Goal: Task Accomplishment & Management: Manage account settings

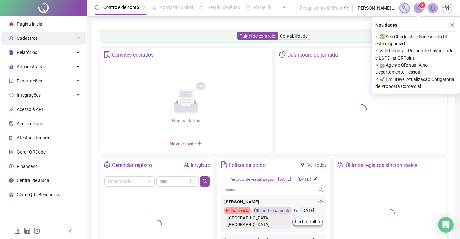
click at [72, 35] on div "Cadastros" at bounding box center [43, 38] width 84 height 13
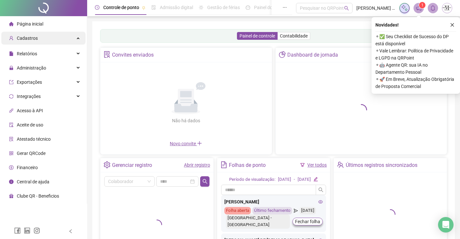
click at [77, 41] on div "Cadastros" at bounding box center [43, 38] width 84 height 13
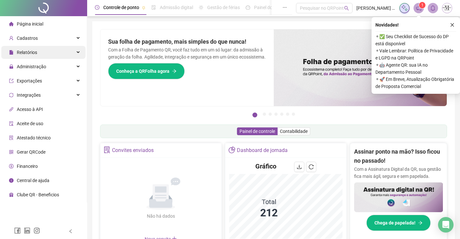
click at [65, 48] on div "Relatórios" at bounding box center [43, 52] width 84 height 13
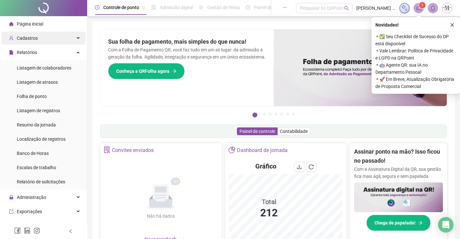
click at [72, 39] on div "Cadastros" at bounding box center [43, 38] width 84 height 13
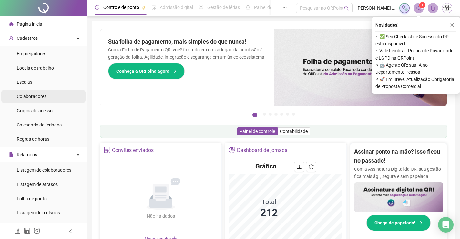
click at [43, 94] on span "Colaboradores" at bounding box center [32, 96] width 30 height 5
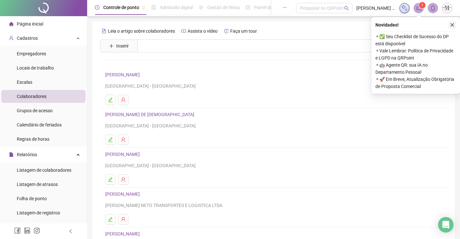
click at [453, 27] on button "button" at bounding box center [452, 25] width 8 height 8
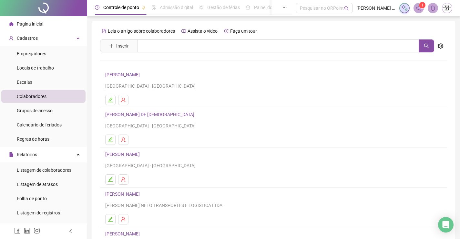
scroll to position [74, 0]
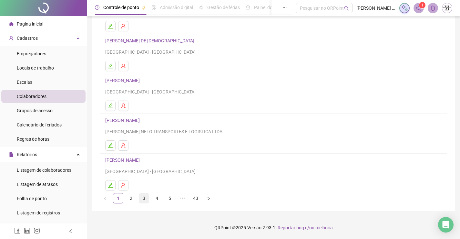
click at [144, 201] on link "3" at bounding box center [144, 198] width 10 height 10
click at [156, 199] on link "4" at bounding box center [157, 198] width 10 height 10
click at [172, 195] on link "5" at bounding box center [170, 198] width 10 height 10
click at [186, 198] on link "6" at bounding box center [183, 198] width 10 height 10
click at [180, 197] on link "7" at bounding box center [183, 198] width 10 height 10
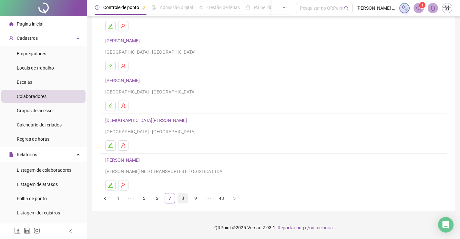
click at [186, 199] on link "8" at bounding box center [183, 198] width 10 height 10
click at [184, 200] on link "9" at bounding box center [183, 198] width 10 height 10
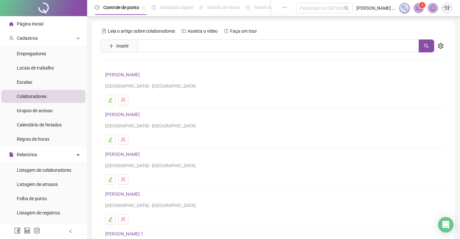
click at [142, 72] on link "[PERSON_NAME]" at bounding box center [123, 74] width 36 height 5
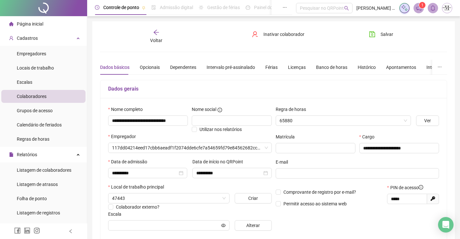
type input "**********"
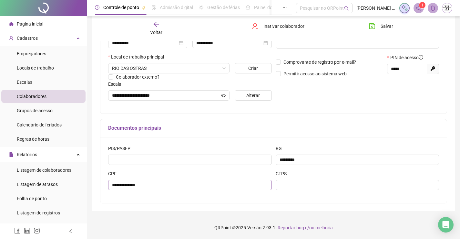
scroll to position [1, 0]
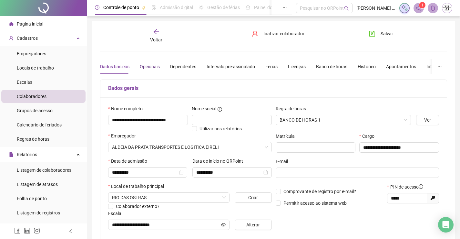
click at [156, 66] on div "Opcionais" at bounding box center [150, 66] width 20 height 7
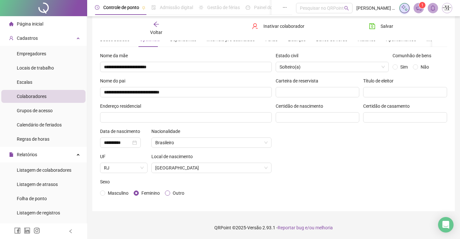
scroll to position [0, 0]
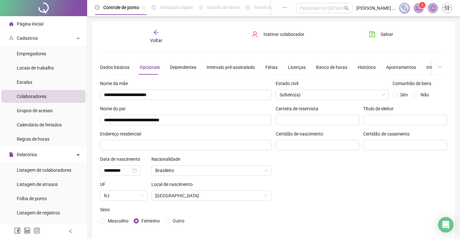
click at [158, 34] on icon "arrow-left" at bounding box center [156, 32] width 6 height 6
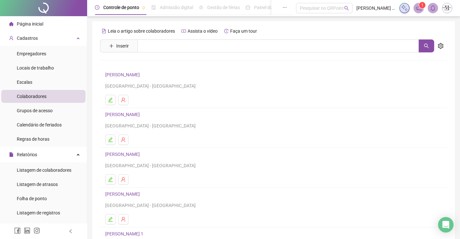
scroll to position [74, 0]
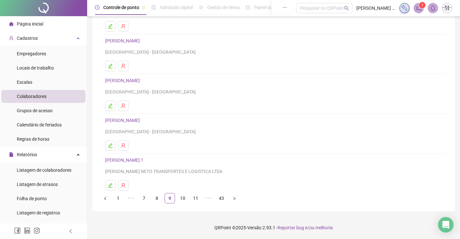
click at [181, 197] on link "10" at bounding box center [183, 198] width 10 height 10
click at [184, 200] on link "11" at bounding box center [183, 198] width 10 height 10
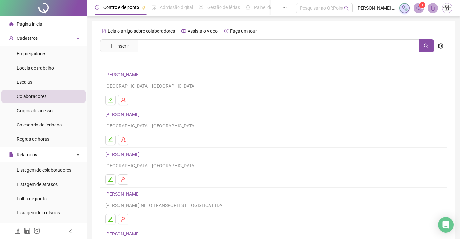
scroll to position [32, 0]
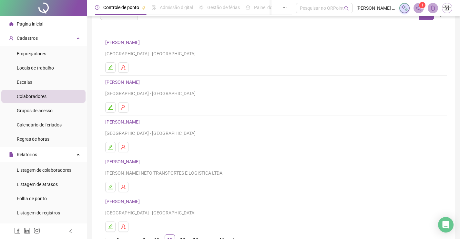
click at [142, 120] on link "[PERSON_NAME]" at bounding box center [123, 121] width 36 height 5
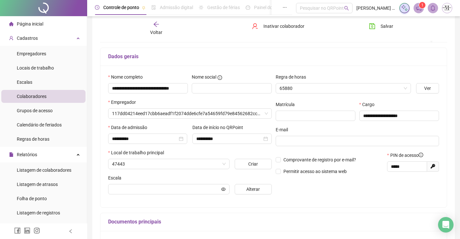
scroll to position [36, 0]
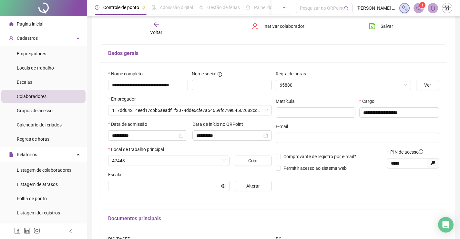
type input "**********"
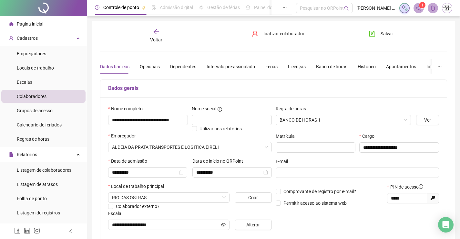
scroll to position [0, 0]
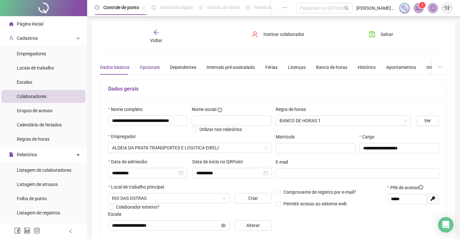
click at [156, 69] on div "Opcionais" at bounding box center [150, 67] width 20 height 7
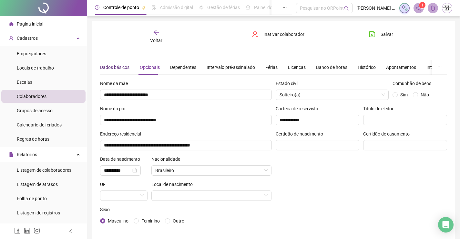
click at [124, 64] on div "Dados básicos" at bounding box center [114, 67] width 29 height 7
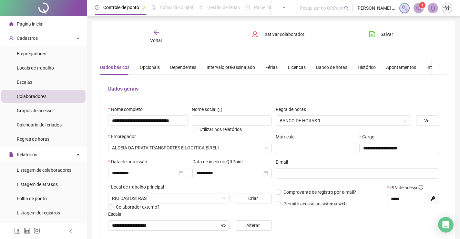
click at [154, 39] on span "Voltar" at bounding box center [156, 40] width 12 height 5
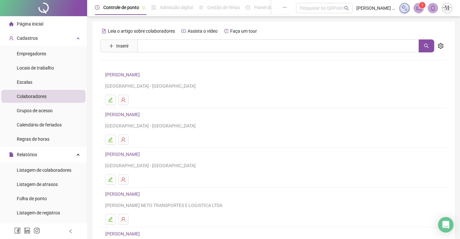
scroll to position [32, 0]
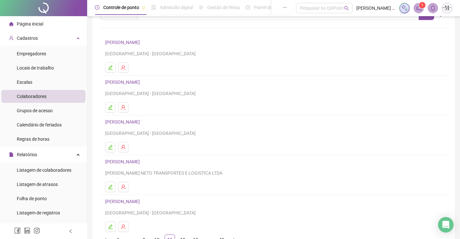
click at [142, 123] on link "[PERSON_NAME]" at bounding box center [123, 121] width 36 height 5
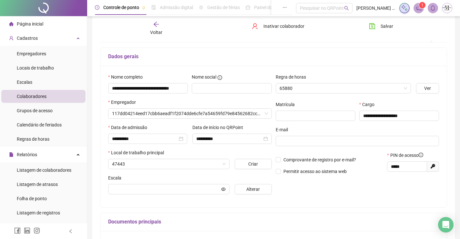
scroll to position [36, 0]
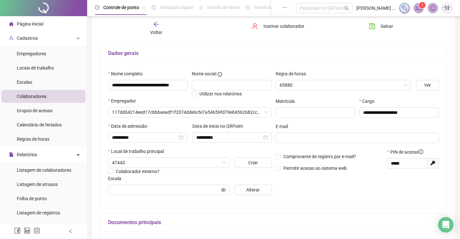
type input "**********"
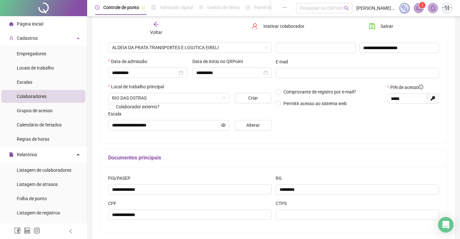
click at [157, 25] on icon "arrow-left" at bounding box center [156, 24] width 6 height 6
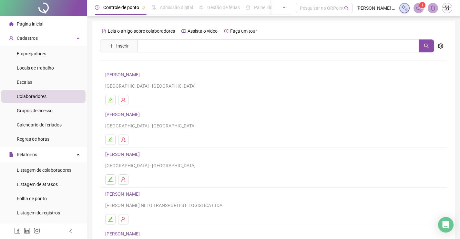
scroll to position [65, 0]
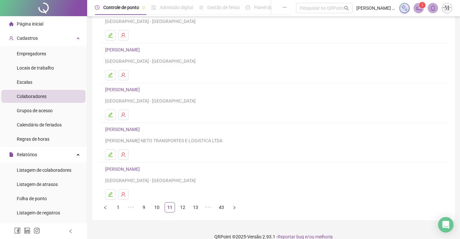
click at [142, 128] on link "[PERSON_NAME]" at bounding box center [123, 129] width 36 height 5
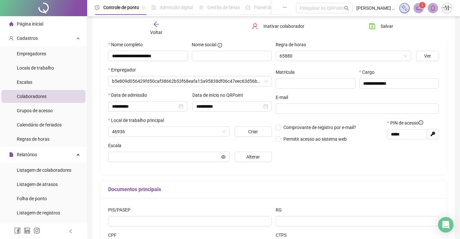
scroll to position [68, 0]
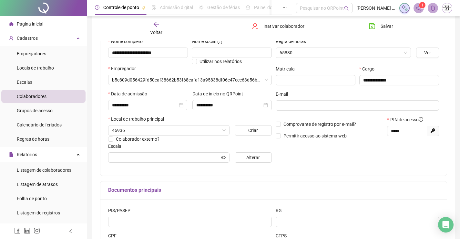
type input "*******"
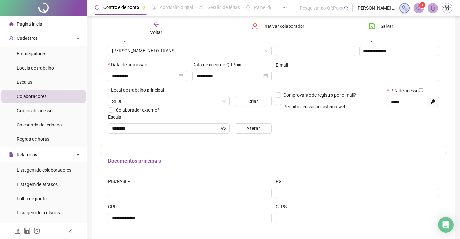
scroll to position [32, 0]
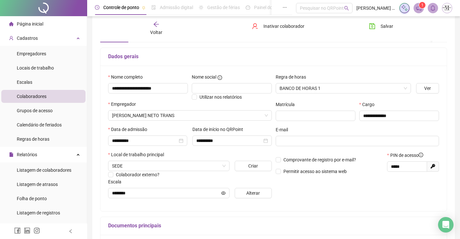
click at [163, 26] on div "Voltar" at bounding box center [156, 28] width 54 height 15
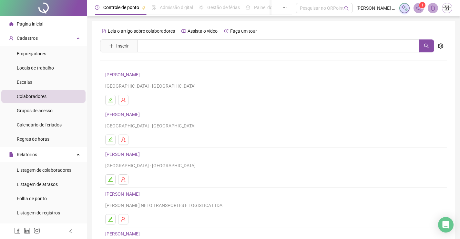
scroll to position [74, 0]
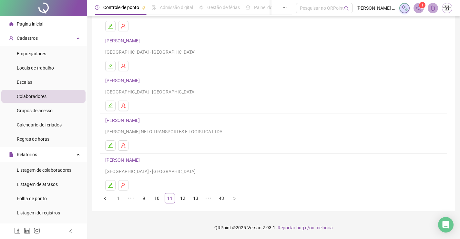
click at [142, 159] on link "[PERSON_NAME]" at bounding box center [123, 159] width 36 height 5
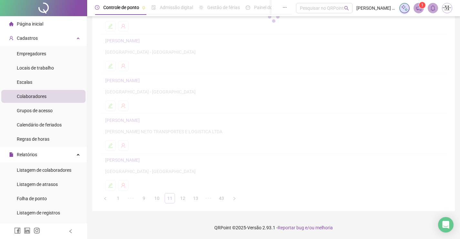
scroll to position [77, 0]
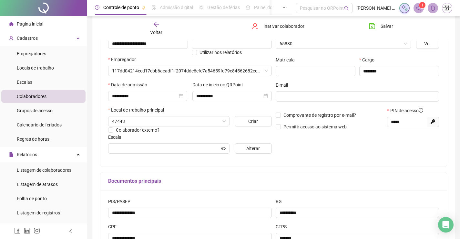
type input "**********"
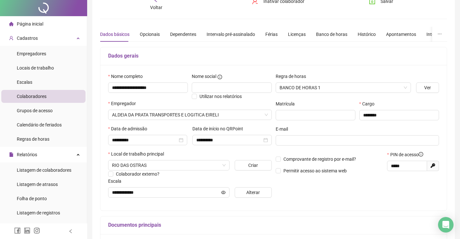
scroll to position [0, 0]
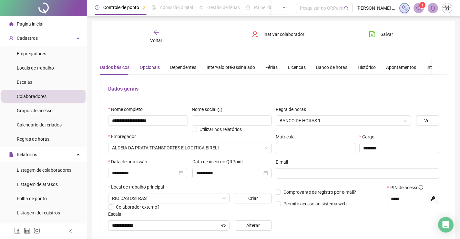
click at [140, 67] on div "Opcionais" at bounding box center [150, 67] width 20 height 7
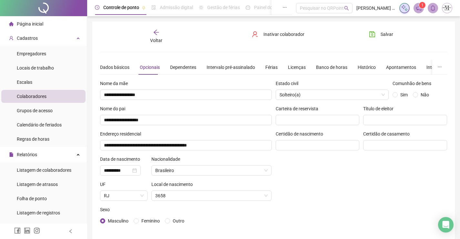
click at [159, 41] on span "Voltar" at bounding box center [156, 40] width 12 height 5
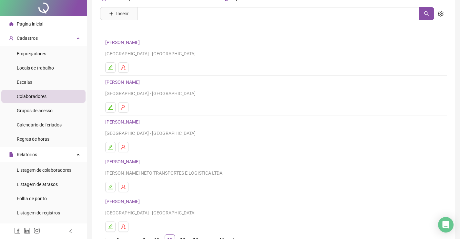
scroll to position [74, 0]
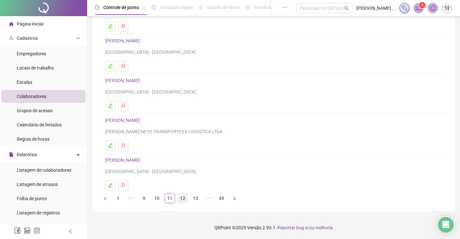
click at [181, 198] on link "12" at bounding box center [183, 198] width 10 height 10
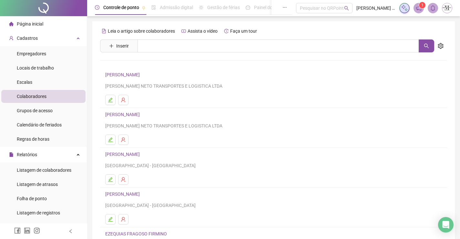
click at [140, 75] on link "[PERSON_NAME]" at bounding box center [123, 74] width 36 height 5
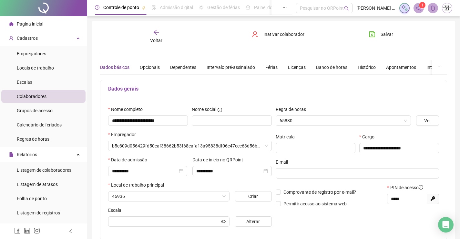
type input "****"
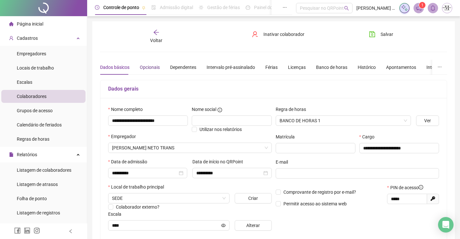
click at [145, 66] on div "Opcionais" at bounding box center [150, 67] width 20 height 7
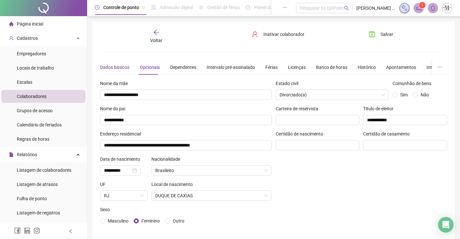
click at [125, 67] on div "Dados básicos" at bounding box center [114, 67] width 29 height 7
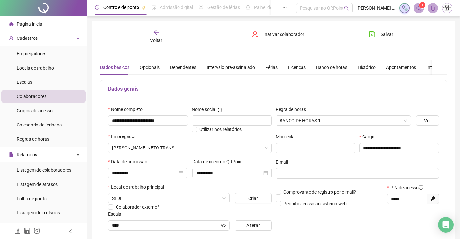
click at [157, 36] on div "Voltar" at bounding box center [156, 36] width 54 height 15
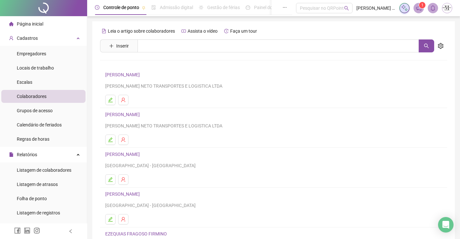
click at [132, 114] on link "[PERSON_NAME]" at bounding box center [123, 114] width 36 height 5
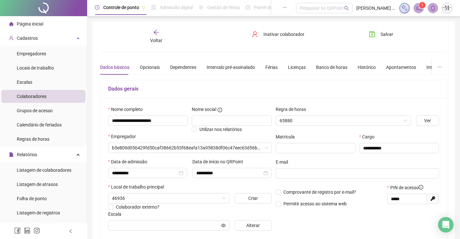
type input "*******"
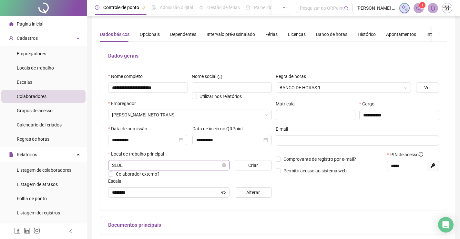
scroll to position [1, 0]
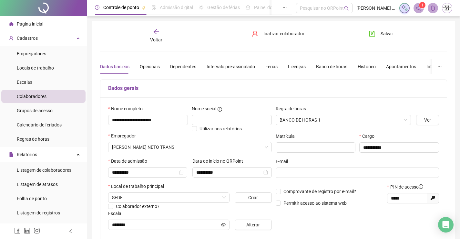
click at [152, 33] on div "Voltar" at bounding box center [156, 35] width 54 height 15
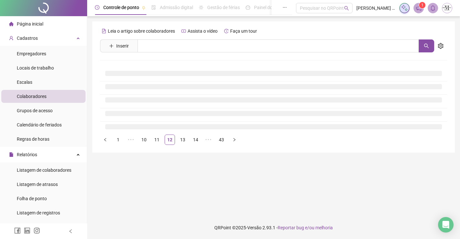
scroll to position [0, 0]
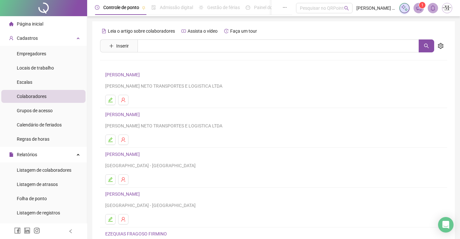
click at [142, 154] on link "[PERSON_NAME]" at bounding box center [123, 153] width 36 height 5
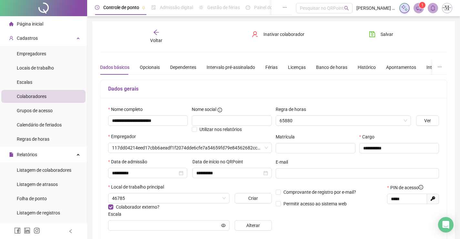
type input "**********"
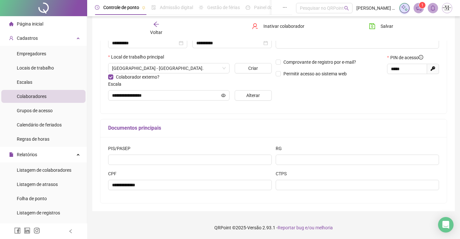
scroll to position [1, 0]
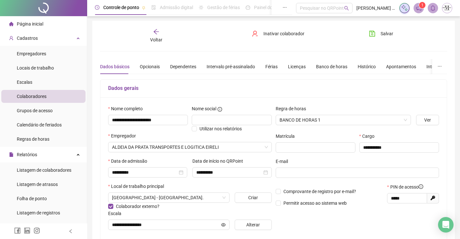
click at [158, 37] on span "Voltar" at bounding box center [156, 39] width 12 height 5
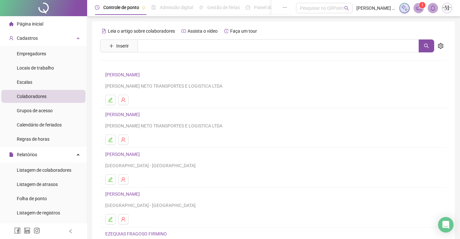
scroll to position [65, 0]
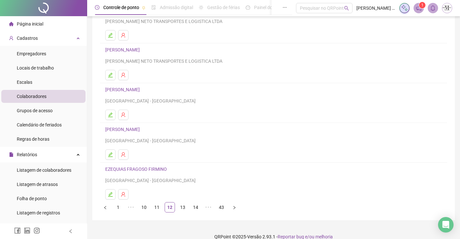
click at [132, 128] on link "[PERSON_NAME]" at bounding box center [123, 129] width 36 height 5
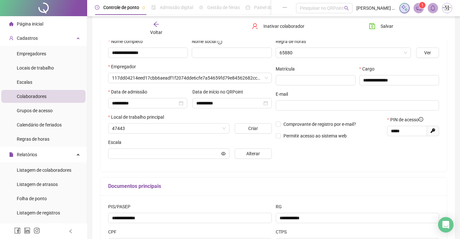
type input "**********"
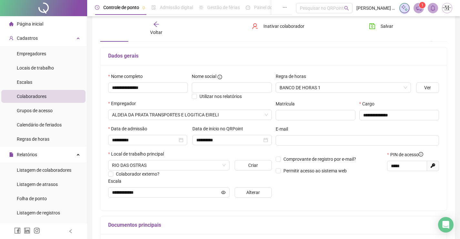
scroll to position [0, 0]
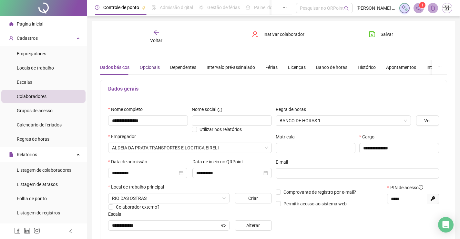
click at [147, 65] on div "Opcionais" at bounding box center [150, 67] width 20 height 7
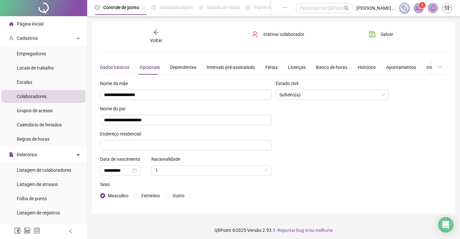
click at [111, 66] on div "Dados básicos" at bounding box center [114, 67] width 29 height 7
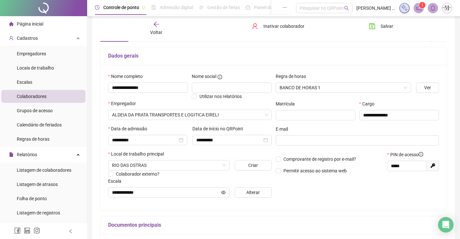
scroll to position [1, 0]
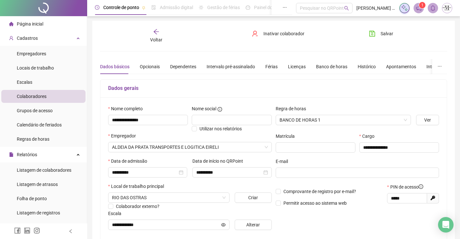
click at [153, 36] on div "Voltar" at bounding box center [156, 35] width 54 height 15
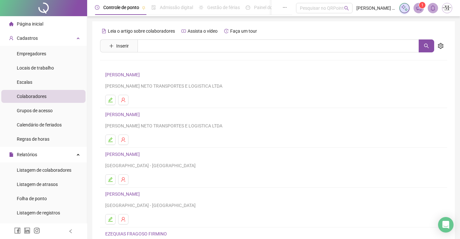
scroll to position [74, 0]
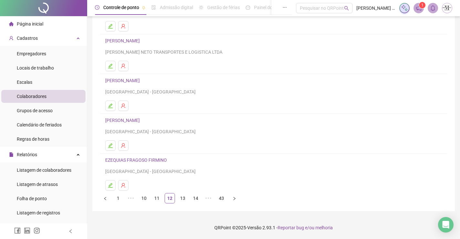
click at [143, 161] on link "EZEQUIAS FRAGOSO FIRMINO" at bounding box center [137, 159] width 64 height 5
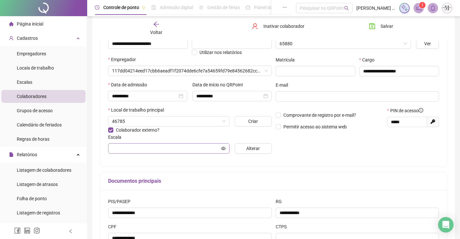
type input "**********"
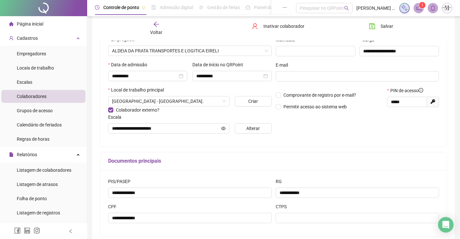
scroll to position [0, 0]
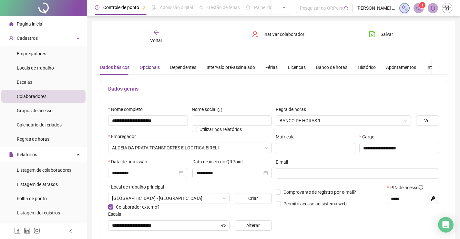
click at [151, 65] on div "Opcionais" at bounding box center [150, 67] width 20 height 7
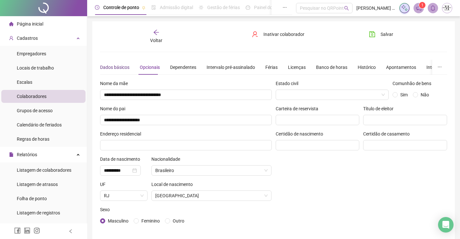
click at [120, 67] on div "Dados básicos" at bounding box center [114, 67] width 29 height 7
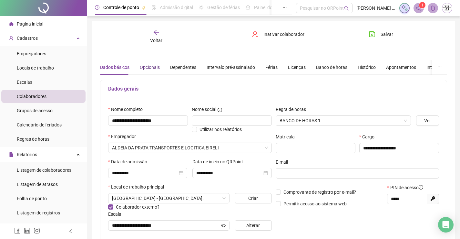
click at [140, 69] on div "Opcionais" at bounding box center [150, 67] width 20 height 7
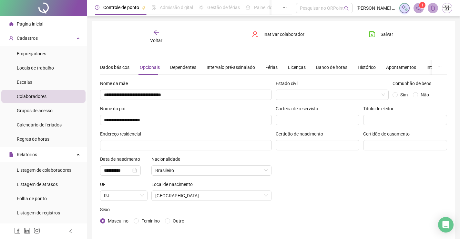
click at [157, 31] on icon "arrow-left" at bounding box center [156, 32] width 6 height 6
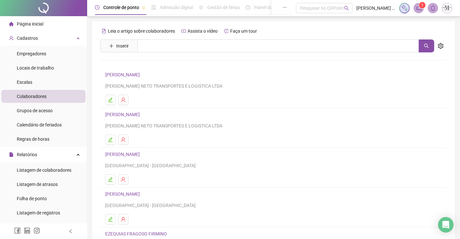
scroll to position [74, 0]
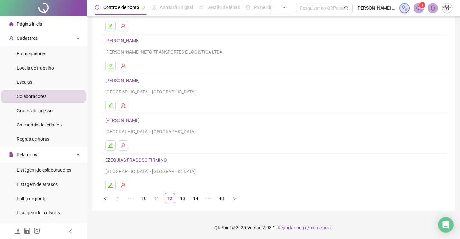
click at [147, 158] on link "EZEQUIAS FRAGOSO FIRMINO" at bounding box center [137, 159] width 64 height 5
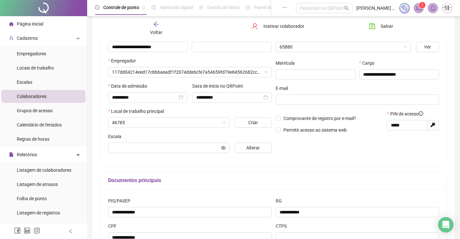
scroll to position [77, 0]
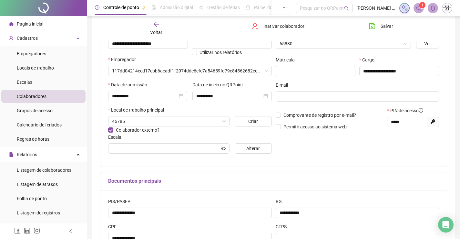
type input "**********"
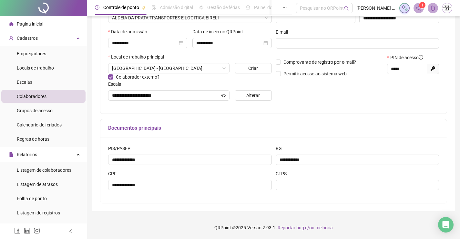
scroll to position [0, 0]
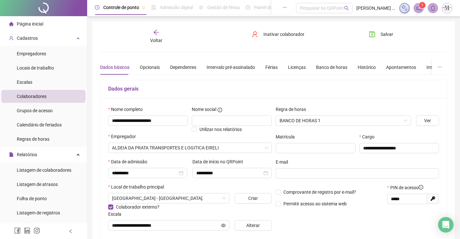
click at [158, 38] on span "Voltar" at bounding box center [156, 40] width 12 height 5
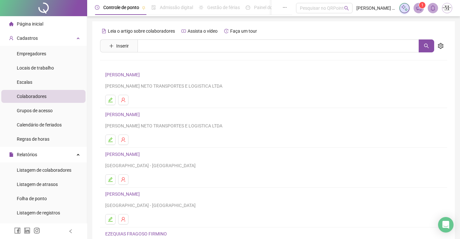
scroll to position [74, 0]
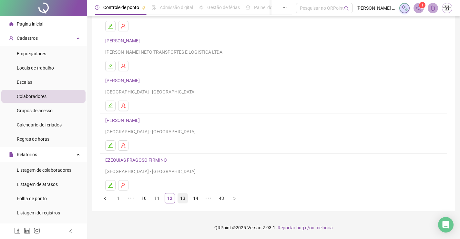
click at [182, 200] on link "13" at bounding box center [183, 198] width 10 height 10
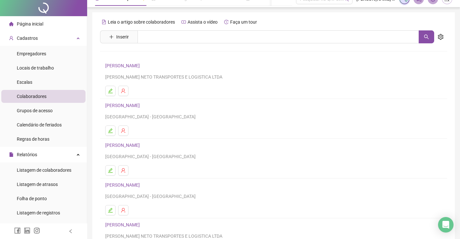
scroll to position [0, 0]
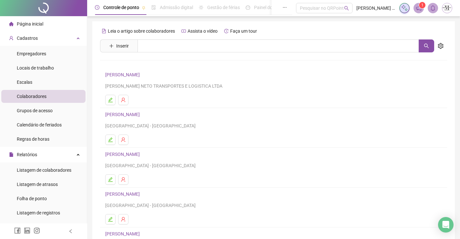
click at [142, 73] on link "[PERSON_NAME]" at bounding box center [123, 74] width 36 height 5
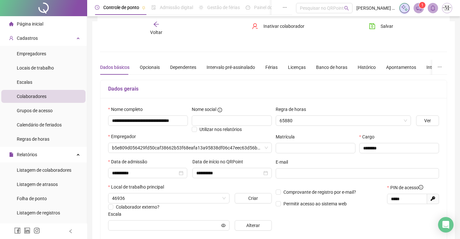
scroll to position [130, 0]
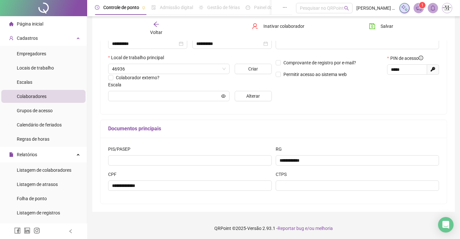
type input "*******"
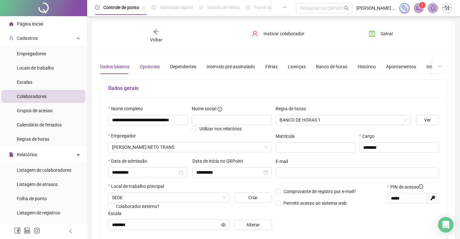
click at [149, 66] on div "Opcionais" at bounding box center [150, 66] width 20 height 7
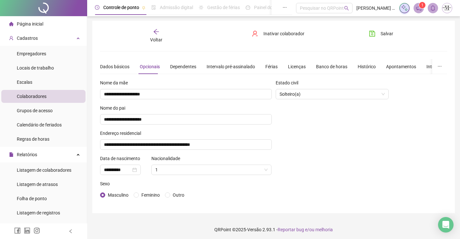
scroll to position [3, 0]
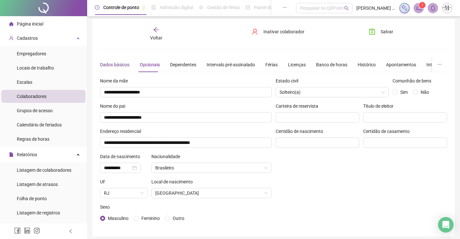
click at [111, 63] on div "Dados básicos" at bounding box center [114, 64] width 29 height 7
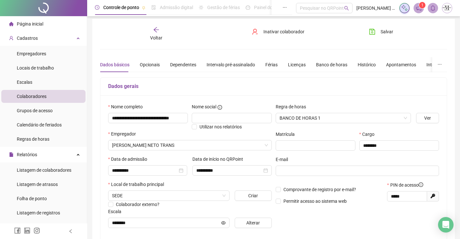
click at [163, 37] on div "Voltar" at bounding box center [156, 33] width 54 height 15
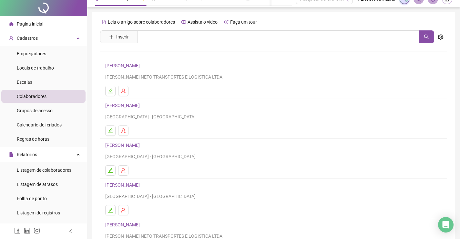
scroll to position [0, 0]
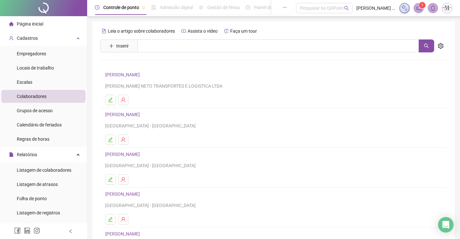
click at [142, 113] on link "[PERSON_NAME]" at bounding box center [123, 114] width 36 height 5
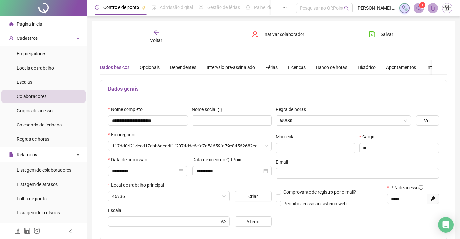
type input "*******"
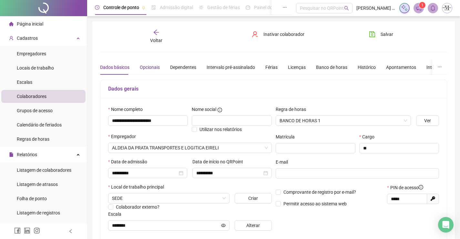
click at [143, 70] on div "Opcionais" at bounding box center [150, 67] width 20 height 7
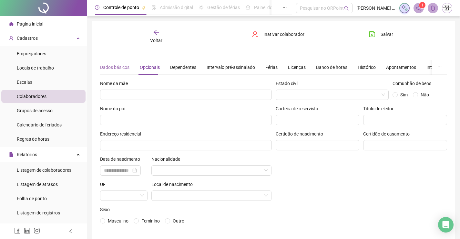
click at [103, 71] on div "Dados básicos" at bounding box center [114, 67] width 29 height 15
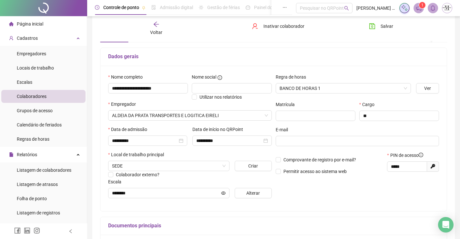
scroll to position [65, 0]
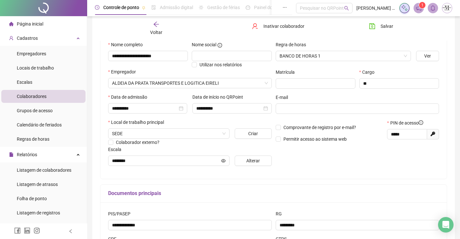
click at [156, 23] on icon "arrow-left" at bounding box center [156, 24] width 5 height 5
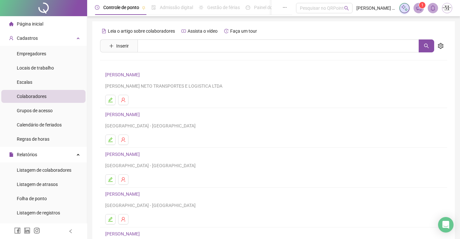
scroll to position [74, 0]
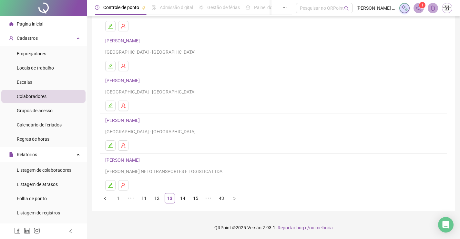
click at [139, 83] on link "[PERSON_NAME]" at bounding box center [123, 80] width 36 height 5
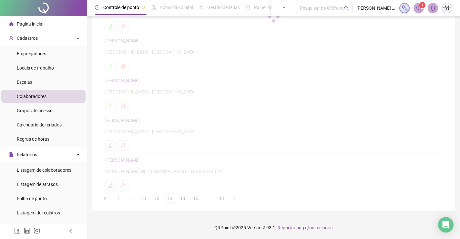
scroll to position [77, 0]
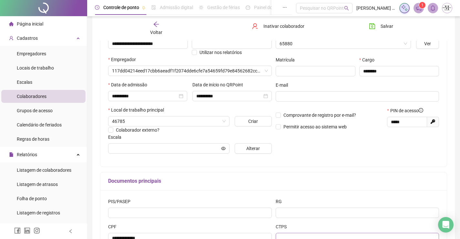
type input "**********"
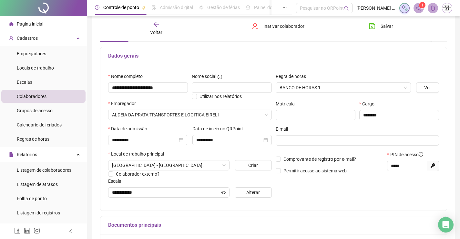
scroll to position [1, 0]
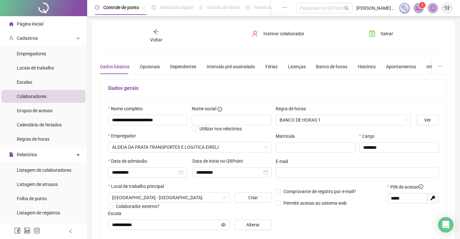
click at [158, 33] on icon "arrow-left" at bounding box center [156, 31] width 6 height 6
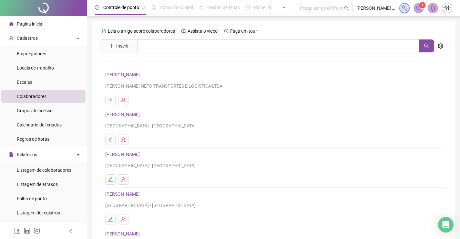
scroll to position [65, 0]
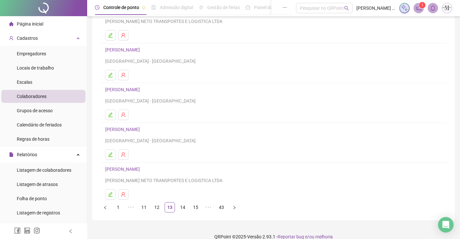
click at [142, 130] on link "[PERSON_NAME]" at bounding box center [123, 129] width 36 height 5
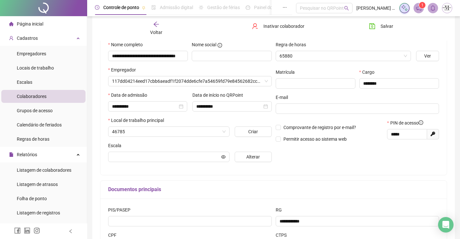
scroll to position [68, 0]
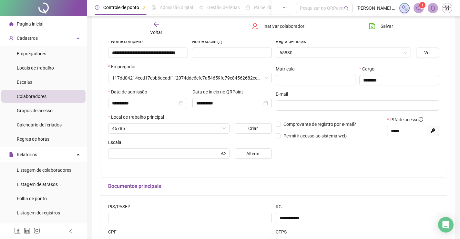
type input "**********"
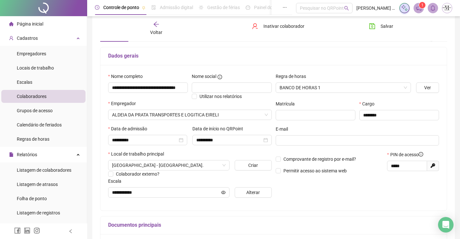
scroll to position [1, 0]
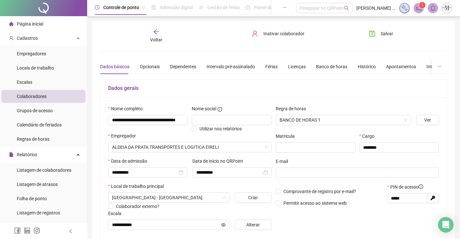
click at [155, 36] on div "Voltar" at bounding box center [156, 35] width 54 height 15
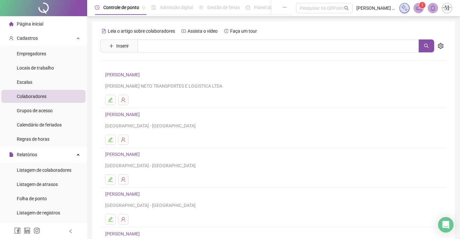
scroll to position [74, 0]
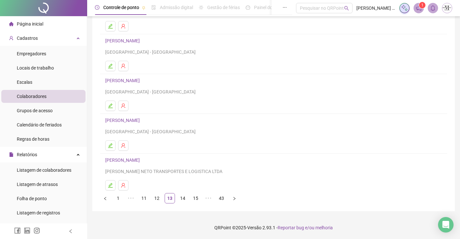
click at [134, 158] on link "[PERSON_NAME]" at bounding box center [123, 159] width 36 height 5
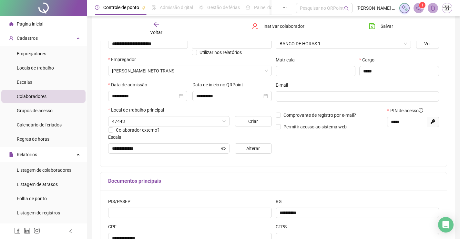
type input "**********"
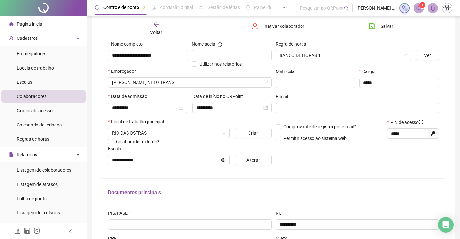
scroll to position [33, 0]
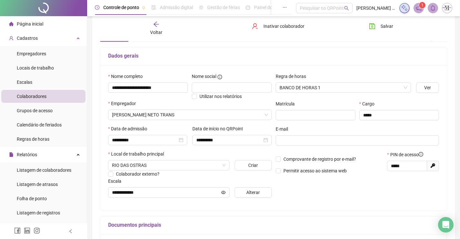
click at [158, 21] on icon "arrow-left" at bounding box center [156, 24] width 6 height 6
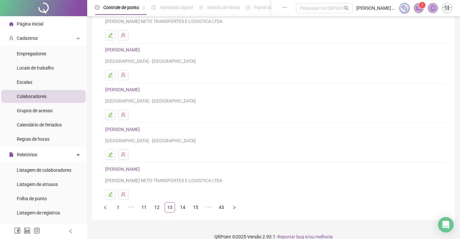
scroll to position [74, 0]
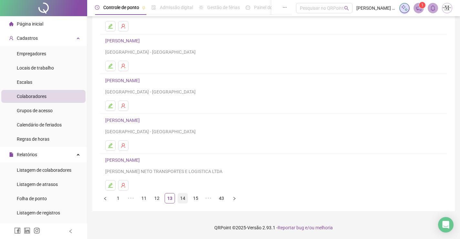
click at [182, 198] on link "14" at bounding box center [183, 198] width 10 height 10
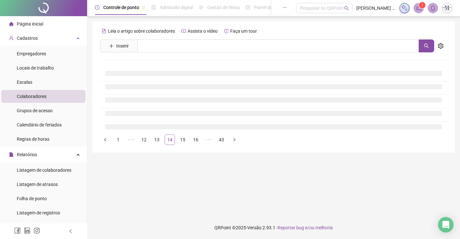
scroll to position [0, 0]
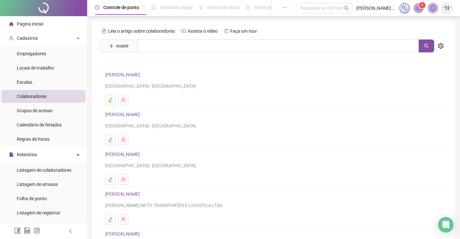
click at [142, 75] on link "[PERSON_NAME]" at bounding box center [123, 74] width 36 height 5
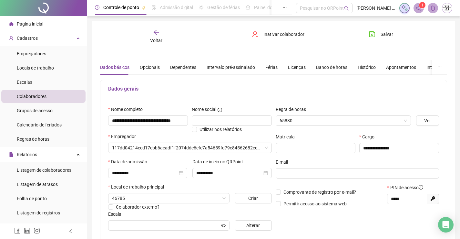
type input "**********"
click at [152, 69] on div "Opcionais" at bounding box center [150, 67] width 20 height 7
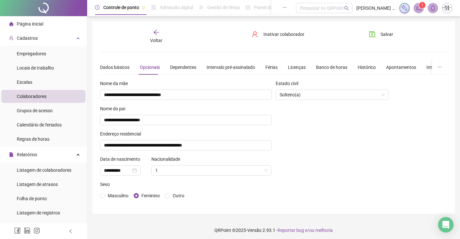
scroll to position [3, 0]
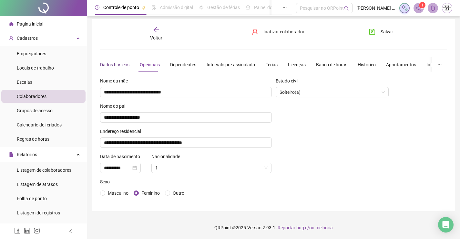
click at [104, 65] on div "Dados básicos" at bounding box center [114, 64] width 29 height 7
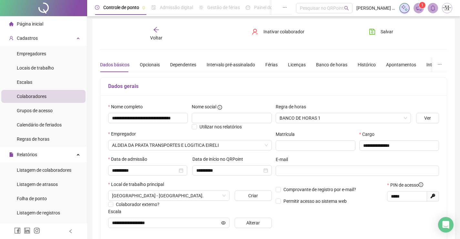
click at [157, 30] on icon "arrow-left" at bounding box center [156, 29] width 6 height 6
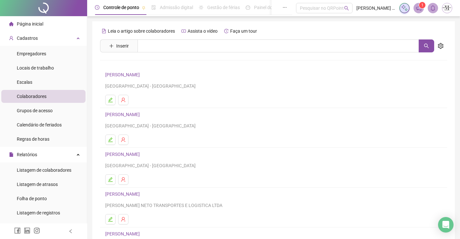
scroll to position [65, 0]
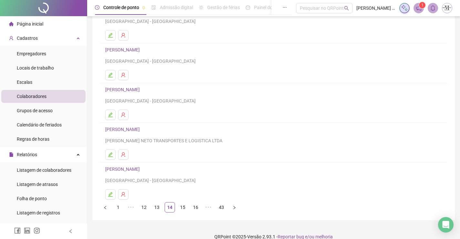
click at [132, 49] on link "[PERSON_NAME]" at bounding box center [123, 49] width 36 height 5
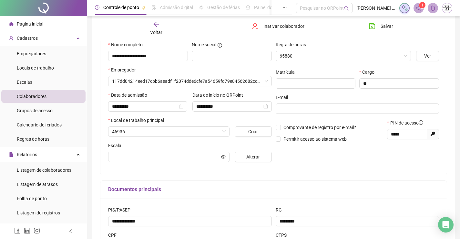
scroll to position [68, 0]
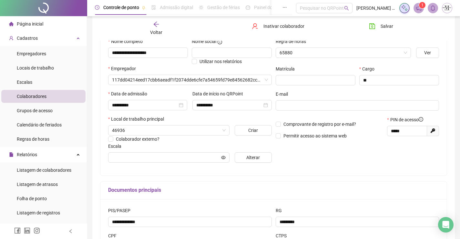
type input "*******"
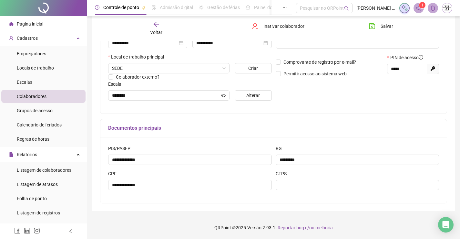
scroll to position [1, 0]
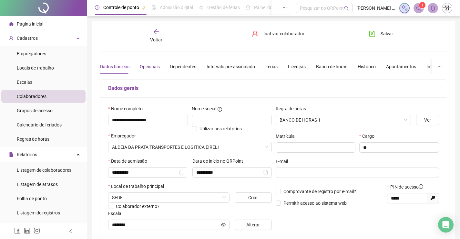
click at [157, 68] on div "Opcionais" at bounding box center [150, 66] width 20 height 7
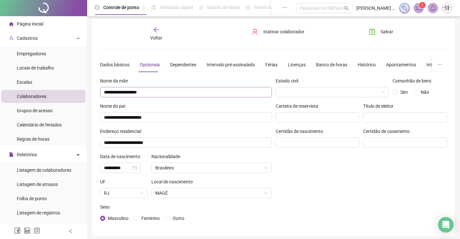
scroll to position [0, 0]
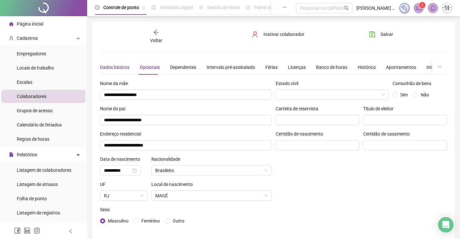
click at [119, 65] on div "Dados básicos" at bounding box center [114, 67] width 29 height 7
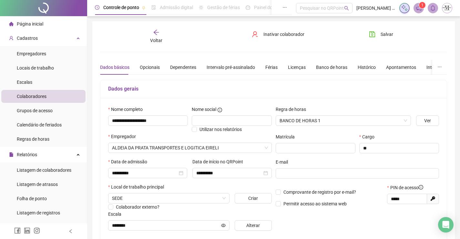
click at [158, 31] on icon "arrow-left" at bounding box center [156, 32] width 6 height 6
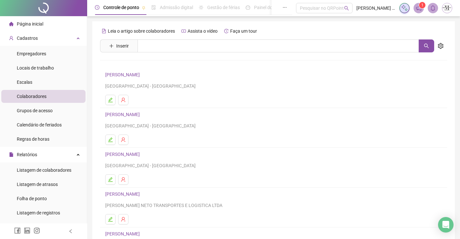
scroll to position [74, 0]
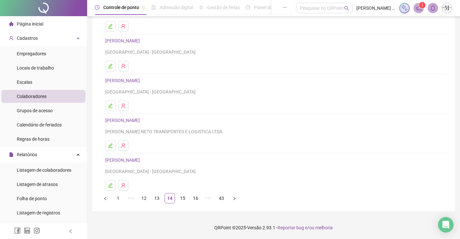
click at [123, 79] on link "[PERSON_NAME]" at bounding box center [123, 80] width 36 height 5
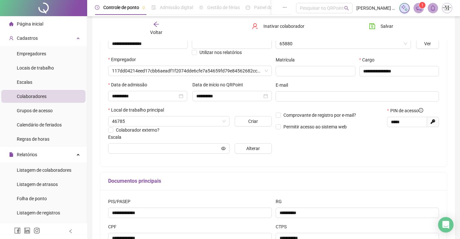
type input "**********"
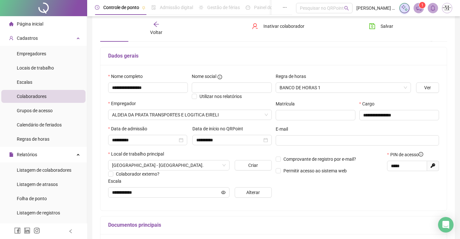
scroll to position [0, 0]
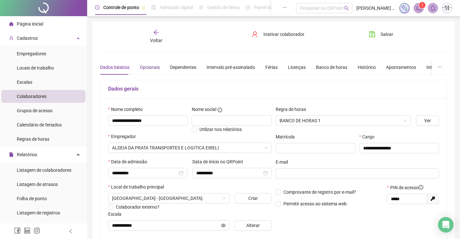
click at [147, 67] on div "Opcionais" at bounding box center [150, 67] width 20 height 7
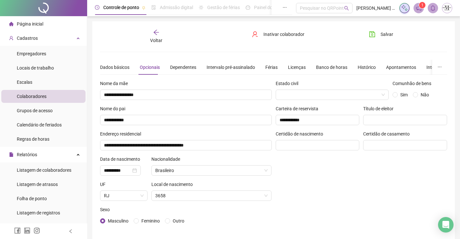
click at [153, 42] on span "Voltar" at bounding box center [156, 40] width 12 height 5
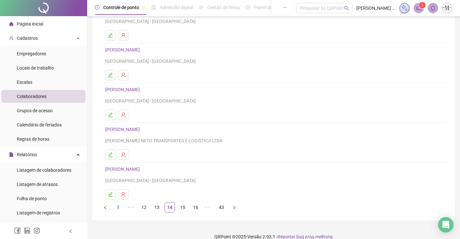
scroll to position [74, 0]
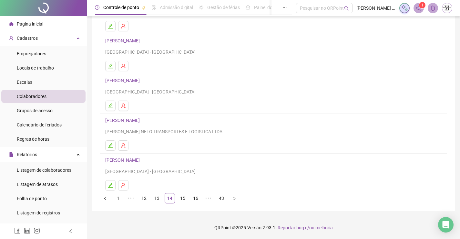
click at [137, 118] on link "[PERSON_NAME]" at bounding box center [123, 120] width 36 height 5
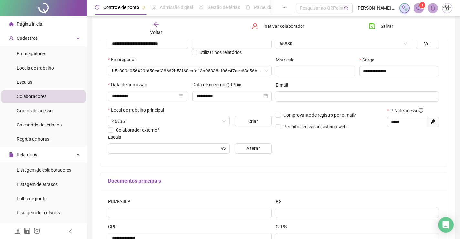
type input "****"
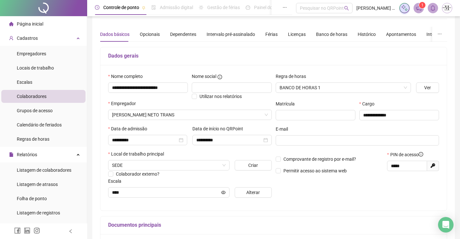
scroll to position [1, 0]
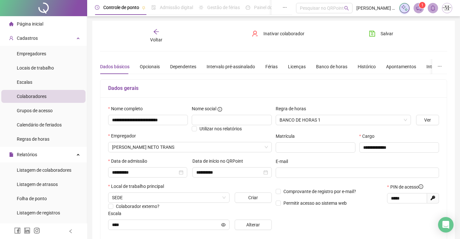
click at [159, 36] on div "Voltar" at bounding box center [156, 35] width 54 height 15
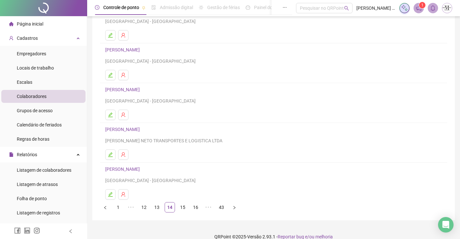
scroll to position [74, 0]
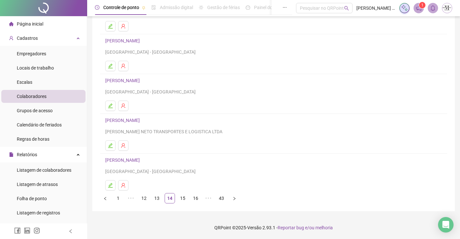
click at [129, 159] on link "[PERSON_NAME]" at bounding box center [123, 159] width 36 height 5
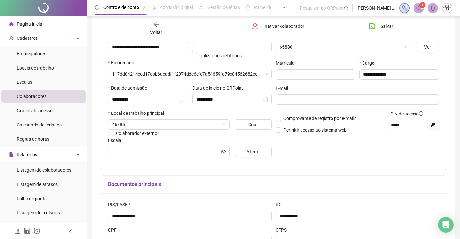
type input "**********"
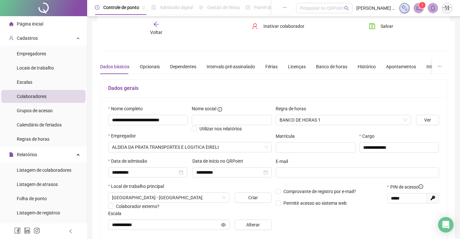
scroll to position [0, 0]
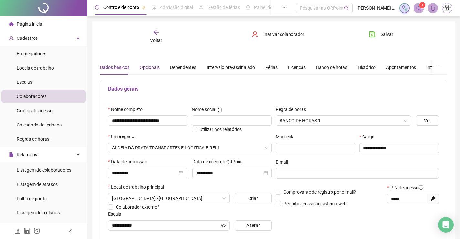
click at [142, 70] on div "Opcionais" at bounding box center [150, 67] width 20 height 7
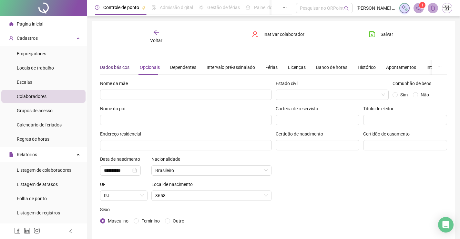
click at [118, 64] on div "Dados básicos" at bounding box center [114, 67] width 29 height 7
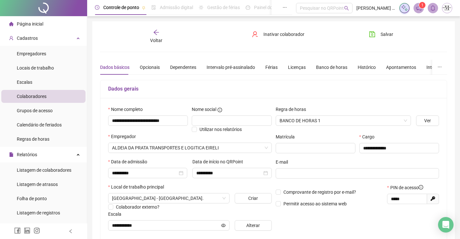
click at [152, 38] on span "Voltar" at bounding box center [156, 40] width 12 height 5
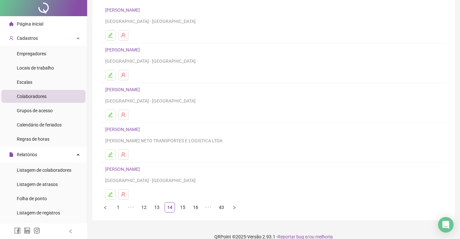
scroll to position [74, 0]
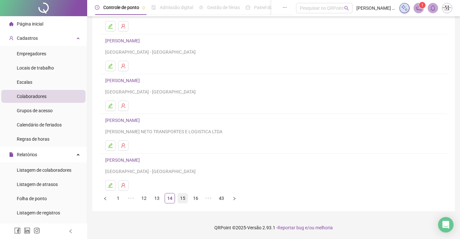
click at [182, 199] on link "15" at bounding box center [183, 198] width 10 height 10
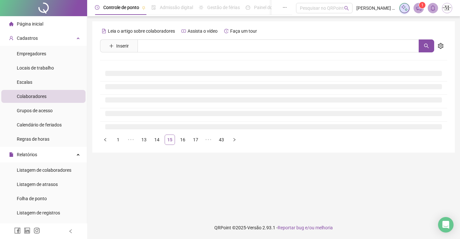
scroll to position [0, 0]
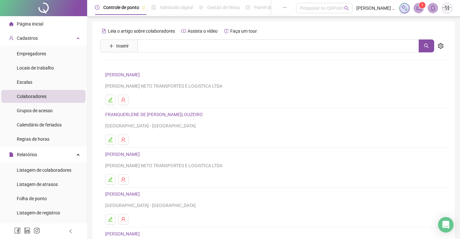
click at [142, 73] on link "[PERSON_NAME]" at bounding box center [123, 74] width 36 height 5
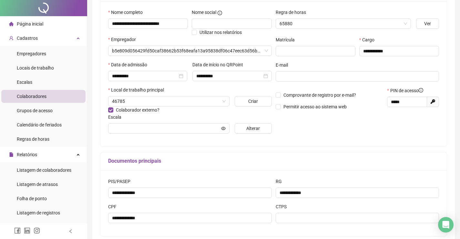
type input "******"
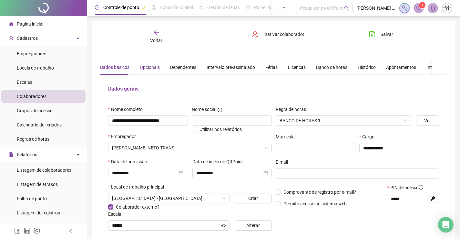
click at [149, 70] on div "Opcionais" at bounding box center [150, 67] width 20 height 7
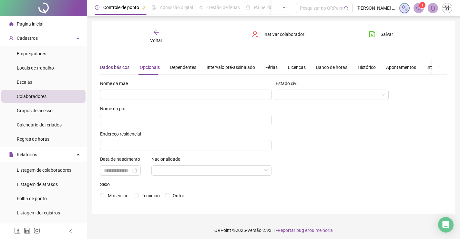
click at [116, 67] on div "Dados básicos" at bounding box center [114, 67] width 29 height 7
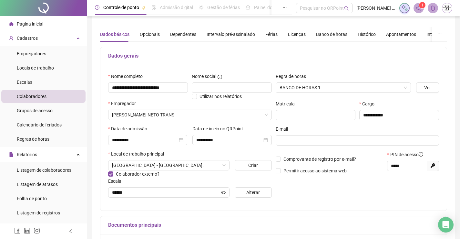
scroll to position [1, 0]
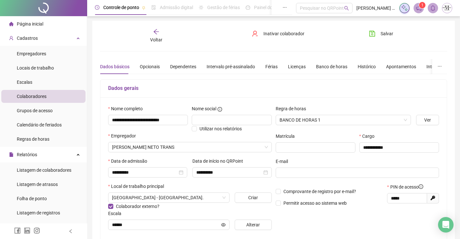
click at [151, 39] on span "Voltar" at bounding box center [156, 39] width 12 height 5
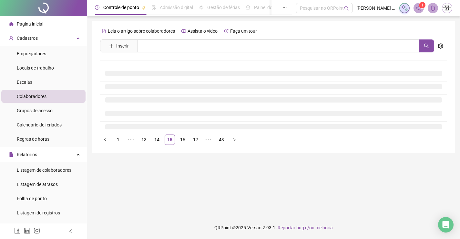
scroll to position [0, 0]
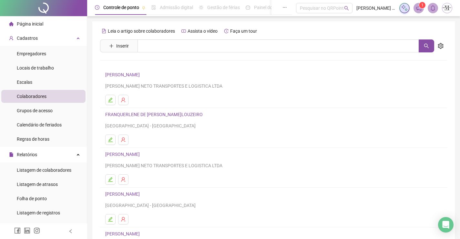
click at [127, 114] on link "FRANQUERLENE DE [PERSON_NAME]LOUZEIRO" at bounding box center [154, 114] width 99 height 5
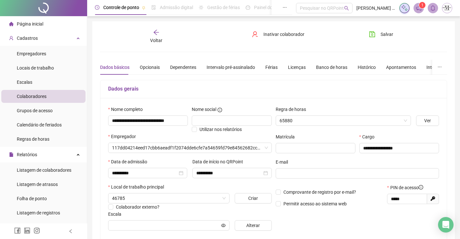
type input "******"
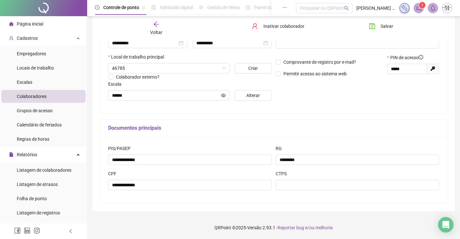
scroll to position [1, 0]
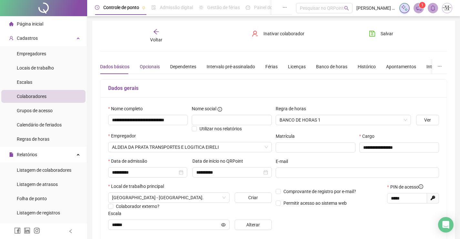
click at [147, 66] on div "Opcionais" at bounding box center [150, 66] width 20 height 7
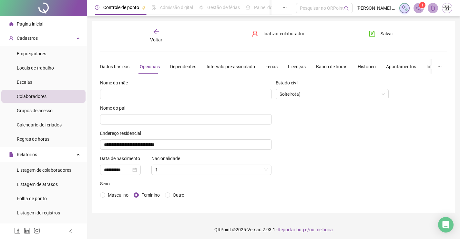
scroll to position [0, 0]
click at [121, 68] on div "Dados básicos" at bounding box center [114, 67] width 29 height 7
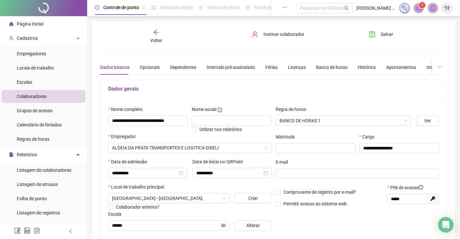
click at [156, 39] on span "Voltar" at bounding box center [156, 40] width 12 height 5
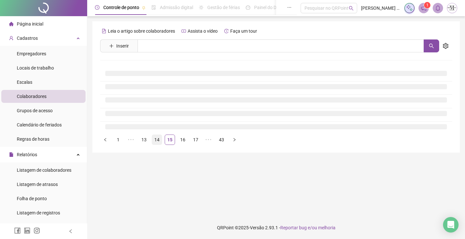
click at [152, 139] on link "14" at bounding box center [157, 140] width 10 height 10
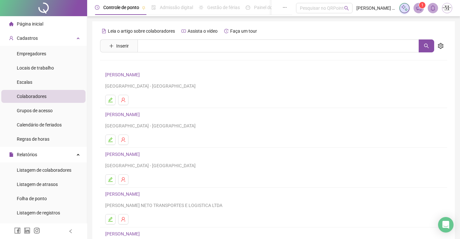
scroll to position [74, 0]
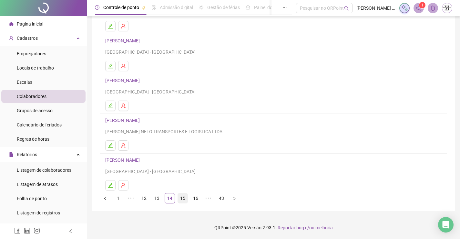
click at [184, 199] on link "15" at bounding box center [183, 198] width 10 height 10
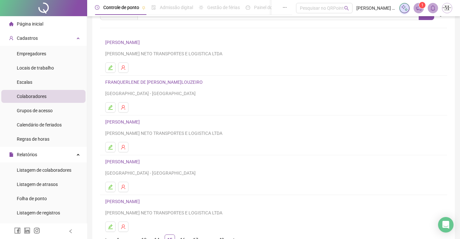
scroll to position [65, 0]
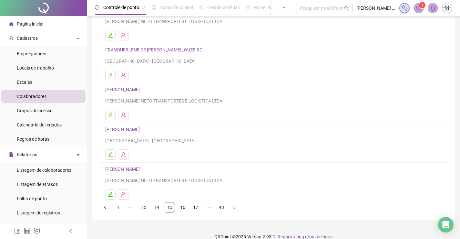
click at [133, 90] on link "[PERSON_NAME]" at bounding box center [123, 89] width 36 height 5
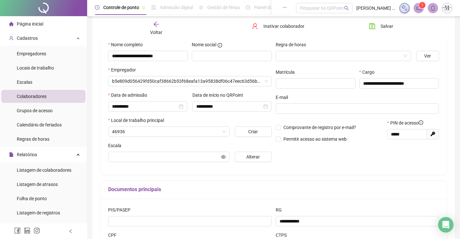
scroll to position [68, 0]
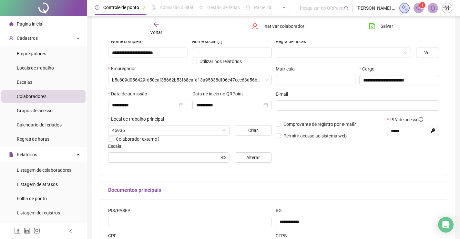
type input "**********"
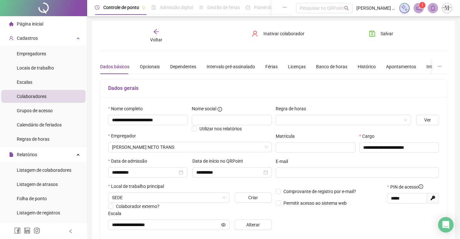
scroll to position [0, 0]
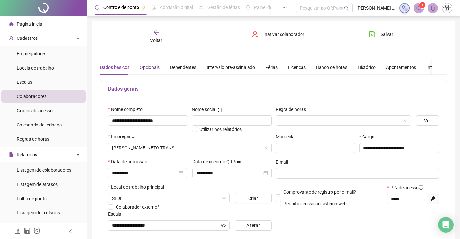
click at [153, 66] on div "Opcionais" at bounding box center [150, 67] width 20 height 7
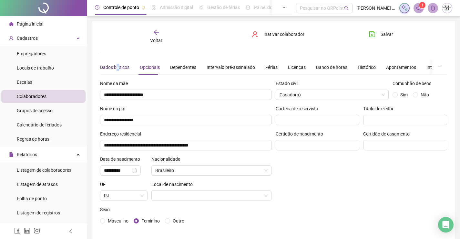
click at [120, 60] on div "Dados básicos" at bounding box center [114, 67] width 29 height 15
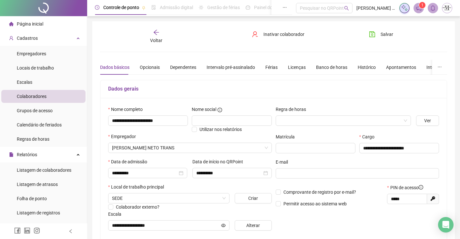
click at [151, 38] on span "Voltar" at bounding box center [156, 40] width 12 height 5
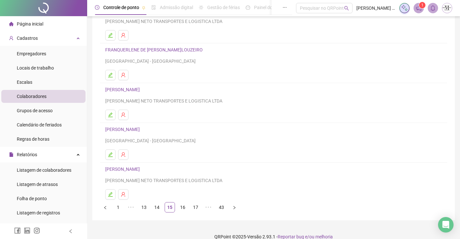
scroll to position [74, 0]
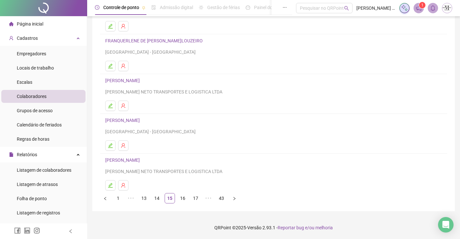
click at [137, 120] on link "[PERSON_NAME]" at bounding box center [123, 120] width 36 height 5
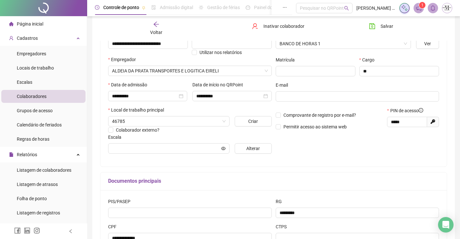
type input "******"
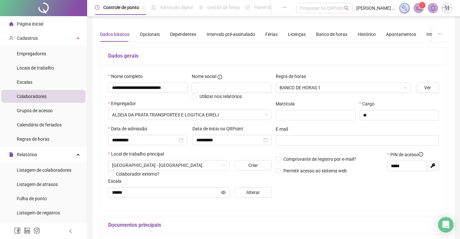
scroll to position [1, 0]
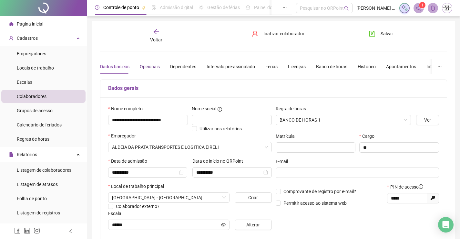
click at [146, 67] on div "Opcionais" at bounding box center [150, 66] width 20 height 7
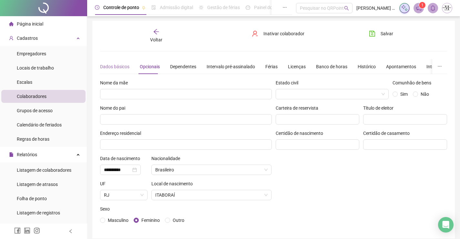
click at [118, 71] on div "Dados básicos" at bounding box center [114, 66] width 29 height 15
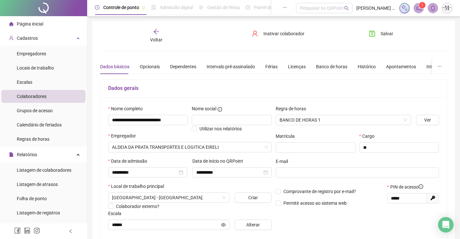
click at [155, 40] on span "Voltar" at bounding box center [156, 39] width 12 height 5
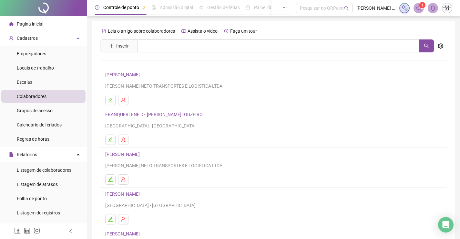
scroll to position [65, 0]
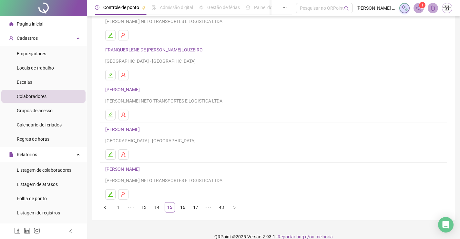
click at [140, 129] on link "[PERSON_NAME]" at bounding box center [123, 129] width 36 height 5
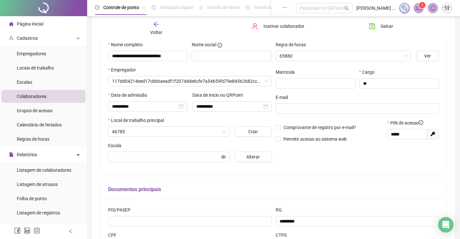
scroll to position [68, 0]
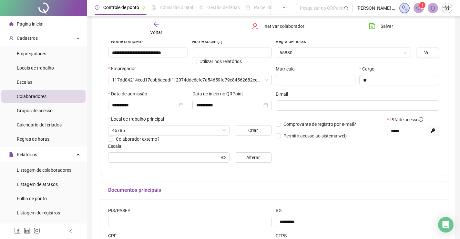
type input "******"
click at [156, 28] on div "Voltar" at bounding box center [156, 28] width 54 height 15
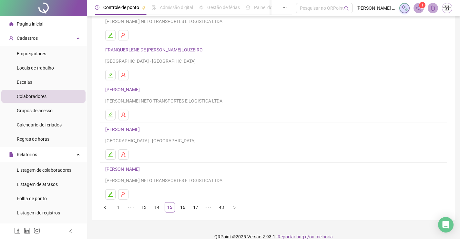
scroll to position [74, 0]
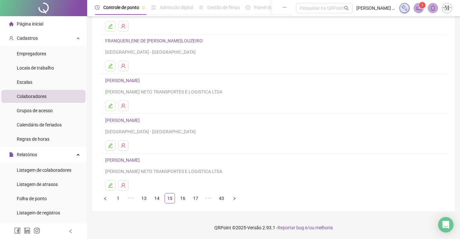
click at [132, 160] on link "[PERSON_NAME]" at bounding box center [123, 159] width 36 height 5
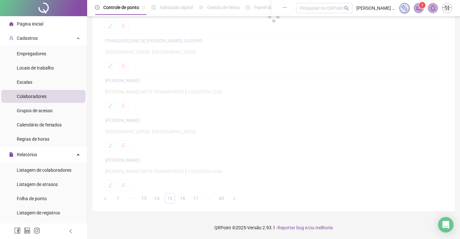
scroll to position [77, 0]
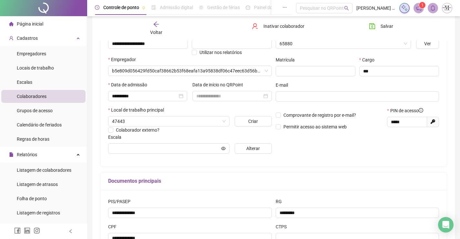
type input "**********"
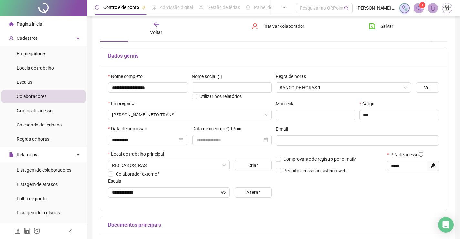
scroll to position [0, 0]
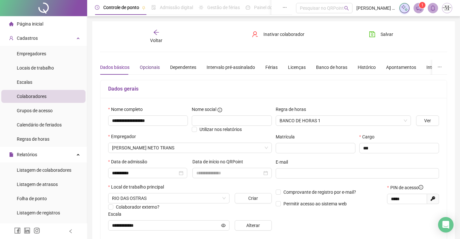
click at [150, 67] on div "Opcionais" at bounding box center [150, 67] width 20 height 7
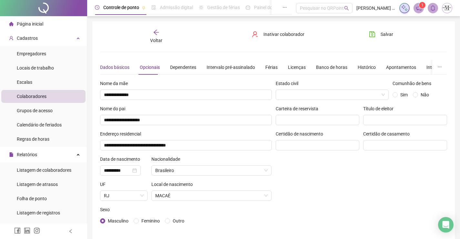
click at [109, 68] on div "Dados básicos" at bounding box center [114, 67] width 29 height 7
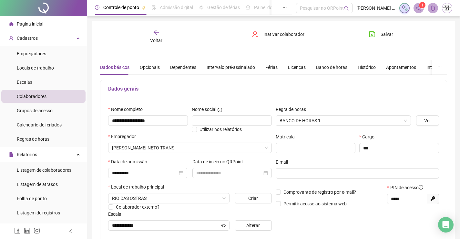
click at [158, 36] on div "Voltar" at bounding box center [156, 36] width 54 height 15
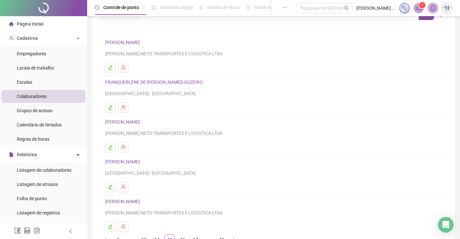
scroll to position [74, 0]
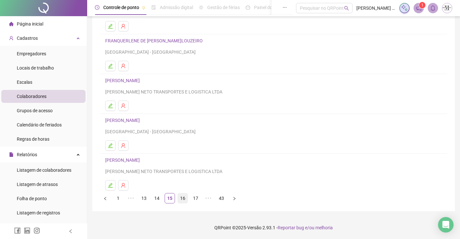
click at [182, 198] on link "16" at bounding box center [183, 198] width 10 height 10
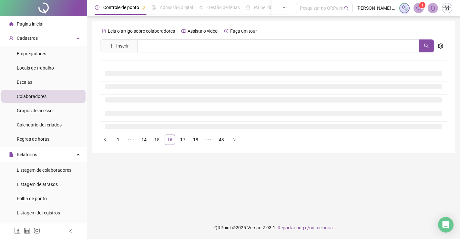
scroll to position [0, 0]
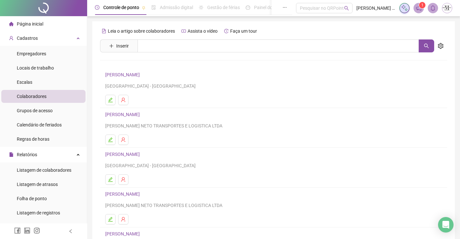
click at [131, 74] on link "[PERSON_NAME]" at bounding box center [123, 74] width 36 height 5
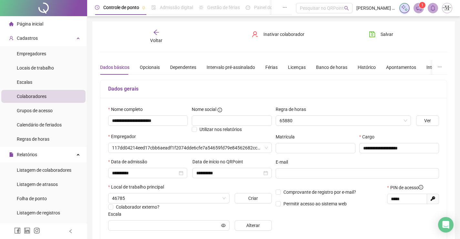
type input "**********"
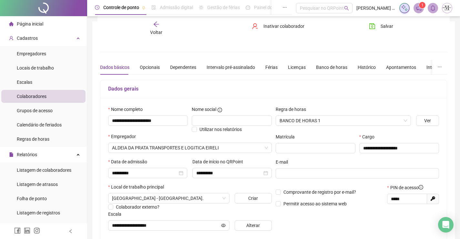
scroll to position [97, 0]
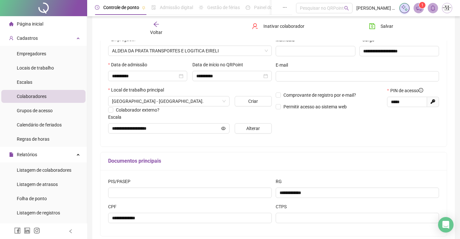
click at [153, 23] on icon "arrow-left" at bounding box center [156, 24] width 6 height 6
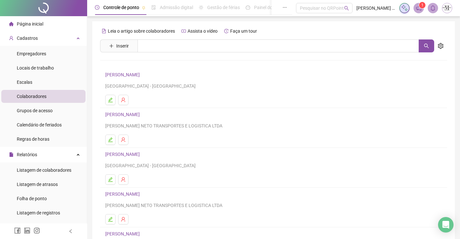
click at [137, 115] on link "[PERSON_NAME]" at bounding box center [123, 114] width 36 height 5
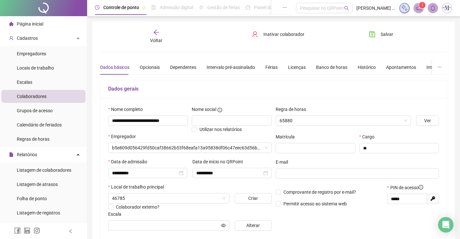
type input "**********"
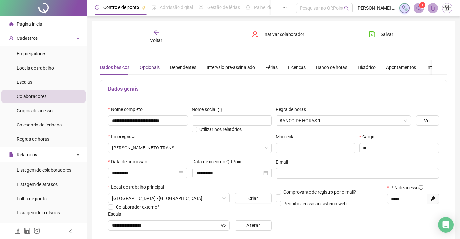
click at [153, 67] on div "Opcionais" at bounding box center [150, 67] width 20 height 7
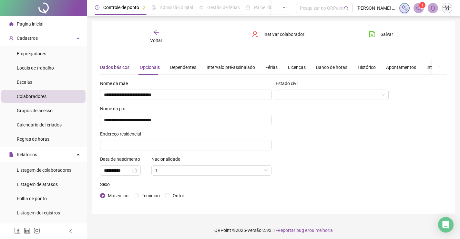
click at [118, 66] on div "Dados básicos" at bounding box center [114, 67] width 29 height 7
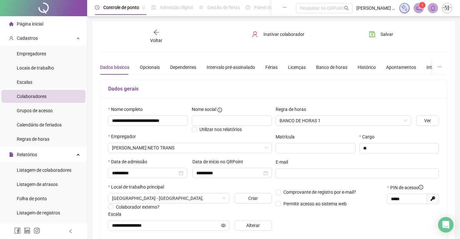
click at [150, 35] on div "Voltar" at bounding box center [156, 36] width 54 height 15
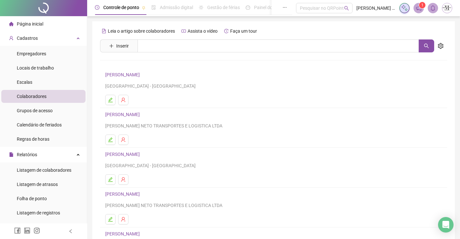
click at [128, 155] on link "[PERSON_NAME]" at bounding box center [123, 153] width 36 height 5
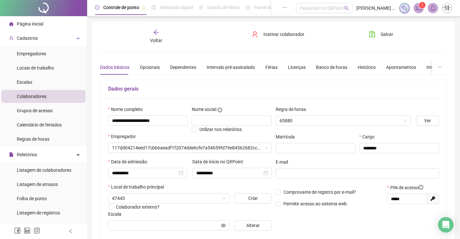
type input "**********"
click at [153, 67] on div "Opcionais" at bounding box center [150, 67] width 20 height 7
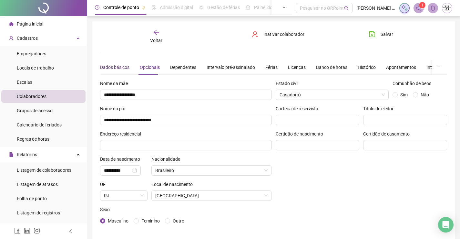
click at [122, 67] on div "Dados básicos" at bounding box center [114, 67] width 29 height 7
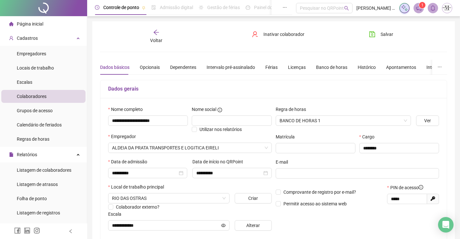
click at [156, 28] on div "**********" at bounding box center [273, 180] width 363 height 319
click at [157, 39] on span "Voltar" at bounding box center [156, 40] width 12 height 5
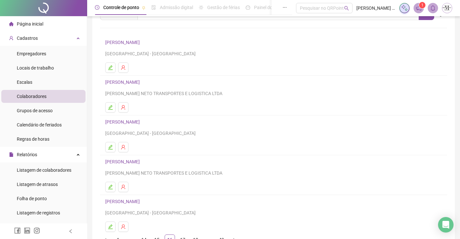
scroll to position [74, 0]
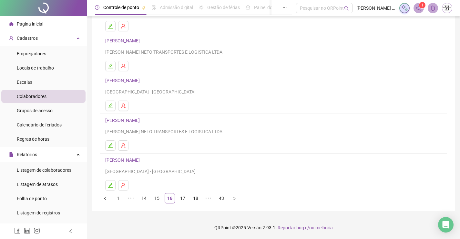
click at [140, 120] on link "[PERSON_NAME]" at bounding box center [123, 120] width 36 height 5
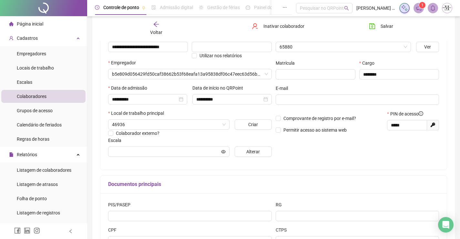
scroll to position [77, 0]
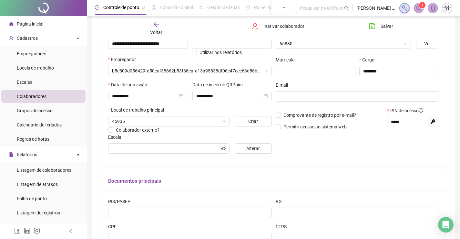
type input "**********"
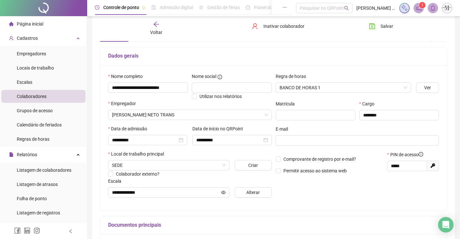
scroll to position [1, 0]
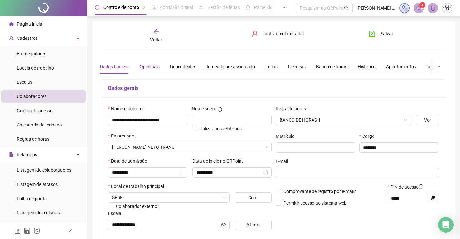
click at [153, 67] on div "Opcionais" at bounding box center [150, 66] width 20 height 7
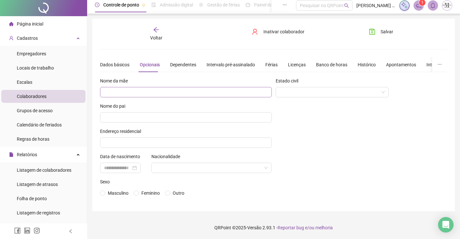
scroll to position [0, 0]
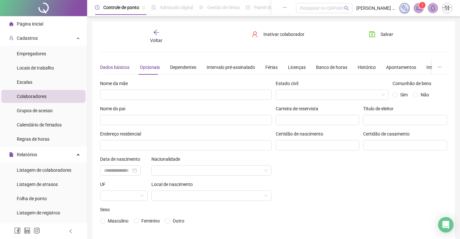
click at [126, 67] on div "Dados básicos" at bounding box center [114, 67] width 29 height 7
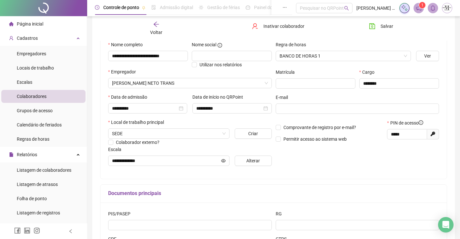
scroll to position [32, 0]
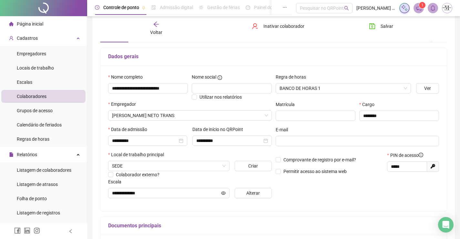
click at [154, 33] on span "Voltar" at bounding box center [156, 32] width 12 height 5
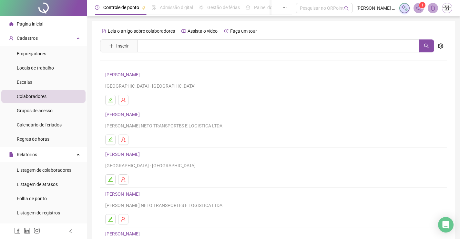
scroll to position [74, 0]
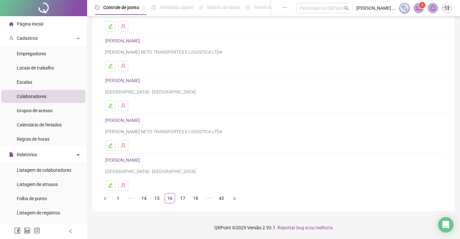
click at [142, 159] on link "[PERSON_NAME]" at bounding box center [123, 159] width 36 height 5
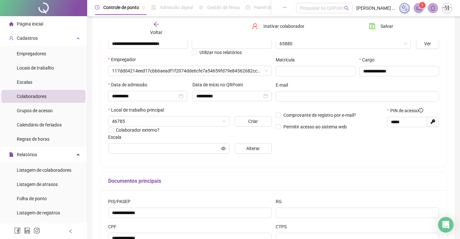
type input "**********"
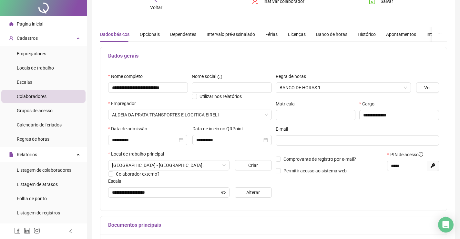
scroll to position [0, 0]
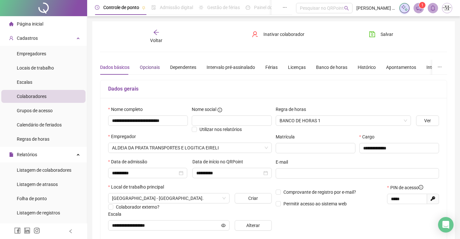
click at [153, 68] on div "Opcionais" at bounding box center [150, 67] width 20 height 7
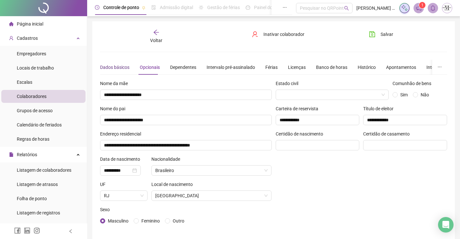
click at [117, 64] on div "Dados básicos" at bounding box center [114, 67] width 29 height 7
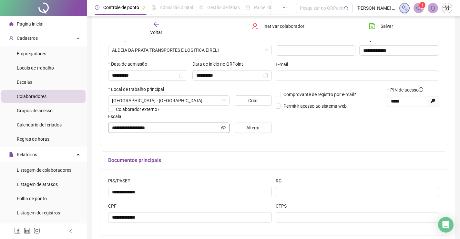
scroll to position [1, 0]
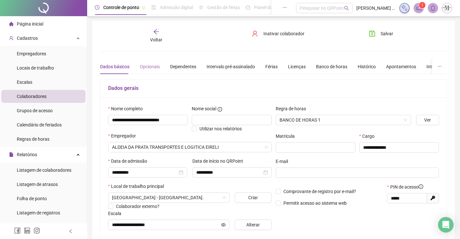
click at [140, 71] on div "Opcionais" at bounding box center [150, 66] width 20 height 15
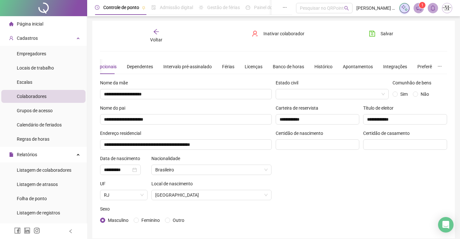
click at [159, 29] on icon "arrow-left" at bounding box center [156, 31] width 6 height 6
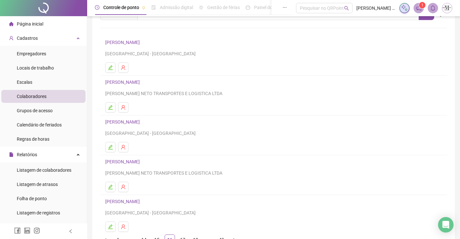
scroll to position [74, 0]
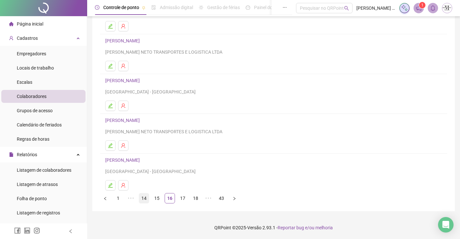
click at [146, 198] on link "14" at bounding box center [144, 198] width 10 height 10
click at [143, 198] on link "12" at bounding box center [144, 198] width 10 height 10
click at [143, 199] on link "10" at bounding box center [144, 198] width 10 height 10
click at [144, 198] on link "8" at bounding box center [144, 198] width 10 height 10
click at [152, 199] on li "7" at bounding box center [157, 198] width 10 height 10
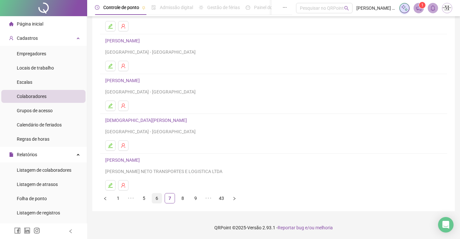
click at [158, 198] on link "6" at bounding box center [157, 198] width 10 height 10
click at [146, 198] on link "4" at bounding box center [144, 198] width 10 height 10
click at [169, 201] on link "5" at bounding box center [170, 198] width 10 height 10
click at [184, 200] on link "6" at bounding box center [183, 198] width 10 height 10
click at [183, 198] on link "7" at bounding box center [183, 198] width 10 height 10
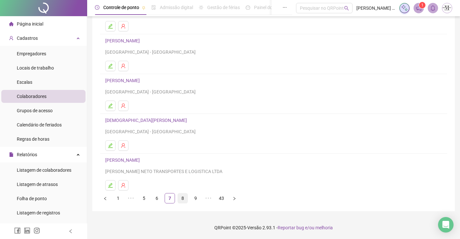
click at [184, 198] on link "8" at bounding box center [183, 198] width 10 height 10
click at [185, 198] on link "9" at bounding box center [183, 198] width 10 height 10
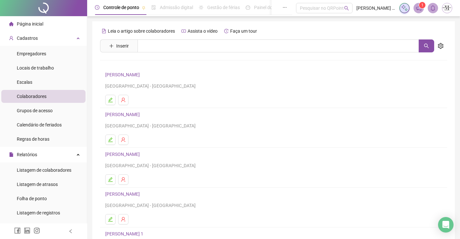
click at [142, 73] on link "[PERSON_NAME]" at bounding box center [123, 74] width 36 height 5
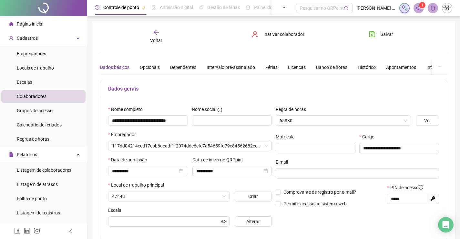
type input "**********"
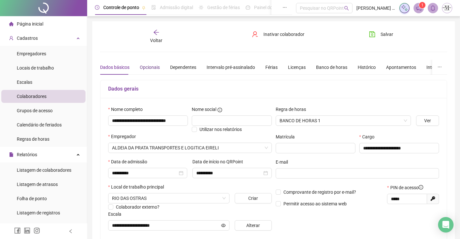
click at [151, 65] on div "Opcionais" at bounding box center [150, 67] width 20 height 7
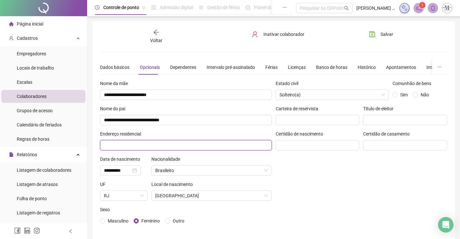
click at [152, 142] on input "text" at bounding box center [186, 145] width 172 height 10
type input "**********"
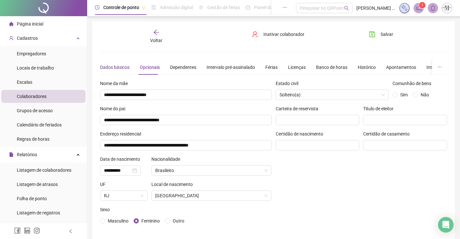
click at [116, 64] on div "Dados básicos" at bounding box center [114, 67] width 29 height 7
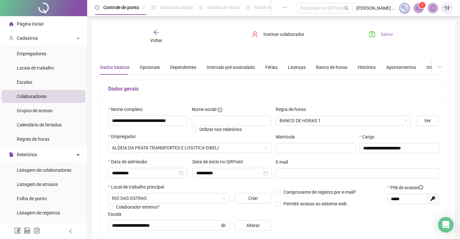
click at [388, 35] on span "Salvar" at bounding box center [387, 34] width 13 height 7
click at [152, 36] on div "Voltar" at bounding box center [156, 36] width 54 height 15
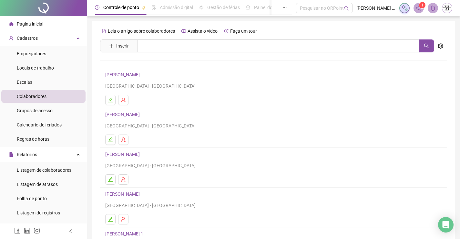
scroll to position [74, 0]
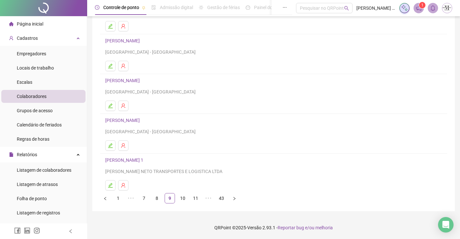
click at [183, 203] on div "Leia o artigo sobre colaboradores Assista o vídeo Faça um tour Inserir Nenhum r…" at bounding box center [273, 79] width 363 height 263
click at [183, 202] on link "10" at bounding box center [183, 198] width 10 height 10
click at [184, 198] on link "11" at bounding box center [183, 198] width 10 height 10
click at [142, 81] on link "[PERSON_NAME]" at bounding box center [123, 80] width 36 height 5
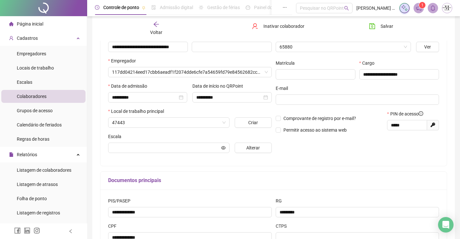
scroll to position [77, 0]
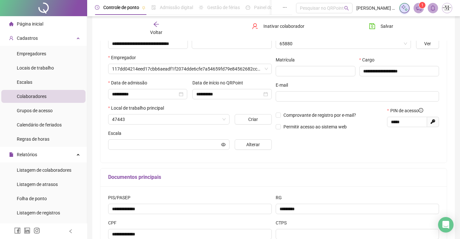
type input "**********"
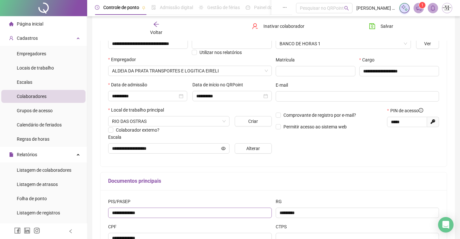
scroll to position [130, 0]
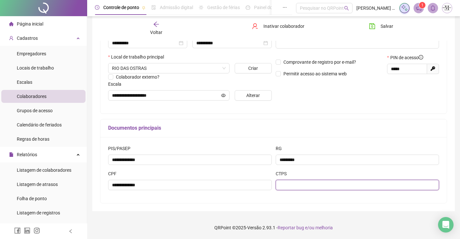
click at [329, 187] on input "text" at bounding box center [358, 185] width 164 height 10
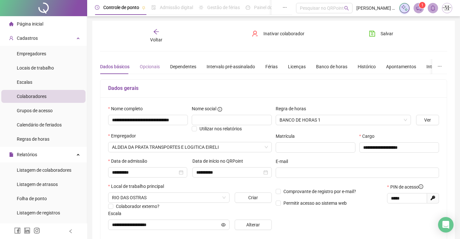
type input "*******"
click at [147, 66] on div "Opcionais" at bounding box center [150, 66] width 20 height 7
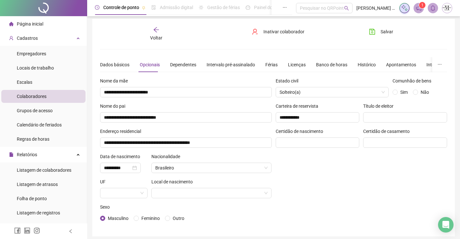
scroll to position [28, 0]
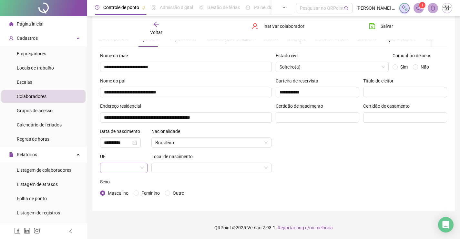
click at [139, 166] on span at bounding box center [124, 168] width 40 height 10
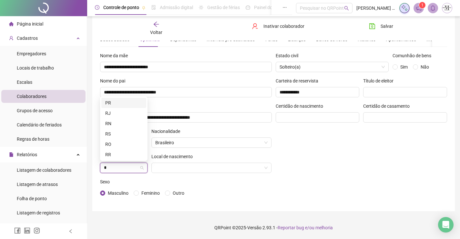
type input "**"
drag, startPoint x: 123, startPoint y: 155, endPoint x: 183, endPoint y: 169, distance: 61.1
click at [124, 155] on div "RJ" at bounding box center [123, 154] width 37 height 7
click at [189, 170] on input "search" at bounding box center [208, 168] width 107 height 10
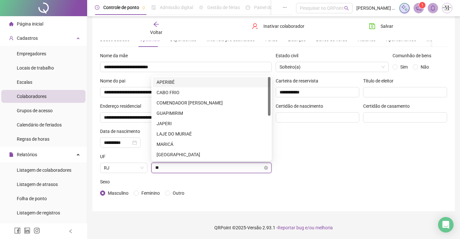
type input "***"
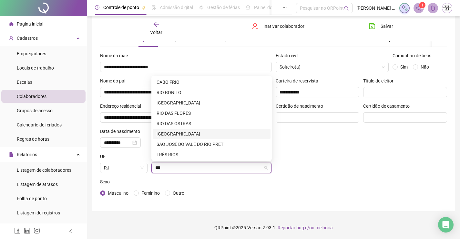
click at [193, 137] on div "[GEOGRAPHIC_DATA]" at bounding box center [212, 133] width 110 height 7
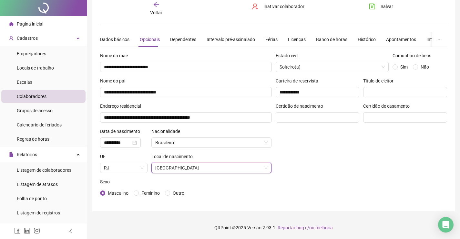
scroll to position [0, 0]
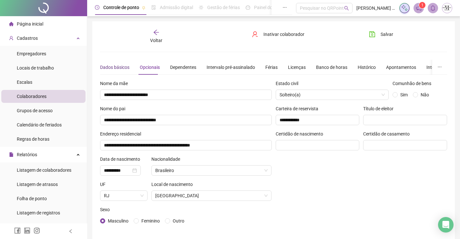
click at [120, 65] on div "Dados básicos" at bounding box center [114, 67] width 29 height 7
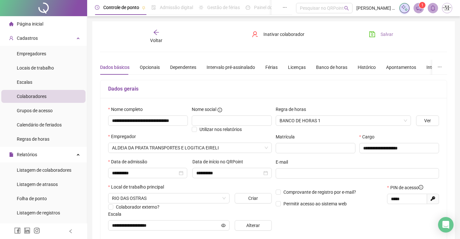
click at [378, 32] on button "Salvar" at bounding box center [381, 34] width 34 height 10
click at [159, 39] on span "Voltar" at bounding box center [156, 40] width 12 height 5
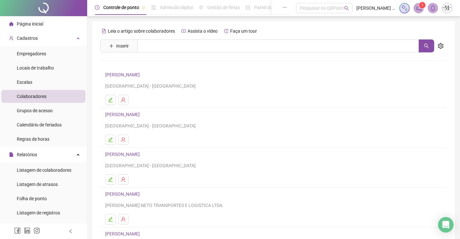
scroll to position [74, 0]
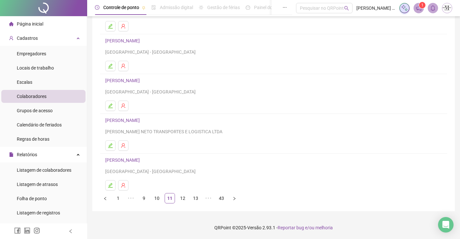
click at [142, 118] on link "[PERSON_NAME]" at bounding box center [123, 120] width 36 height 5
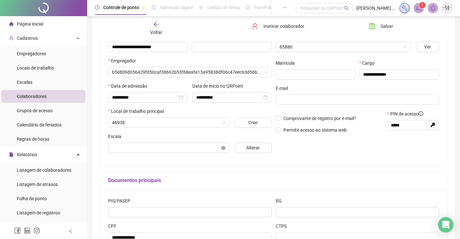
scroll to position [77, 0]
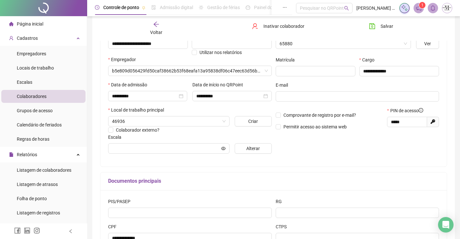
type input "*******"
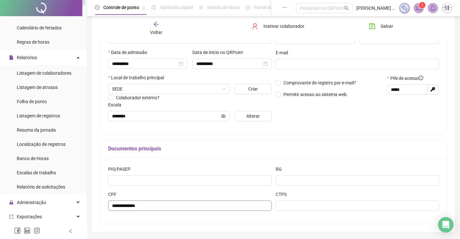
scroll to position [130, 0]
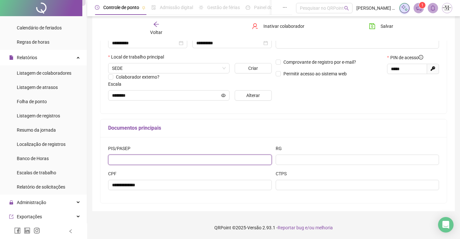
click at [175, 159] on input "text" at bounding box center [190, 159] width 164 height 10
type input "**********"
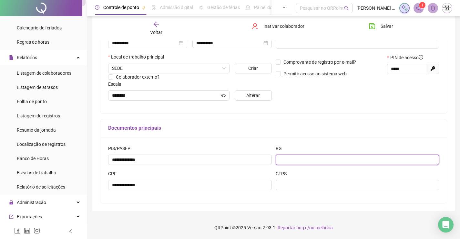
click at [321, 159] on input "text" at bounding box center [358, 159] width 164 height 10
type input "**********"
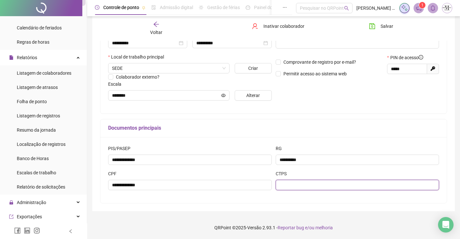
click at [322, 185] on input "text" at bounding box center [358, 185] width 164 height 10
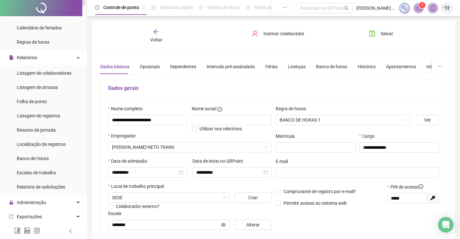
type input "*********"
click at [158, 67] on div "Dados básicos Opcionais Dependentes Intervalo pré-assinalado Férias Licenças Ba…" at bounding box center [293, 66] width 386 height 15
click at [149, 63] on div "Opcionais" at bounding box center [150, 66] width 20 height 7
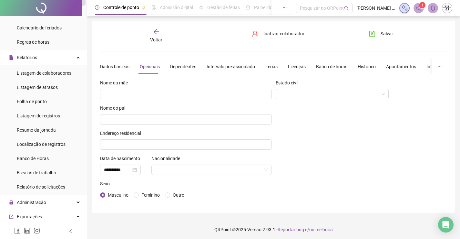
scroll to position [3, 0]
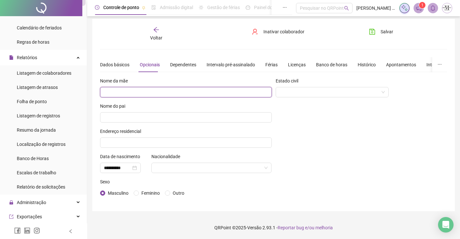
click at [203, 93] on input "text" at bounding box center [186, 92] width 172 height 10
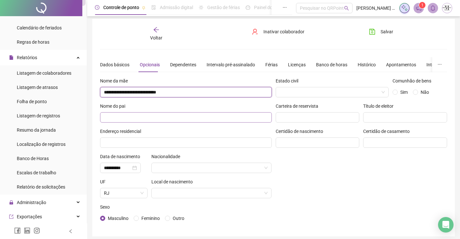
type input "**********"
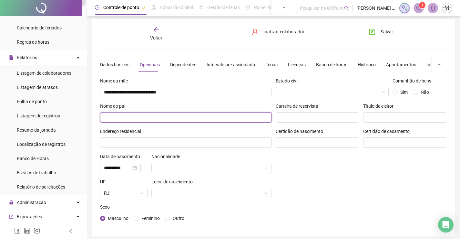
click at [217, 118] on input "text" at bounding box center [186, 117] width 172 height 10
type input "**********"
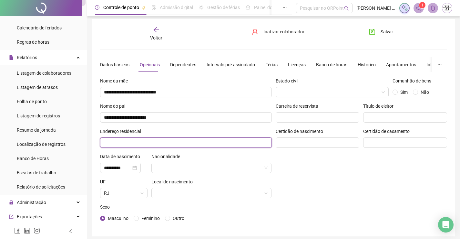
click at [230, 143] on input "text" at bounding box center [186, 142] width 172 height 10
click at [126, 141] on input "**********" at bounding box center [186, 142] width 172 height 10
click at [228, 143] on input "**********" at bounding box center [186, 142] width 172 height 10
type input "**********"
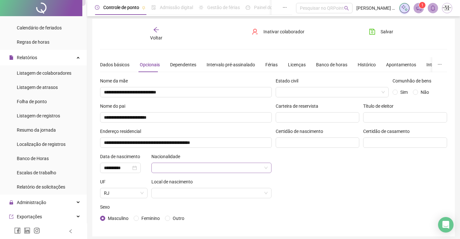
click at [176, 165] on input "search" at bounding box center [208, 168] width 107 height 10
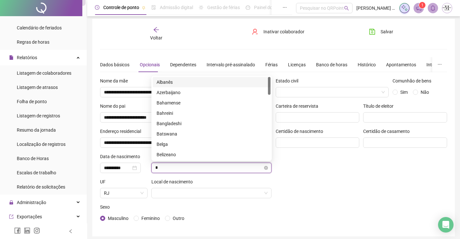
type input "**"
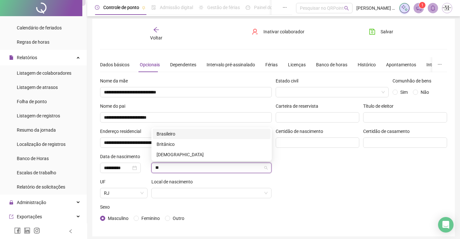
click at [183, 135] on div "Brasileiro" at bounding box center [212, 133] width 110 height 7
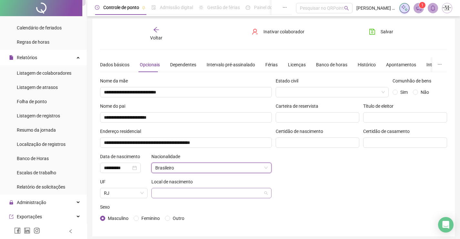
click at [181, 192] on input "search" at bounding box center [208, 193] width 107 height 10
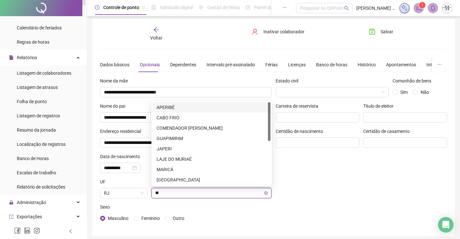
type input "***"
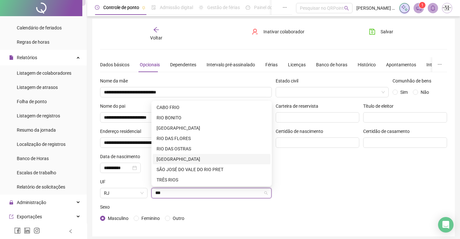
click at [186, 159] on div "[GEOGRAPHIC_DATA]" at bounding box center [212, 158] width 110 height 7
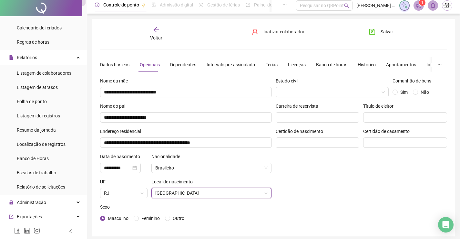
scroll to position [0, 0]
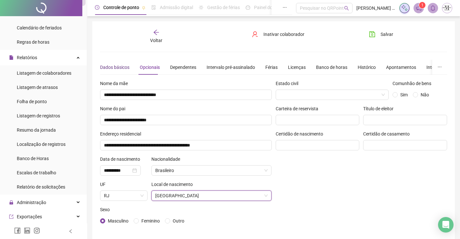
click at [117, 66] on div "Dados básicos" at bounding box center [114, 67] width 29 height 7
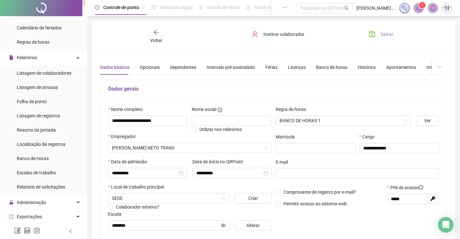
click at [382, 30] on button "Salvar" at bounding box center [381, 34] width 34 height 10
click at [154, 41] on span "Voltar" at bounding box center [156, 40] width 12 height 5
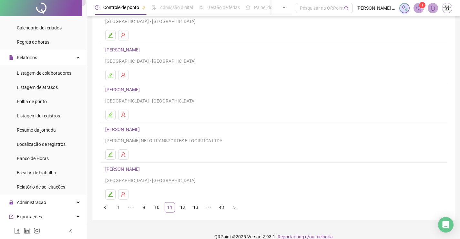
scroll to position [74, 0]
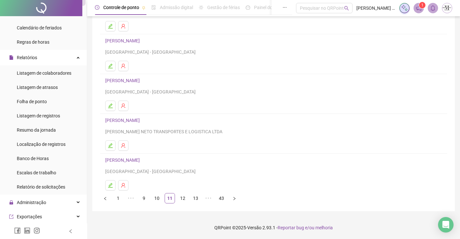
click at [134, 161] on link "[PERSON_NAME]" at bounding box center [123, 159] width 36 height 5
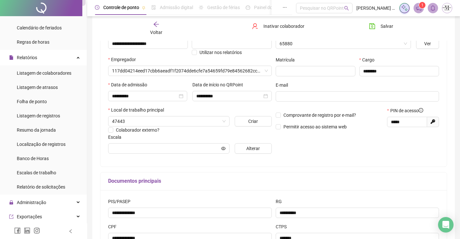
type input "**********"
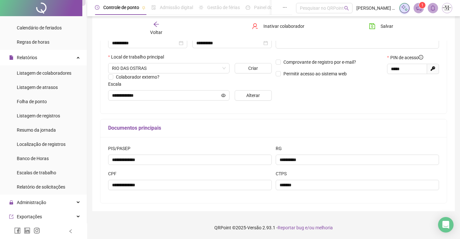
scroll to position [1, 0]
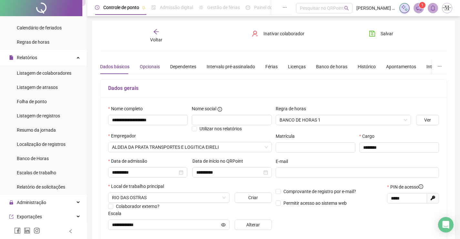
click at [151, 66] on div "Opcionais" at bounding box center [150, 66] width 20 height 7
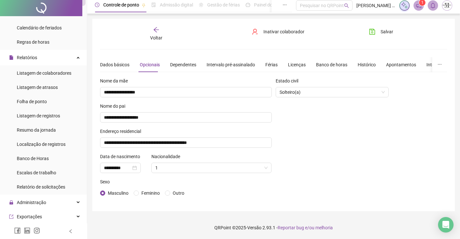
scroll to position [0, 0]
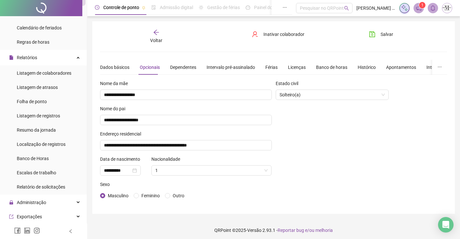
click at [153, 39] on span "Voltar" at bounding box center [156, 40] width 12 height 5
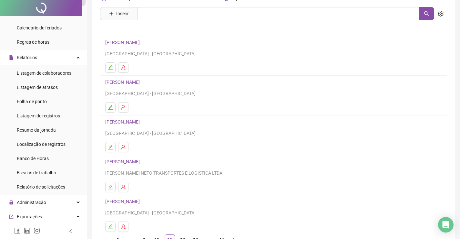
scroll to position [74, 0]
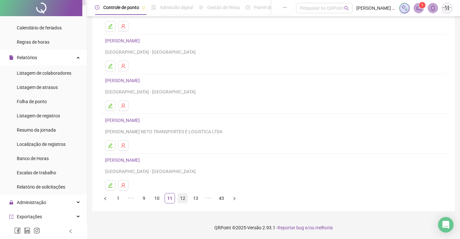
click at [179, 198] on link "12" at bounding box center [183, 198] width 10 height 10
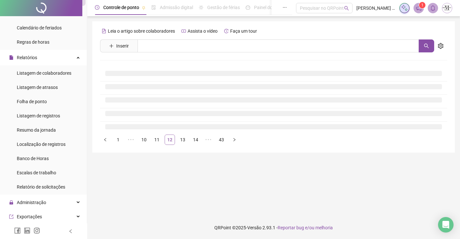
scroll to position [0, 0]
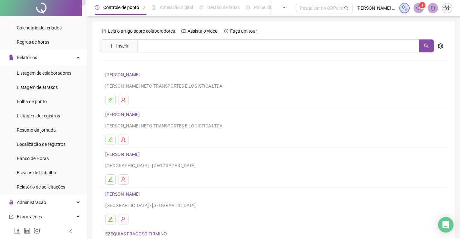
click at [140, 115] on link "[PERSON_NAME]" at bounding box center [123, 114] width 36 height 5
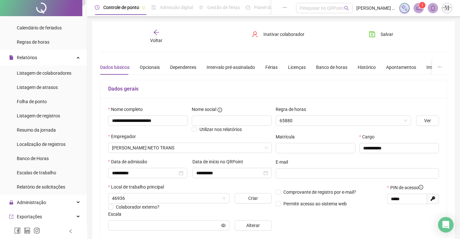
type input "*******"
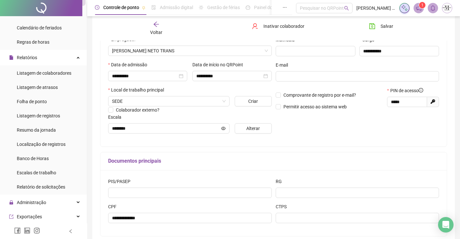
scroll to position [130, 0]
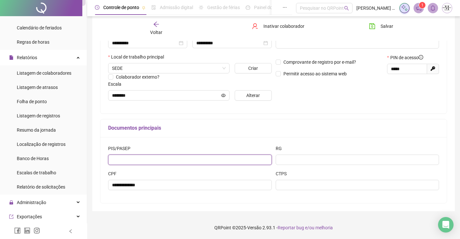
click at [170, 158] on input "text" at bounding box center [190, 159] width 164 height 10
type input "**********"
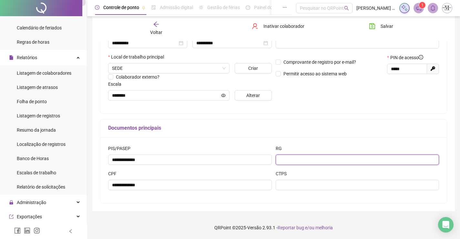
click at [332, 159] on input "text" at bounding box center [358, 159] width 164 height 10
type input "*********"
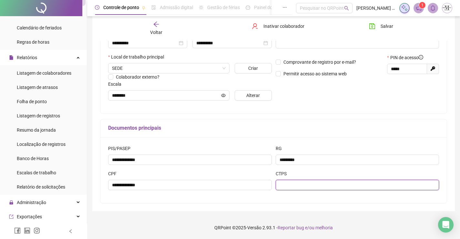
click at [322, 184] on input "text" at bounding box center [358, 185] width 164 height 10
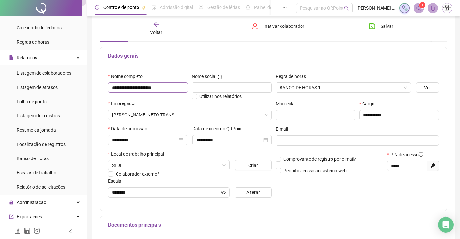
scroll to position [1, 0]
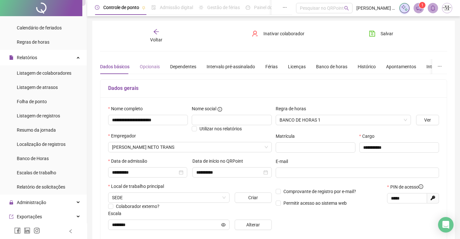
type input "**********"
click at [147, 68] on div "Opcionais" at bounding box center [150, 66] width 20 height 7
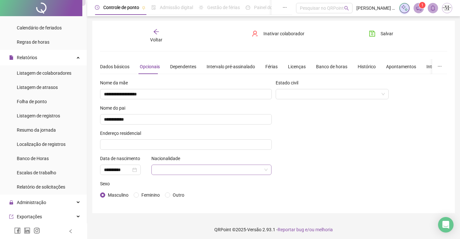
scroll to position [3, 0]
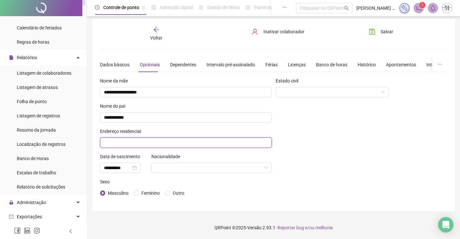
click at [180, 140] on input "text" at bounding box center [186, 142] width 172 height 10
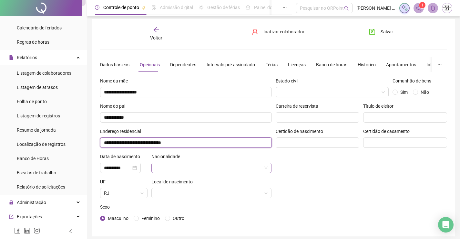
type input "**********"
click at [196, 166] on input "search" at bounding box center [208, 168] width 107 height 10
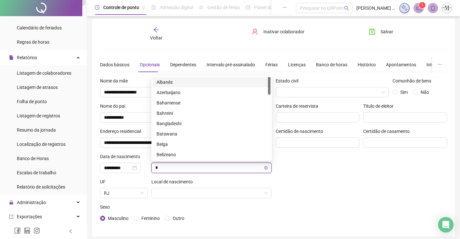
type input "**"
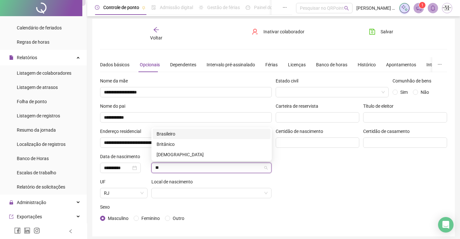
click at [200, 131] on div "Brasileiro" at bounding box center [212, 133] width 110 height 7
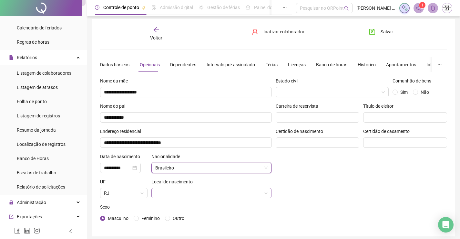
click at [185, 196] on input "search" at bounding box center [208, 193] width 107 height 10
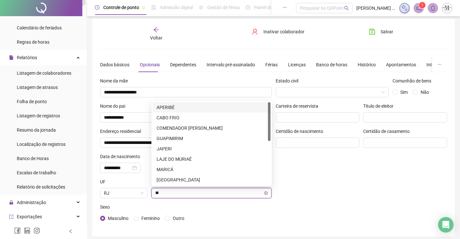
type input "***"
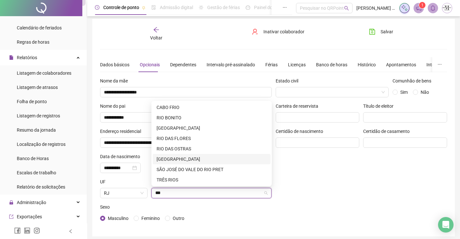
click at [197, 158] on div "[GEOGRAPHIC_DATA]" at bounding box center [212, 158] width 110 height 7
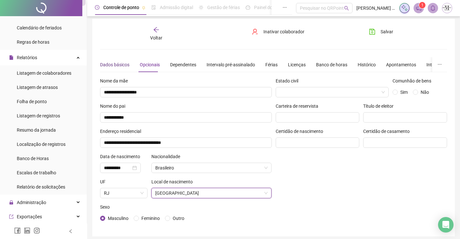
click at [106, 65] on div "Dados básicos" at bounding box center [114, 64] width 29 height 7
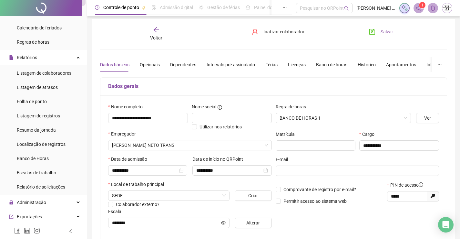
click at [379, 33] on button "Salvar" at bounding box center [381, 31] width 34 height 10
click at [161, 38] on span "Voltar" at bounding box center [156, 37] width 12 height 5
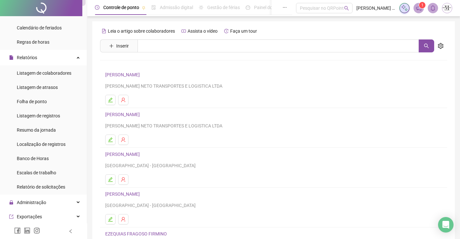
scroll to position [32, 0]
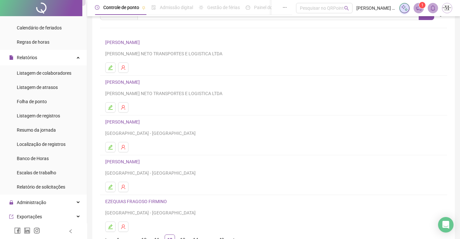
click at [142, 120] on link "[PERSON_NAME]" at bounding box center [123, 121] width 36 height 5
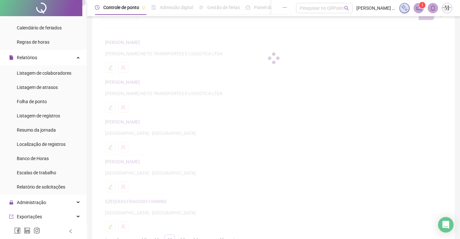
scroll to position [36, 0]
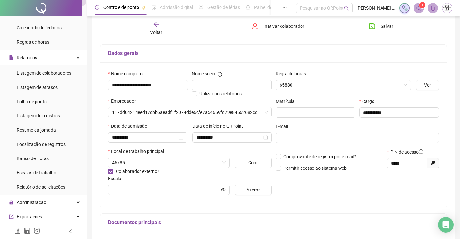
type input "**********"
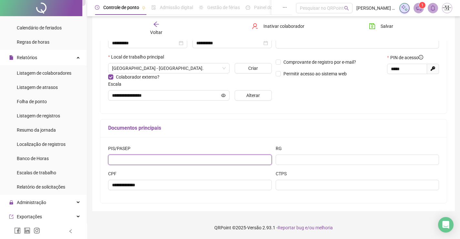
click at [186, 160] on input "text" at bounding box center [190, 159] width 164 height 10
type input "**********"
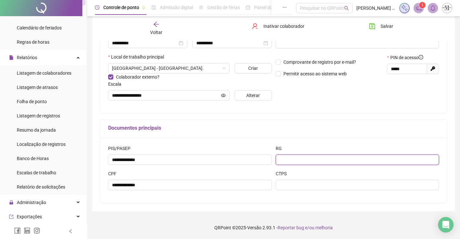
click at [359, 159] on input "text" at bounding box center [358, 159] width 164 height 10
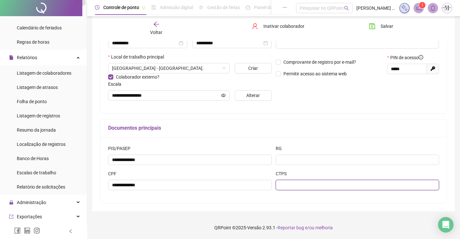
click at [355, 186] on input "text" at bounding box center [358, 185] width 164 height 10
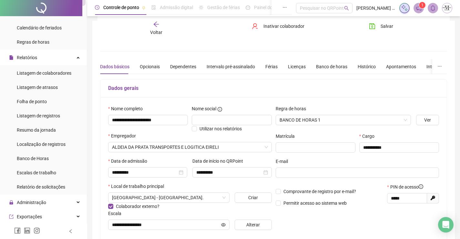
scroll to position [0, 0]
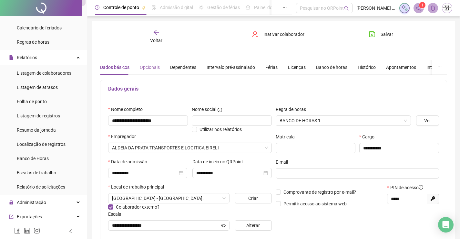
type input "**********"
click at [140, 66] on div "Opcionais" at bounding box center [150, 67] width 20 height 7
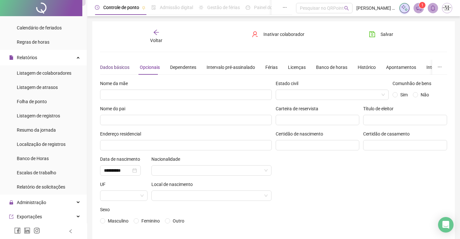
click at [120, 65] on div "Dados básicos" at bounding box center [114, 67] width 29 height 7
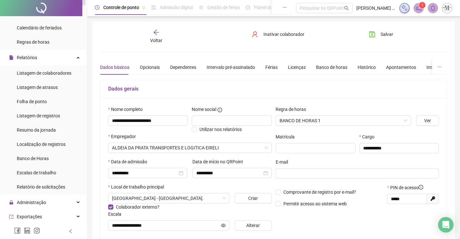
scroll to position [97, 0]
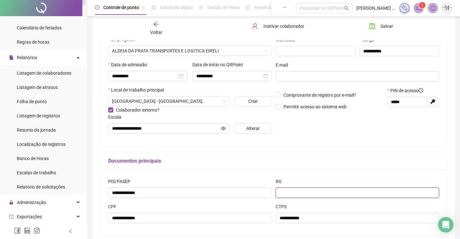
click at [329, 190] on input "text" at bounding box center [358, 192] width 164 height 10
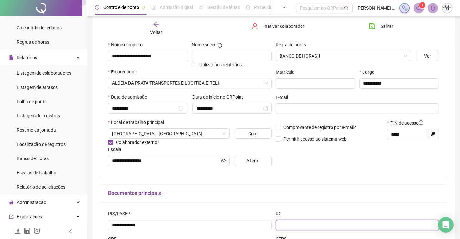
scroll to position [130, 0]
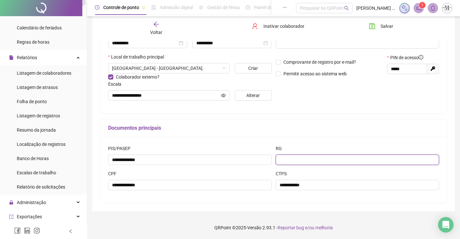
click at [328, 158] on input "text" at bounding box center [358, 159] width 164 height 10
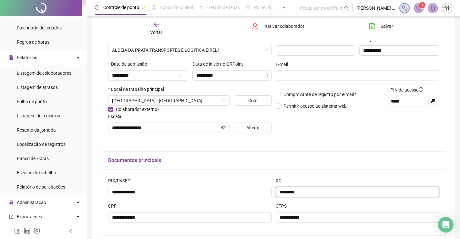
scroll to position [0, 0]
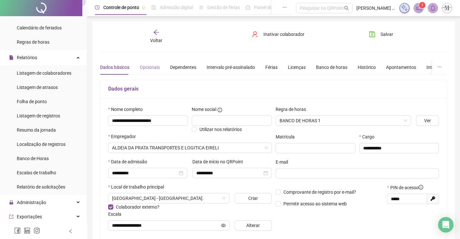
type input "*********"
click at [144, 70] on div "Opcionais" at bounding box center [150, 67] width 20 height 7
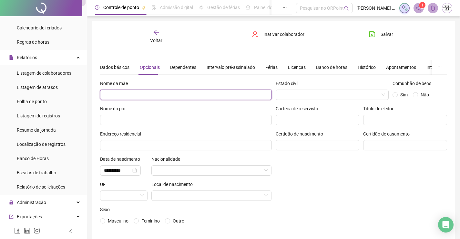
click at [152, 95] on input "text" at bounding box center [186, 94] width 172 height 10
type input "**********"
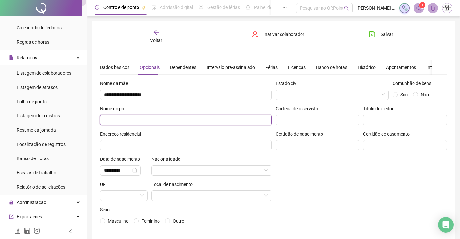
click at [174, 120] on input "text" at bounding box center [186, 120] width 172 height 10
type input "**********"
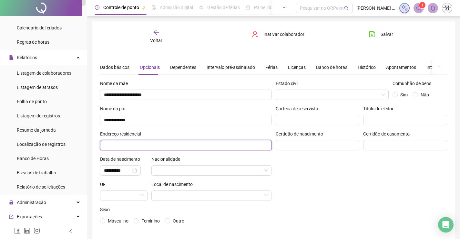
click at [169, 146] on input "text" at bounding box center [186, 145] width 172 height 10
click at [124, 144] on input "**********" at bounding box center [186, 145] width 172 height 10
click at [159, 145] on input "**********" at bounding box center [186, 145] width 172 height 10
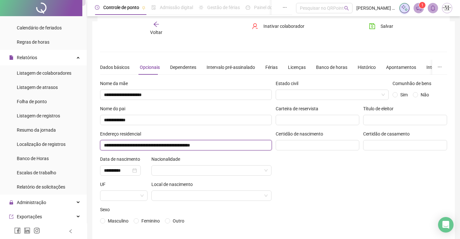
scroll to position [28, 0]
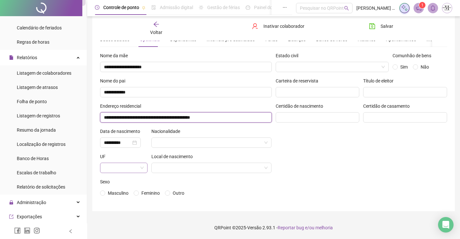
type input "**********"
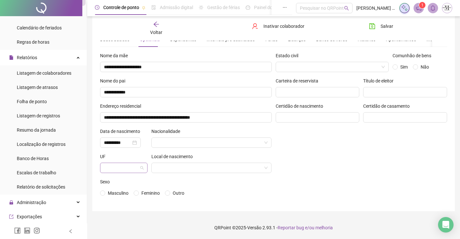
click at [106, 167] on input "search" at bounding box center [121, 168] width 34 height 10
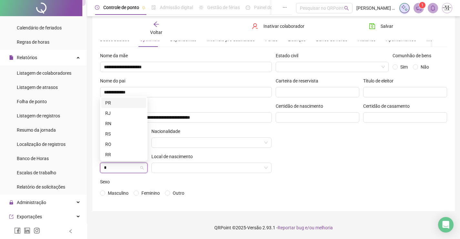
type input "**"
drag, startPoint x: 134, startPoint y: 153, endPoint x: 179, endPoint y: 173, distance: 49.0
click at [134, 153] on div "RJ" at bounding box center [123, 154] width 37 height 7
click at [179, 170] on input "search" at bounding box center [208, 168] width 107 height 10
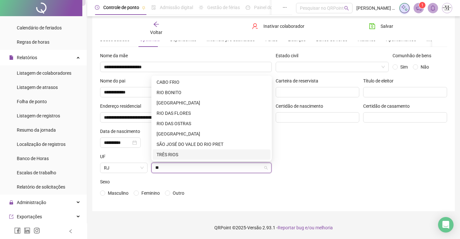
type input "*"
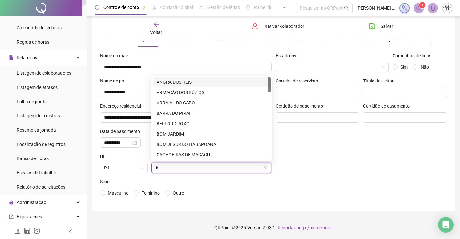
type input "**"
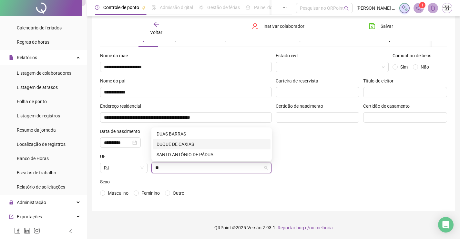
click at [199, 143] on div "DUQUE DE CAXIAS" at bounding box center [212, 143] width 110 height 7
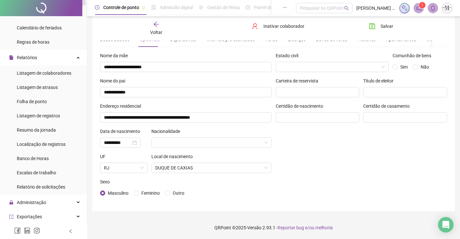
scroll to position [0, 0]
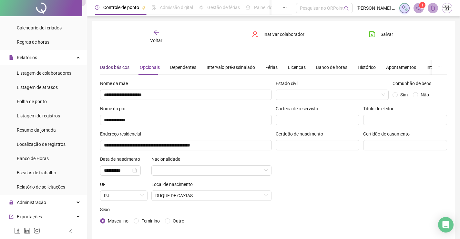
click at [108, 66] on div "Dados básicos" at bounding box center [114, 67] width 29 height 7
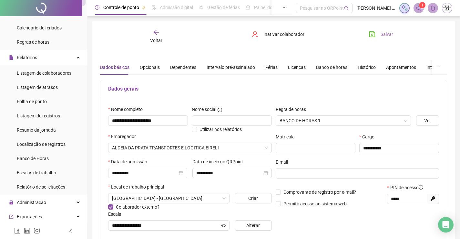
click at [391, 29] on button "Salvar" at bounding box center [381, 34] width 34 height 10
click at [148, 38] on div "Voltar" at bounding box center [156, 36] width 54 height 15
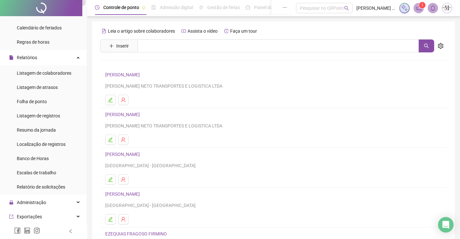
click at [126, 193] on link "[PERSON_NAME]" at bounding box center [123, 193] width 36 height 5
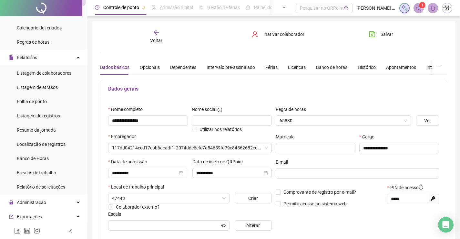
type input "**********"
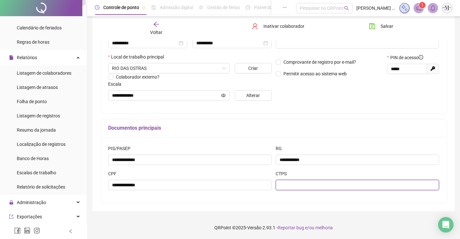
click at [311, 183] on input "text" at bounding box center [358, 185] width 164 height 10
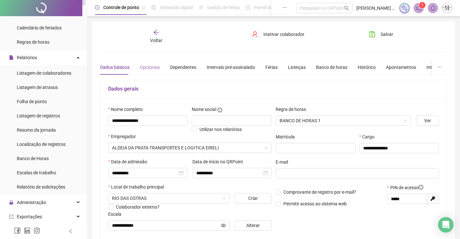
type input "**********"
click at [141, 62] on div "Opcionais" at bounding box center [150, 67] width 20 height 15
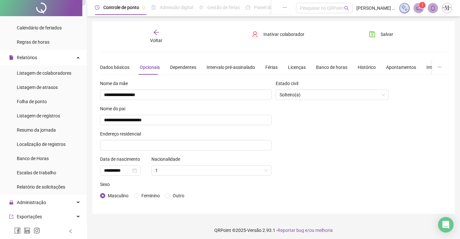
scroll to position [3, 0]
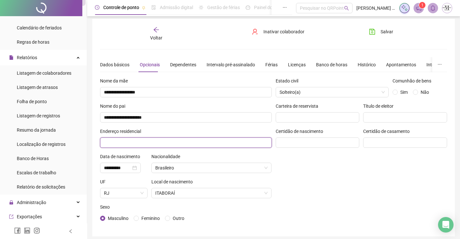
click at [206, 139] on input "text" at bounding box center [186, 142] width 172 height 10
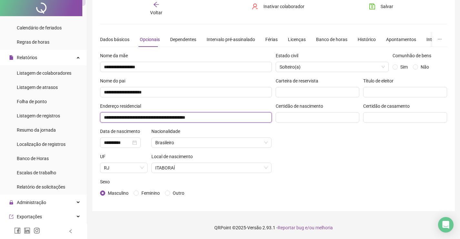
scroll to position [0, 0]
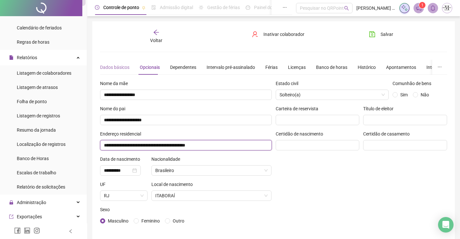
type input "**********"
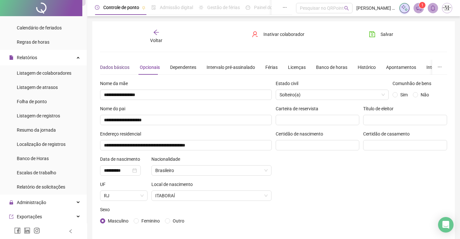
click at [118, 69] on div "Dados básicos" at bounding box center [114, 67] width 29 height 7
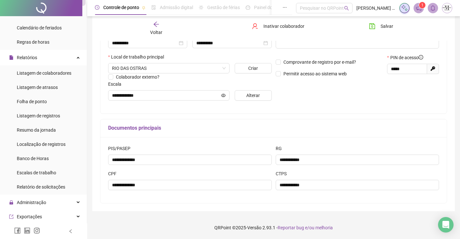
scroll to position [1, 0]
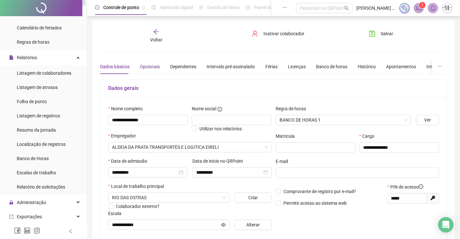
click at [143, 64] on div "Opcionais" at bounding box center [150, 66] width 20 height 7
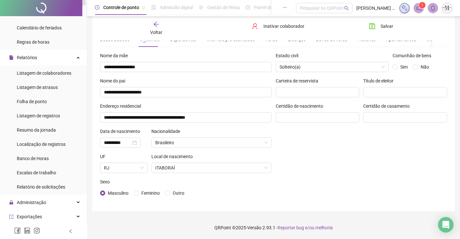
scroll to position [0, 0]
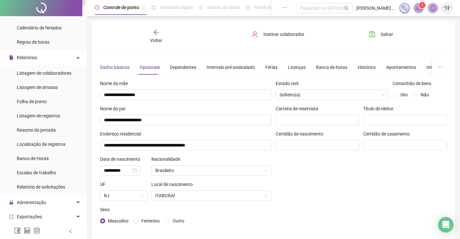
click at [126, 65] on div "Dados básicos" at bounding box center [114, 67] width 29 height 7
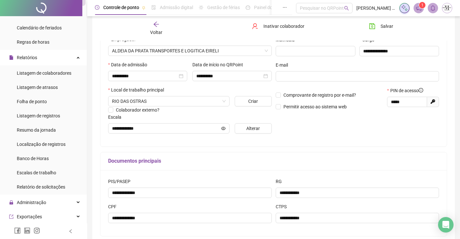
scroll to position [32, 0]
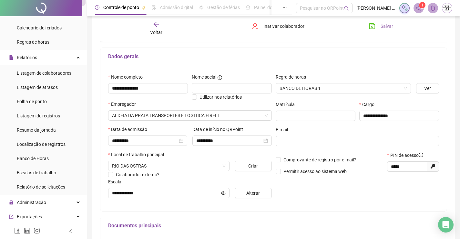
click at [390, 30] on button "Salvar" at bounding box center [381, 26] width 34 height 10
click at [151, 31] on span "Voltar" at bounding box center [156, 32] width 12 height 5
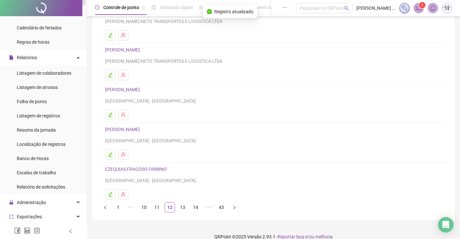
scroll to position [74, 0]
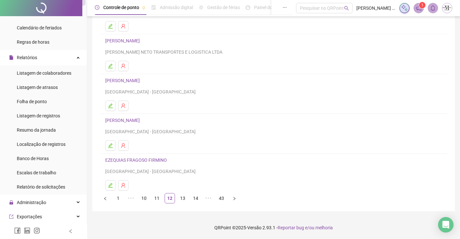
click at [139, 159] on link "EZEQUIAS FRAGOSO FIRMINO" at bounding box center [137, 159] width 64 height 5
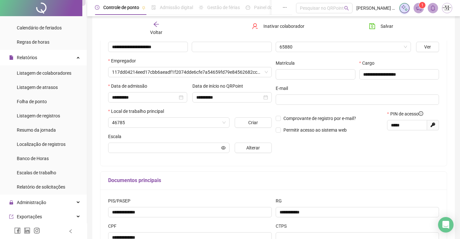
scroll to position [77, 0]
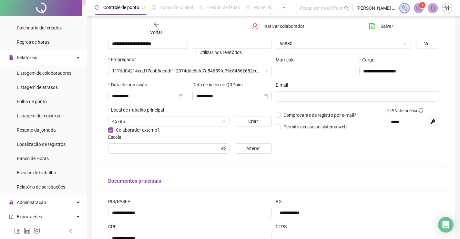
type input "**********"
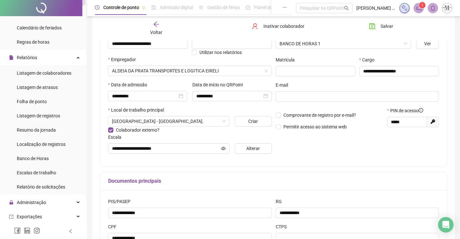
scroll to position [130, 0]
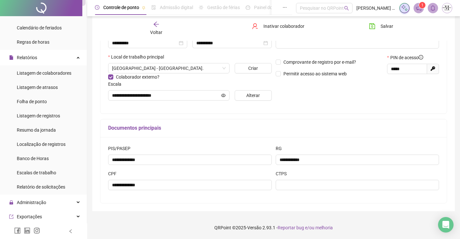
click at [314, 190] on div "CTPS" at bounding box center [358, 182] width 168 height 25
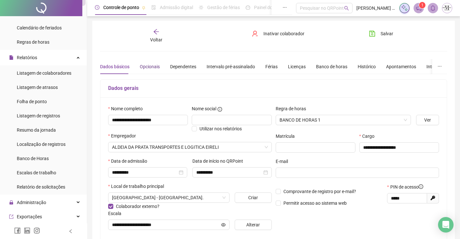
click at [150, 67] on div "Opcionais" at bounding box center [150, 66] width 20 height 7
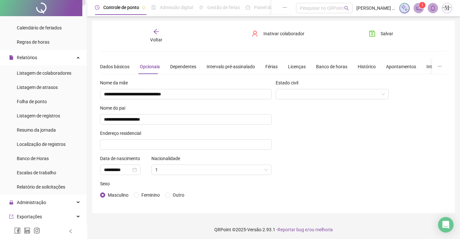
scroll to position [3, 0]
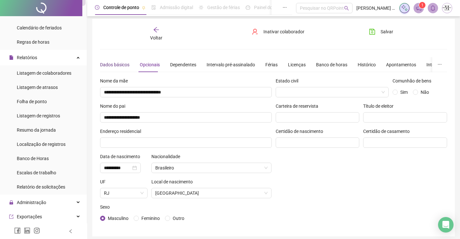
click at [109, 65] on div "Dados básicos" at bounding box center [114, 64] width 29 height 7
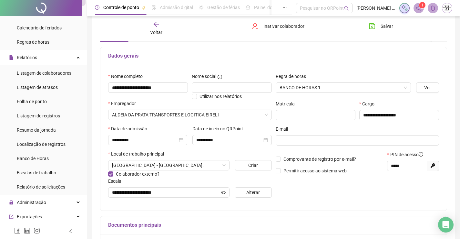
scroll to position [1, 0]
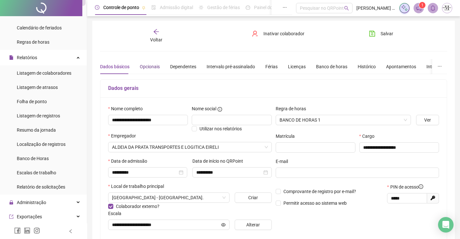
click at [146, 69] on div "Opcionais" at bounding box center [150, 66] width 20 height 7
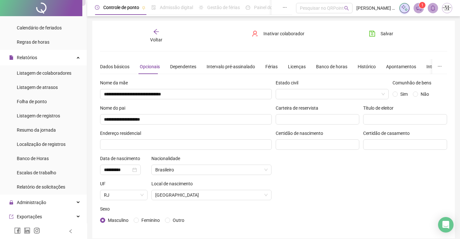
scroll to position [0, 0]
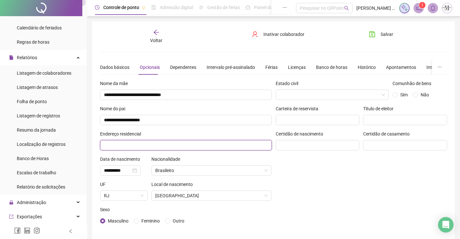
click at [187, 143] on input "text" at bounding box center [186, 145] width 172 height 10
click at [174, 144] on input "**********" at bounding box center [186, 145] width 172 height 10
click at [190, 146] on input "**********" at bounding box center [186, 145] width 172 height 10
type input "**********"
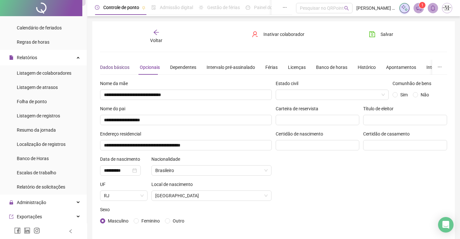
click at [112, 65] on div "Dados básicos" at bounding box center [114, 67] width 29 height 7
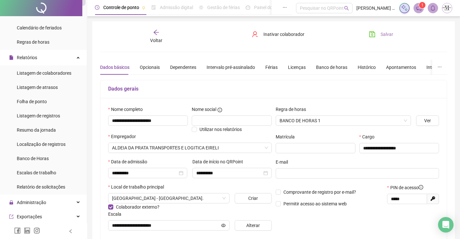
click at [380, 34] on button "Salvar" at bounding box center [381, 34] width 34 height 10
click at [150, 42] on div "Voltar" at bounding box center [156, 36] width 54 height 15
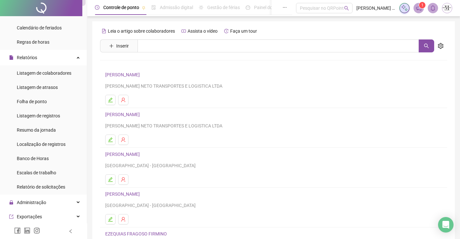
scroll to position [74, 0]
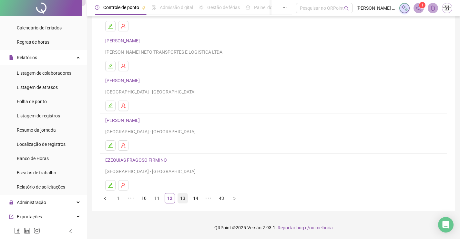
click at [184, 201] on link "13" at bounding box center [183, 198] width 10 height 10
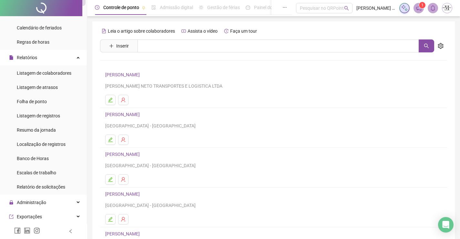
click at [132, 75] on link "[PERSON_NAME]" at bounding box center [123, 74] width 36 height 5
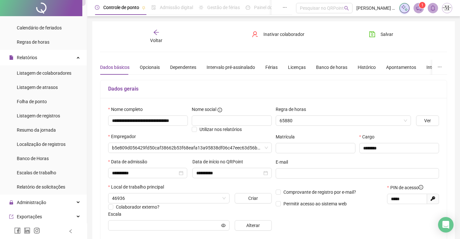
type input "*******"
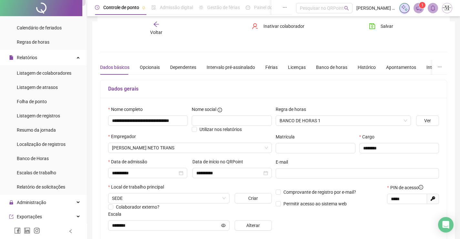
scroll to position [130, 0]
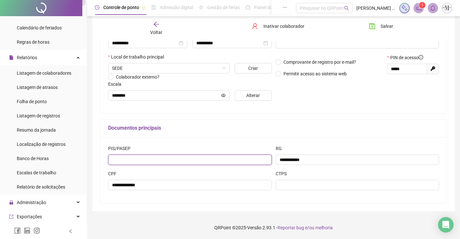
click at [171, 160] on input "text" at bounding box center [190, 159] width 164 height 10
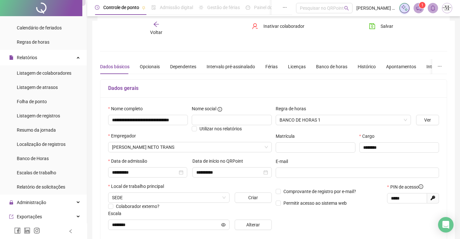
scroll to position [0, 0]
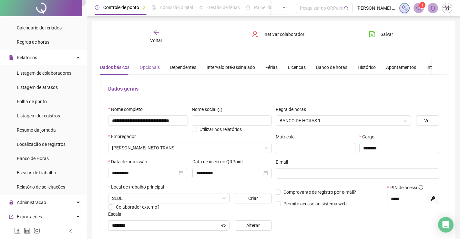
click at [156, 60] on div "Opcionais" at bounding box center [150, 67] width 20 height 15
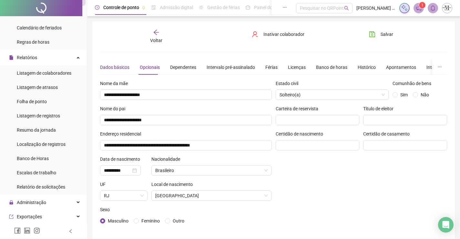
click at [110, 66] on div "Dados básicos" at bounding box center [114, 67] width 29 height 7
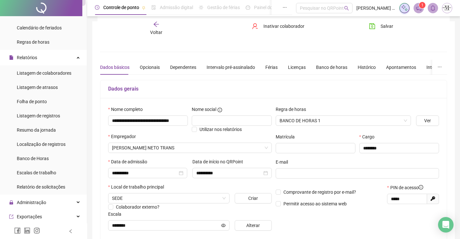
scroll to position [129, 0]
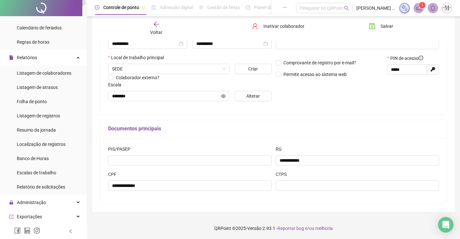
click at [153, 30] on span "Voltar" at bounding box center [156, 32] width 12 height 5
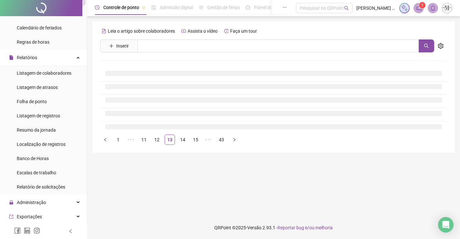
scroll to position [0, 0]
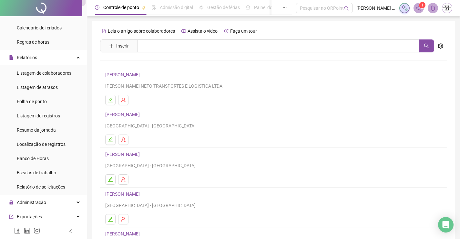
click at [132, 113] on link "[PERSON_NAME]" at bounding box center [123, 114] width 36 height 5
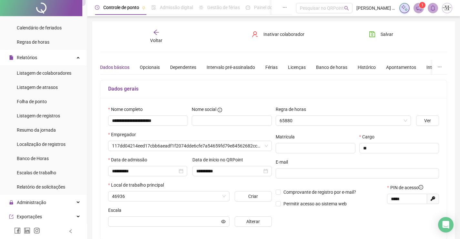
type input "*******"
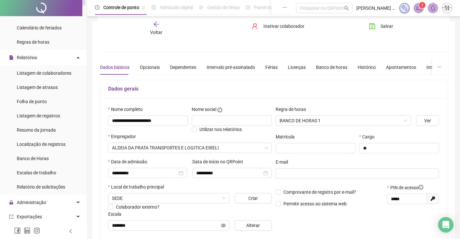
scroll to position [130, 0]
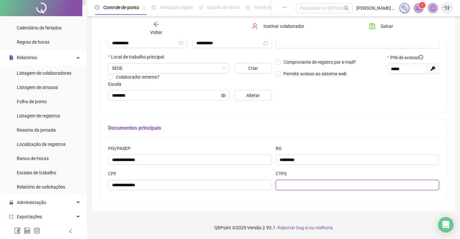
click at [324, 186] on input "text" at bounding box center [358, 185] width 164 height 10
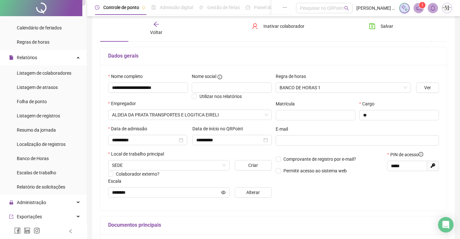
scroll to position [1, 0]
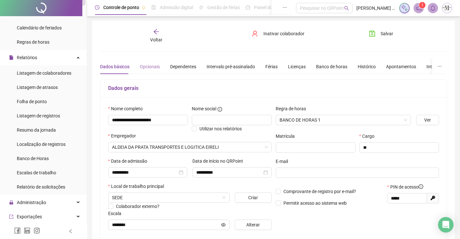
type input "*********"
click at [154, 73] on div "Opcionais" at bounding box center [150, 66] width 20 height 15
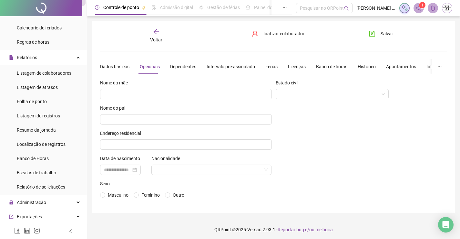
scroll to position [3, 0]
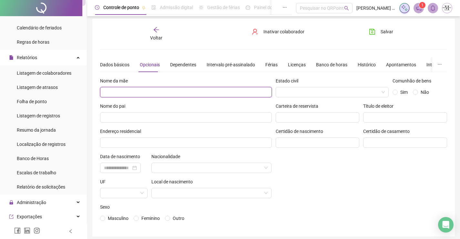
click at [182, 97] on input "text" at bounding box center [186, 92] width 172 height 10
type input "**********"
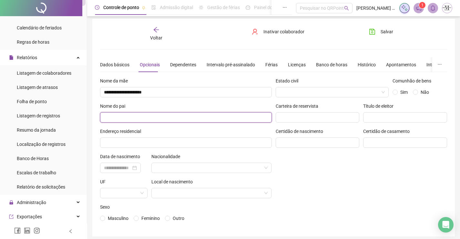
click at [183, 122] on input "text" at bounding box center [186, 117] width 172 height 10
type input "**********"
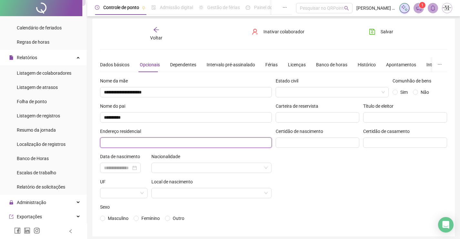
click at [189, 144] on input "text" at bounding box center [186, 142] width 172 height 10
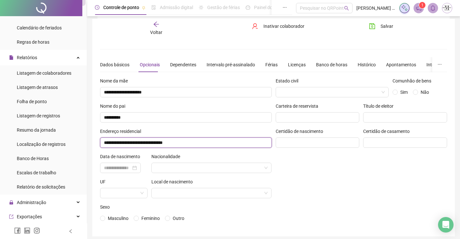
scroll to position [28, 0]
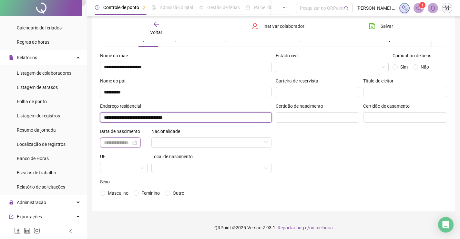
type input "**********"
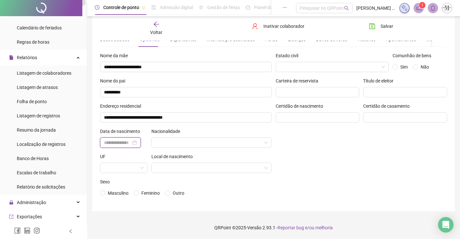
click at [131, 140] on input at bounding box center [117, 142] width 27 height 7
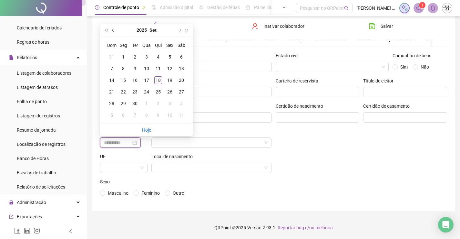
type input "**********"
click at [138, 29] on button "2025" at bounding box center [142, 30] width 10 height 13
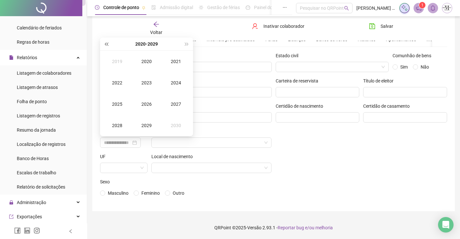
click at [107, 45] on span "super-prev-year" at bounding box center [106, 43] width 3 height 3
click at [182, 65] on div "1981" at bounding box center [175, 61] width 19 height 8
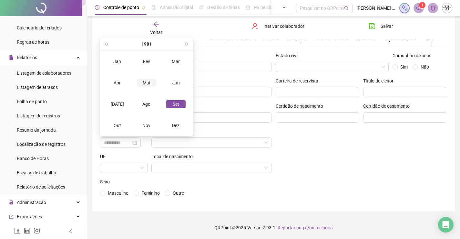
click at [151, 81] on div "Mai" at bounding box center [146, 83] width 19 height 8
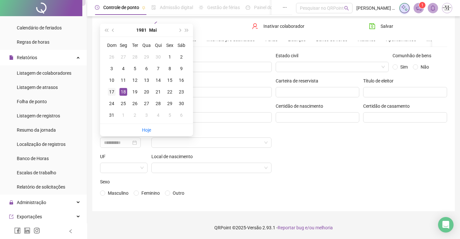
type input "**********"
click at [108, 89] on td "17" at bounding box center [112, 92] width 12 height 12
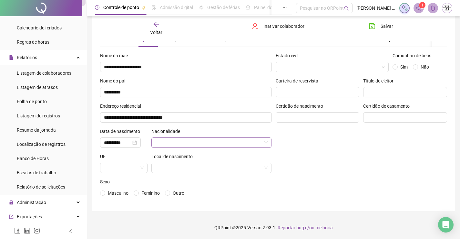
click at [158, 142] on input "search" at bounding box center [208, 143] width 107 height 10
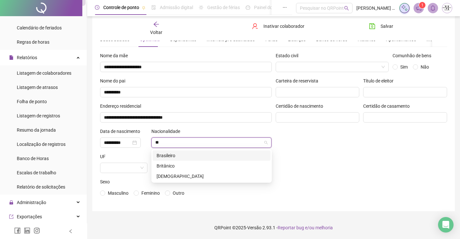
type input "***"
click at [179, 153] on div "Brasileiro" at bounding box center [212, 155] width 110 height 7
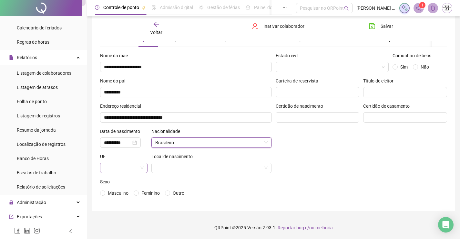
click at [141, 165] on span at bounding box center [124, 168] width 40 height 10
click at [134, 170] on input "**" at bounding box center [121, 168] width 34 height 10
type input "**"
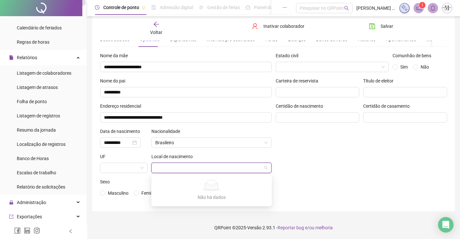
click at [170, 168] on input "search" at bounding box center [208, 168] width 107 height 10
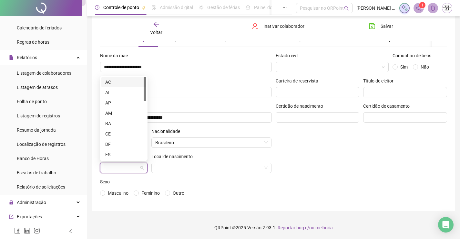
click at [113, 170] on input "search" at bounding box center [121, 168] width 34 height 10
type input "**"
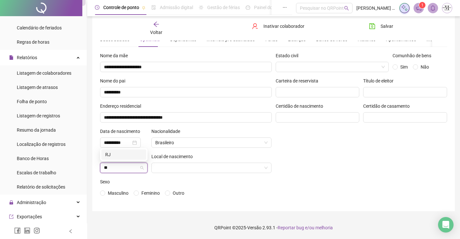
click at [114, 156] on div "RJ" at bounding box center [123, 154] width 37 height 7
click at [169, 167] on input "search" at bounding box center [208, 168] width 107 height 10
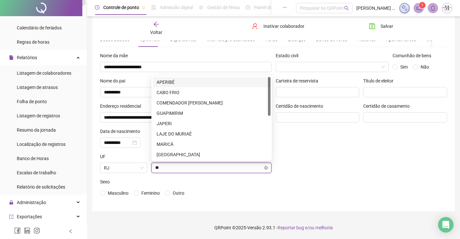
type input "***"
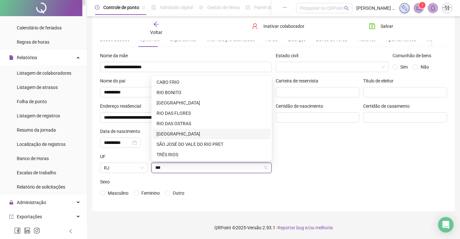
click at [178, 135] on div "[GEOGRAPHIC_DATA]" at bounding box center [212, 133] width 110 height 7
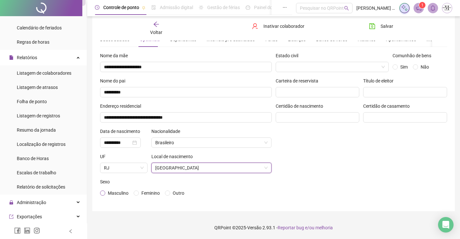
click at [123, 194] on span "Masculino" at bounding box center [118, 192] width 21 height 5
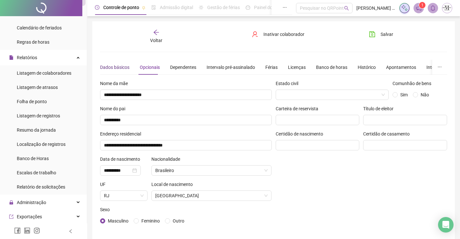
click at [117, 68] on div "Dados básicos" at bounding box center [114, 67] width 29 height 7
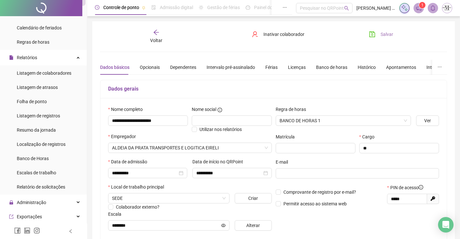
click at [380, 33] on button "Salvar" at bounding box center [381, 34] width 34 height 10
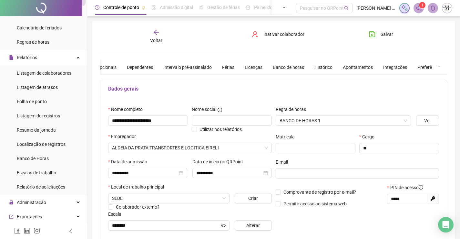
click at [154, 38] on span "Voltar" at bounding box center [156, 40] width 12 height 5
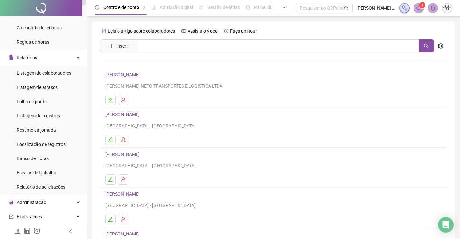
scroll to position [74, 0]
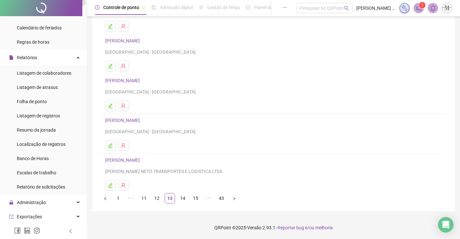
click at [142, 79] on link "[PERSON_NAME]" at bounding box center [123, 80] width 36 height 5
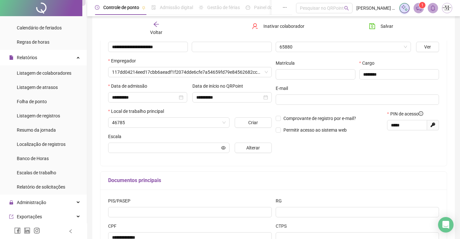
scroll to position [77, 0]
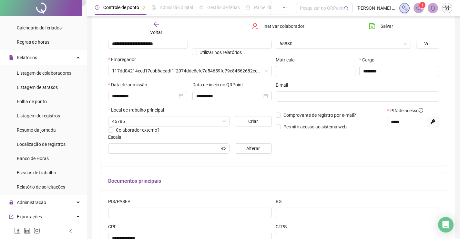
type input "**********"
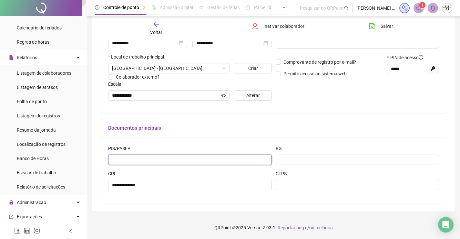
click at [241, 157] on input "text" at bounding box center [190, 159] width 164 height 10
type input "**********"
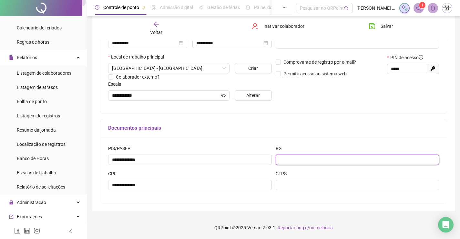
click at [339, 155] on input "text" at bounding box center [358, 159] width 164 height 10
type input "*********"
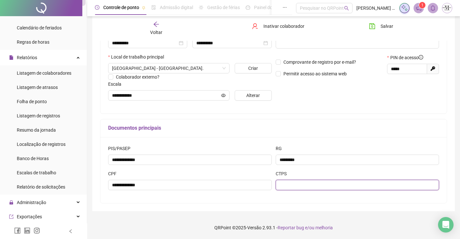
click at [340, 189] on input "text" at bounding box center [358, 185] width 164 height 10
type input "*********"
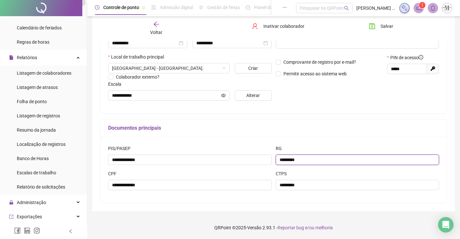
click at [329, 157] on input "*********" at bounding box center [358, 159] width 164 height 10
type input "*"
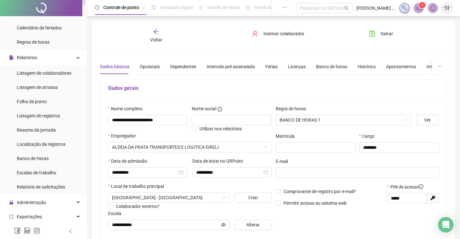
type input "**********"
click at [138, 67] on div "Dados básicos Opcionais Dependentes Intervalo pré-assinalado Férias Licenças Ba…" at bounding box center [293, 66] width 386 height 15
click at [145, 66] on div "Opcionais" at bounding box center [150, 66] width 20 height 7
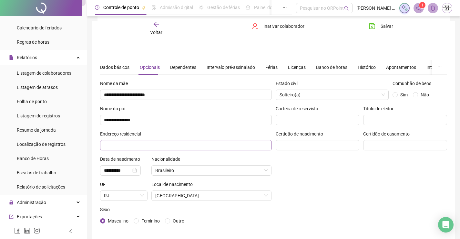
scroll to position [28, 0]
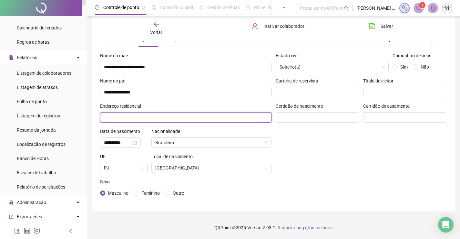
click at [184, 115] on input "text" at bounding box center [186, 117] width 172 height 10
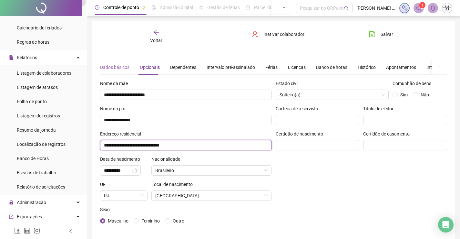
type input "**********"
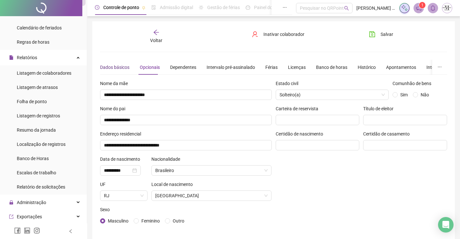
click at [114, 64] on div "Dados básicos" at bounding box center [114, 67] width 29 height 7
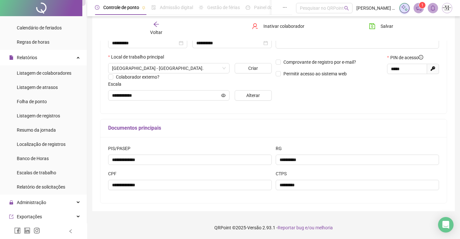
scroll to position [1, 0]
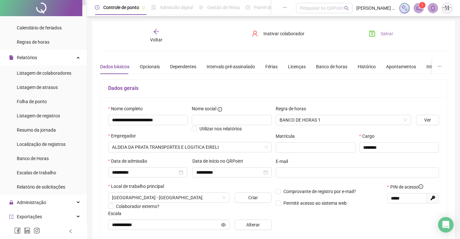
click at [384, 36] on span "Salvar" at bounding box center [387, 33] width 13 height 7
click at [152, 38] on span "Voltar" at bounding box center [156, 39] width 12 height 5
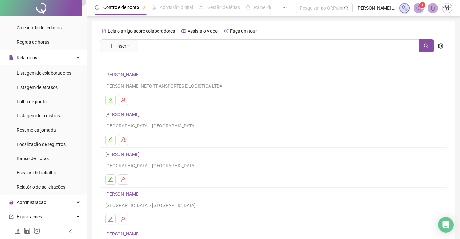
scroll to position [74, 0]
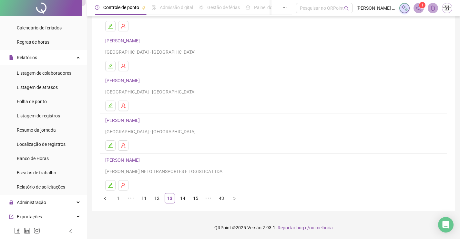
drag, startPoint x: 125, startPoint y: 121, endPoint x: 119, endPoint y: 113, distance: 10.0
click at [124, 118] on link "[PERSON_NAME]" at bounding box center [123, 120] width 36 height 5
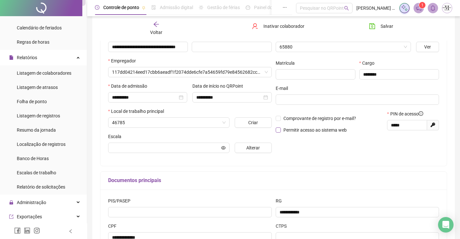
scroll to position [77, 0]
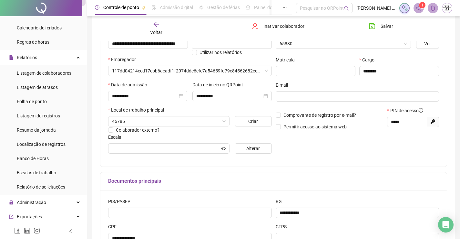
type input "**********"
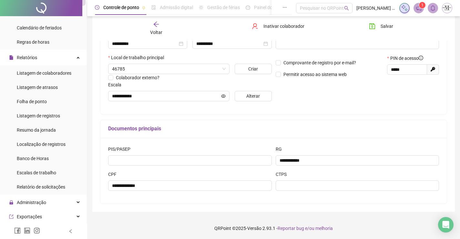
scroll to position [130, 0]
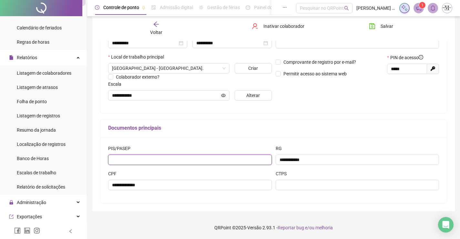
click at [190, 162] on input "text" at bounding box center [190, 159] width 164 height 10
type input "**********"
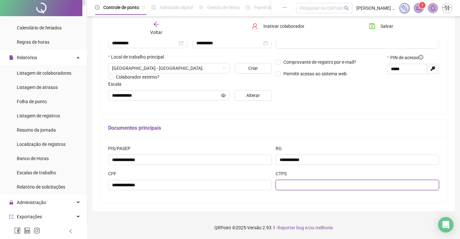
drag, startPoint x: 303, startPoint y: 182, endPoint x: 305, endPoint y: 187, distance: 5.3
click at [305, 187] on input "text" at bounding box center [358, 185] width 164 height 10
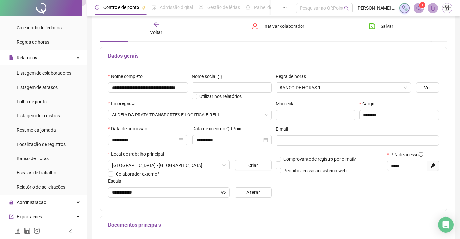
scroll to position [0, 0]
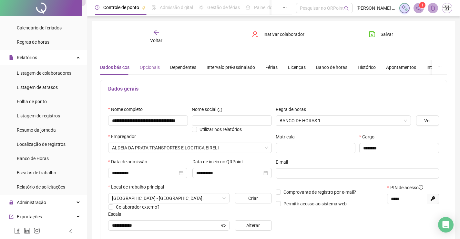
type input "**********"
click at [157, 67] on div "Opcionais" at bounding box center [150, 67] width 20 height 7
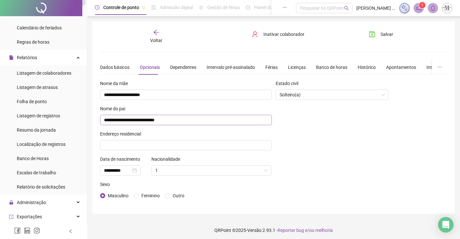
scroll to position [3, 0]
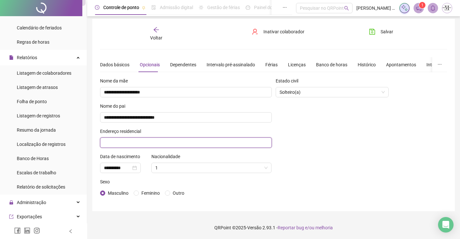
click at [227, 141] on input "text" at bounding box center [186, 142] width 172 height 10
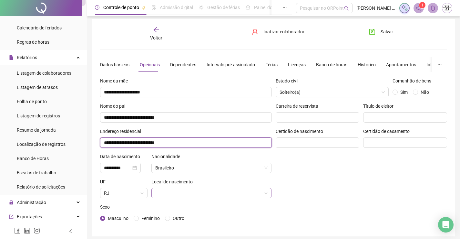
type input "**********"
click at [233, 190] on input "search" at bounding box center [208, 193] width 107 height 10
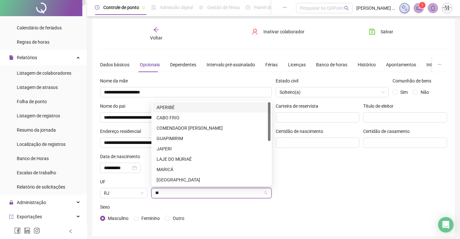
type input "***"
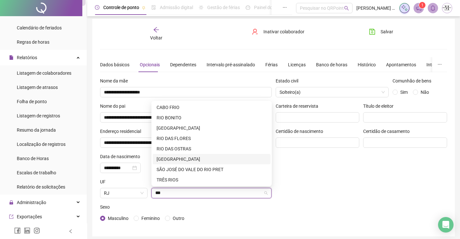
click at [207, 157] on div "[GEOGRAPHIC_DATA]" at bounding box center [212, 158] width 110 height 7
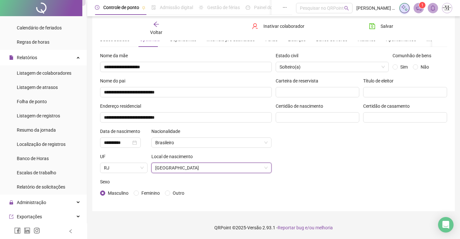
scroll to position [0, 0]
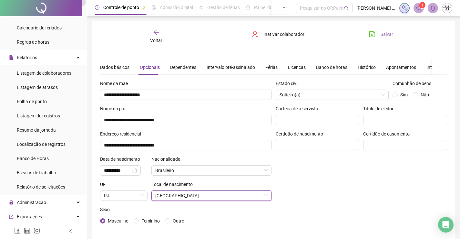
click at [383, 35] on span "Salvar" at bounding box center [387, 34] width 13 height 7
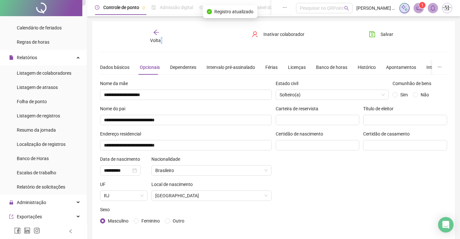
click at [161, 38] on span "Voltar" at bounding box center [156, 40] width 12 height 5
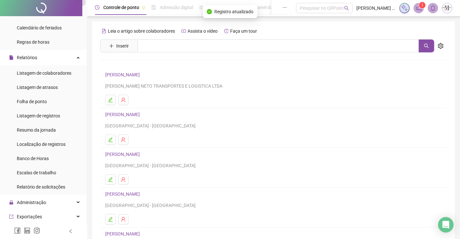
scroll to position [74, 0]
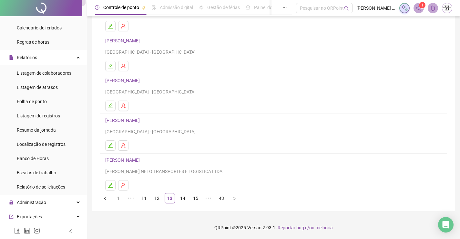
click at [142, 160] on link "[PERSON_NAME]" at bounding box center [123, 159] width 36 height 5
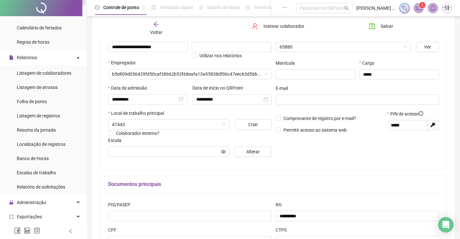
scroll to position [77, 0]
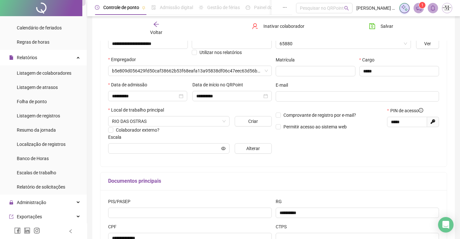
type input "**********"
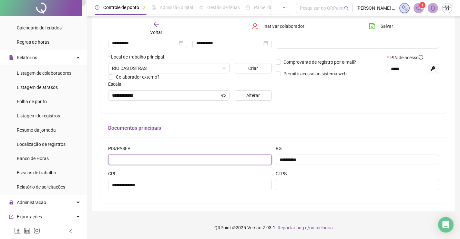
click at [165, 159] on input "text" at bounding box center [190, 159] width 164 height 10
type input "**********"
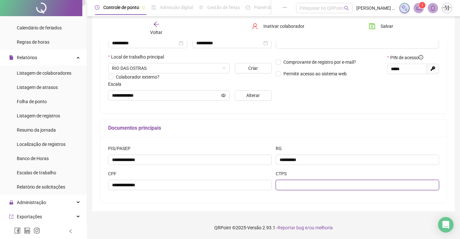
click at [295, 189] on input "text" at bounding box center [358, 185] width 164 height 10
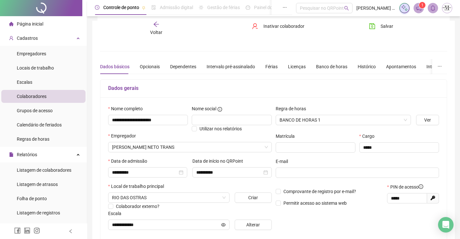
scroll to position [0, 0]
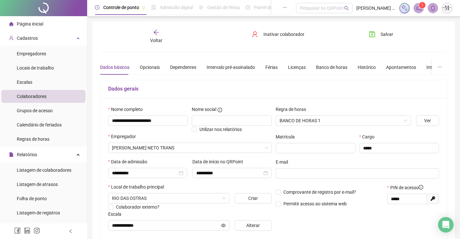
type input "*********"
click at [159, 67] on div "Dados básicos Opcionais Dependentes Intervalo pré-assinalado Férias Licenças Ba…" at bounding box center [293, 67] width 386 height 15
click at [143, 67] on div "Opcionais" at bounding box center [150, 67] width 20 height 7
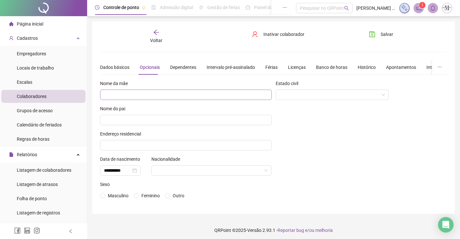
scroll to position [3, 0]
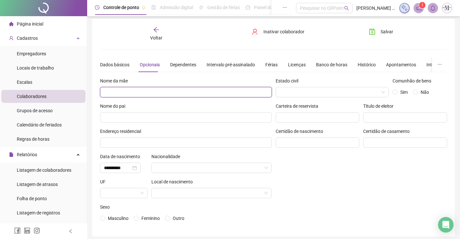
click at [198, 89] on input "text" at bounding box center [186, 92] width 172 height 10
type input "**********"
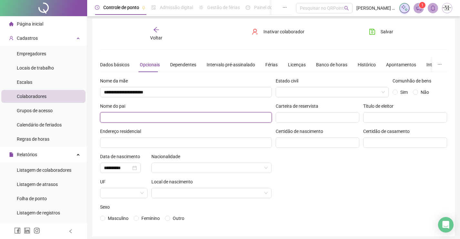
click at [165, 117] on input "text" at bounding box center [186, 117] width 172 height 10
type input "**********"
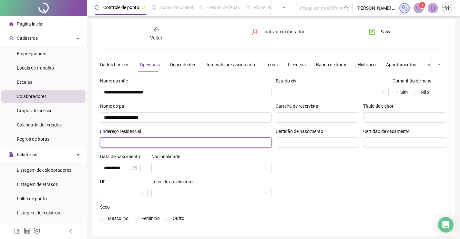
click at [163, 139] on input "text" at bounding box center [186, 142] width 172 height 10
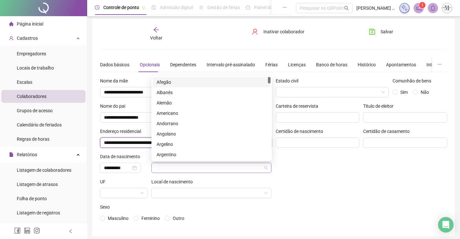
click at [187, 172] on div at bounding box center [211, 167] width 120 height 10
type input "**********"
type input "**"
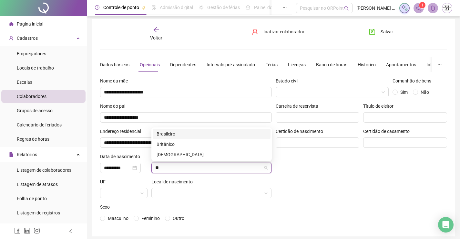
click at [176, 132] on div "Brasileiro" at bounding box center [212, 133] width 110 height 7
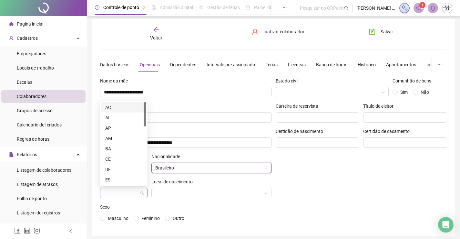
click at [143, 195] on span at bounding box center [124, 193] width 40 height 10
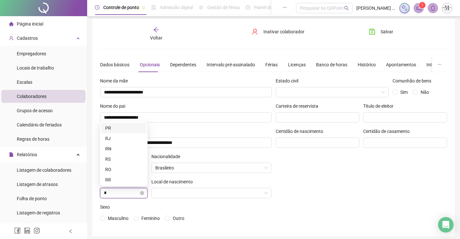
type input "**"
click at [133, 180] on div "RJ" at bounding box center [123, 179] width 37 height 7
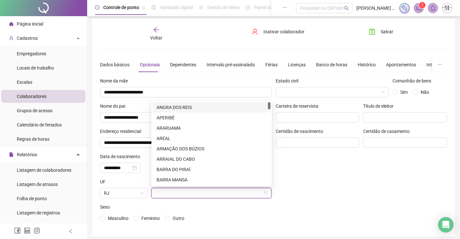
click at [187, 191] on input "search" at bounding box center [208, 193] width 107 height 10
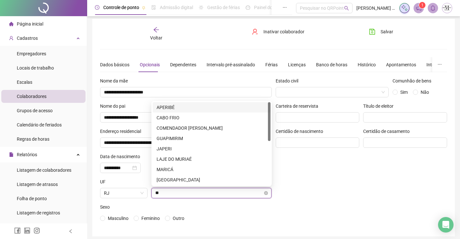
type input "***"
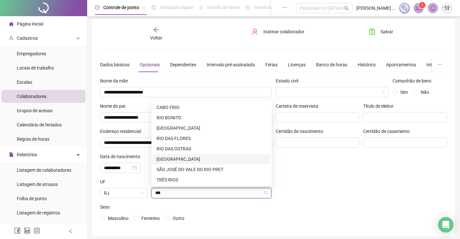
click at [189, 157] on div "[GEOGRAPHIC_DATA]" at bounding box center [212, 158] width 110 height 7
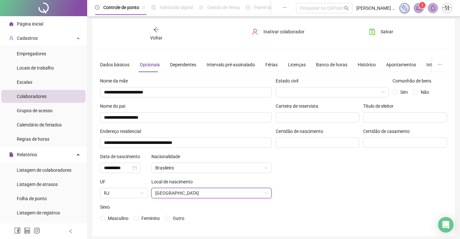
scroll to position [28, 0]
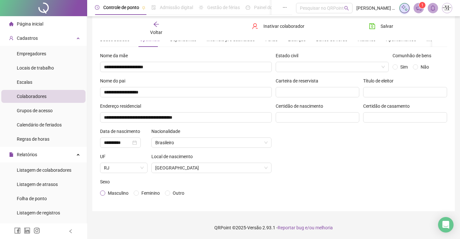
click at [106, 193] on span "Masculino" at bounding box center [118, 192] width 26 height 7
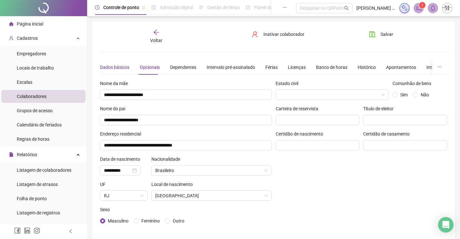
click at [107, 64] on div "Dados básicos" at bounding box center [114, 67] width 29 height 7
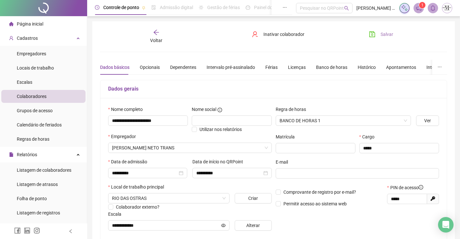
click at [375, 30] on button "Salvar" at bounding box center [381, 34] width 34 height 10
click at [155, 38] on span "Voltar" at bounding box center [156, 40] width 12 height 5
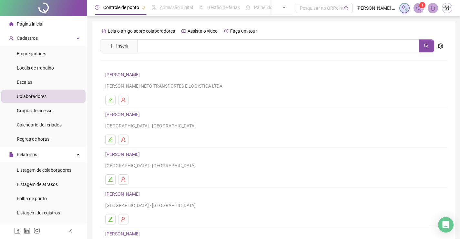
scroll to position [74, 0]
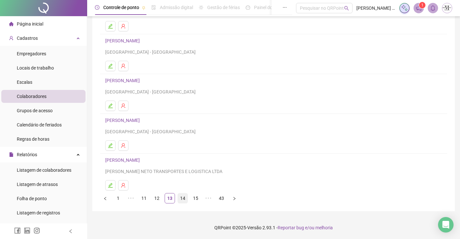
click at [182, 202] on link "14" at bounding box center [183, 198] width 10 height 10
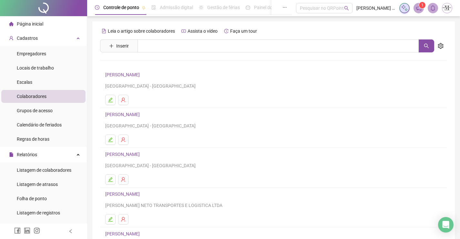
click at [142, 74] on link "[PERSON_NAME]" at bounding box center [123, 74] width 36 height 5
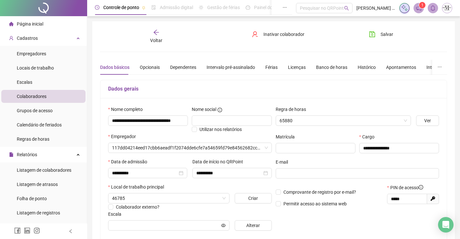
type input "**********"
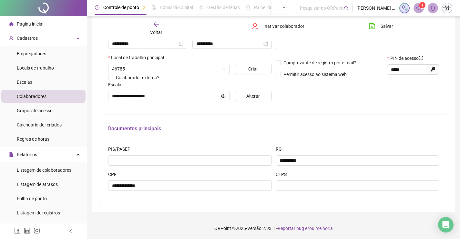
scroll to position [130, 0]
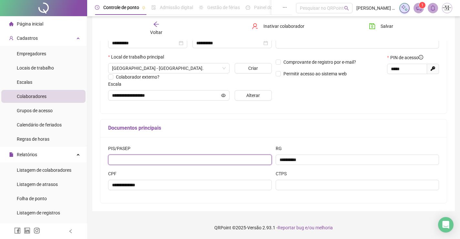
click at [161, 159] on input "text" at bounding box center [190, 159] width 164 height 10
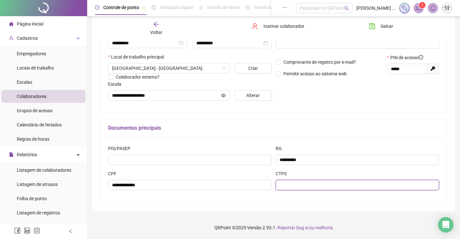
click at [326, 184] on input "text" at bounding box center [358, 185] width 164 height 10
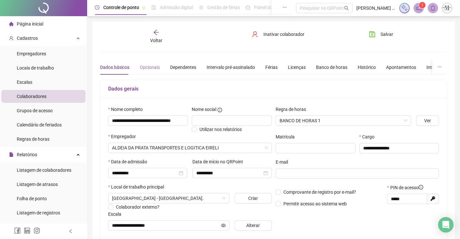
type input "*******"
click at [152, 69] on div "Opcionais" at bounding box center [150, 67] width 20 height 7
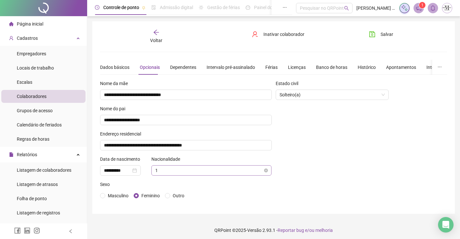
scroll to position [3, 0]
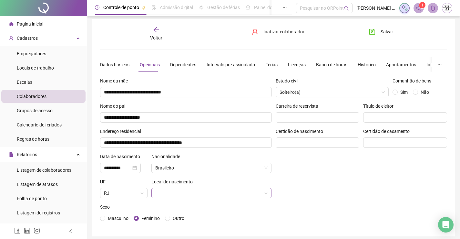
click at [164, 197] on input "search" at bounding box center [208, 193] width 107 height 10
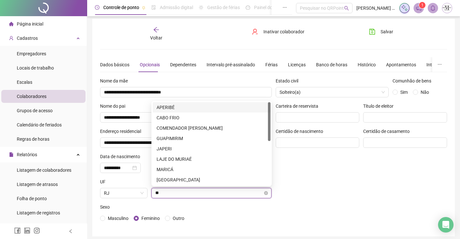
type input "***"
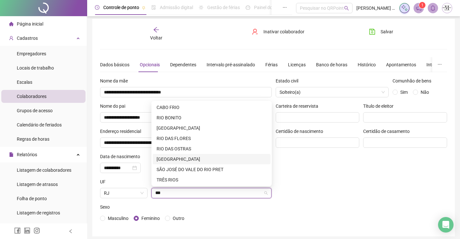
click at [174, 156] on div "[GEOGRAPHIC_DATA]" at bounding box center [212, 158] width 110 height 7
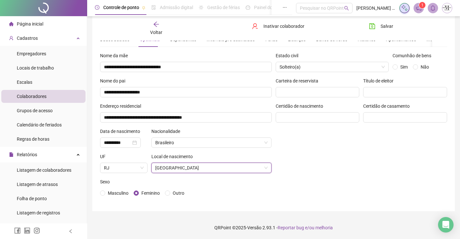
scroll to position [0, 0]
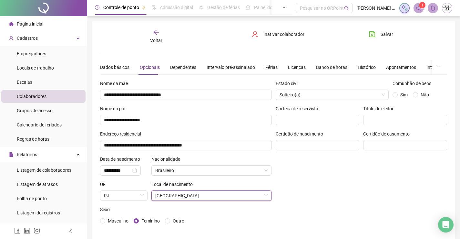
click at [100, 69] on div "**********" at bounding box center [273, 129] width 363 height 217
click at [107, 64] on div "Dados básicos" at bounding box center [114, 67] width 29 height 7
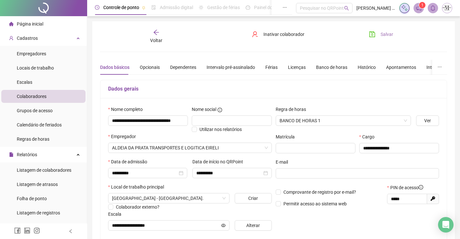
click at [386, 37] on span "Salvar" at bounding box center [387, 34] width 13 height 7
click at [153, 36] on div "Voltar" at bounding box center [156, 36] width 54 height 15
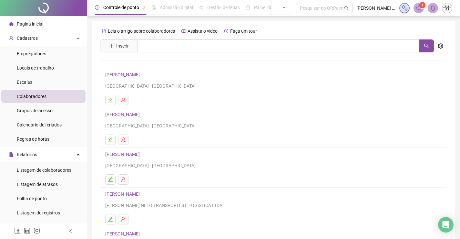
scroll to position [74, 0]
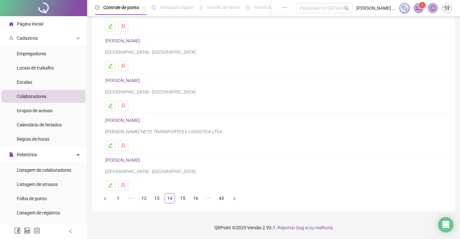
click at [125, 39] on link "[PERSON_NAME]" at bounding box center [123, 40] width 36 height 5
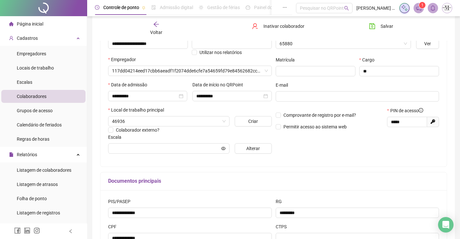
type input "*******"
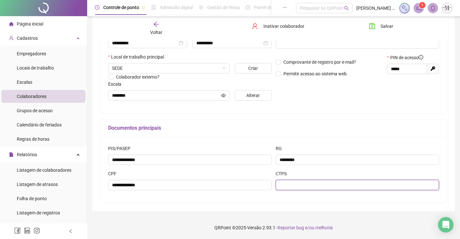
click at [335, 185] on input "text" at bounding box center [358, 185] width 164 height 10
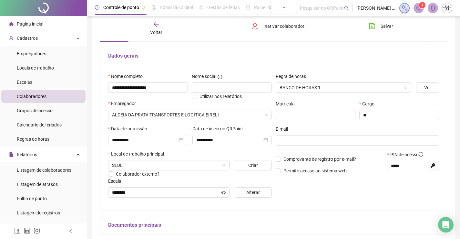
scroll to position [1, 0]
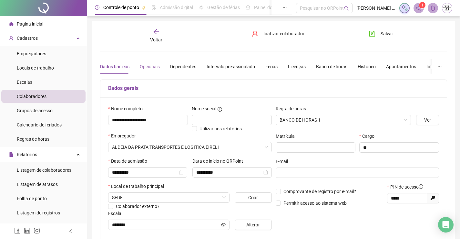
type input "**********"
click at [153, 64] on div "Opcionais" at bounding box center [150, 66] width 20 height 7
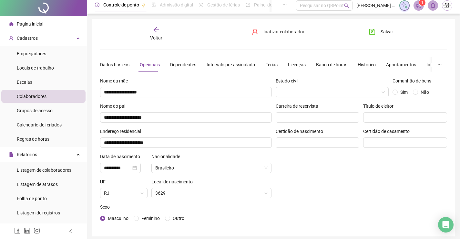
scroll to position [0, 0]
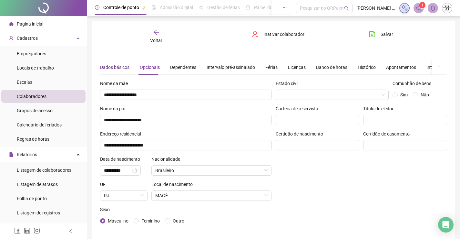
click at [116, 64] on div "Dados básicos" at bounding box center [114, 67] width 29 height 7
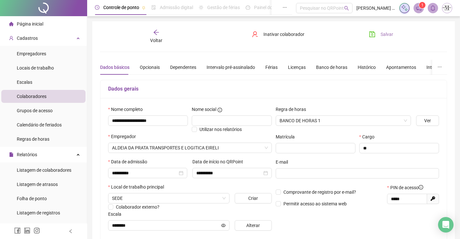
click at [389, 32] on span "Salvar" at bounding box center [387, 34] width 13 height 7
click at [153, 36] on div "Voltar" at bounding box center [156, 36] width 54 height 15
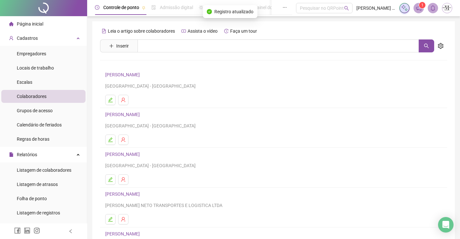
scroll to position [74, 0]
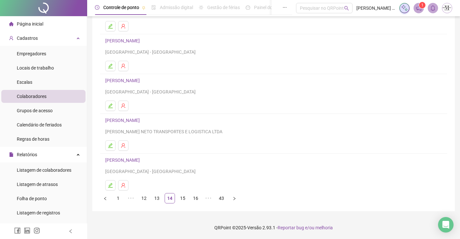
click at [123, 81] on link "[PERSON_NAME]" at bounding box center [123, 80] width 36 height 5
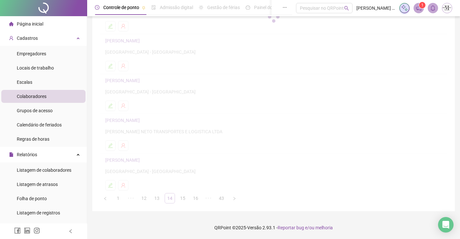
scroll to position [77, 0]
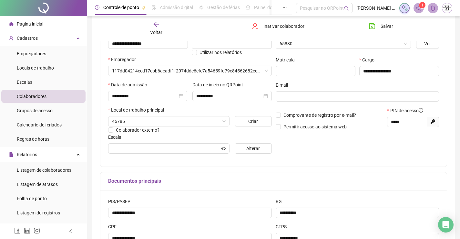
type input "**********"
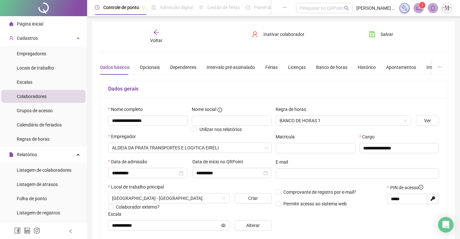
click at [158, 35] on icon "arrow-left" at bounding box center [156, 32] width 6 height 6
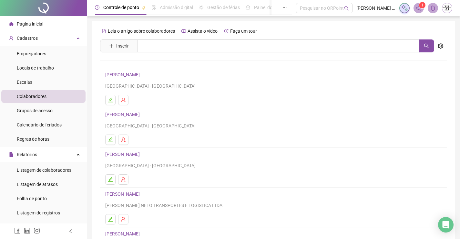
scroll to position [65, 0]
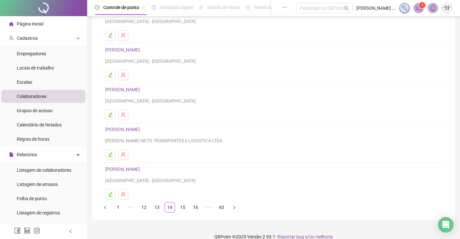
click at [129, 89] on link "[PERSON_NAME]" at bounding box center [123, 89] width 36 height 5
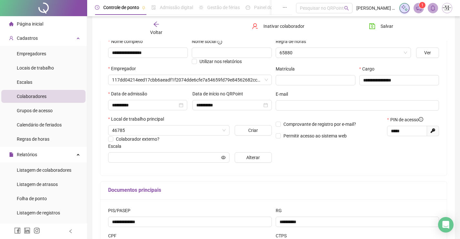
type input "**********"
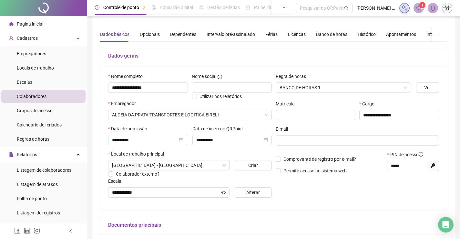
scroll to position [1, 0]
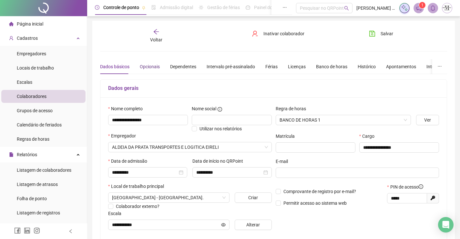
click at [147, 64] on div "Opcionais" at bounding box center [150, 66] width 20 height 7
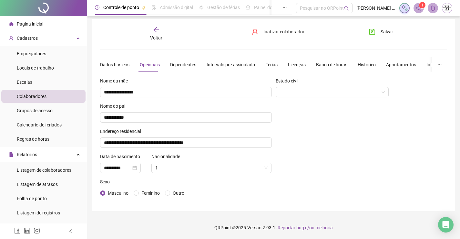
scroll to position [0, 0]
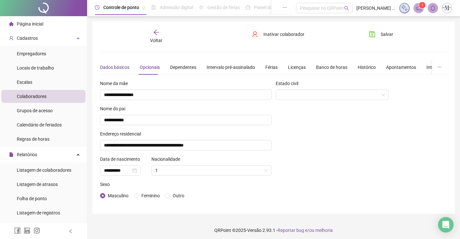
click at [118, 66] on div "Dados básicos" at bounding box center [114, 67] width 29 height 7
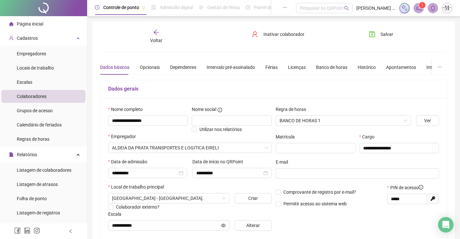
click at [158, 29] on div "**********" at bounding box center [273, 180] width 363 height 319
click at [153, 38] on span "Voltar" at bounding box center [156, 40] width 12 height 5
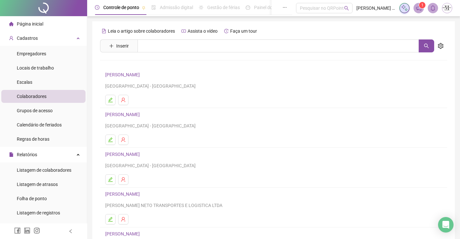
scroll to position [74, 0]
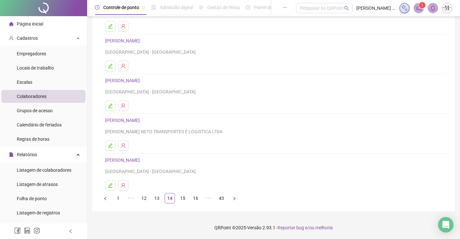
click at [136, 118] on link "[PERSON_NAME]" at bounding box center [123, 120] width 36 height 5
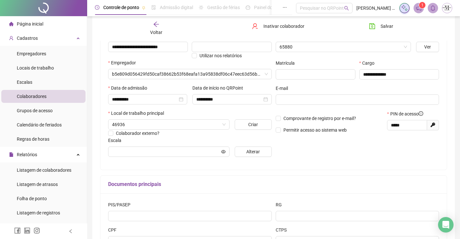
scroll to position [77, 0]
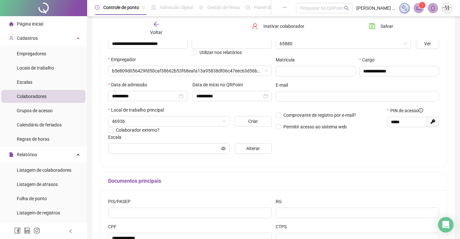
type input "****"
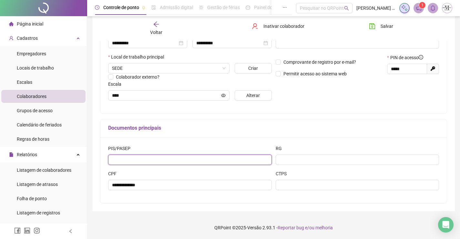
click at [174, 156] on input "text" at bounding box center [190, 159] width 164 height 10
type input "**********"
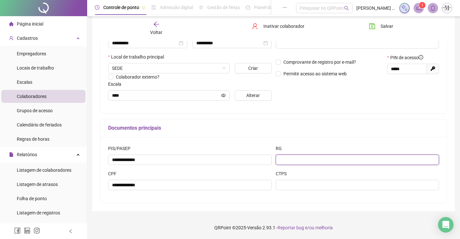
click at [310, 159] on input "text" at bounding box center [358, 159] width 164 height 10
type input "*********"
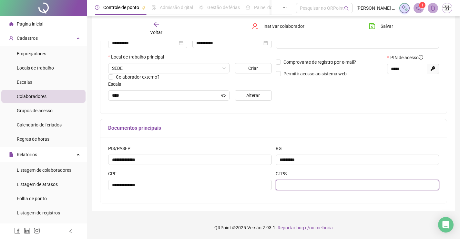
click at [300, 184] on input "text" at bounding box center [358, 185] width 164 height 10
click at [300, 184] on input "*********" at bounding box center [358, 185] width 164 height 10
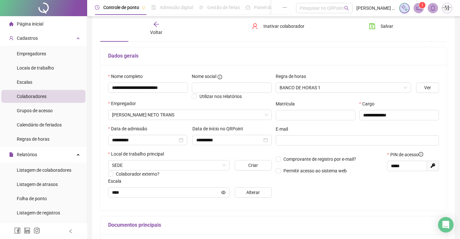
scroll to position [0, 0]
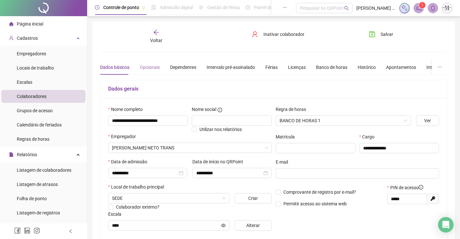
type input "*********"
click at [147, 65] on div "Opcionais" at bounding box center [150, 67] width 20 height 7
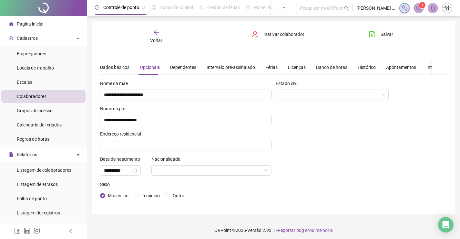
scroll to position [3, 0]
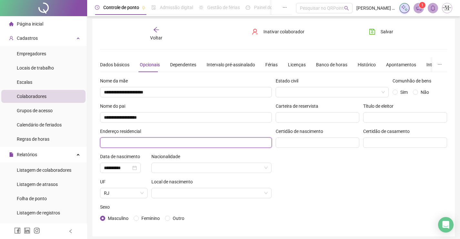
click at [187, 142] on input "text" at bounding box center [186, 142] width 172 height 10
type input "**********"
click at [179, 168] on input "search" at bounding box center [208, 168] width 107 height 10
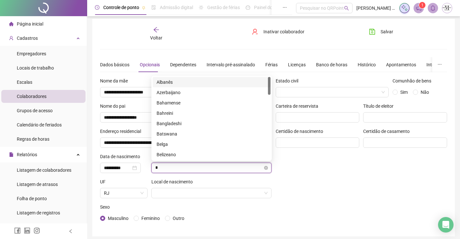
type input "**"
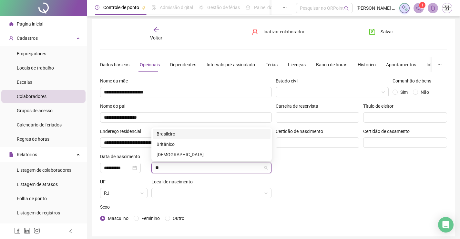
click at [187, 134] on div "Brasileiro" at bounding box center [212, 133] width 110 height 7
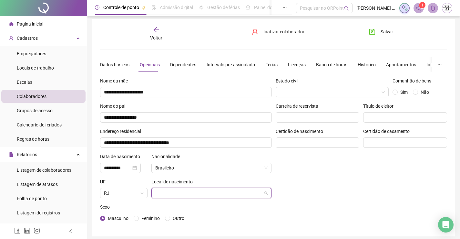
click at [161, 193] on input "search" at bounding box center [208, 193] width 107 height 10
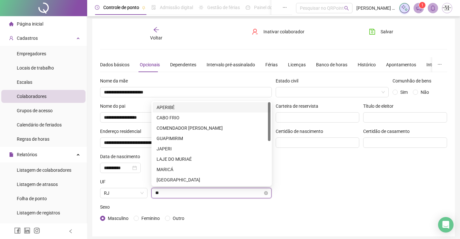
type input "***"
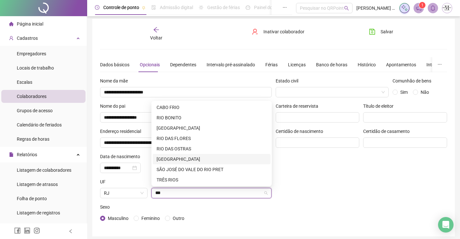
click at [185, 157] on div "[GEOGRAPHIC_DATA]" at bounding box center [212, 158] width 110 height 7
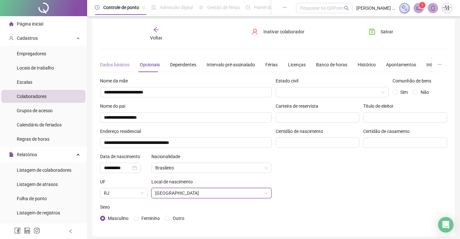
scroll to position [0, 0]
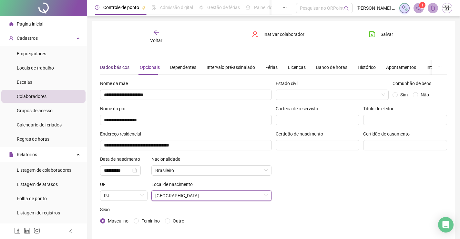
click at [126, 67] on div "Dados básicos" at bounding box center [114, 67] width 29 height 7
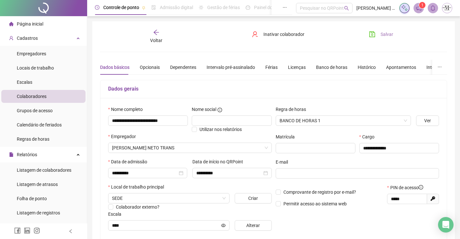
click at [391, 31] on span "Salvar" at bounding box center [387, 34] width 13 height 7
click at [161, 40] on span "Voltar" at bounding box center [156, 40] width 12 height 5
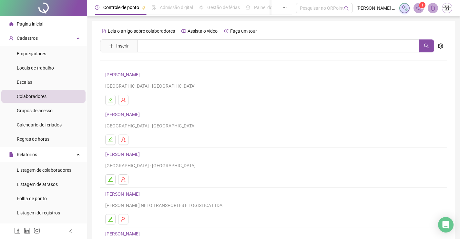
scroll to position [74, 0]
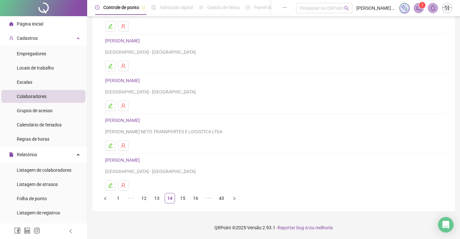
click at [142, 161] on link "[PERSON_NAME]" at bounding box center [123, 159] width 36 height 5
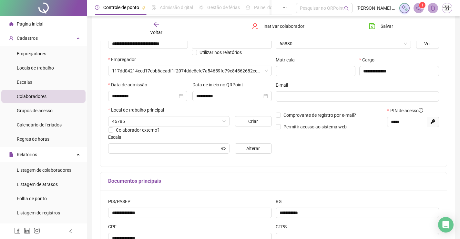
type input "**********"
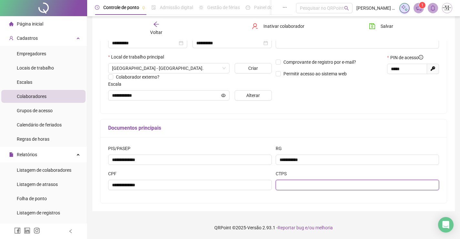
click at [347, 182] on input "text" at bounding box center [358, 185] width 164 height 10
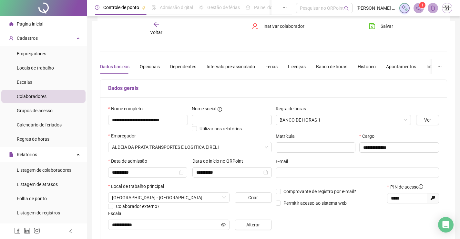
scroll to position [0, 0]
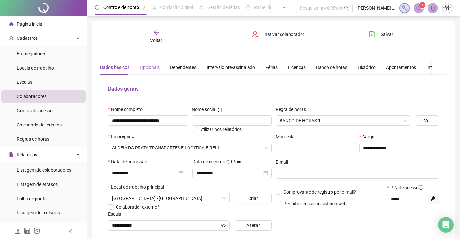
type input "*******"
click at [150, 69] on div "Opcionais" at bounding box center [150, 67] width 20 height 7
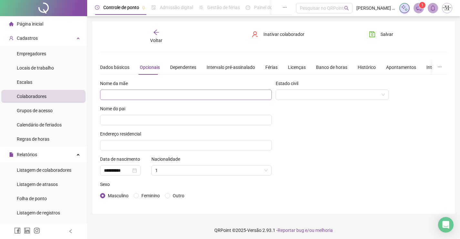
scroll to position [3, 0]
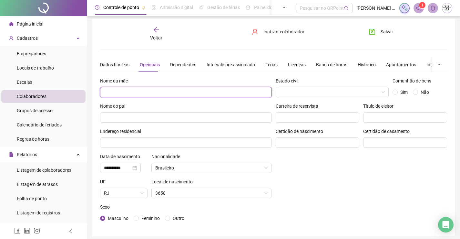
click at [179, 94] on input "text" at bounding box center [186, 92] width 172 height 10
type input "**********"
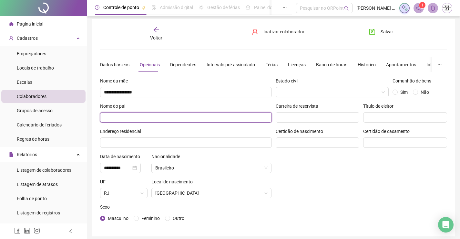
click at [142, 118] on input "text" at bounding box center [186, 117] width 172 height 10
type input "**********"
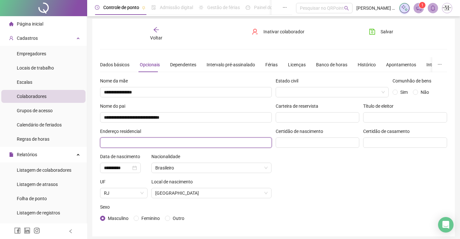
click at [245, 143] on input "text" at bounding box center [186, 142] width 172 height 10
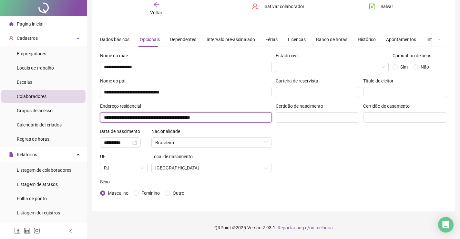
scroll to position [0, 0]
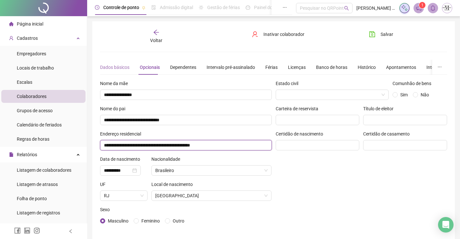
type input "**********"
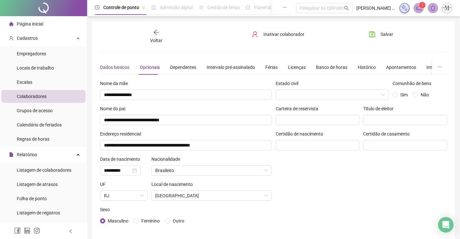
click at [120, 65] on div "Dados básicos" at bounding box center [114, 67] width 29 height 7
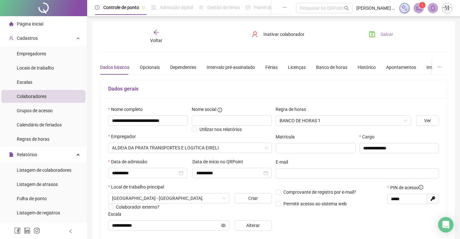
click at [375, 30] on button "Salvar" at bounding box center [381, 34] width 34 height 10
click at [156, 33] on icon "arrow-left" at bounding box center [156, 32] width 6 height 6
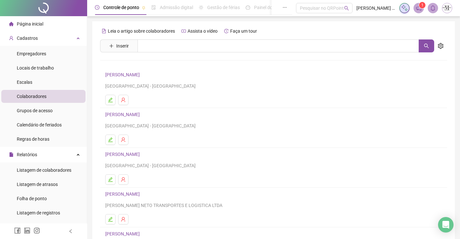
scroll to position [74, 0]
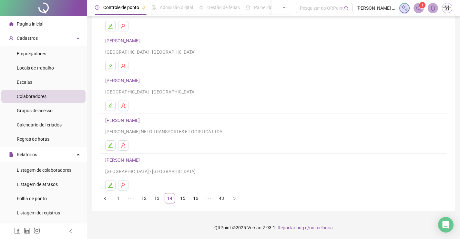
click at [189, 206] on div "Leia o artigo sobre colaboradores Assista o vídeo Faça um tour Inserir Nenhum r…" at bounding box center [273, 79] width 363 height 263
click at [184, 201] on link "15" at bounding box center [183, 198] width 10 height 10
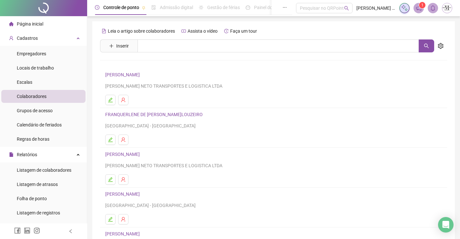
click at [143, 115] on link "FRANQUERLENE DE [PERSON_NAME]LOUZEIRO" at bounding box center [154, 114] width 99 height 5
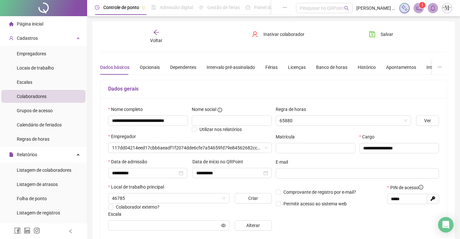
type input "******"
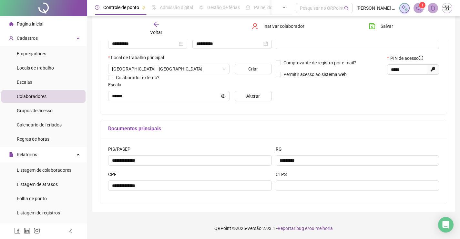
scroll to position [130, 0]
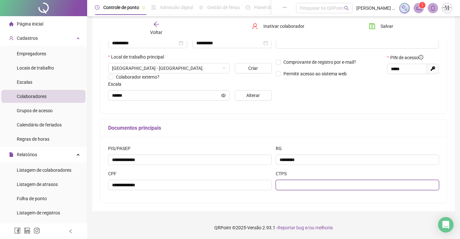
click at [292, 182] on input "text" at bounding box center [358, 185] width 164 height 10
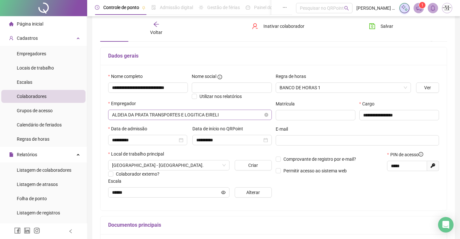
scroll to position [1, 0]
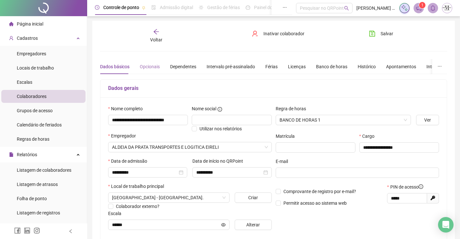
type input "*********"
click at [147, 64] on div "Opcionais" at bounding box center [150, 66] width 20 height 7
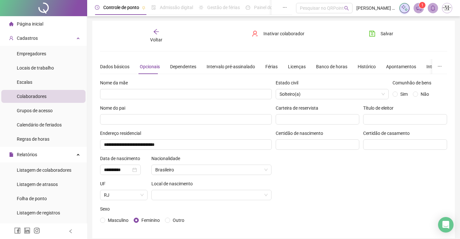
scroll to position [3, 0]
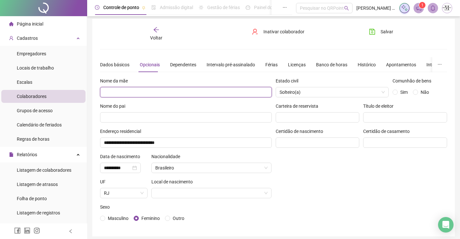
click at [195, 90] on input "text" at bounding box center [186, 92] width 172 height 10
type input "**********"
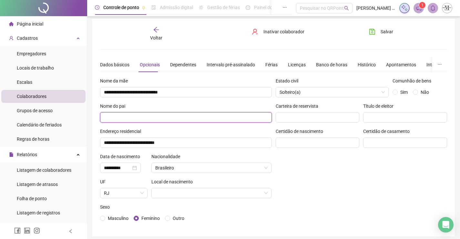
click at [184, 120] on input "text" at bounding box center [186, 117] width 172 height 10
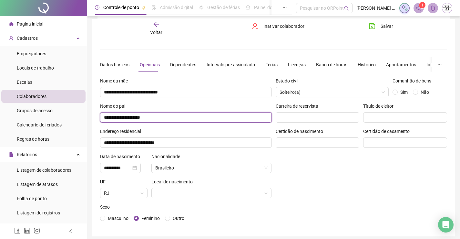
scroll to position [28, 0]
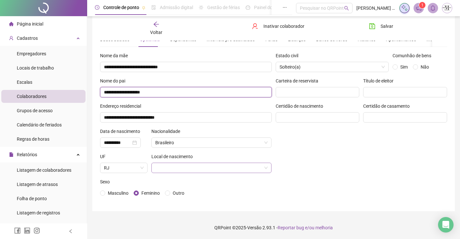
type input "**********"
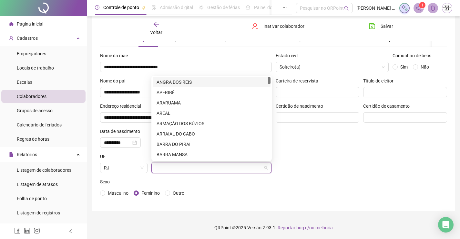
click at [185, 168] on input "search" at bounding box center [208, 168] width 107 height 10
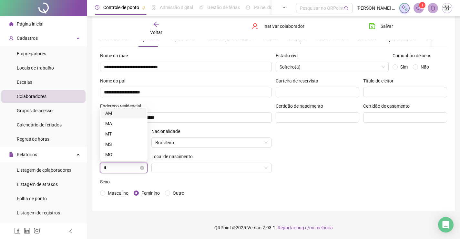
type input "**"
click at [131, 153] on div "MA" at bounding box center [123, 154] width 37 height 7
click at [213, 167] on input "search" at bounding box center [208, 168] width 107 height 10
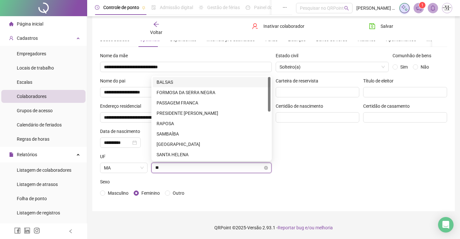
type input "***"
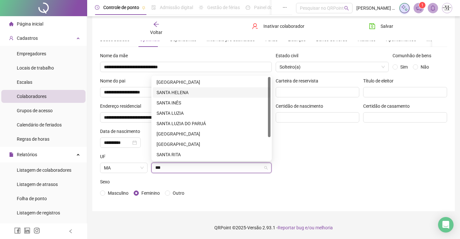
click at [213, 94] on div "SANTA HELENA" at bounding box center [212, 92] width 110 height 7
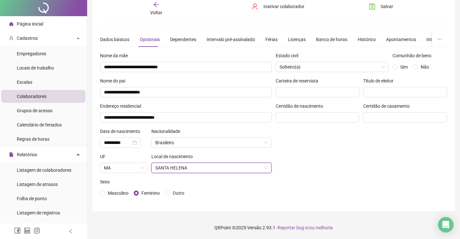
scroll to position [0, 0]
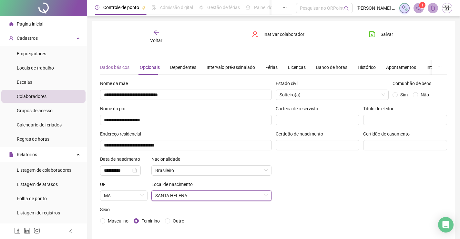
click at [109, 63] on div "Dados básicos" at bounding box center [114, 67] width 29 height 15
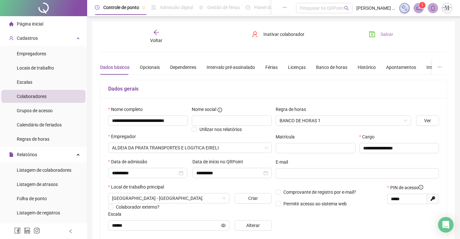
click at [382, 33] on span "Salvar" at bounding box center [387, 34] width 13 height 7
click at [154, 35] on icon "arrow-left" at bounding box center [156, 32] width 6 height 6
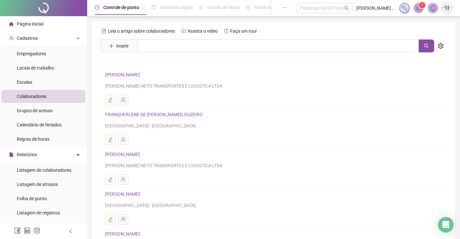
scroll to position [74, 0]
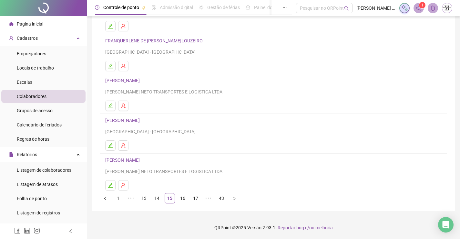
click at [142, 80] on link "[PERSON_NAME]" at bounding box center [123, 80] width 36 height 5
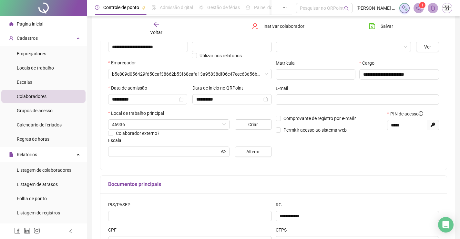
scroll to position [77, 0]
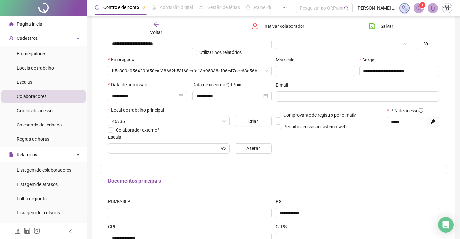
type input "**********"
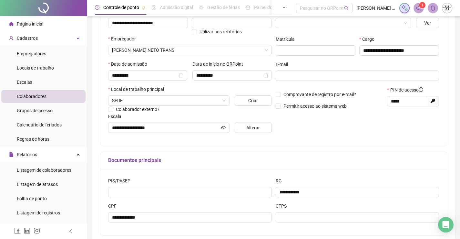
scroll to position [0, 0]
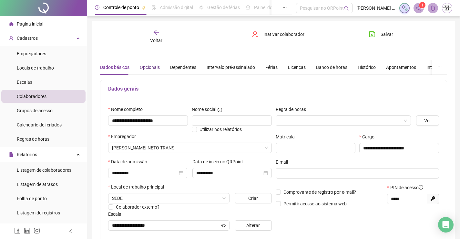
click at [142, 66] on div "Opcionais" at bounding box center [150, 67] width 20 height 7
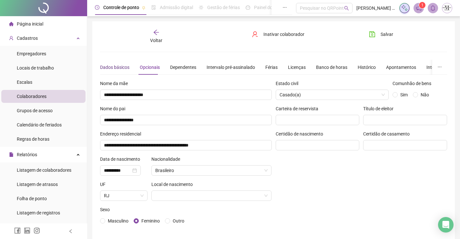
click at [116, 66] on div "Dados básicos" at bounding box center [114, 67] width 29 height 7
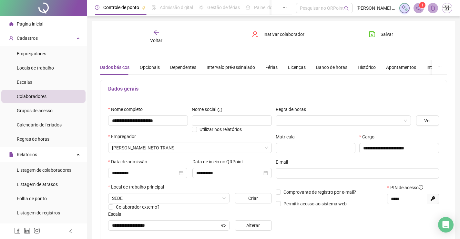
click at [150, 44] on div "Voltar" at bounding box center [156, 36] width 54 height 15
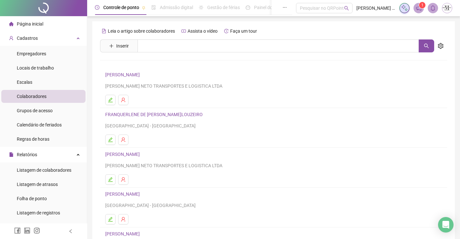
scroll to position [74, 0]
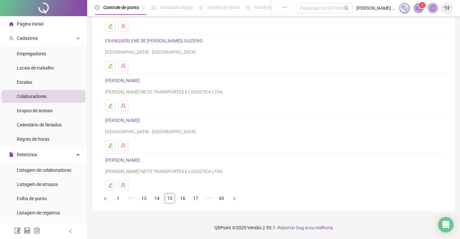
click at [130, 120] on link "[PERSON_NAME]" at bounding box center [123, 120] width 36 height 5
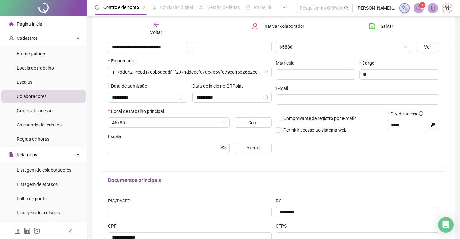
scroll to position [77, 0]
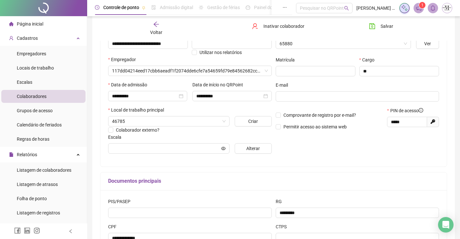
type input "******"
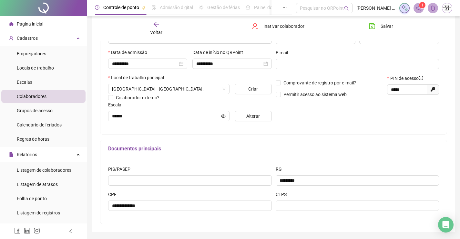
scroll to position [130, 0]
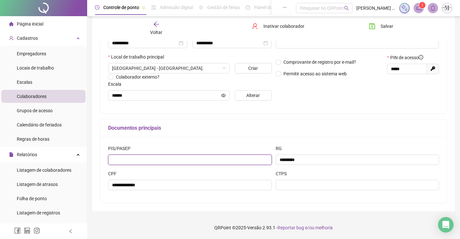
click at [118, 160] on input "text" at bounding box center [190, 159] width 164 height 10
type input "**********"
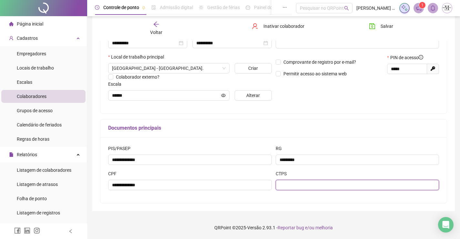
click at [321, 184] on input "text" at bounding box center [358, 185] width 164 height 10
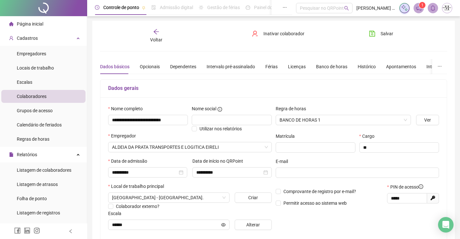
scroll to position [0, 0]
type input "*********"
click at [152, 68] on div "Opcionais" at bounding box center [150, 67] width 20 height 7
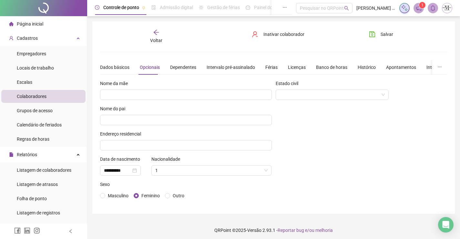
scroll to position [3, 0]
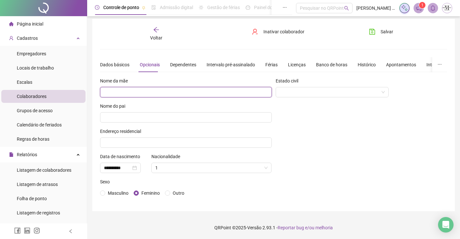
click at [164, 88] on input "text" at bounding box center [186, 92] width 172 height 10
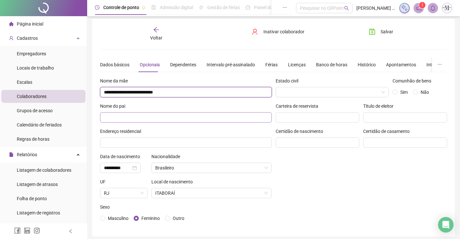
type input "**********"
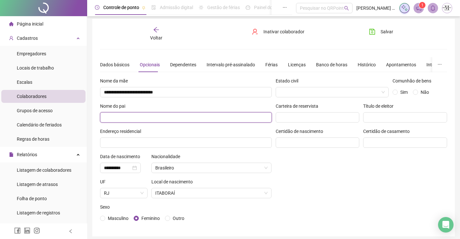
click at [161, 118] on input "text" at bounding box center [186, 117] width 172 height 10
type input "**********"
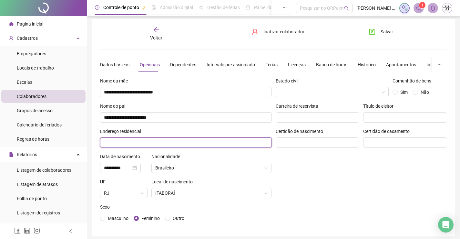
click at [168, 141] on input "text" at bounding box center [186, 142] width 172 height 10
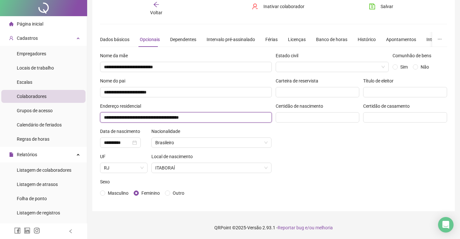
scroll to position [0, 0]
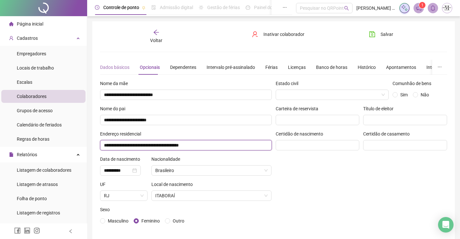
type input "**********"
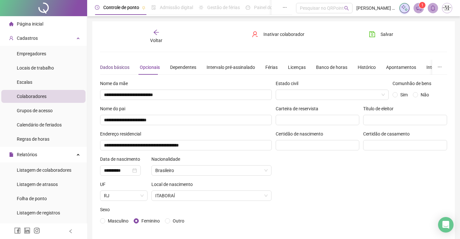
click at [116, 68] on div "Dados básicos" at bounding box center [114, 67] width 29 height 7
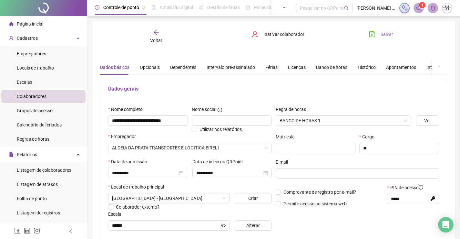
click at [375, 31] on icon "save" at bounding box center [372, 34] width 6 height 6
click at [153, 36] on div "Voltar" at bounding box center [156, 36] width 54 height 15
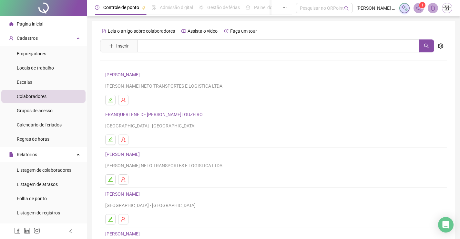
scroll to position [74, 0]
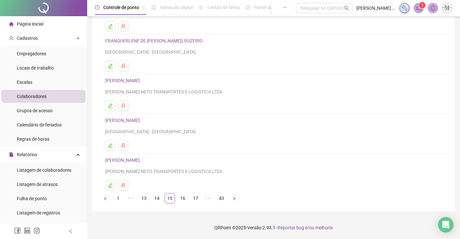
click at [142, 159] on link "[PERSON_NAME]" at bounding box center [123, 159] width 36 height 5
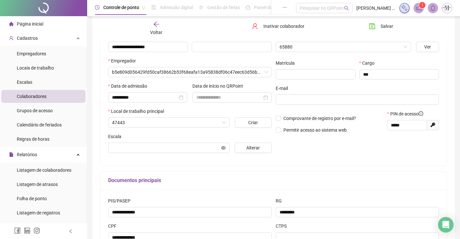
scroll to position [77, 0]
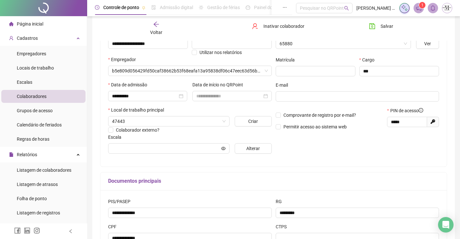
type input "**********"
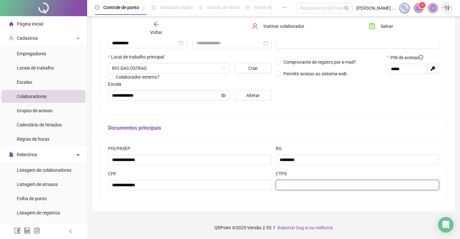
click at [322, 182] on input "text" at bounding box center [358, 185] width 164 height 10
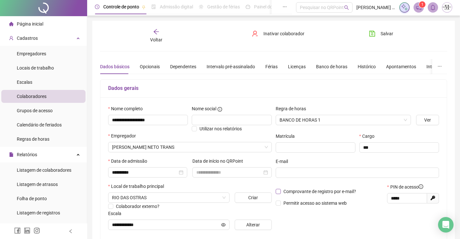
scroll to position [0, 0]
type input "**********"
click at [140, 64] on div "Opcionais" at bounding box center [150, 67] width 20 height 7
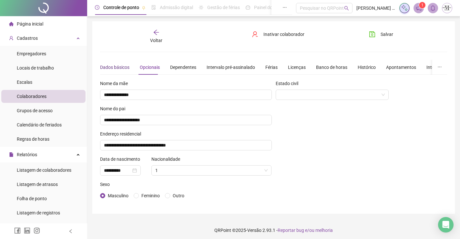
click at [112, 66] on div "Dados básicos" at bounding box center [114, 67] width 29 height 7
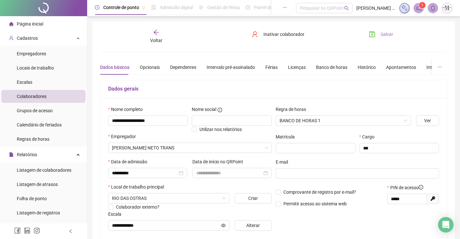
click at [374, 33] on icon "save" at bounding box center [372, 34] width 6 height 6
click at [154, 38] on span "Voltar" at bounding box center [156, 40] width 12 height 5
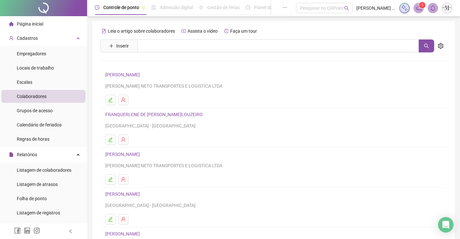
scroll to position [74, 0]
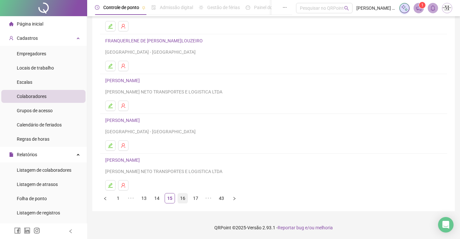
click at [182, 198] on link "16" at bounding box center [183, 198] width 10 height 10
click at [180, 195] on link "17" at bounding box center [183, 198] width 10 height 10
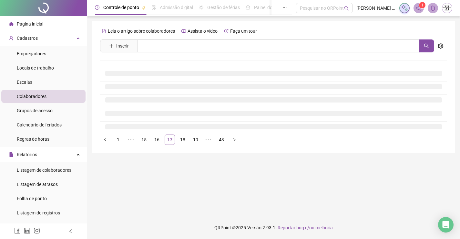
scroll to position [0, 0]
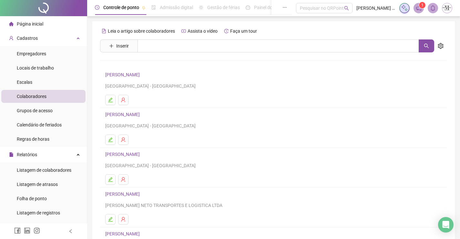
click at [142, 75] on link "[PERSON_NAME]" at bounding box center [123, 74] width 36 height 5
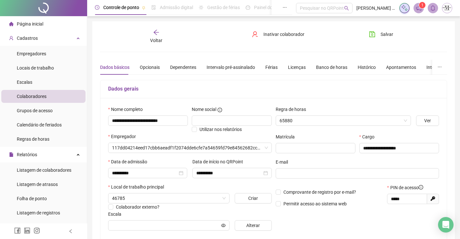
type input "**********"
click at [149, 67] on div "Opcionais" at bounding box center [150, 67] width 20 height 7
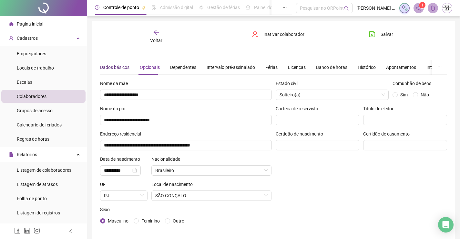
click at [118, 64] on div "Dados básicos" at bounding box center [114, 67] width 29 height 7
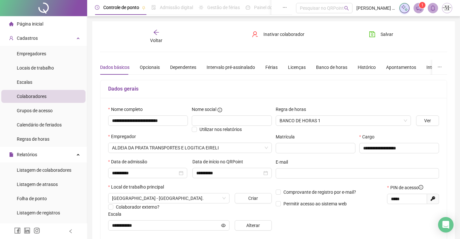
click at [155, 38] on span "Voltar" at bounding box center [156, 40] width 12 height 5
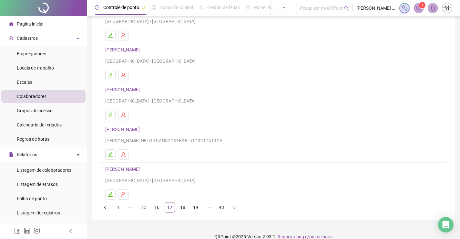
scroll to position [32, 0]
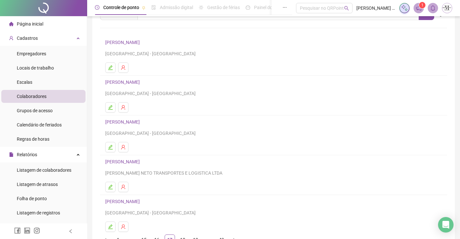
click at [137, 84] on link "[PERSON_NAME]" at bounding box center [123, 81] width 36 height 5
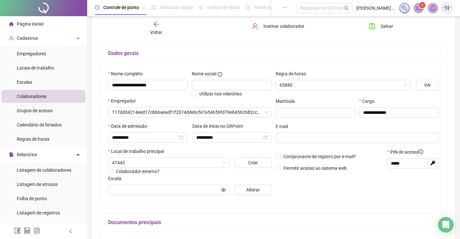
type input "**********"
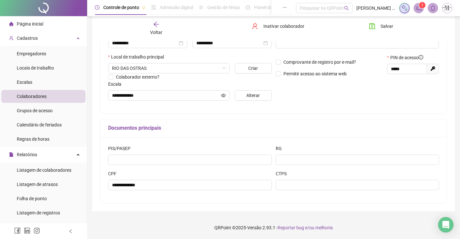
scroll to position [1, 0]
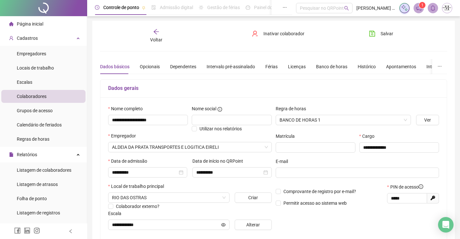
click at [151, 35] on div "Voltar" at bounding box center [156, 35] width 54 height 15
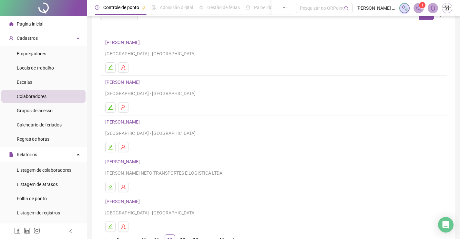
scroll to position [65, 0]
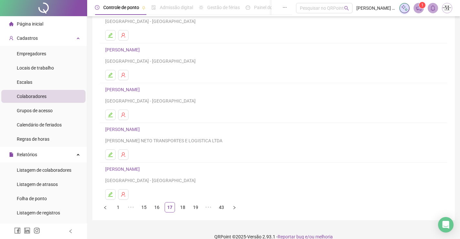
click at [133, 87] on link "[PERSON_NAME]" at bounding box center [123, 89] width 36 height 5
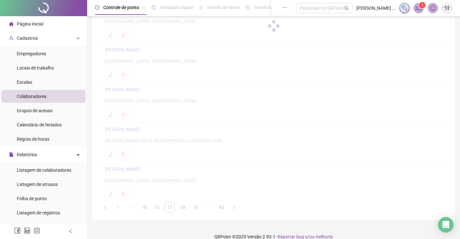
scroll to position [68, 0]
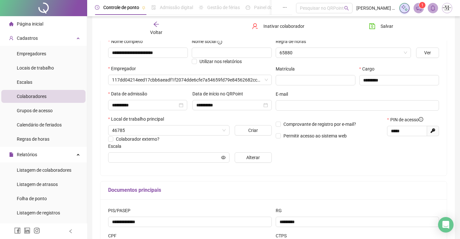
type input "**********"
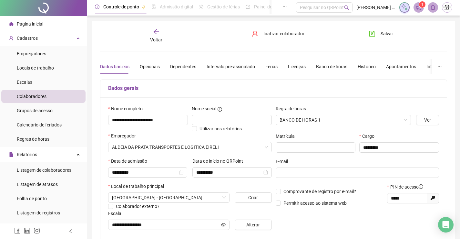
scroll to position [0, 0]
click at [159, 39] on span "Voltar" at bounding box center [156, 40] width 12 height 5
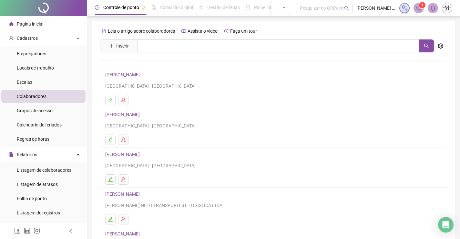
scroll to position [65, 0]
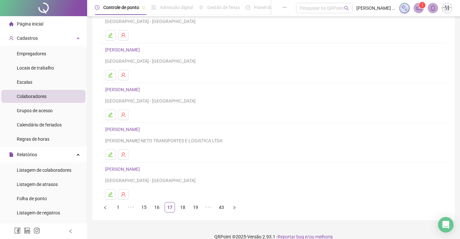
click at [142, 129] on link "[PERSON_NAME]" at bounding box center [123, 129] width 36 height 5
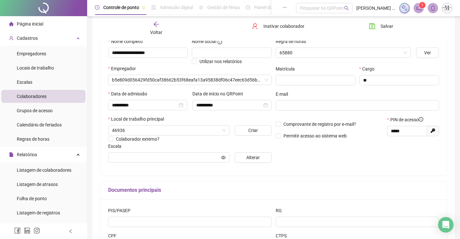
type input "*******"
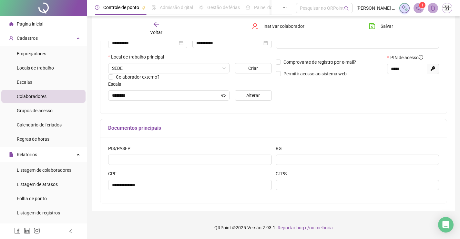
scroll to position [33, 0]
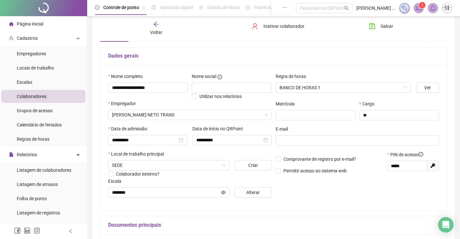
click at [159, 26] on icon "arrow-left" at bounding box center [156, 24] width 6 height 6
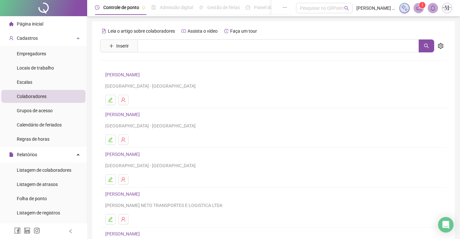
scroll to position [65, 0]
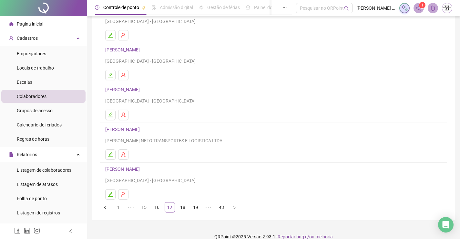
click at [142, 170] on link "[PERSON_NAME]" at bounding box center [123, 168] width 36 height 5
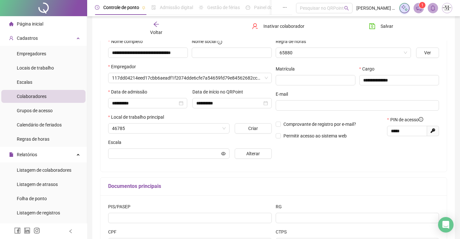
type input "**********"
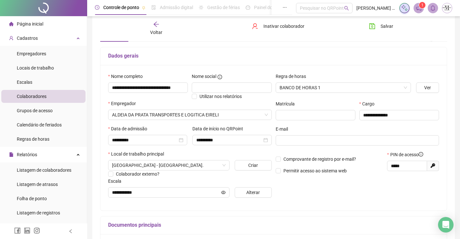
scroll to position [0, 0]
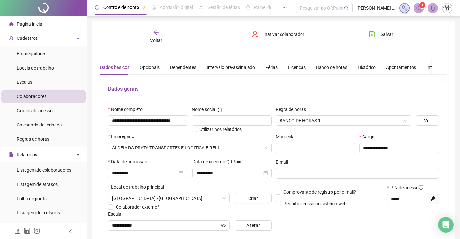
click at [154, 38] on span "Voltar" at bounding box center [156, 40] width 12 height 5
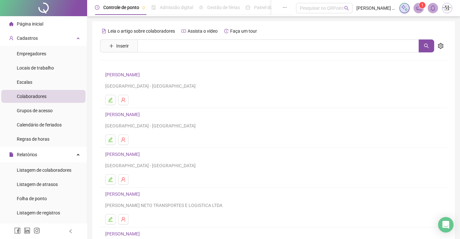
scroll to position [65, 0]
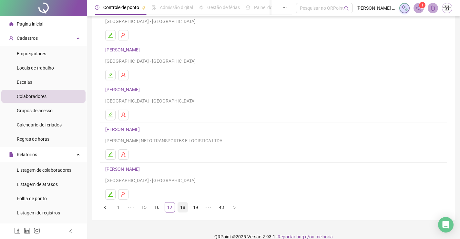
click at [183, 207] on link "18" at bounding box center [183, 207] width 10 height 10
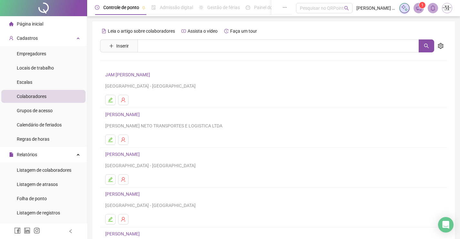
scroll to position [74, 0]
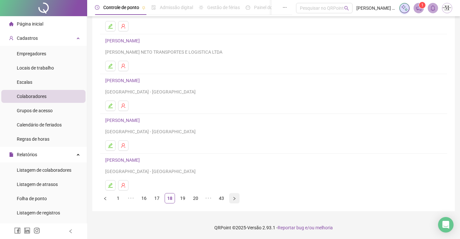
click at [235, 200] on button "button" at bounding box center [234, 198] width 10 height 10
click at [225, 199] on link "43" at bounding box center [222, 198] width 10 height 10
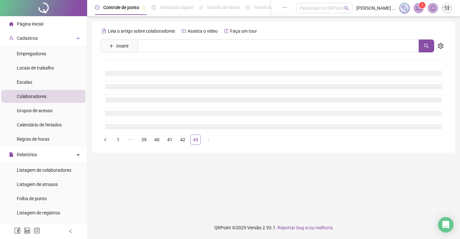
scroll to position [0, 0]
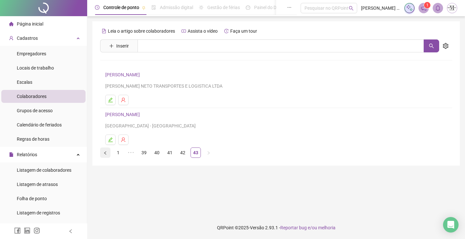
click at [104, 153] on icon "left" at bounding box center [105, 153] width 4 height 4
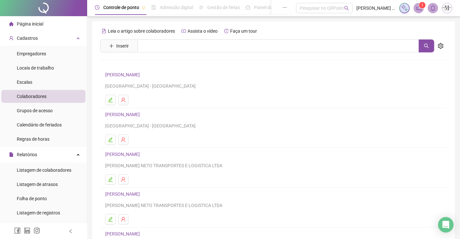
scroll to position [74, 0]
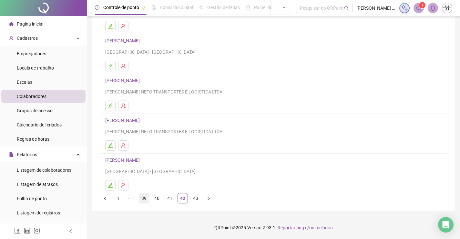
click at [146, 197] on link "39" at bounding box center [144, 198] width 10 height 10
click at [148, 198] on link "37" at bounding box center [144, 198] width 10 height 10
click at [146, 197] on link "35" at bounding box center [144, 198] width 10 height 10
click at [147, 200] on link "33" at bounding box center [144, 198] width 10 height 10
click at [141, 193] on link "31" at bounding box center [144, 198] width 10 height 10
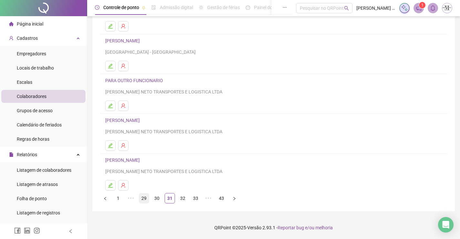
click at [148, 197] on link "29" at bounding box center [144, 198] width 10 height 10
click at [145, 201] on link "27" at bounding box center [144, 198] width 10 height 10
click at [147, 195] on link "25" at bounding box center [144, 198] width 10 height 10
click at [147, 197] on link "23" at bounding box center [144, 198] width 10 height 10
click at [146, 200] on link "21" at bounding box center [144, 198] width 10 height 10
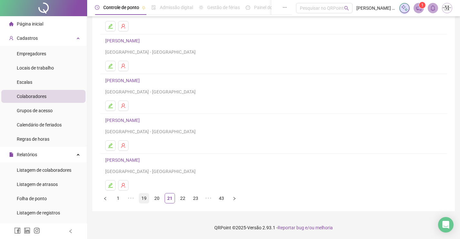
click at [144, 197] on link "19" at bounding box center [144, 198] width 10 height 10
click at [149, 196] on li "17" at bounding box center [144, 198] width 10 height 10
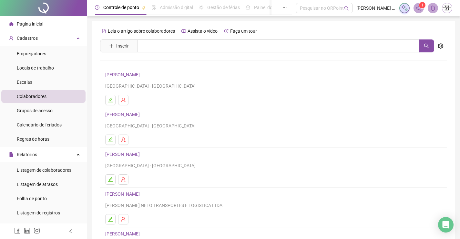
scroll to position [0, 0]
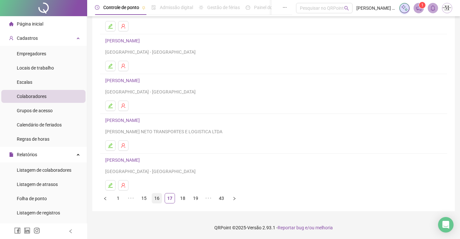
click at [153, 197] on link "16" at bounding box center [157, 198] width 10 height 10
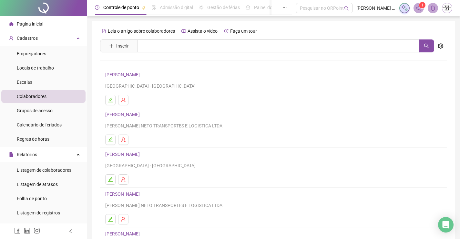
click at [142, 77] on link "[PERSON_NAME]" at bounding box center [123, 74] width 36 height 5
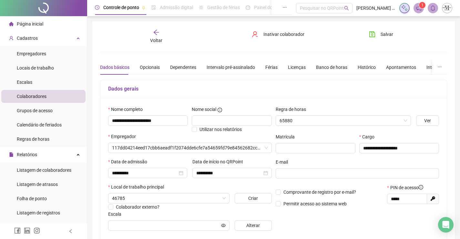
type input "**********"
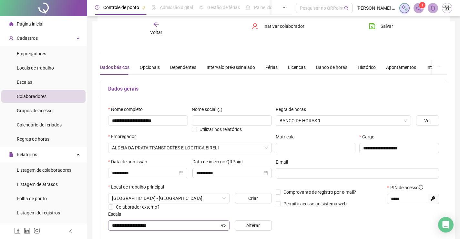
scroll to position [130, 0]
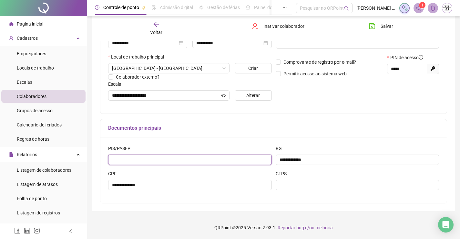
click at [227, 160] on input "text" at bounding box center [190, 159] width 164 height 10
type input "**********"
click at [307, 177] on div "CTPS" at bounding box center [358, 175] width 164 height 10
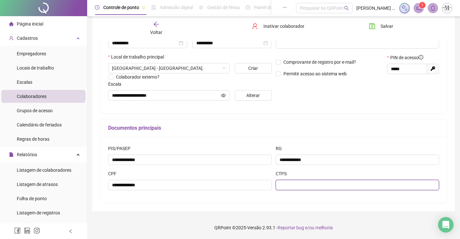
click at [307, 182] on input "text" at bounding box center [358, 185] width 164 height 10
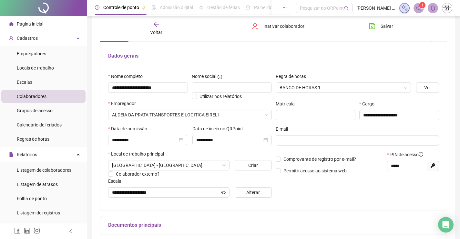
scroll to position [0, 0]
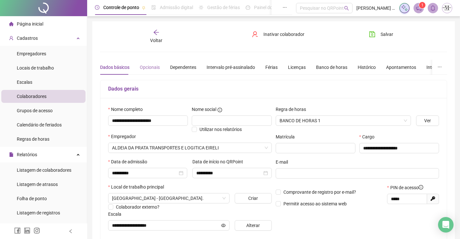
type input "*********"
click at [147, 68] on div "Opcionais" at bounding box center [150, 67] width 20 height 7
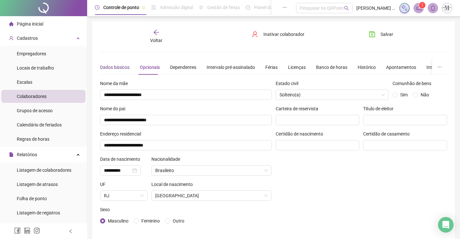
click at [127, 67] on div "Dados básicos" at bounding box center [114, 67] width 29 height 7
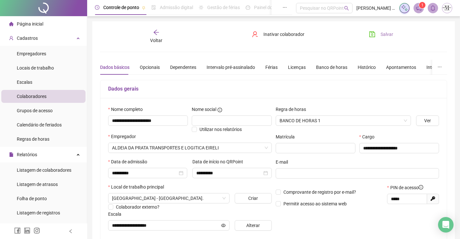
click at [381, 30] on button "Salvar" at bounding box center [381, 34] width 34 height 10
click at [159, 42] on span "Voltar" at bounding box center [156, 40] width 12 height 5
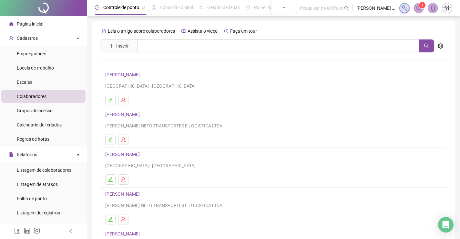
click at [142, 116] on link "[PERSON_NAME]" at bounding box center [123, 114] width 36 height 5
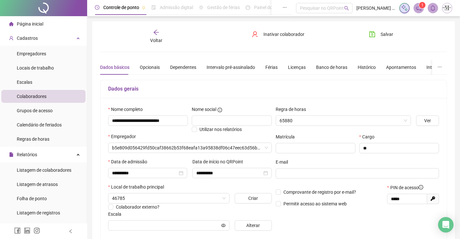
type input "**********"
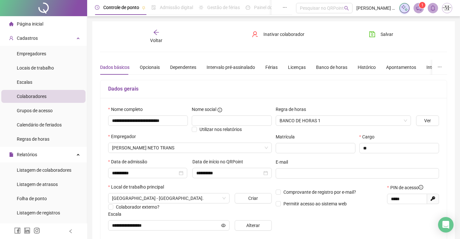
scroll to position [130, 0]
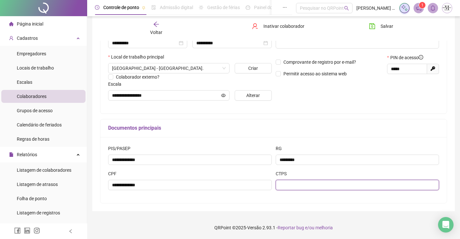
click at [312, 183] on input "text" at bounding box center [358, 185] width 164 height 10
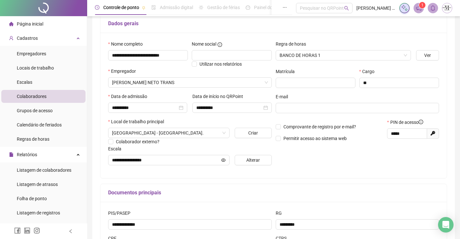
scroll to position [1, 0]
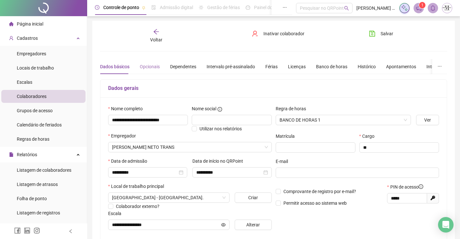
type input "*********"
click at [148, 66] on div "Opcionais" at bounding box center [150, 66] width 20 height 7
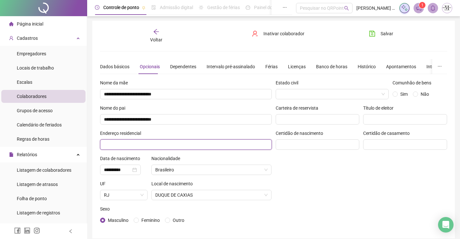
click at [166, 148] on input "text" at bounding box center [186, 144] width 172 height 10
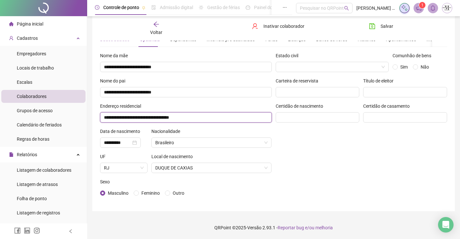
scroll to position [0, 0]
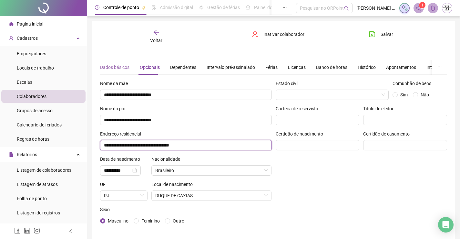
type input "**********"
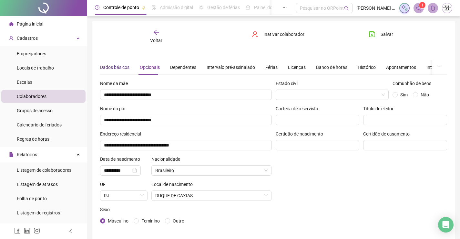
click at [126, 66] on div "Dados básicos" at bounding box center [114, 67] width 29 height 7
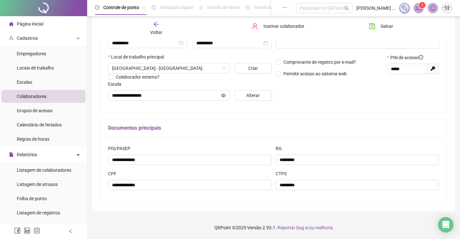
scroll to position [1, 0]
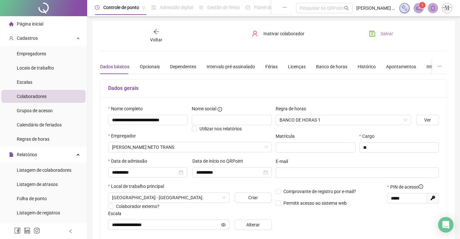
click at [373, 35] on icon "save" at bounding box center [372, 34] width 6 height 6
click at [159, 34] on icon "arrow-left" at bounding box center [156, 31] width 6 height 6
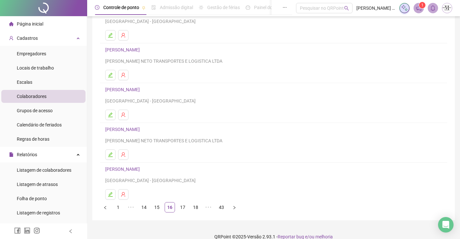
scroll to position [74, 0]
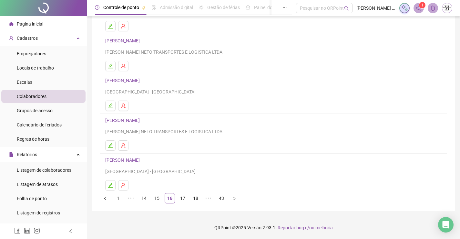
click at [135, 80] on link "[PERSON_NAME]" at bounding box center [123, 80] width 36 height 5
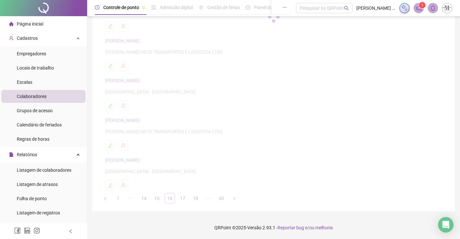
scroll to position [77, 0]
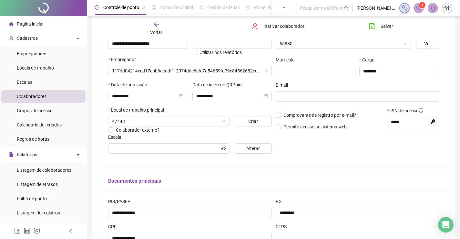
type input "**********"
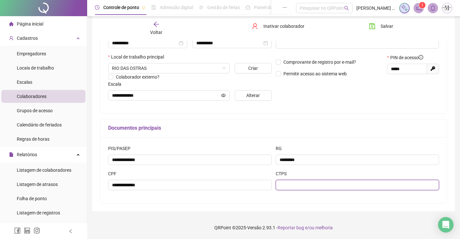
click at [333, 187] on input "text" at bounding box center [358, 185] width 164 height 10
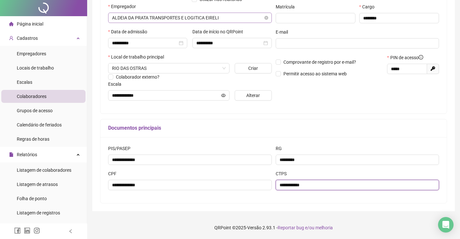
scroll to position [0, 0]
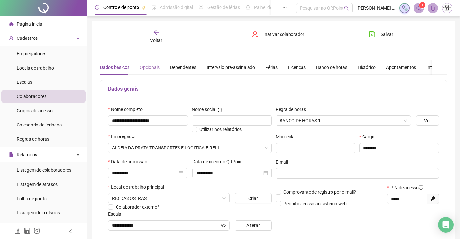
type input "**********"
click at [149, 67] on div "Opcionais" at bounding box center [150, 67] width 20 height 7
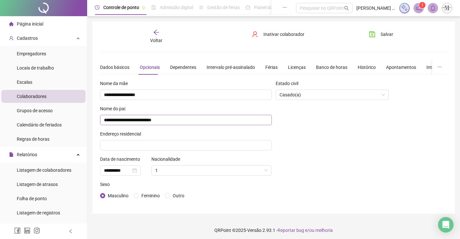
scroll to position [3, 0]
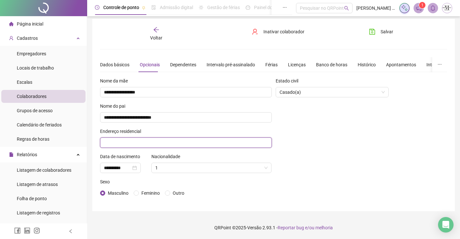
click at [220, 138] on input "text" at bounding box center [186, 142] width 172 height 10
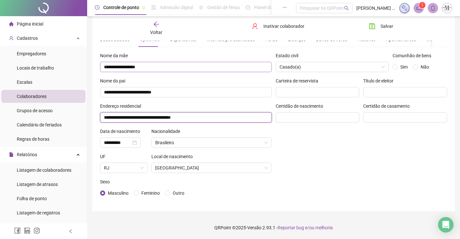
scroll to position [0, 0]
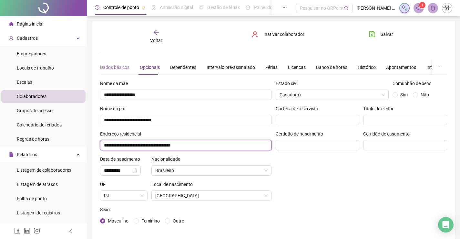
type input "**********"
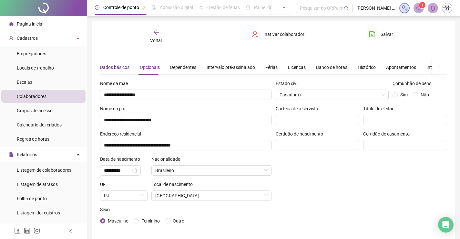
click at [117, 67] on div "Dados básicos" at bounding box center [114, 67] width 29 height 7
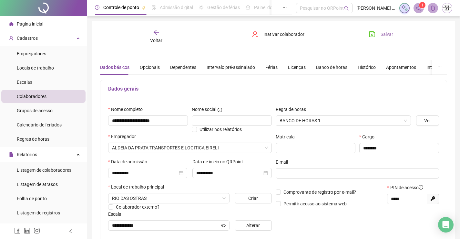
click at [377, 36] on button "Salvar" at bounding box center [381, 34] width 34 height 10
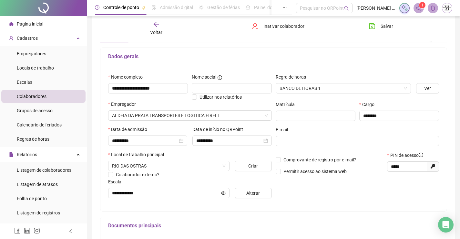
click at [150, 28] on div "Voltar" at bounding box center [156, 28] width 54 height 15
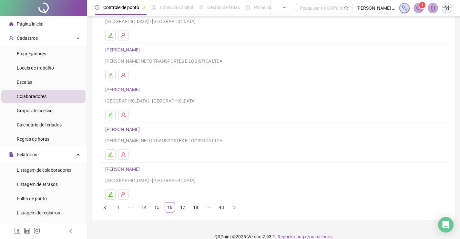
scroll to position [74, 0]
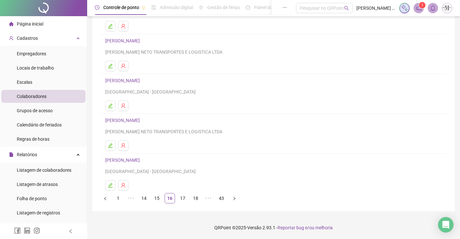
click at [139, 122] on link "[PERSON_NAME]" at bounding box center [123, 120] width 36 height 5
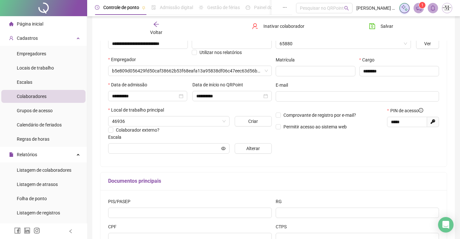
type input "**********"
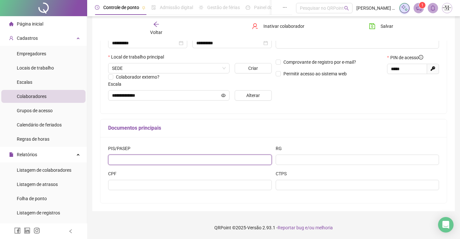
click at [220, 156] on input "text" at bounding box center [190, 159] width 164 height 10
type input "**********"
drag, startPoint x: 288, startPoint y: 154, endPoint x: 290, endPoint y: 163, distance: 9.9
click at [290, 163] on div "RG" at bounding box center [358, 155] width 164 height 20
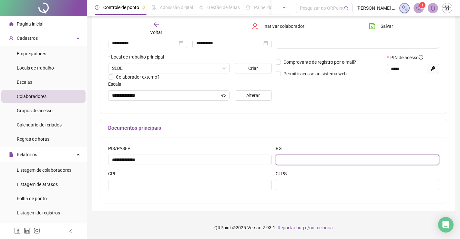
click at [290, 162] on input "text" at bounding box center [358, 159] width 164 height 10
type input "*********"
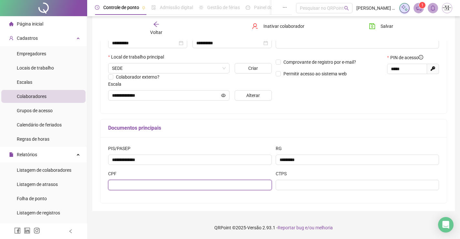
click at [196, 184] on input "text" at bounding box center [190, 185] width 164 height 10
type input "**********"
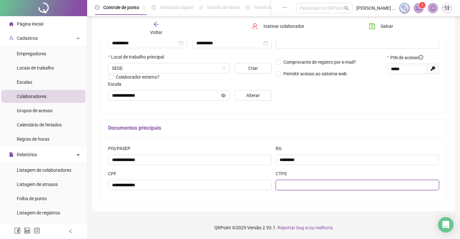
click at [354, 188] on input "text" at bounding box center [358, 185] width 164 height 10
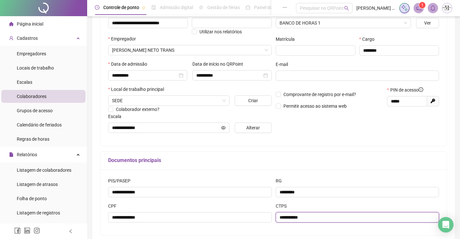
scroll to position [0, 0]
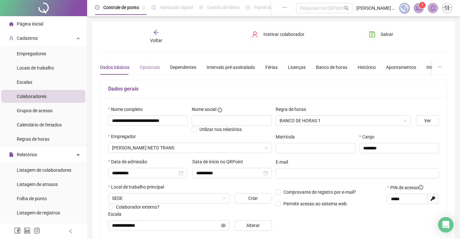
type input "**********"
click at [151, 66] on div "Opcionais" at bounding box center [150, 67] width 20 height 7
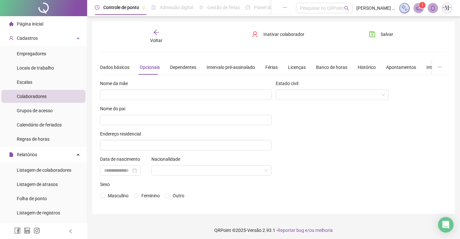
scroll to position [3, 0]
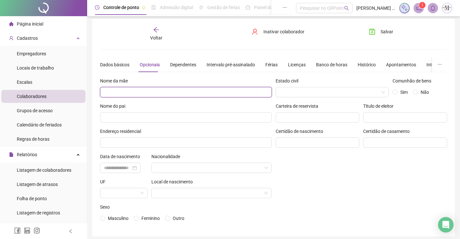
click at [168, 94] on input "text" at bounding box center [186, 92] width 172 height 10
type input "**********"
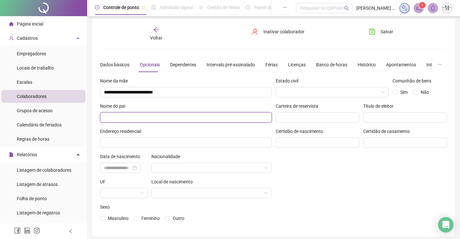
click at [183, 117] on input "text" at bounding box center [186, 117] width 172 height 10
type input "**********"
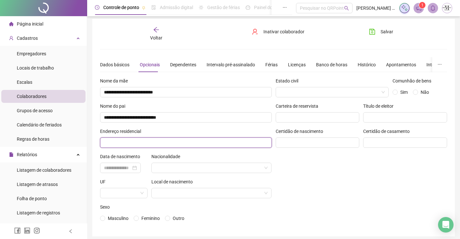
click at [197, 141] on input "text" at bounding box center [186, 142] width 172 height 10
type input "**********"
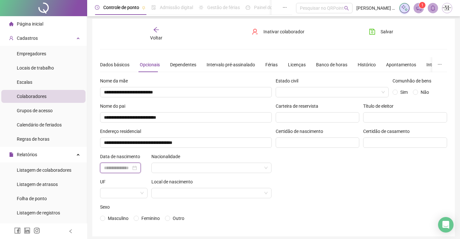
click at [131, 165] on input at bounding box center [117, 167] width 27 height 7
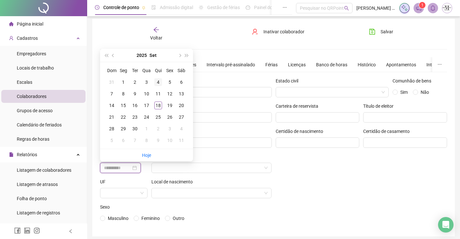
type input "**********"
click at [112, 55] on span "prev-year" at bounding box center [113, 55] width 3 height 3
click at [107, 56] on span "super-prev-year" at bounding box center [106, 55] width 3 height 3
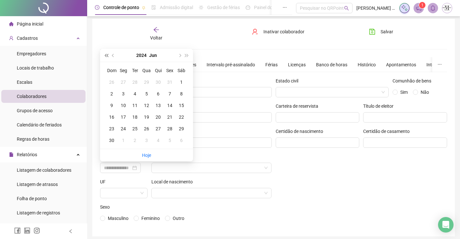
click at [107, 56] on span "super-prev-year" at bounding box center [106, 55] width 3 height 3
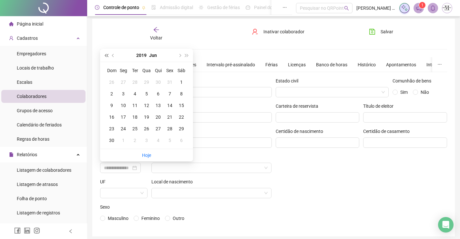
click at [107, 56] on span "super-prev-year" at bounding box center [106, 55] width 3 height 3
click at [144, 56] on button "2015" at bounding box center [141, 55] width 10 height 13
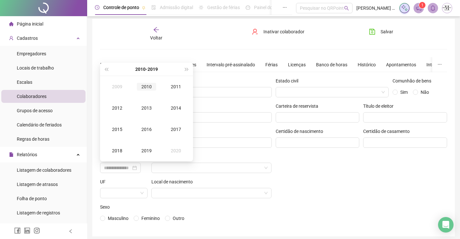
type input "**********"
click at [108, 69] on span "super-prev-year" at bounding box center [106, 68] width 3 height 3
click at [118, 150] on div "1988" at bounding box center [117, 151] width 19 height 8
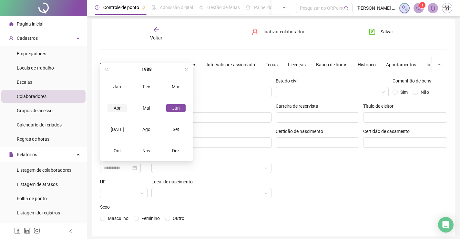
click at [116, 111] on div "Abr" at bounding box center [117, 108] width 19 height 8
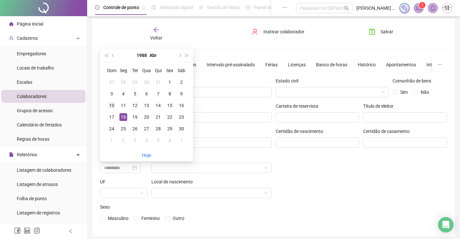
type input "**********"
click at [114, 108] on div "10" at bounding box center [112, 105] width 8 height 8
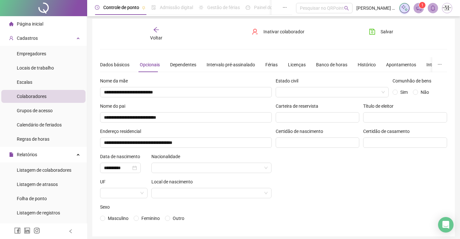
scroll to position [28, 0]
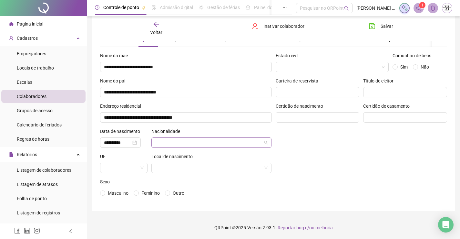
click at [243, 145] on input "search" at bounding box center [208, 143] width 107 height 10
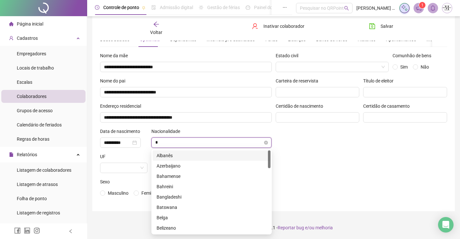
type input "**"
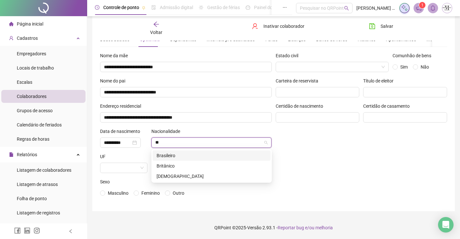
click at [238, 156] on div "Brasileiro" at bounding box center [212, 155] width 110 height 7
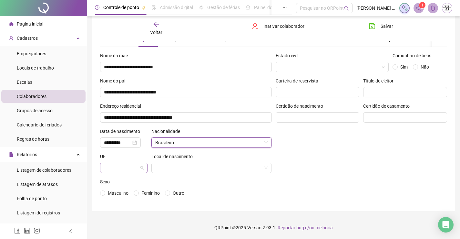
click at [144, 166] on div at bounding box center [123, 167] width 47 height 10
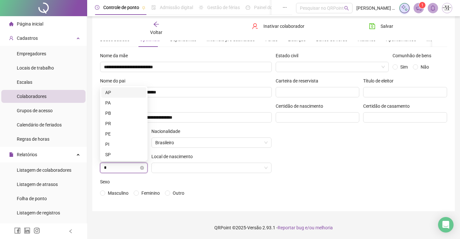
type input "**"
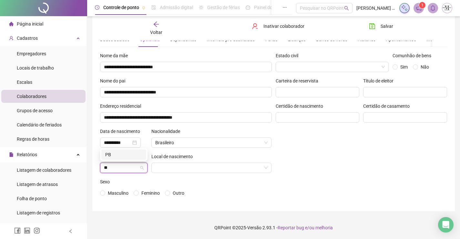
click at [124, 156] on div "PB" at bounding box center [123, 154] width 37 height 7
click at [174, 169] on input "search" at bounding box center [208, 168] width 107 height 10
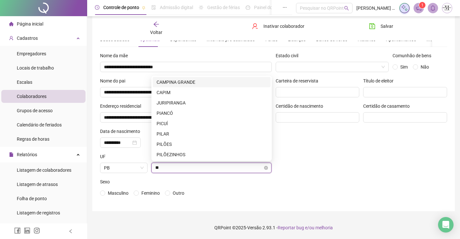
type input "***"
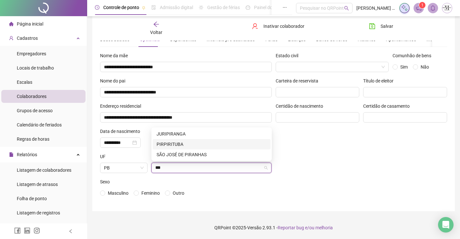
click at [174, 142] on div "PIRPIRITUBA" at bounding box center [212, 143] width 110 height 7
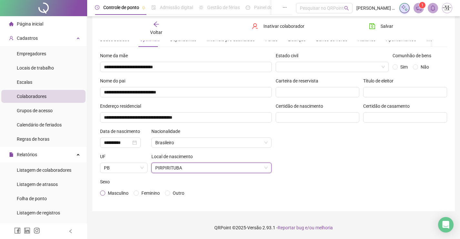
click at [109, 192] on span "Masculino" at bounding box center [118, 192] width 21 height 5
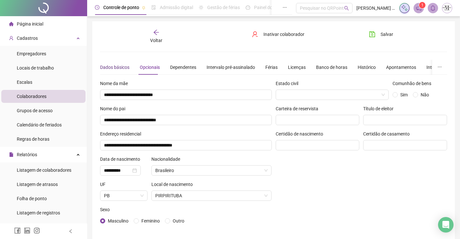
click at [115, 66] on div "Dados básicos" at bounding box center [114, 67] width 29 height 7
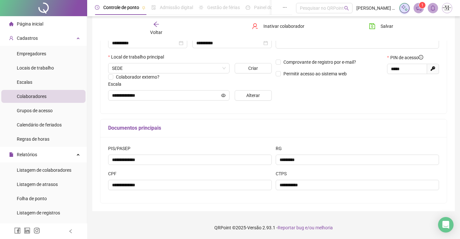
scroll to position [1, 0]
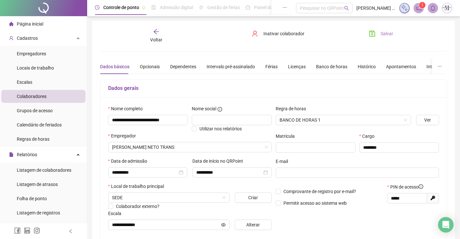
click at [393, 33] on button "Salvar" at bounding box center [381, 33] width 34 height 10
click at [383, 33] on span "Salvar" at bounding box center [387, 33] width 13 height 7
click at [155, 34] on icon "arrow-left" at bounding box center [156, 31] width 6 height 6
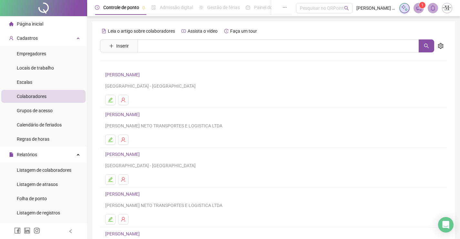
scroll to position [74, 0]
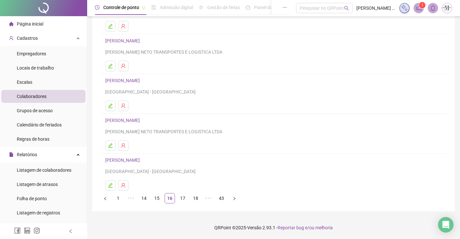
click at [142, 162] on link "[PERSON_NAME]" at bounding box center [123, 159] width 36 height 5
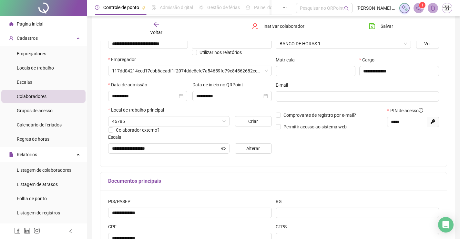
type input "**********"
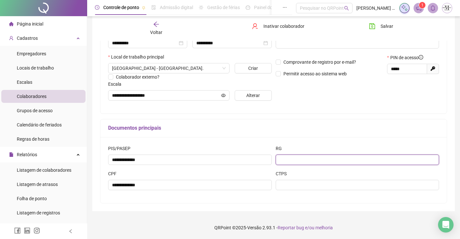
click at [296, 159] on input "text" at bounding box center [358, 159] width 164 height 10
type input "*********"
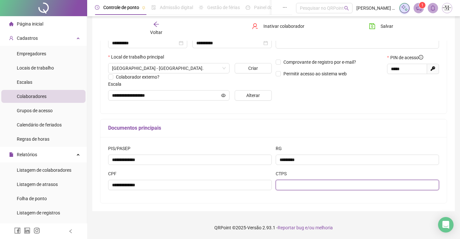
click at [312, 185] on input "text" at bounding box center [358, 185] width 164 height 10
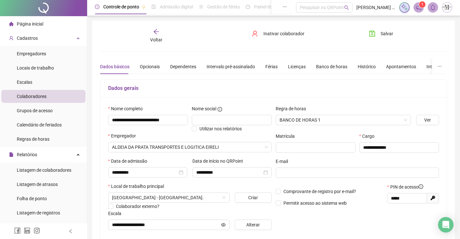
scroll to position [0, 0]
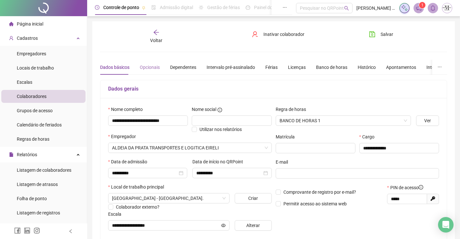
type input "*******"
click at [156, 64] on div "Opcionais" at bounding box center [150, 67] width 20 height 7
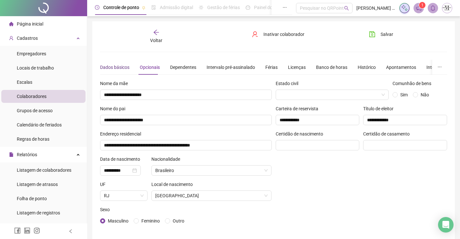
click at [121, 68] on div "Dados básicos" at bounding box center [114, 67] width 29 height 7
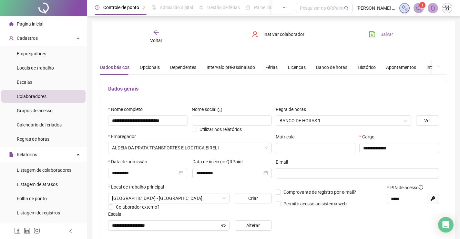
click at [378, 30] on button "Salvar" at bounding box center [381, 34] width 34 height 10
click at [150, 36] on div "Voltar" at bounding box center [156, 36] width 54 height 15
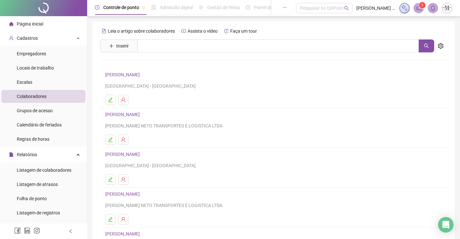
scroll to position [74, 0]
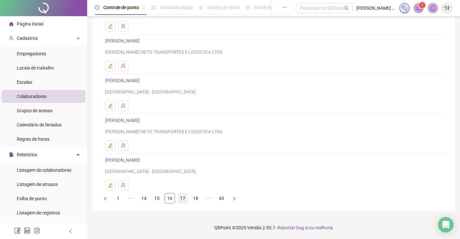
click at [186, 200] on link "17" at bounding box center [183, 198] width 10 height 10
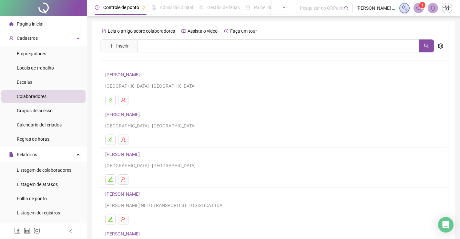
click at [142, 117] on link "[PERSON_NAME]" at bounding box center [123, 114] width 36 height 5
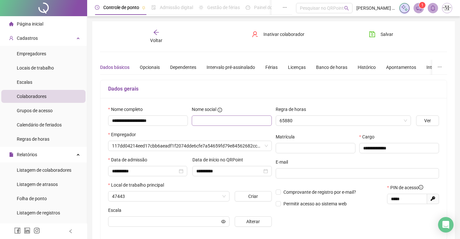
type input "**********"
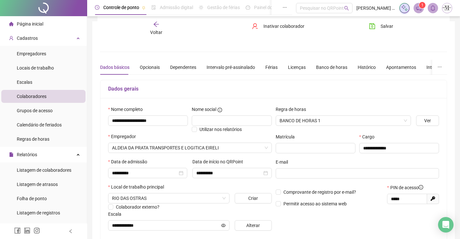
scroll to position [130, 0]
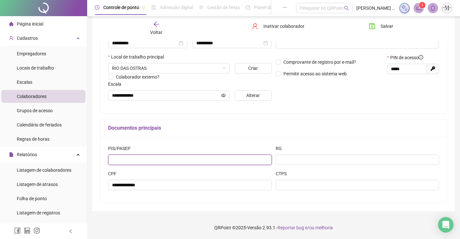
click at [188, 164] on input "text" at bounding box center [190, 159] width 164 height 10
type input "**********"
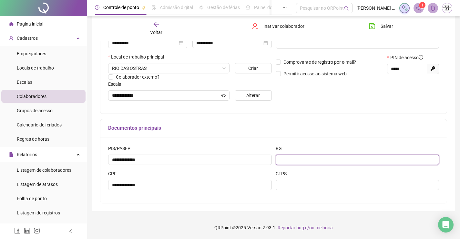
click at [288, 154] on input "text" at bounding box center [358, 159] width 164 height 10
type input "*********"
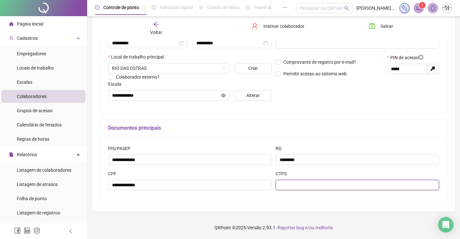
click at [297, 187] on input "text" at bounding box center [358, 185] width 164 height 10
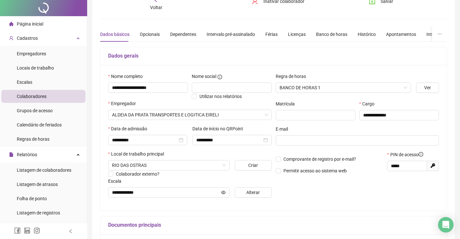
scroll to position [0, 0]
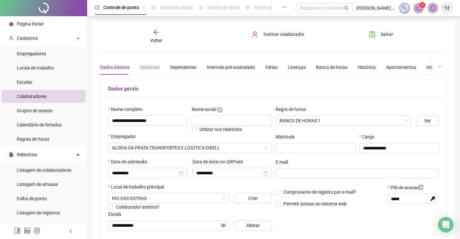
type input "*********"
click at [151, 66] on div "Opcionais" at bounding box center [150, 67] width 20 height 7
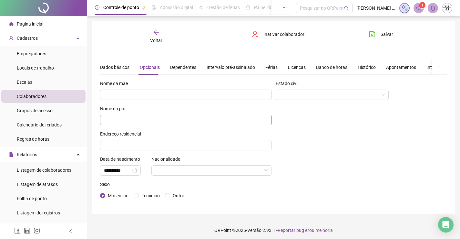
scroll to position [3, 0]
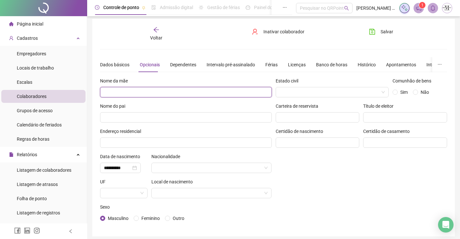
click at [187, 91] on input "text" at bounding box center [186, 92] width 172 height 10
type input "**********"
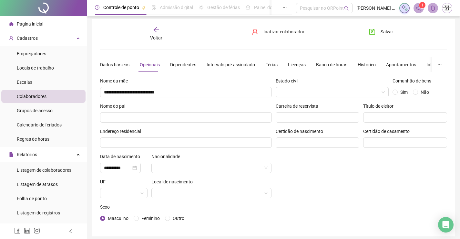
click at [207, 111] on div "Nome do pai" at bounding box center [186, 107] width 172 height 10
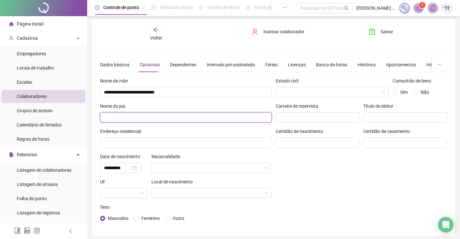
click at [209, 116] on input "text" at bounding box center [186, 117] width 172 height 10
click at [122, 119] on input "**********" at bounding box center [186, 117] width 172 height 10
click at [156, 120] on input "**********" at bounding box center [186, 117] width 172 height 10
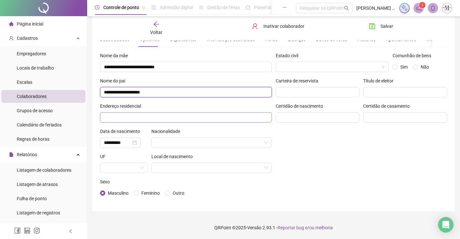
type input "**********"
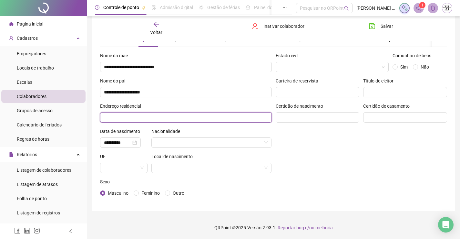
click at [164, 114] on input "text" at bounding box center [186, 117] width 172 height 10
type input "**********"
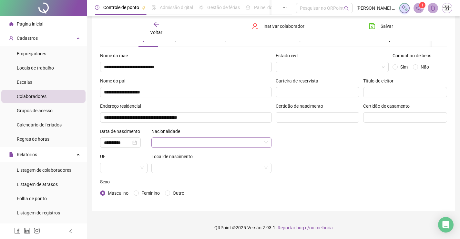
click at [185, 146] on input "search" at bounding box center [208, 143] width 107 height 10
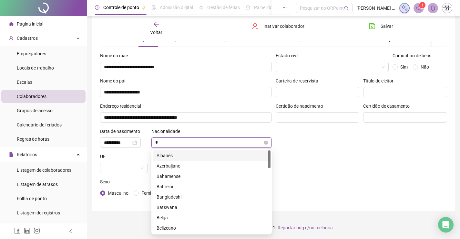
type input "**"
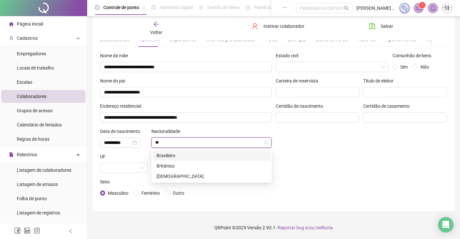
click at [171, 152] on div "Brasileiro" at bounding box center [212, 155] width 110 height 7
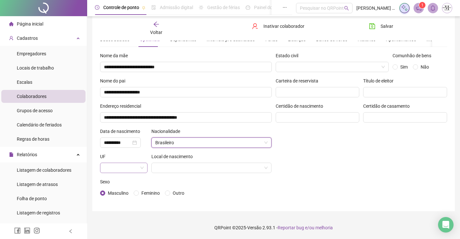
click at [138, 171] on span at bounding box center [124, 168] width 40 height 10
drag, startPoint x: 134, startPoint y: 150, endPoint x: 196, endPoint y: 166, distance: 64.5
click at [136, 151] on div "RJ" at bounding box center [123, 154] width 45 height 10
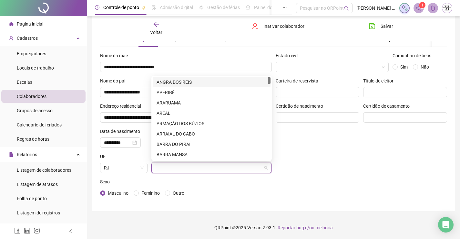
click at [196, 166] on input "search" at bounding box center [208, 168] width 107 height 10
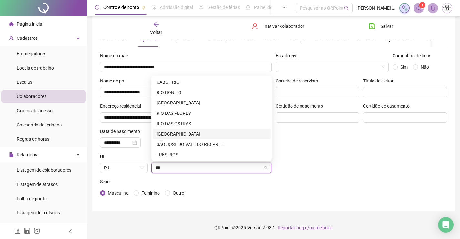
click at [182, 133] on div "[GEOGRAPHIC_DATA]" at bounding box center [212, 133] width 110 height 7
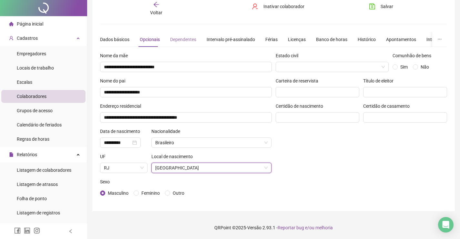
scroll to position [0, 0]
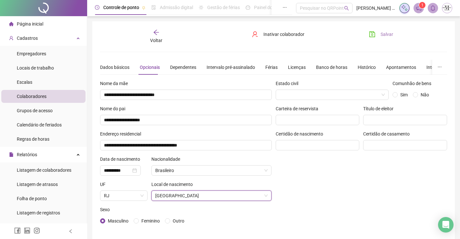
click at [382, 36] on span "Salvar" at bounding box center [387, 34] width 13 height 7
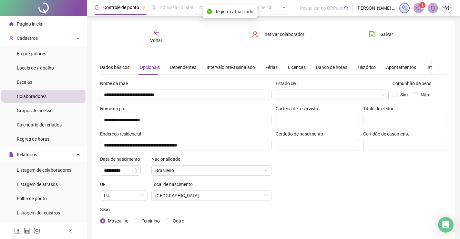
click at [161, 33] on div "Voltar" at bounding box center [156, 36] width 54 height 15
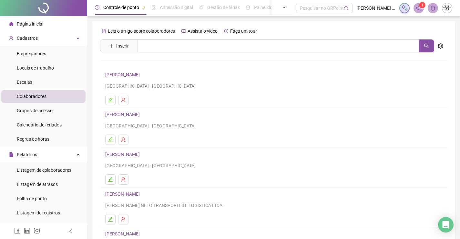
click at [142, 153] on link "[PERSON_NAME]" at bounding box center [123, 153] width 36 height 5
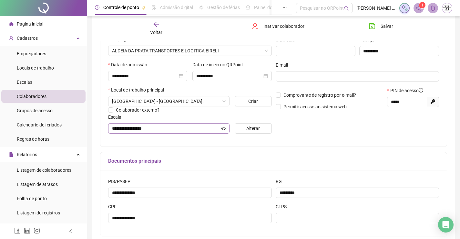
scroll to position [130, 0]
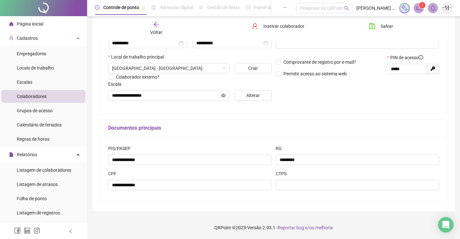
click at [295, 191] on div "CTPS" at bounding box center [358, 182] width 168 height 25
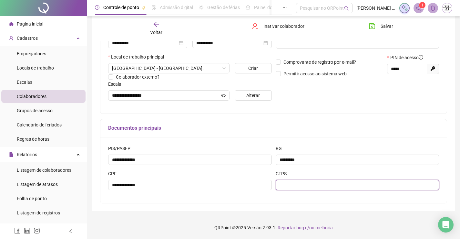
click at [297, 188] on input "text" at bounding box center [358, 185] width 164 height 10
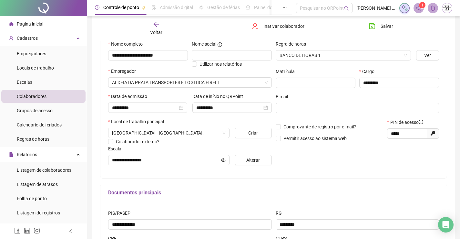
scroll to position [0, 0]
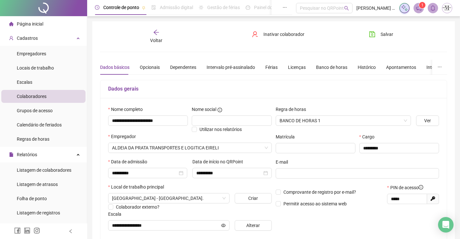
click at [136, 66] on div "Dados básicos Opcionais Dependentes Intervalo pré-assinalado Férias Licenças Ba…" at bounding box center [293, 67] width 386 height 15
click at [140, 66] on div "Opcionais" at bounding box center [150, 67] width 20 height 7
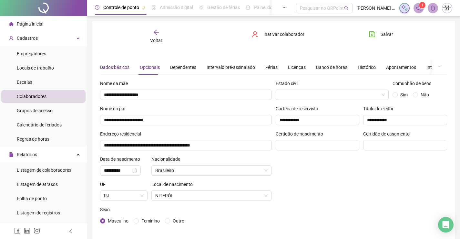
click at [119, 66] on div "Dados básicos" at bounding box center [114, 67] width 29 height 7
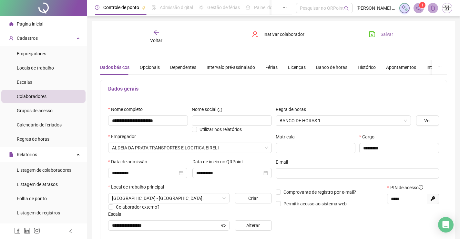
click at [371, 37] on icon "save" at bounding box center [372, 34] width 6 height 6
click at [158, 39] on span "Voltar" at bounding box center [156, 40] width 12 height 5
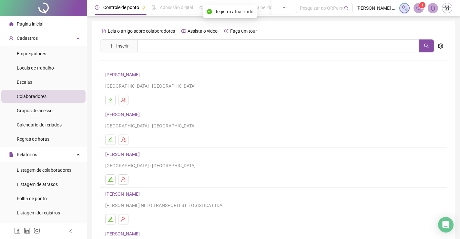
scroll to position [74, 0]
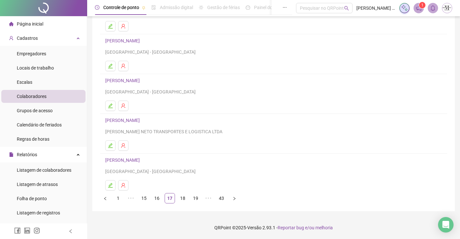
click at [142, 159] on link "[PERSON_NAME]" at bounding box center [123, 159] width 36 height 5
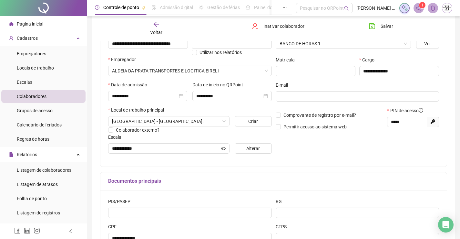
scroll to position [109, 0]
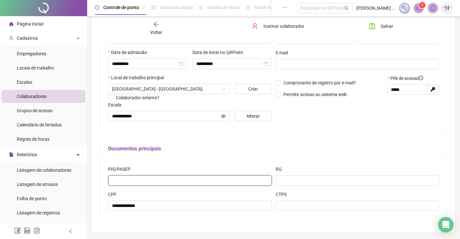
click at [217, 180] on input "text" at bounding box center [190, 180] width 164 height 10
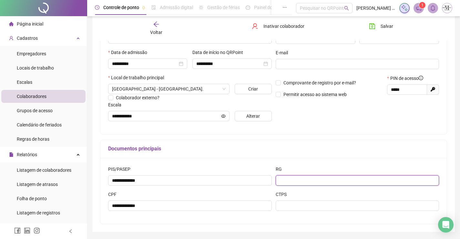
click at [313, 183] on input "text" at bounding box center [358, 180] width 164 height 10
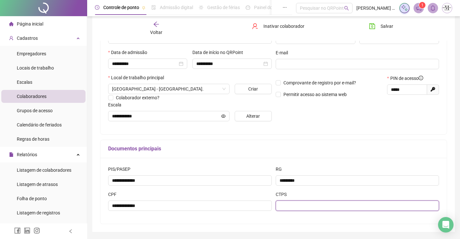
click at [327, 207] on input "text" at bounding box center [358, 205] width 164 height 10
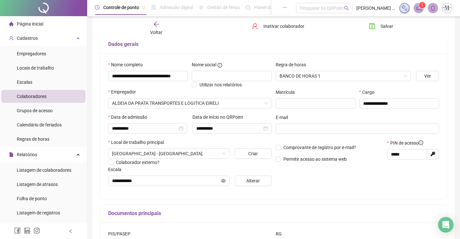
scroll to position [0, 0]
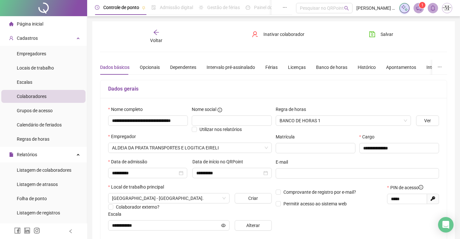
click at [159, 65] on div "Dados básicos Opcionais Dependentes Intervalo pré-assinalado Férias Licenças Ba…" at bounding box center [293, 67] width 386 height 15
click at [156, 68] on div "Opcionais" at bounding box center [150, 67] width 20 height 7
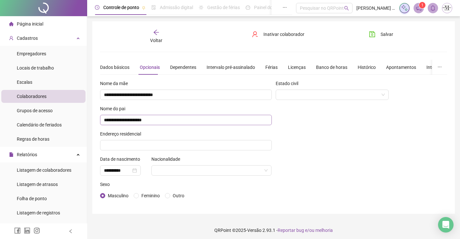
scroll to position [3, 0]
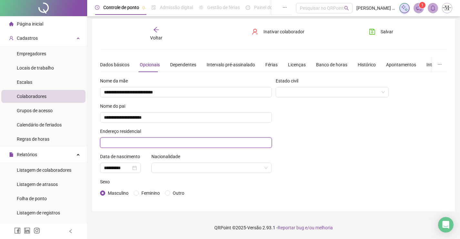
click at [208, 139] on input "text" at bounding box center [186, 142] width 172 height 10
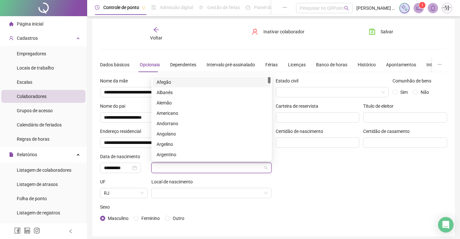
click at [229, 171] on input "search" at bounding box center [208, 168] width 107 height 10
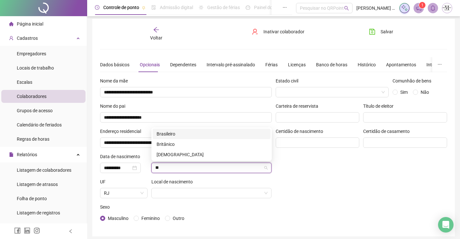
click at [204, 132] on div "Brasileiro" at bounding box center [212, 133] width 110 height 7
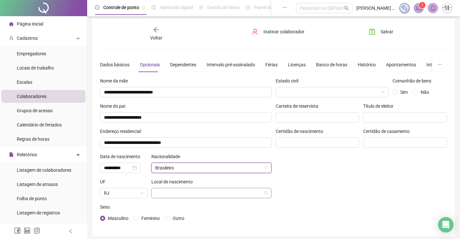
click at [181, 192] on input "search" at bounding box center [208, 193] width 107 height 10
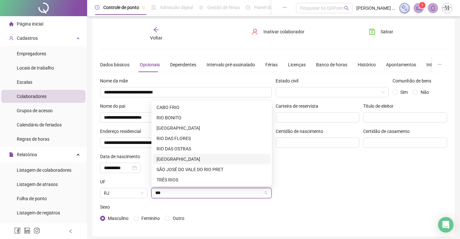
click at [192, 161] on div "[GEOGRAPHIC_DATA]" at bounding box center [212, 158] width 110 height 7
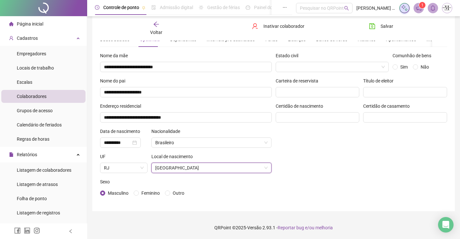
scroll to position [0, 0]
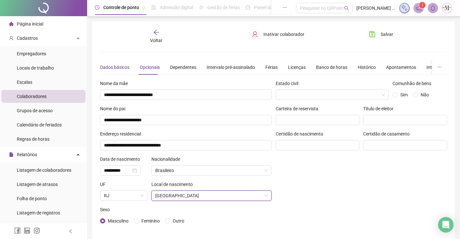
click at [123, 67] on div "Dados básicos" at bounding box center [114, 67] width 29 height 7
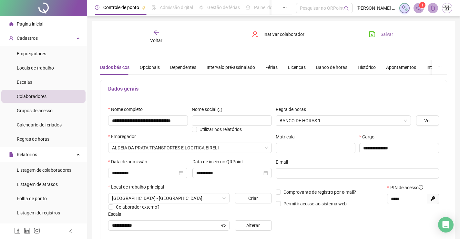
click at [376, 32] on button "Salvar" at bounding box center [381, 34] width 34 height 10
click at [164, 38] on div "Voltar" at bounding box center [156, 36] width 54 height 15
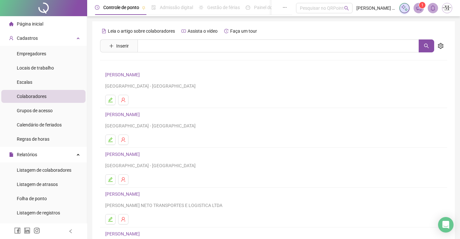
scroll to position [74, 0]
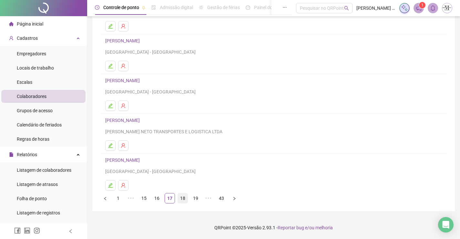
click at [182, 200] on link "18" at bounding box center [183, 198] width 10 height 10
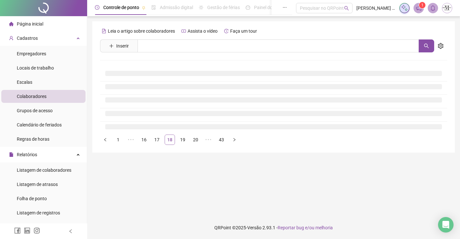
scroll to position [0, 0]
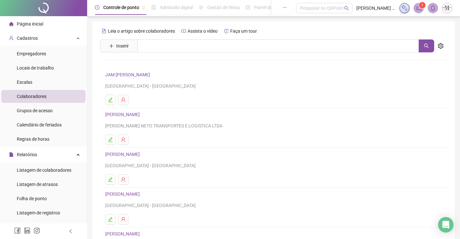
click at [121, 73] on link "JAM [PERSON_NAME]" at bounding box center [128, 74] width 47 height 5
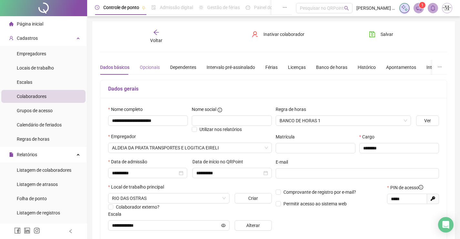
click at [146, 71] on div "Opcionais" at bounding box center [150, 67] width 20 height 15
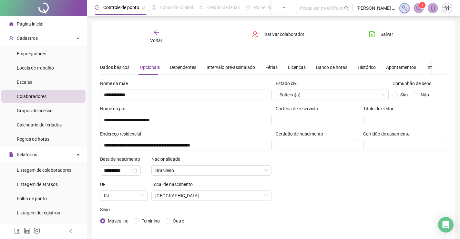
click at [163, 38] on div "Voltar" at bounding box center [156, 36] width 54 height 15
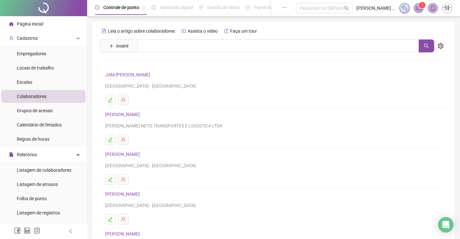
click at [139, 114] on link "[PERSON_NAME]" at bounding box center [123, 114] width 36 height 5
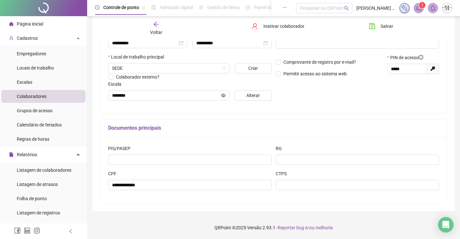
scroll to position [65, 0]
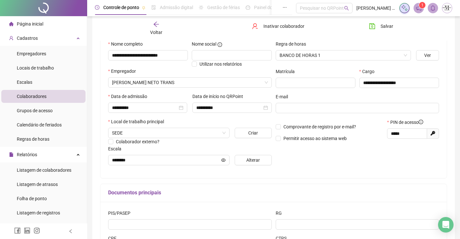
click at [153, 28] on div "Voltar" at bounding box center [156, 28] width 54 height 15
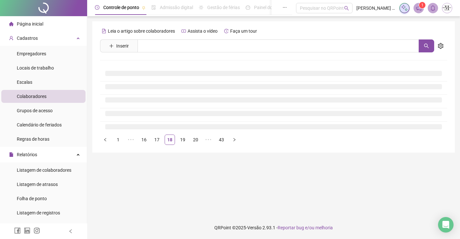
scroll to position [0, 0]
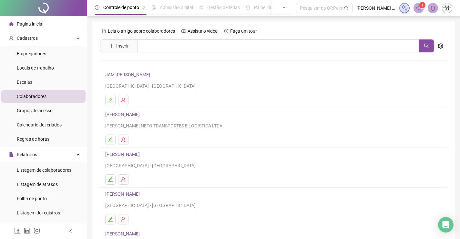
click at [142, 153] on link "[PERSON_NAME]" at bounding box center [123, 153] width 36 height 5
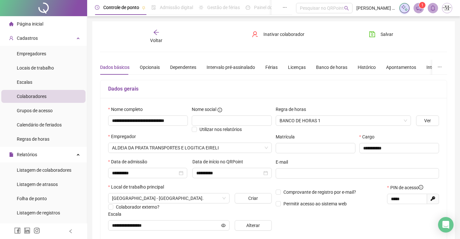
click at [153, 35] on icon "arrow-left" at bounding box center [156, 32] width 6 height 6
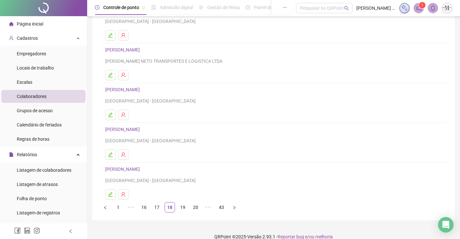
scroll to position [74, 0]
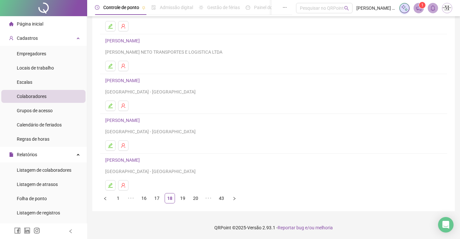
click at [132, 120] on link "[PERSON_NAME]" at bounding box center [123, 120] width 36 height 5
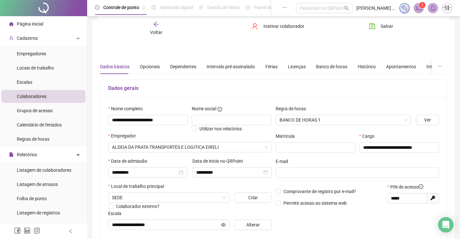
scroll to position [0, 0]
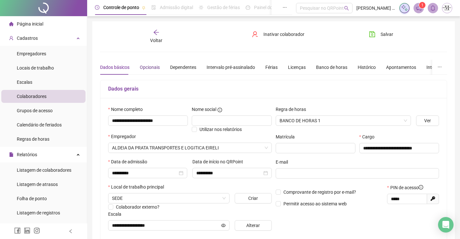
click at [152, 70] on div "Opcionais" at bounding box center [150, 67] width 20 height 7
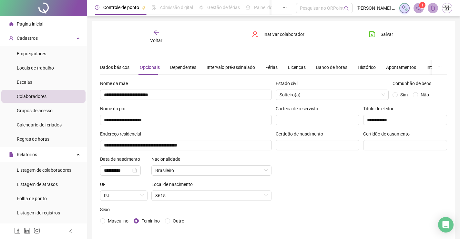
scroll to position [28, 0]
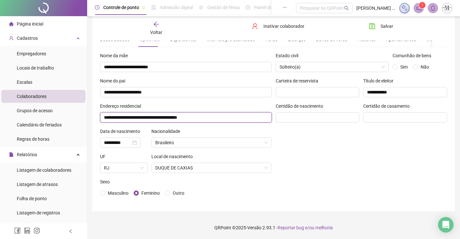
click at [103, 118] on input "**********" at bounding box center [186, 117] width 172 height 10
click at [231, 118] on input "**********" at bounding box center [186, 117] width 172 height 10
click at [103, 116] on input "**********" at bounding box center [186, 117] width 172 height 10
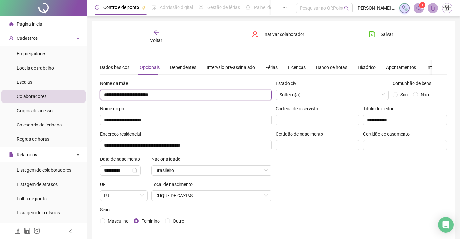
click at [171, 94] on input "**********" at bounding box center [186, 94] width 172 height 10
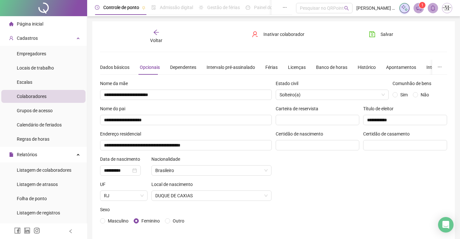
click at [128, 68] on div "Dados básicos Opcionais Dependentes Intervalo pré-assinalado Férias Licenças Ba…" at bounding box center [293, 67] width 386 height 15
click at [116, 70] on div "Dados básicos" at bounding box center [114, 67] width 29 height 7
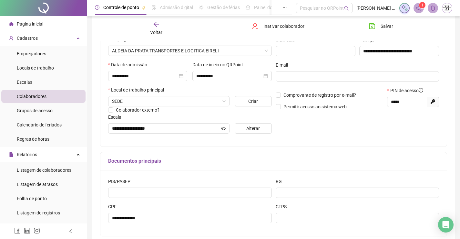
scroll to position [130, 0]
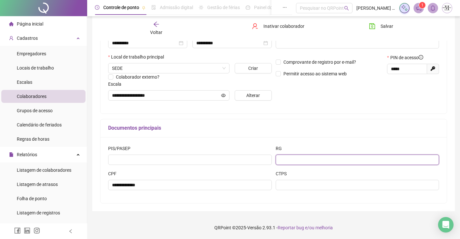
click at [290, 161] on input "text" at bounding box center [358, 159] width 164 height 10
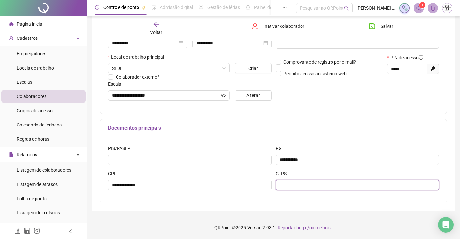
click at [317, 188] on input "text" at bounding box center [358, 185] width 164 height 10
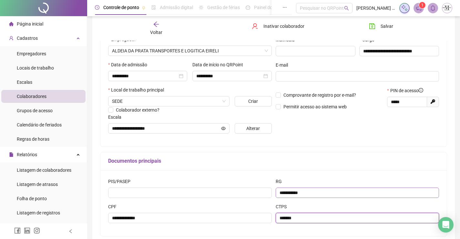
scroll to position [0, 0]
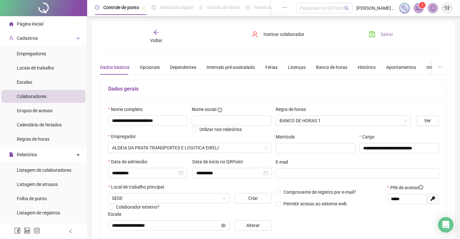
click at [378, 31] on button "Salvar" at bounding box center [381, 34] width 34 height 10
click at [157, 36] on div "Voltar" at bounding box center [156, 36] width 54 height 15
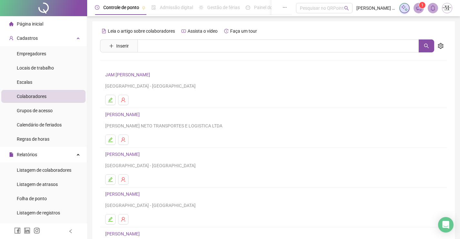
scroll to position [74, 0]
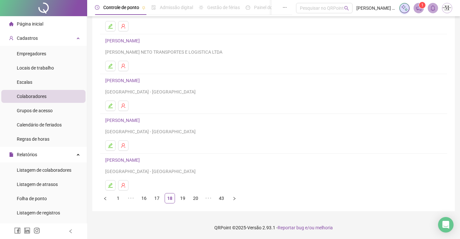
click at [139, 160] on link "[PERSON_NAME]" at bounding box center [123, 159] width 36 height 5
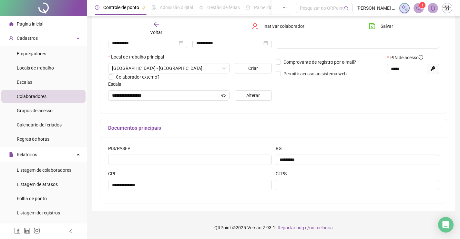
scroll to position [33, 0]
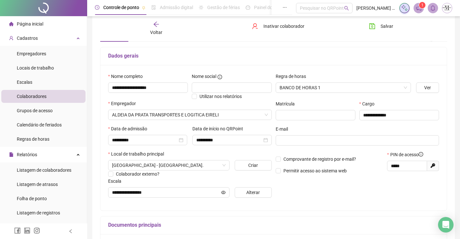
click at [156, 30] on span "Voltar" at bounding box center [156, 32] width 12 height 5
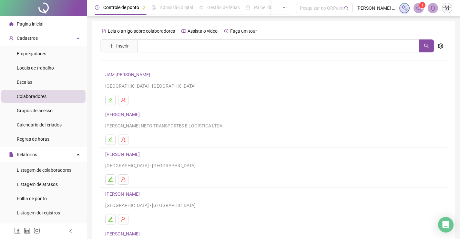
scroll to position [74, 0]
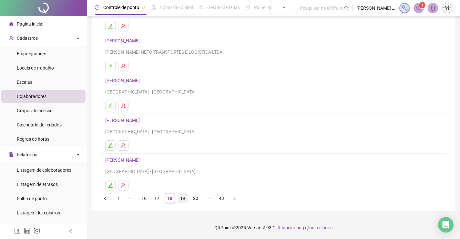
click at [184, 197] on link "19" at bounding box center [183, 198] width 10 height 10
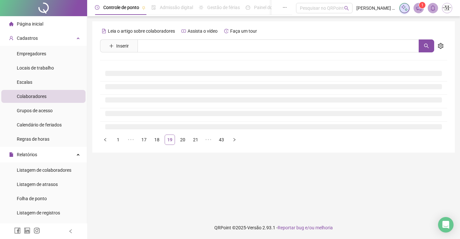
scroll to position [0, 0]
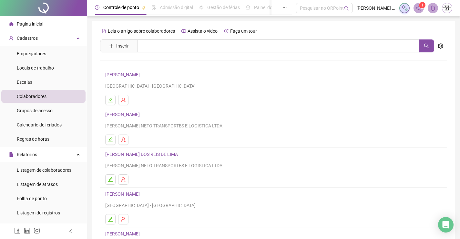
click at [142, 75] on link "[PERSON_NAME]" at bounding box center [123, 74] width 36 height 5
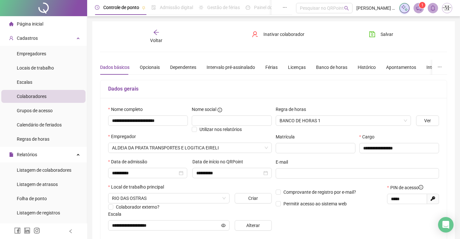
click at [151, 32] on div "Voltar" at bounding box center [156, 36] width 54 height 15
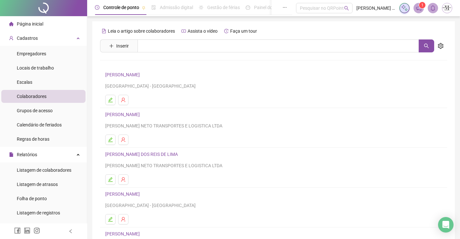
scroll to position [74, 0]
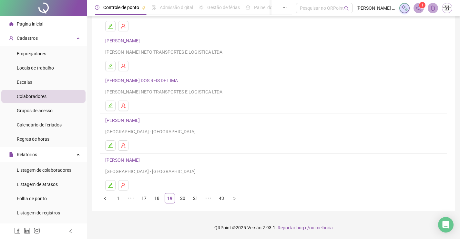
click at [142, 41] on link "[PERSON_NAME]" at bounding box center [123, 40] width 36 height 5
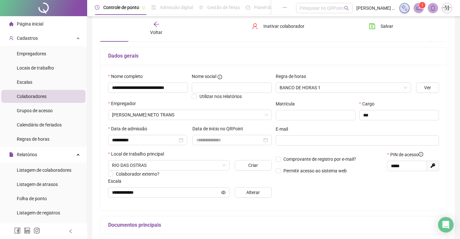
scroll to position [0, 0]
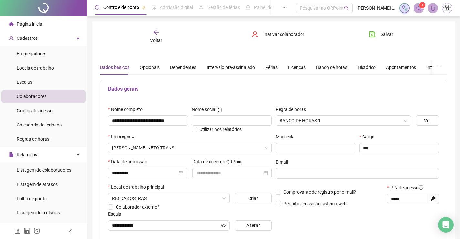
click at [155, 32] on icon "arrow-left" at bounding box center [156, 32] width 5 height 5
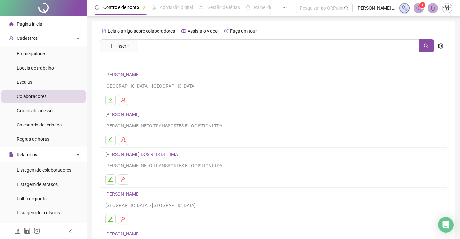
scroll to position [74, 0]
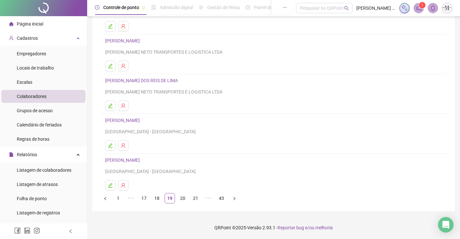
click at [152, 81] on link "[PERSON_NAME] DOS REIS DE LIMA" at bounding box center [142, 80] width 75 height 5
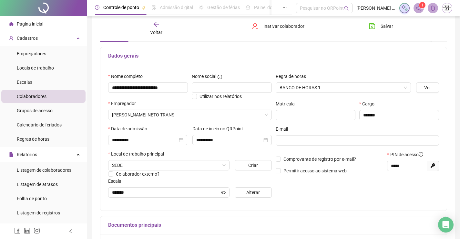
scroll to position [0, 0]
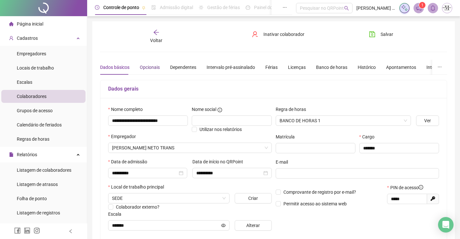
click at [153, 66] on div "Opcionais" at bounding box center [150, 67] width 20 height 7
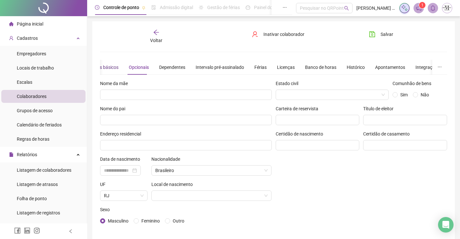
click at [113, 67] on div "Dados básicos" at bounding box center [103, 67] width 29 height 7
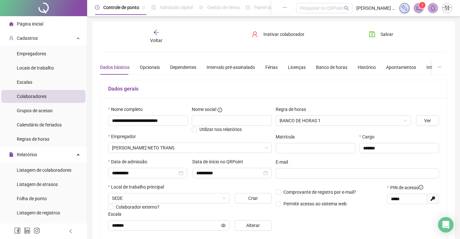
click at [164, 36] on div "Voltar" at bounding box center [156, 36] width 54 height 15
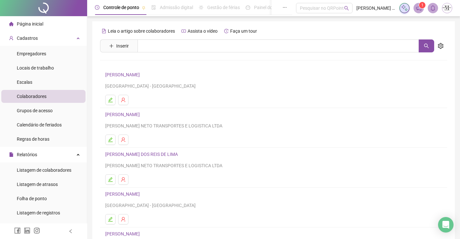
scroll to position [74, 0]
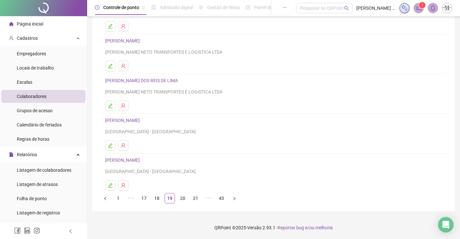
click at [142, 119] on link "[PERSON_NAME]" at bounding box center [123, 120] width 36 height 5
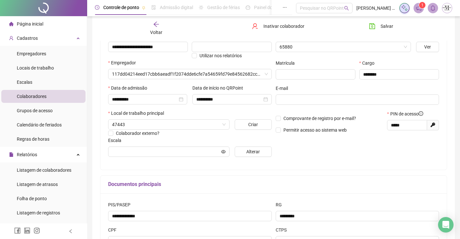
scroll to position [77, 0]
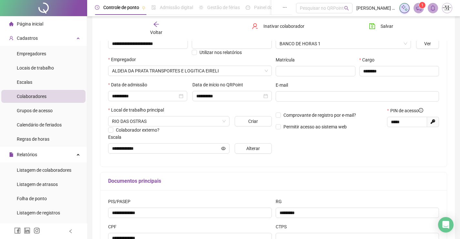
click at [158, 23] on icon "arrow-left" at bounding box center [156, 24] width 6 height 6
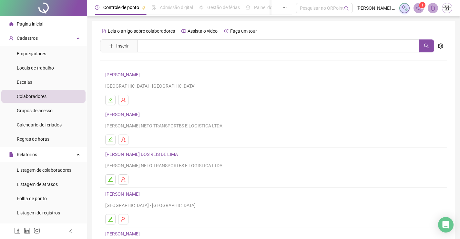
scroll to position [74, 0]
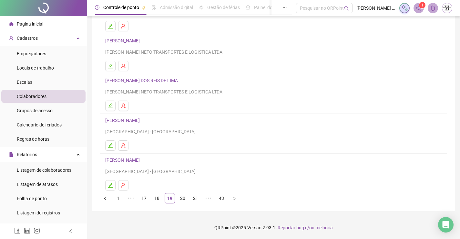
click at [139, 122] on link "[PERSON_NAME]" at bounding box center [123, 120] width 36 height 5
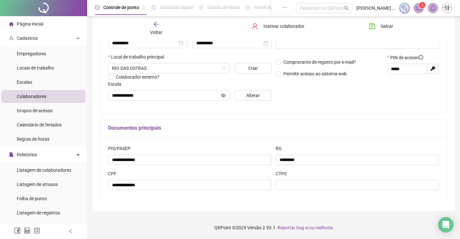
scroll to position [33, 0]
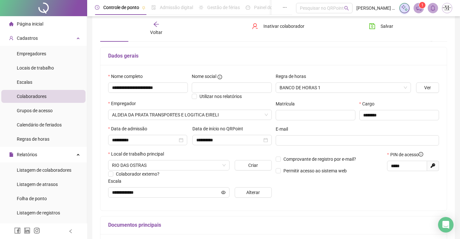
click at [156, 25] on icon "arrow-left" at bounding box center [156, 24] width 6 height 6
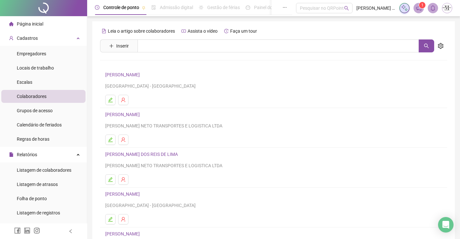
scroll to position [74, 0]
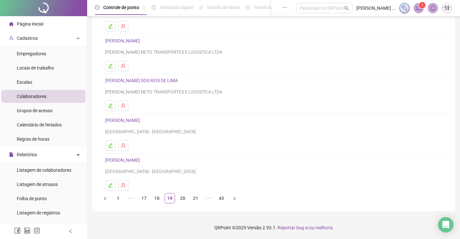
click at [142, 159] on link "[PERSON_NAME]" at bounding box center [123, 159] width 36 height 5
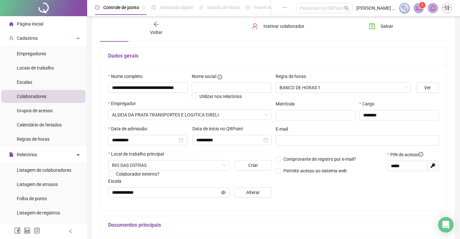
scroll to position [0, 0]
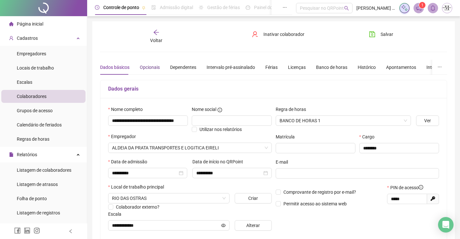
click at [140, 65] on div "Opcionais" at bounding box center [150, 67] width 20 height 7
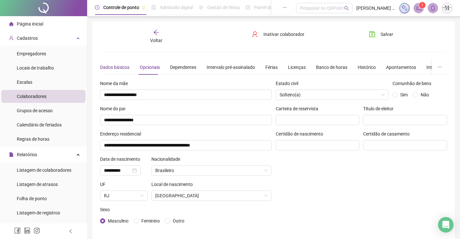
click at [117, 67] on div "Dados básicos" at bounding box center [114, 67] width 29 height 7
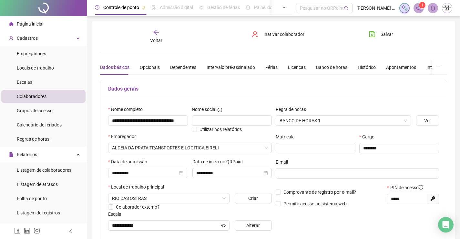
click at [155, 32] on icon "arrow-left" at bounding box center [156, 32] width 6 height 6
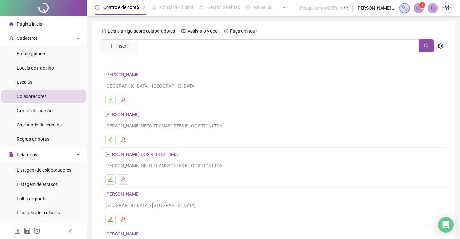
scroll to position [74, 0]
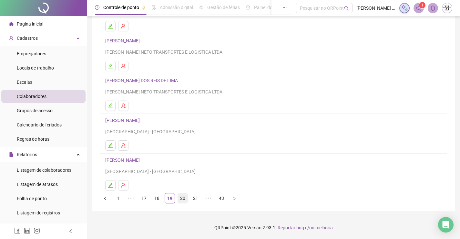
click at [186, 202] on link "20" at bounding box center [183, 198] width 10 height 10
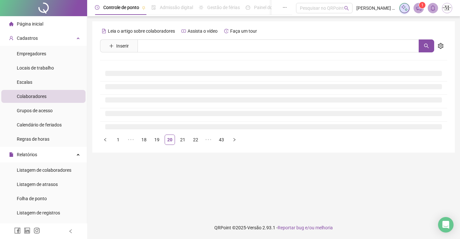
scroll to position [0, 0]
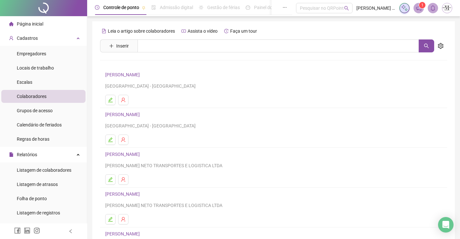
click at [142, 76] on link "[PERSON_NAME]" at bounding box center [123, 74] width 36 height 5
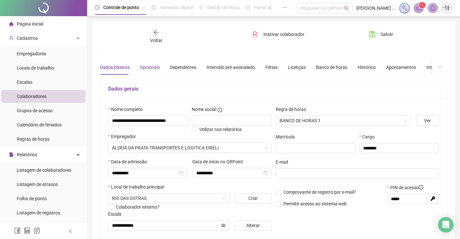
click at [156, 69] on div "Opcionais" at bounding box center [150, 67] width 20 height 7
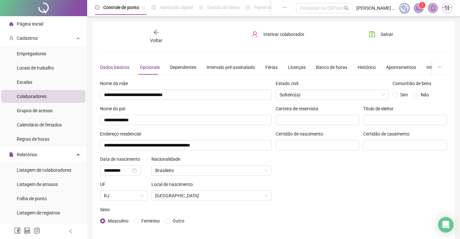
click at [120, 67] on div "Dados básicos" at bounding box center [114, 67] width 29 height 7
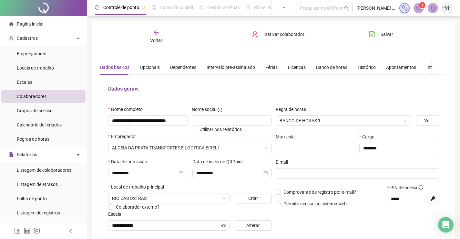
click at [155, 38] on span "Voltar" at bounding box center [156, 40] width 12 height 5
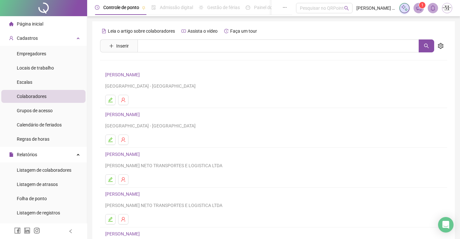
click at [142, 112] on link "[PERSON_NAME]" at bounding box center [123, 114] width 36 height 5
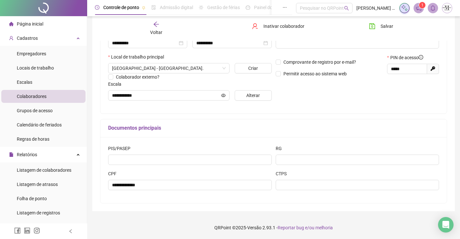
scroll to position [1, 0]
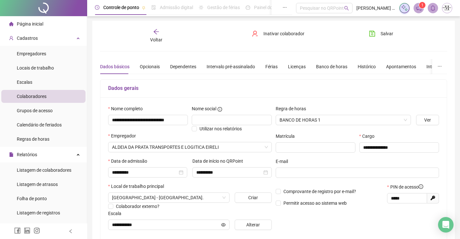
click at [156, 37] on span "Voltar" at bounding box center [156, 39] width 12 height 5
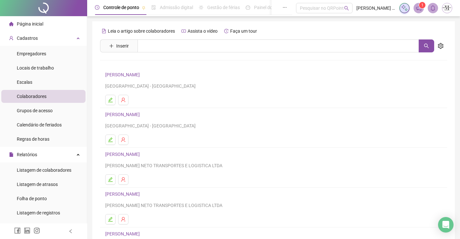
scroll to position [65, 0]
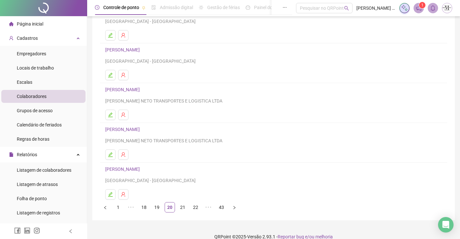
click at [142, 91] on link "[PERSON_NAME]" at bounding box center [123, 89] width 36 height 5
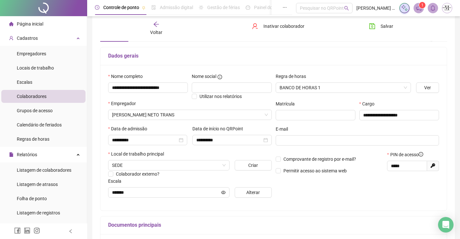
scroll to position [1, 0]
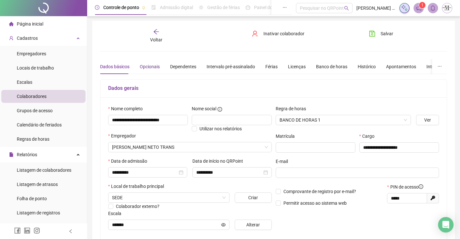
click at [153, 69] on div "Opcionais" at bounding box center [150, 66] width 20 height 7
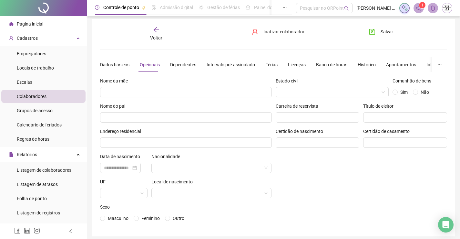
scroll to position [0, 0]
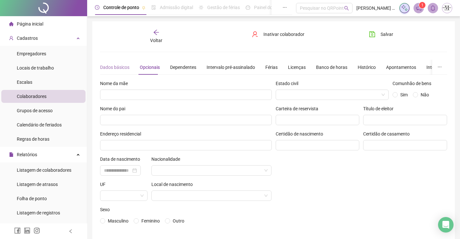
click at [113, 62] on div "Dados básicos" at bounding box center [114, 67] width 29 height 15
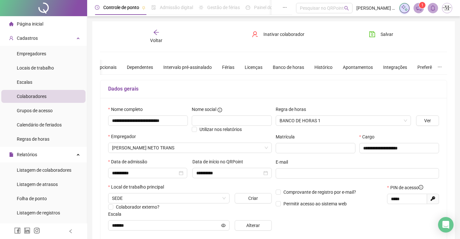
click at [152, 38] on span "Voltar" at bounding box center [156, 40] width 12 height 5
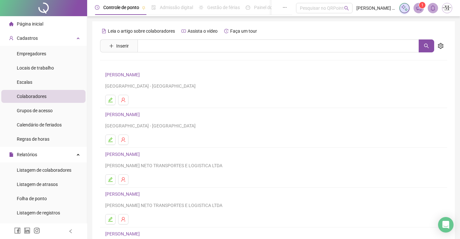
scroll to position [65, 0]
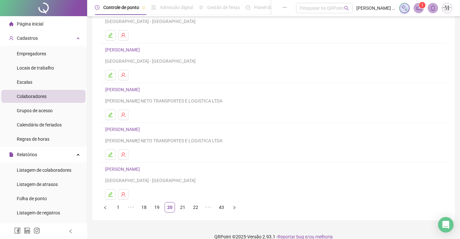
click at [142, 127] on link "[PERSON_NAME]" at bounding box center [123, 129] width 36 height 5
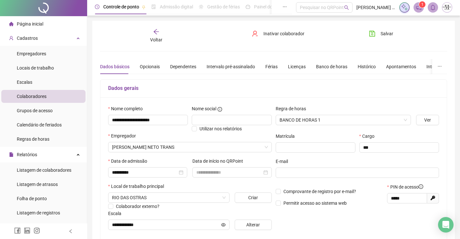
scroll to position [0, 0]
click at [155, 38] on span "Voltar" at bounding box center [156, 40] width 12 height 5
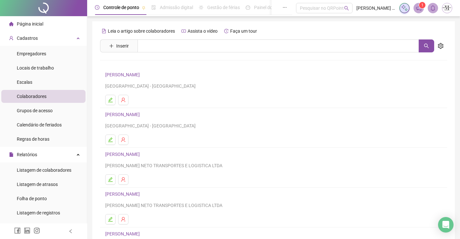
scroll to position [74, 0]
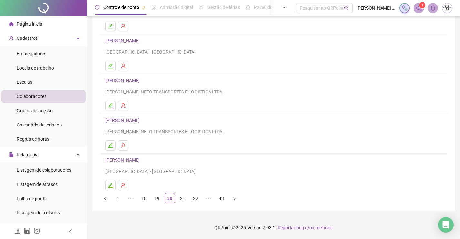
click at [142, 159] on link "[PERSON_NAME]" at bounding box center [123, 159] width 36 height 5
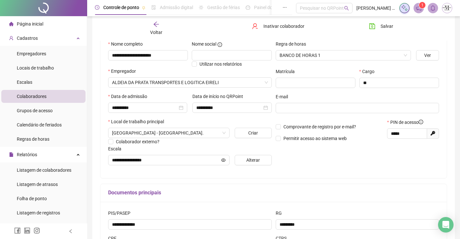
scroll to position [1, 0]
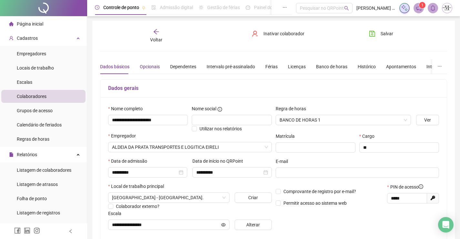
click at [148, 67] on div "Opcionais" at bounding box center [150, 66] width 20 height 7
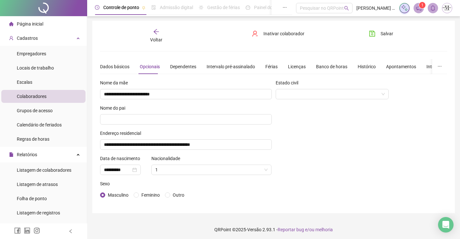
scroll to position [3, 0]
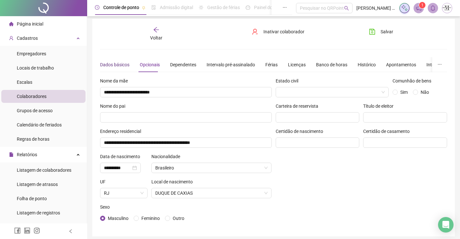
click at [121, 64] on div "Dados básicos" at bounding box center [114, 64] width 29 height 7
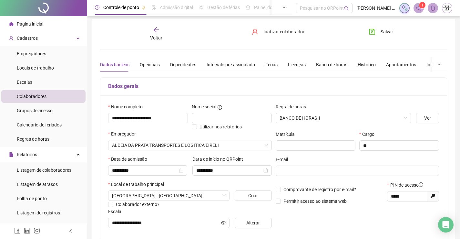
click at [153, 40] on span "Voltar" at bounding box center [156, 37] width 12 height 5
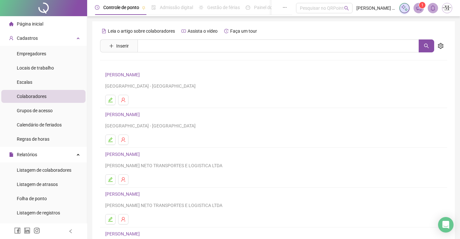
scroll to position [74, 0]
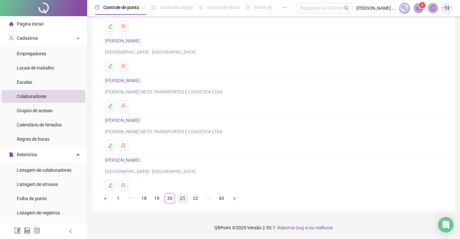
click at [180, 200] on link "21" at bounding box center [183, 198] width 10 height 10
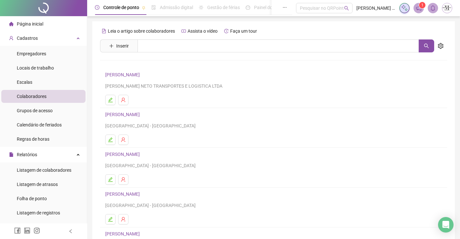
click at [133, 73] on link "[PERSON_NAME]" at bounding box center [123, 74] width 36 height 5
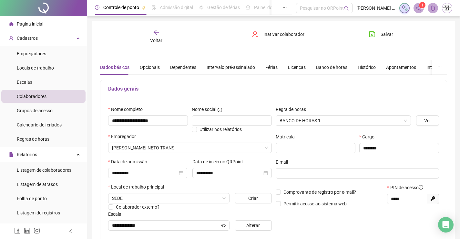
click at [162, 35] on div "Voltar" at bounding box center [156, 36] width 54 height 15
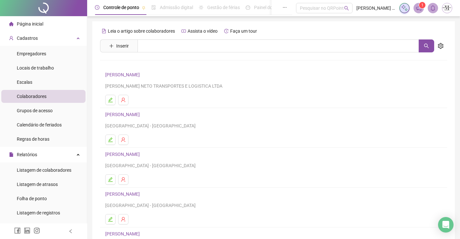
click at [142, 115] on link "[PERSON_NAME]" at bounding box center [123, 114] width 36 height 5
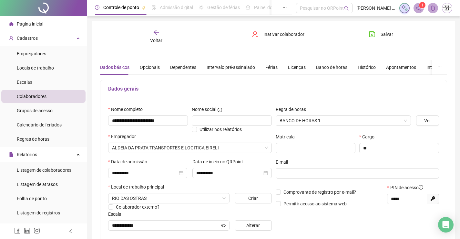
click at [156, 42] on span "Voltar" at bounding box center [156, 40] width 12 height 5
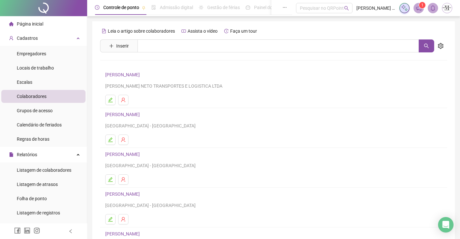
scroll to position [74, 0]
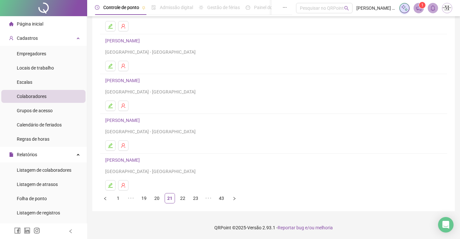
click at [132, 81] on link "[PERSON_NAME]" at bounding box center [123, 80] width 36 height 5
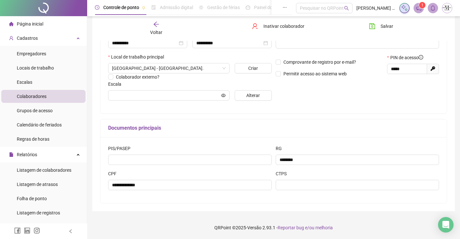
scroll to position [33, 0]
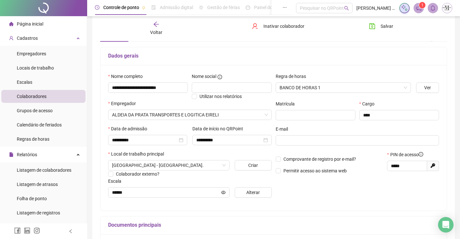
click at [149, 26] on div "Voltar" at bounding box center [156, 28] width 54 height 15
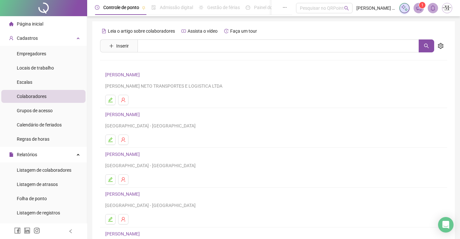
scroll to position [74, 0]
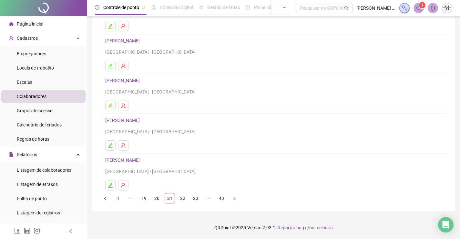
click at [142, 120] on link "[PERSON_NAME]" at bounding box center [123, 120] width 36 height 5
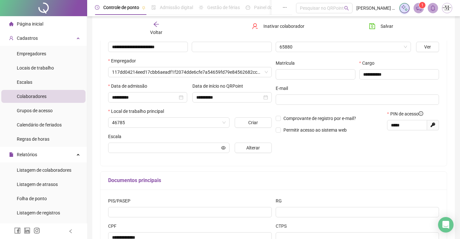
scroll to position [77, 0]
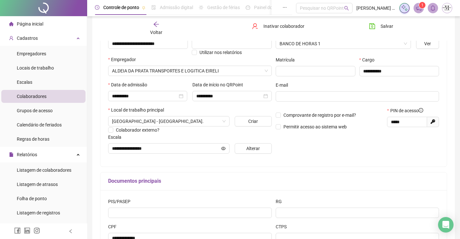
click at [151, 21] on div "Voltar Inativar colaborador [PERSON_NAME]" at bounding box center [274, 28] width 352 height 25
click at [161, 30] on span "Voltar" at bounding box center [156, 32] width 12 height 5
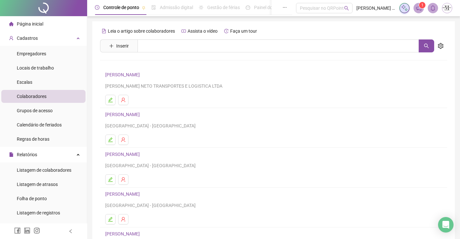
scroll to position [74, 0]
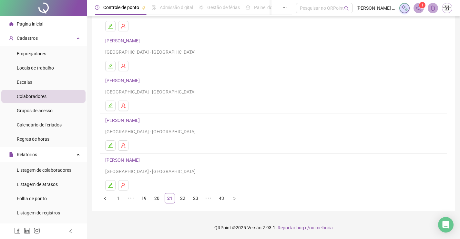
click at [134, 160] on link "[PERSON_NAME]" at bounding box center [123, 159] width 36 height 5
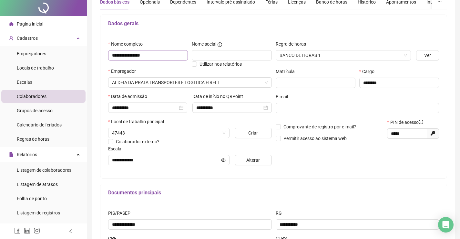
scroll to position [0, 0]
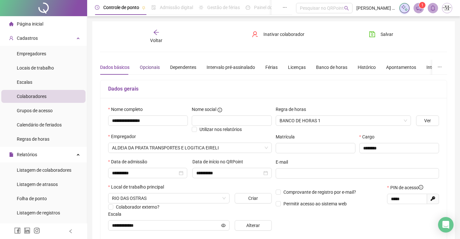
click at [153, 67] on div "Opcionais" at bounding box center [150, 67] width 20 height 7
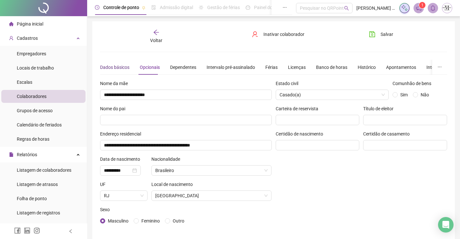
click at [121, 69] on div "Dados básicos" at bounding box center [114, 67] width 29 height 7
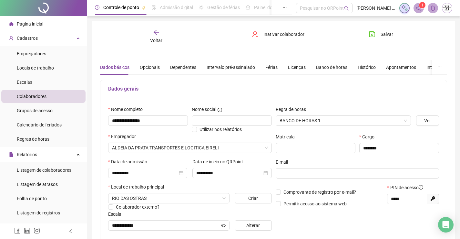
click at [156, 41] on span "Voltar" at bounding box center [156, 40] width 12 height 5
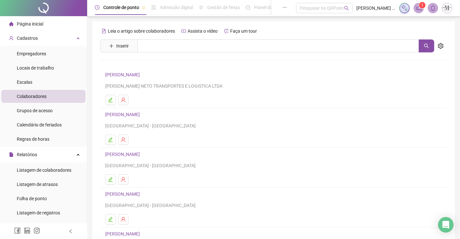
scroll to position [74, 0]
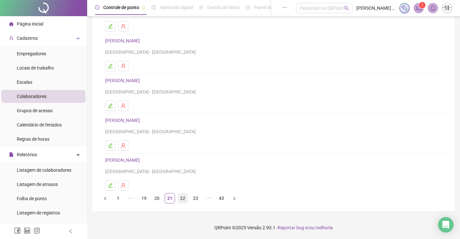
click at [183, 196] on link "22" at bounding box center [183, 198] width 10 height 10
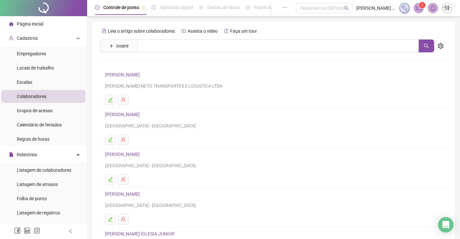
click at [140, 76] on link "[PERSON_NAME]" at bounding box center [123, 74] width 36 height 5
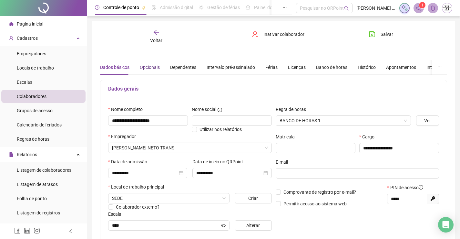
click at [155, 70] on div "Opcionais" at bounding box center [150, 67] width 20 height 7
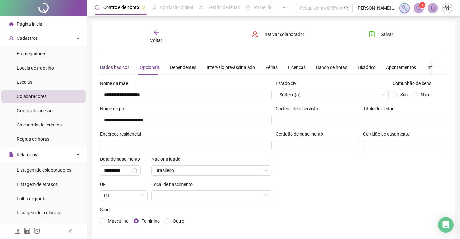
click at [114, 64] on div "Dados básicos" at bounding box center [114, 67] width 29 height 7
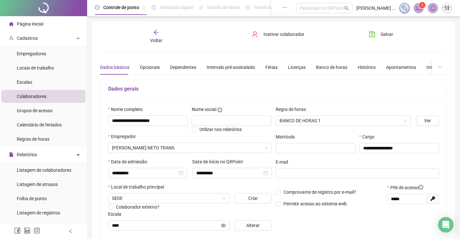
click at [159, 28] on div "**********" at bounding box center [273, 180] width 363 height 319
click at [159, 32] on icon "arrow-left" at bounding box center [156, 32] width 5 height 5
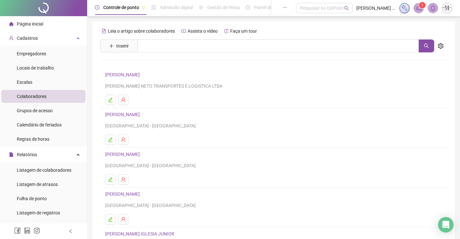
click at [142, 113] on link "[PERSON_NAME]" at bounding box center [123, 114] width 36 height 5
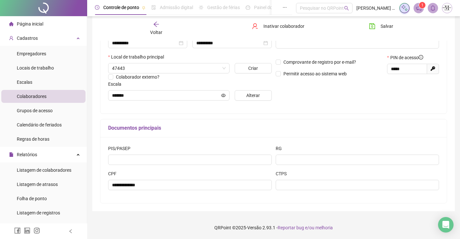
scroll to position [65, 0]
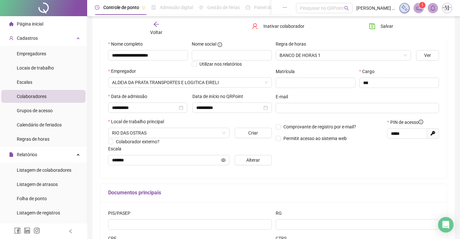
click at [152, 24] on div "Voltar" at bounding box center [156, 28] width 54 height 15
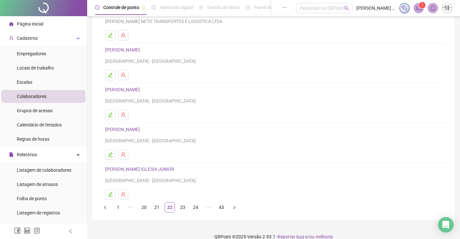
scroll to position [74, 0]
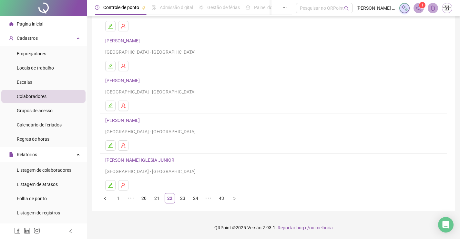
click at [139, 80] on link "[PERSON_NAME]" at bounding box center [123, 80] width 36 height 5
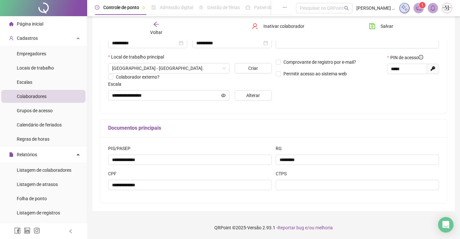
scroll to position [1, 0]
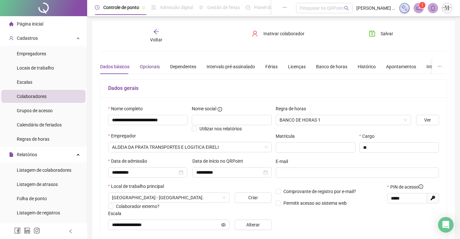
click at [148, 66] on div "Opcionais" at bounding box center [150, 66] width 20 height 7
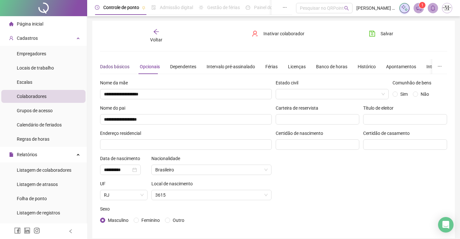
click at [120, 68] on div "Dados básicos" at bounding box center [114, 66] width 29 height 7
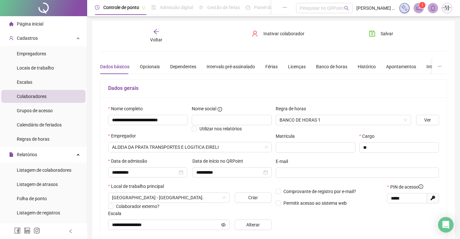
click at [156, 41] on span "Voltar" at bounding box center [156, 39] width 12 height 5
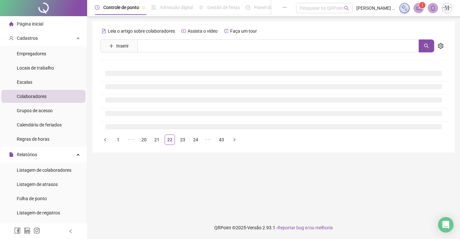
scroll to position [0, 0]
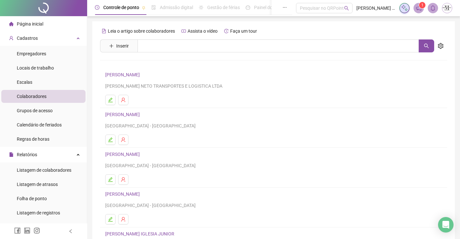
click at [142, 154] on link "[PERSON_NAME]" at bounding box center [123, 153] width 36 height 5
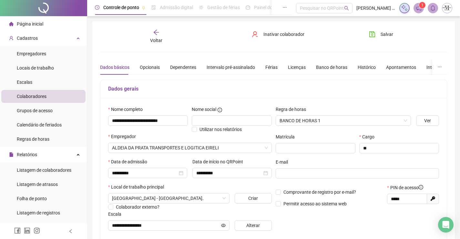
click at [156, 36] on div "Voltar" at bounding box center [156, 36] width 54 height 15
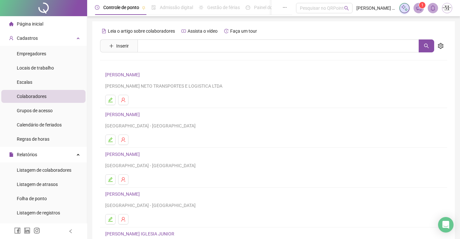
scroll to position [74, 0]
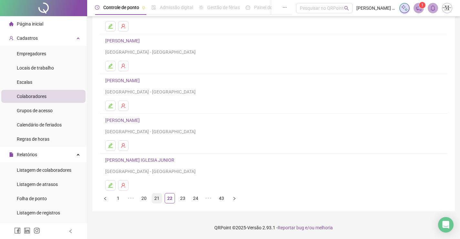
click at [158, 201] on link "21" at bounding box center [157, 198] width 10 height 10
click at [152, 195] on li "20" at bounding box center [157, 198] width 10 height 10
click at [158, 197] on link "19" at bounding box center [157, 198] width 10 height 10
click at [155, 197] on link "18" at bounding box center [157, 198] width 10 height 10
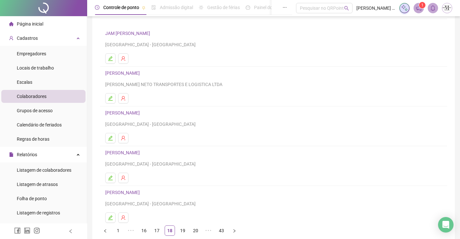
click at [142, 74] on link "[PERSON_NAME]" at bounding box center [123, 72] width 36 height 5
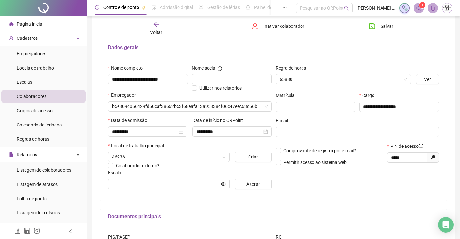
scroll to position [45, 0]
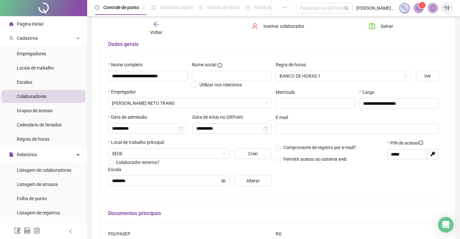
click at [157, 30] on span "Voltar" at bounding box center [156, 32] width 12 height 5
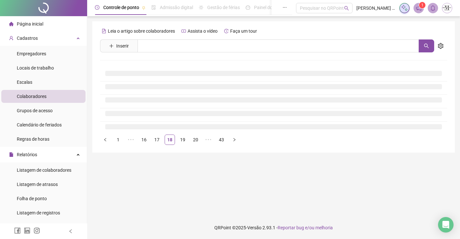
scroll to position [0, 0]
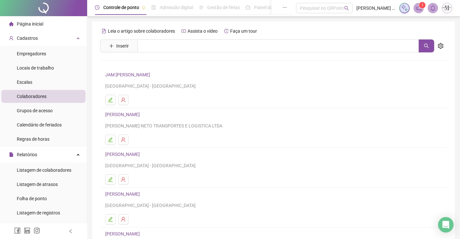
click at [142, 157] on link "[PERSON_NAME]" at bounding box center [123, 153] width 36 height 5
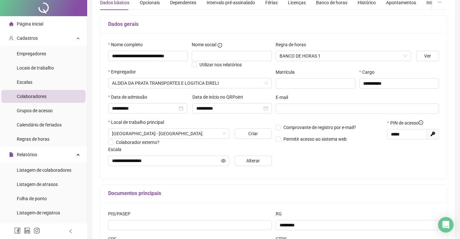
scroll to position [130, 0]
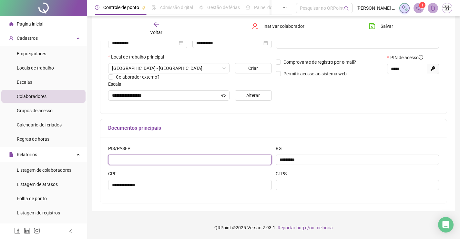
click at [206, 154] on input "text" at bounding box center [190, 159] width 164 height 10
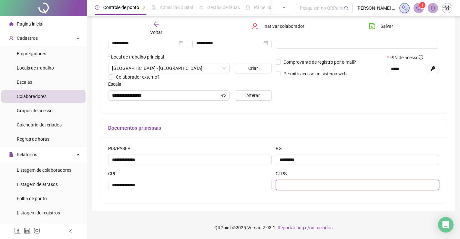
click at [291, 186] on input "text" at bounding box center [358, 185] width 164 height 10
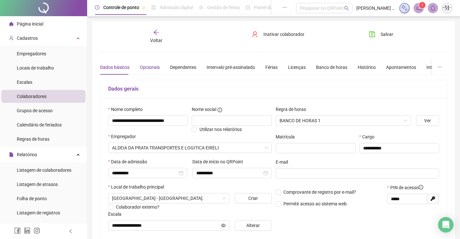
click at [145, 67] on div "Opcionais" at bounding box center [150, 67] width 20 height 7
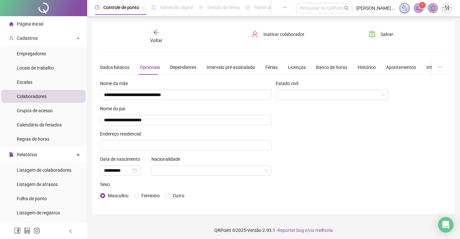
scroll to position [3, 0]
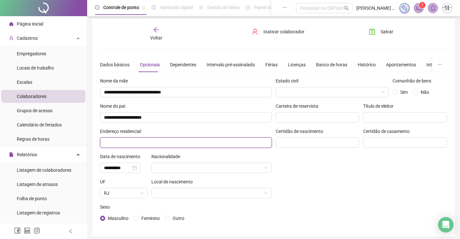
click at [183, 144] on input "text" at bounding box center [186, 142] width 172 height 10
click at [114, 144] on input "**********" at bounding box center [186, 142] width 172 height 10
click at [148, 133] on div "Endereço residencial" at bounding box center [186, 133] width 172 height 10
click at [151, 140] on input "**********" at bounding box center [186, 142] width 172 height 10
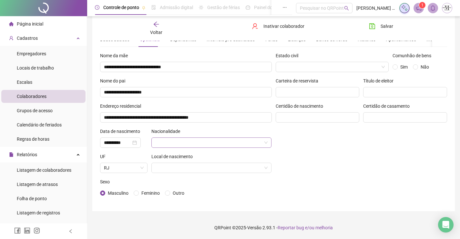
click at [218, 141] on input "search" at bounding box center [208, 143] width 107 height 10
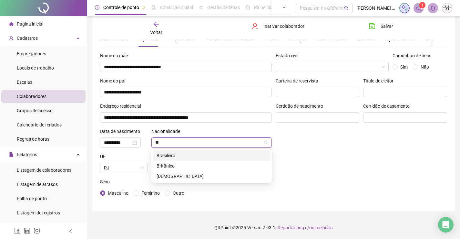
click at [213, 154] on div "Brasileiro" at bounding box center [212, 155] width 110 height 7
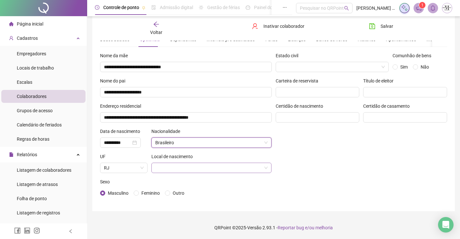
click at [204, 167] on input "search" at bounding box center [208, 168] width 107 height 10
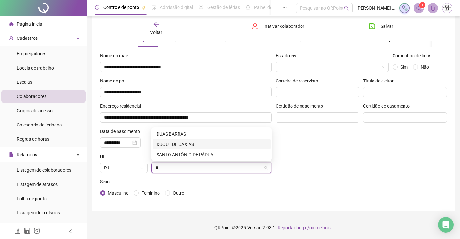
click at [186, 145] on div "DUQUE DE CAXIAS" at bounding box center [212, 143] width 110 height 7
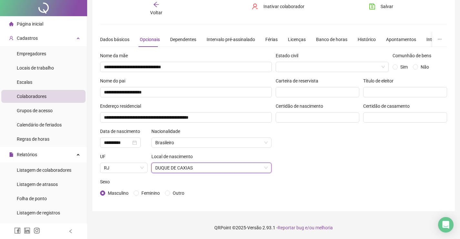
scroll to position [0, 0]
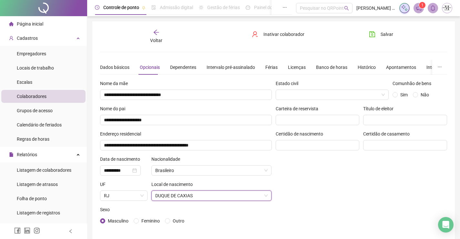
click at [376, 39] on div "Salvar" at bounding box center [391, 36] width 59 height 15
click at [376, 36] on button "Salvar" at bounding box center [381, 34] width 34 height 10
click at [160, 34] on div "Voltar" at bounding box center [156, 36] width 54 height 15
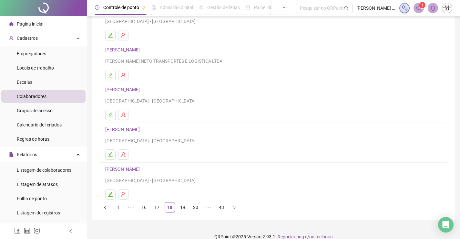
scroll to position [74, 0]
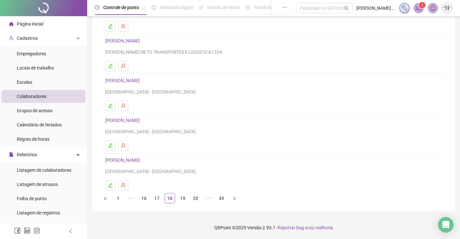
click at [142, 161] on link "[PERSON_NAME]" at bounding box center [123, 159] width 36 height 5
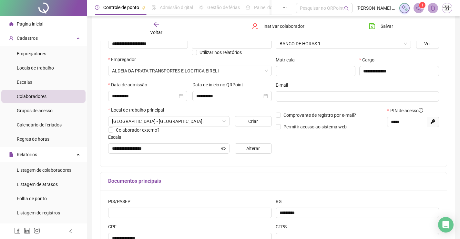
scroll to position [130, 0]
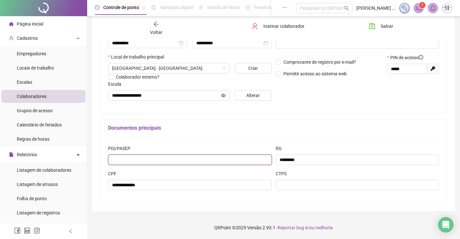
click at [159, 159] on input "text" at bounding box center [190, 159] width 164 height 10
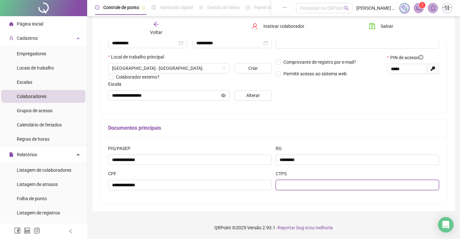
drag, startPoint x: 287, startPoint y: 189, endPoint x: 291, endPoint y: 187, distance: 3.5
click at [287, 188] on input "text" at bounding box center [358, 185] width 164 height 10
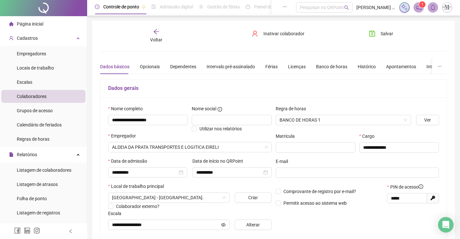
scroll to position [0, 0]
click at [146, 64] on div "Opcionais" at bounding box center [150, 67] width 20 height 7
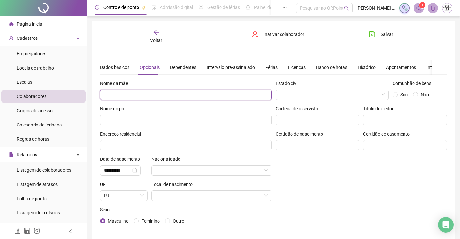
click at [166, 93] on input "text" at bounding box center [186, 94] width 172 height 10
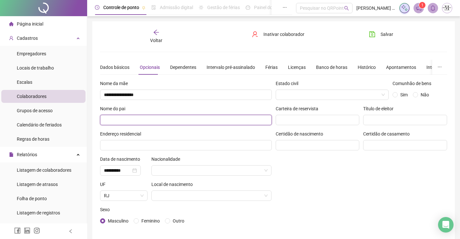
click at [162, 119] on input "text" at bounding box center [186, 120] width 172 height 10
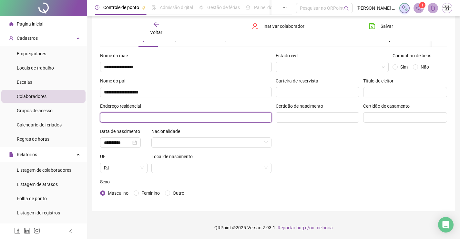
click at [169, 117] on input "text" at bounding box center [186, 117] width 172 height 10
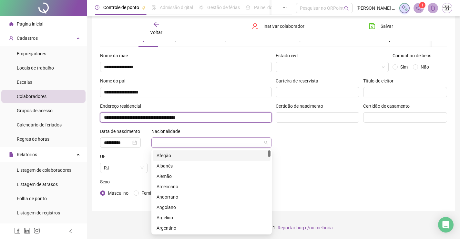
click at [208, 147] on div at bounding box center [211, 142] width 120 height 10
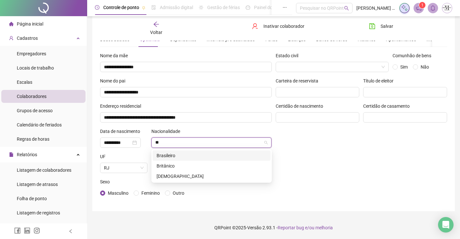
click at [197, 154] on div "Brasileiro" at bounding box center [212, 155] width 110 height 7
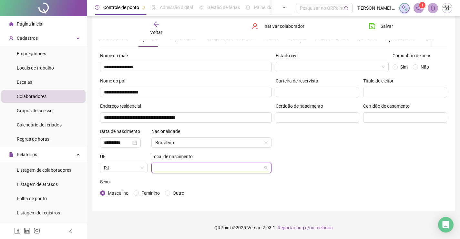
click at [198, 164] on input "search" at bounding box center [208, 168] width 107 height 10
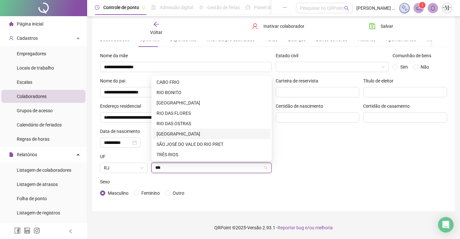
click at [194, 134] on div "[GEOGRAPHIC_DATA]" at bounding box center [212, 133] width 110 height 7
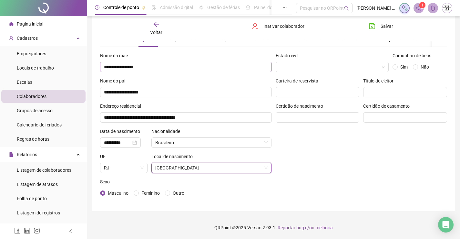
scroll to position [0, 0]
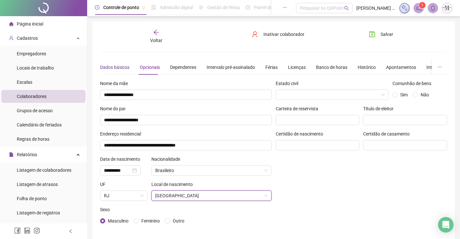
click at [115, 66] on div "Dados básicos" at bounding box center [114, 67] width 29 height 7
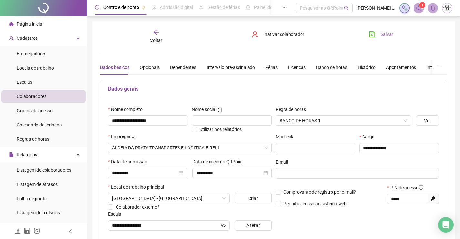
click at [371, 34] on icon "save" at bounding box center [372, 34] width 6 height 6
click at [157, 34] on icon "arrow-left" at bounding box center [156, 32] width 6 height 6
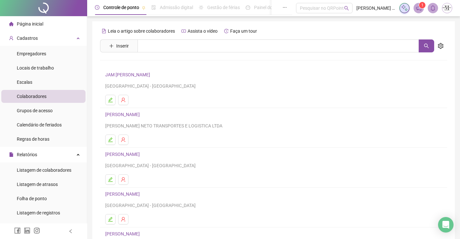
scroll to position [74, 0]
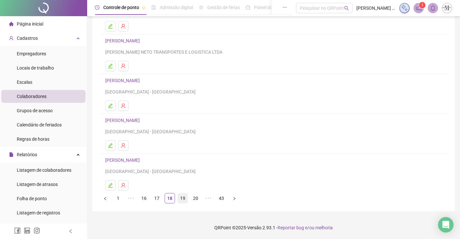
click at [184, 201] on link "19" at bounding box center [183, 198] width 10 height 10
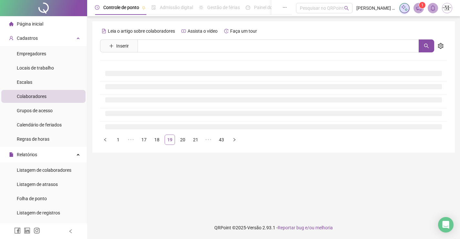
scroll to position [0, 0]
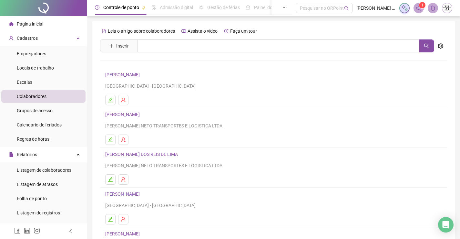
click at [142, 74] on link "[PERSON_NAME]" at bounding box center [123, 74] width 36 height 5
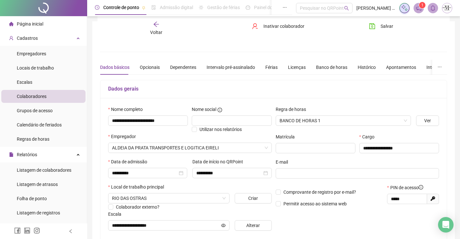
scroll to position [130, 0]
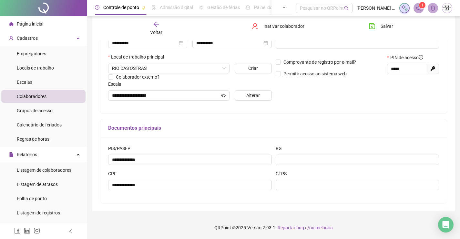
click at [332, 167] on div "RG" at bounding box center [358, 157] width 168 height 25
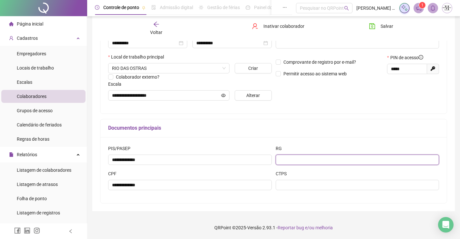
click at [332, 157] on input "text" at bounding box center [358, 159] width 164 height 10
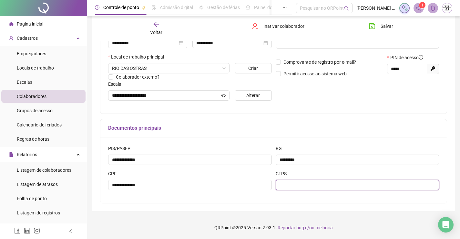
click at [339, 189] on input "text" at bounding box center [358, 185] width 164 height 10
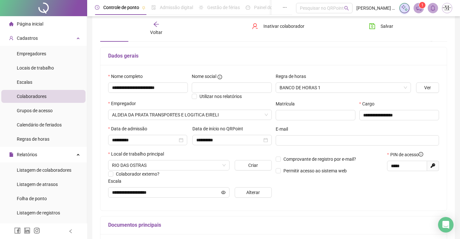
scroll to position [0, 0]
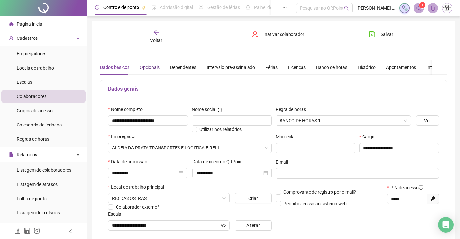
click at [146, 67] on div "Opcionais" at bounding box center [150, 67] width 20 height 7
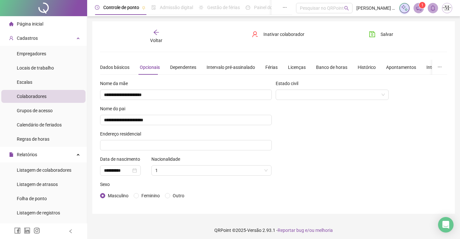
scroll to position [3, 0]
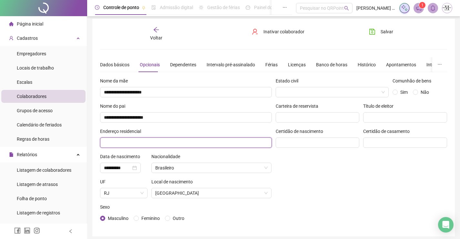
click at [197, 142] on input "text" at bounding box center [186, 142] width 172 height 10
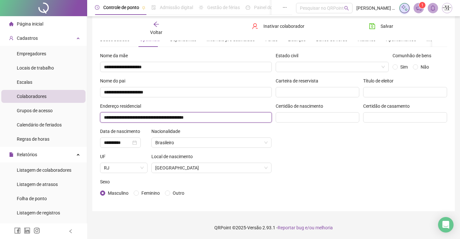
scroll to position [0, 0]
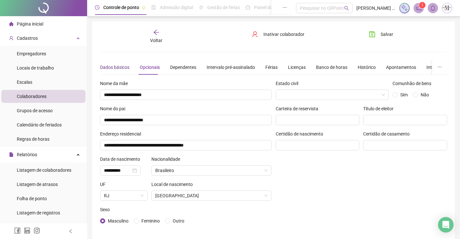
click at [108, 68] on div "Dados básicos" at bounding box center [114, 67] width 29 height 7
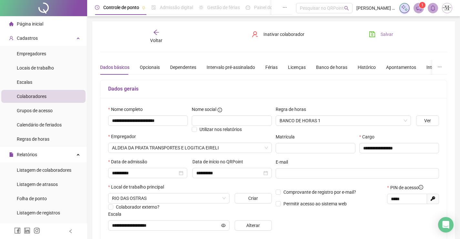
click at [391, 35] on span "Salvar" at bounding box center [387, 34] width 13 height 7
click at [154, 34] on icon "arrow-left" at bounding box center [156, 32] width 6 height 6
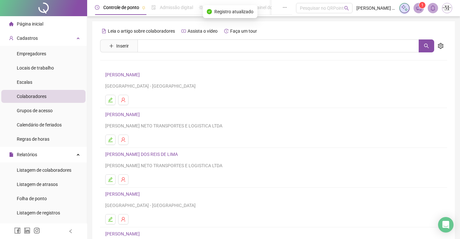
click at [142, 113] on link "[PERSON_NAME]" at bounding box center [123, 114] width 36 height 5
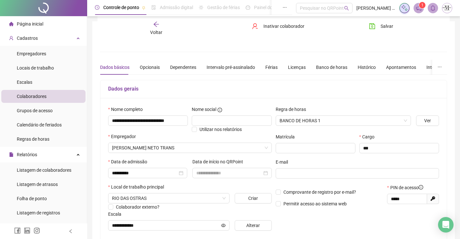
scroll to position [130, 0]
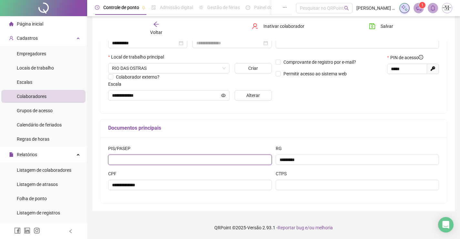
click at [222, 157] on input "text" at bounding box center [190, 159] width 164 height 10
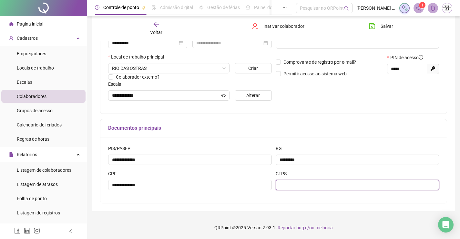
click at [310, 189] on input "text" at bounding box center [358, 185] width 164 height 10
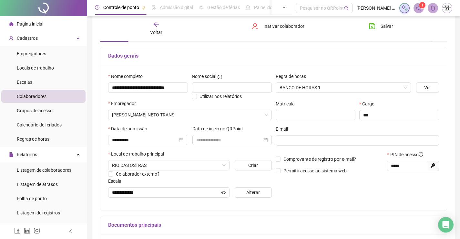
scroll to position [0, 0]
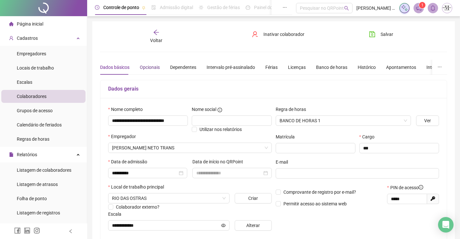
click at [147, 70] on div "Opcionais" at bounding box center [150, 67] width 20 height 7
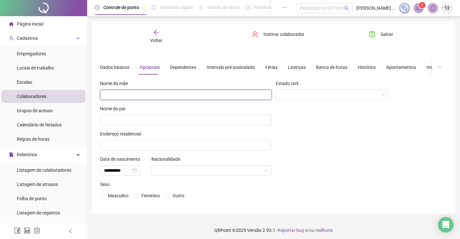
click at [190, 94] on input "text" at bounding box center [186, 94] width 172 height 10
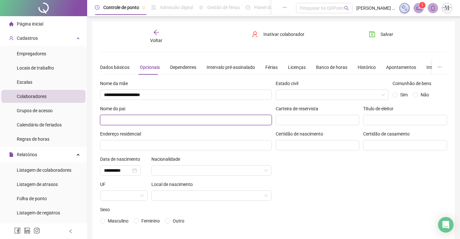
click at [197, 118] on input "text" at bounding box center [186, 120] width 172 height 10
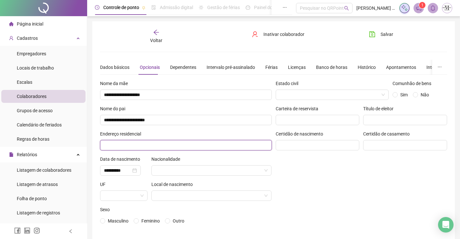
click at [207, 148] on input "text" at bounding box center [186, 145] width 172 height 10
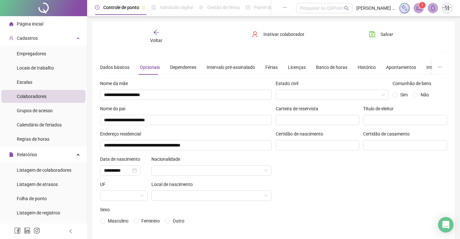
click at [225, 177] on div "Nacionalidade" at bounding box center [211, 167] width 124 height 25
click at [229, 173] on input "search" at bounding box center [208, 170] width 107 height 10
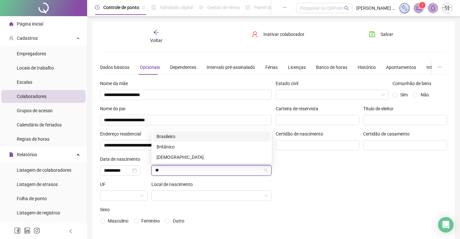
click at [202, 133] on div "Brasileiro" at bounding box center [212, 136] width 110 height 7
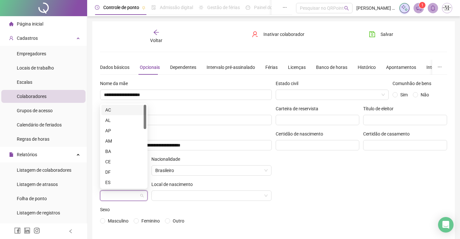
click at [113, 192] on input "search" at bounding box center [121, 195] width 34 height 10
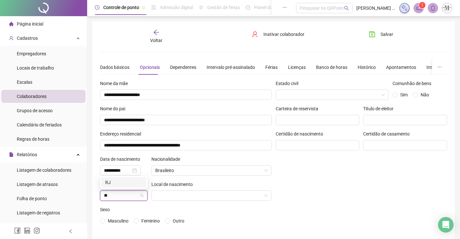
click at [118, 181] on div "RJ" at bounding box center [123, 182] width 37 height 7
click at [193, 197] on input "search" at bounding box center [208, 195] width 107 height 10
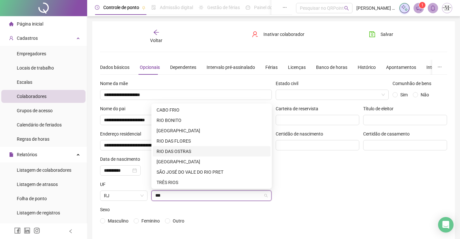
click at [187, 148] on div "RIO DAS OSTRAS" at bounding box center [212, 151] width 110 height 7
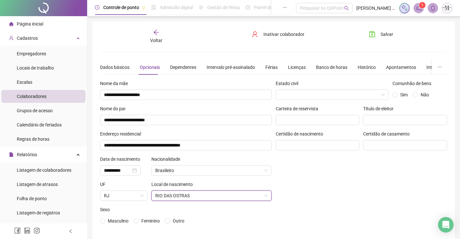
scroll to position [28, 0]
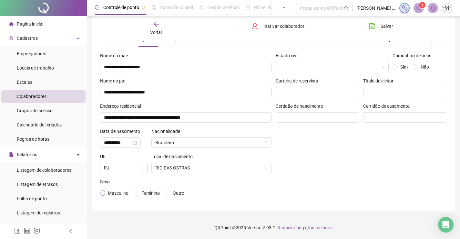
click at [114, 192] on span "Masculino" at bounding box center [118, 192] width 21 height 5
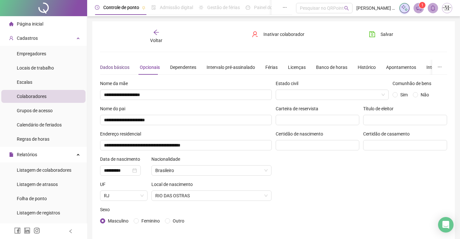
click at [117, 67] on div "Dados básicos" at bounding box center [114, 67] width 29 height 7
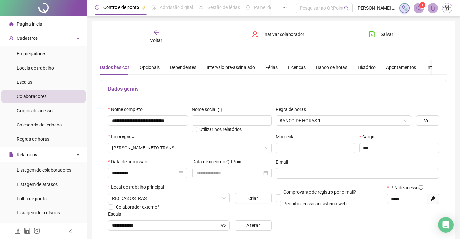
click at [375, 40] on div "Salvar" at bounding box center [391, 36] width 59 height 15
click at [375, 37] on icon "save" at bounding box center [372, 34] width 6 height 6
click at [157, 38] on span "Voltar" at bounding box center [156, 40] width 12 height 5
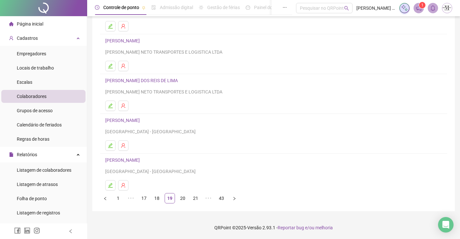
scroll to position [9, 0]
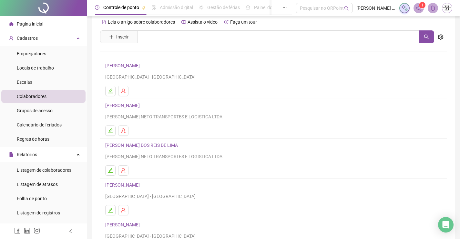
click at [148, 145] on link "[PERSON_NAME] DOS REIS DE LIMA" at bounding box center [142, 144] width 75 height 5
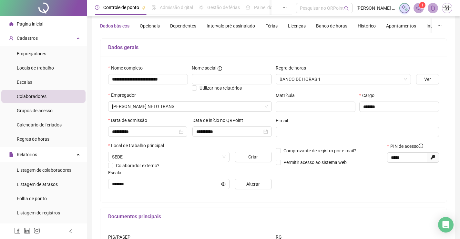
scroll to position [130, 0]
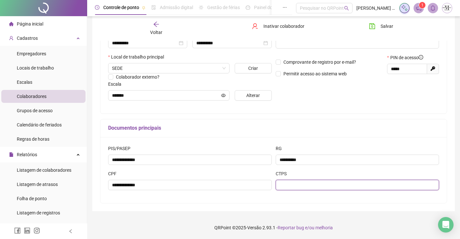
click at [358, 187] on input "text" at bounding box center [358, 185] width 164 height 10
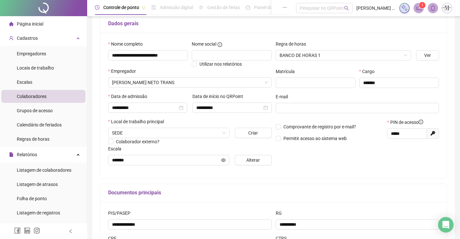
scroll to position [0, 0]
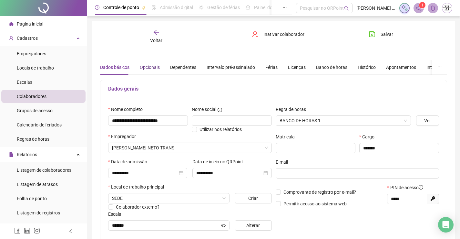
click at [147, 65] on div "Opcionais" at bounding box center [150, 67] width 20 height 7
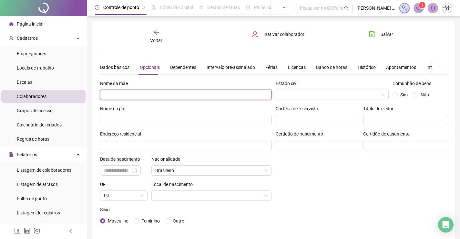
click at [153, 90] on input "text" at bounding box center [186, 94] width 172 height 10
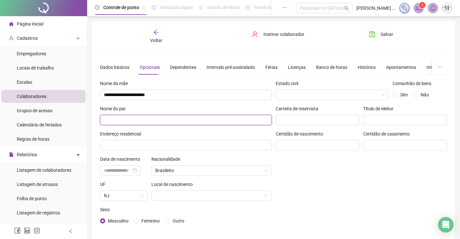
click at [143, 120] on input "text" at bounding box center [186, 120] width 172 height 10
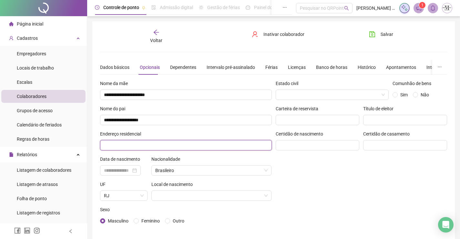
click at [160, 140] on input "text" at bounding box center [186, 145] width 172 height 10
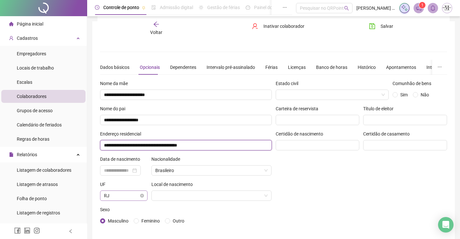
scroll to position [28, 0]
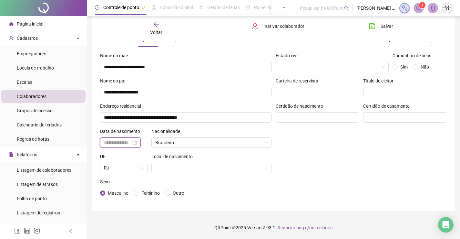
click at [127, 142] on input at bounding box center [117, 142] width 27 height 7
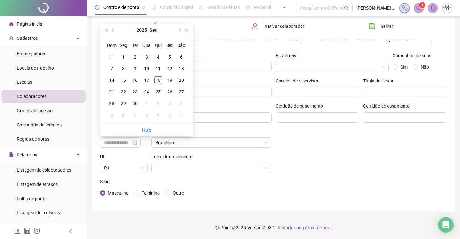
click at [149, 28] on div "[DATE]" at bounding box center [146, 30] width 59 height 13
click at [146, 29] on button "2025" at bounding box center [142, 30] width 10 height 13
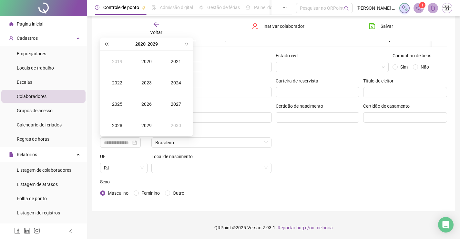
click at [108, 43] on span "super-prev-year" at bounding box center [106, 43] width 3 height 3
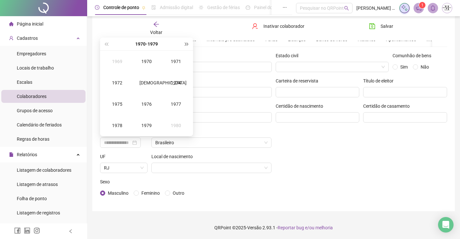
click at [184, 41] on button "super-next-year" at bounding box center [186, 43] width 7 height 13
click at [186, 107] on td "1997" at bounding box center [175, 103] width 29 height 21
click at [175, 104] on div "Set" at bounding box center [175, 104] width 19 height 8
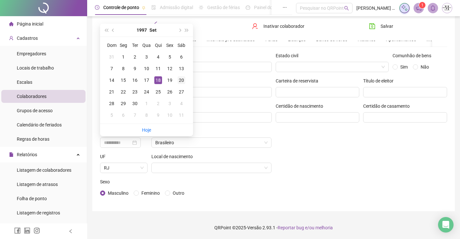
click at [180, 78] on div "20" at bounding box center [182, 80] width 8 height 8
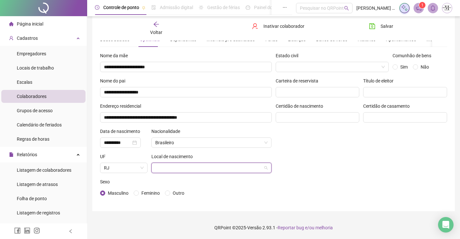
click at [174, 163] on input "search" at bounding box center [208, 168] width 107 height 10
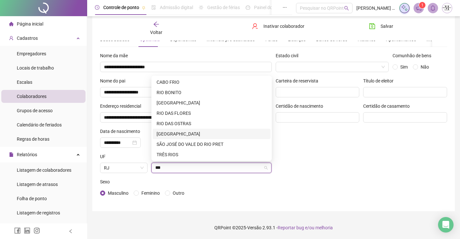
click at [192, 137] on div "[GEOGRAPHIC_DATA]" at bounding box center [212, 133] width 110 height 7
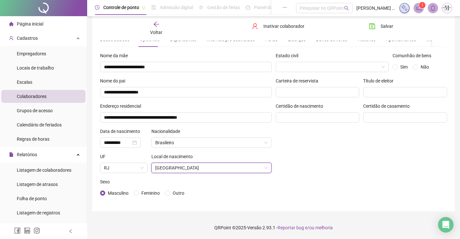
scroll to position [0, 0]
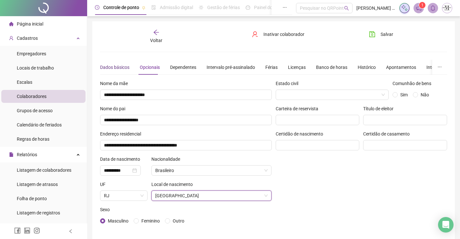
click at [121, 64] on div "Dados básicos" at bounding box center [114, 67] width 29 height 7
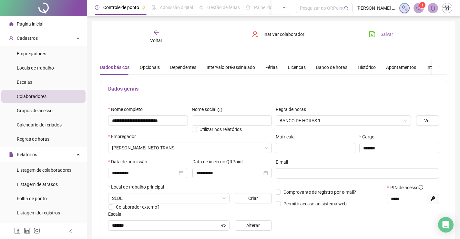
click at [390, 30] on button "Salvar" at bounding box center [381, 34] width 34 height 10
click at [160, 31] on div "Voltar" at bounding box center [156, 36] width 54 height 15
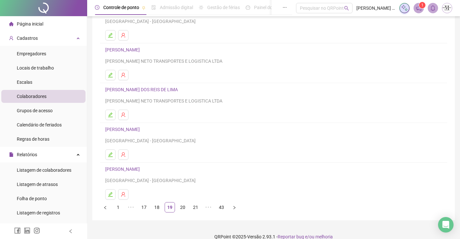
scroll to position [74, 0]
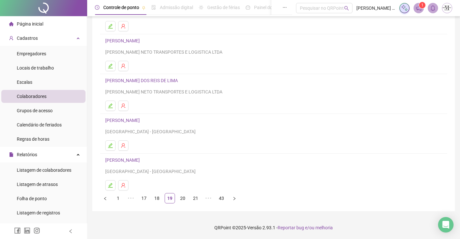
click at [168, 124] on h4 "[PERSON_NAME]" at bounding box center [273, 120] width 337 height 8
click at [142, 122] on link "[PERSON_NAME]" at bounding box center [123, 120] width 36 height 5
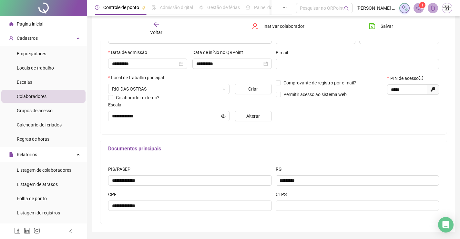
scroll to position [130, 0]
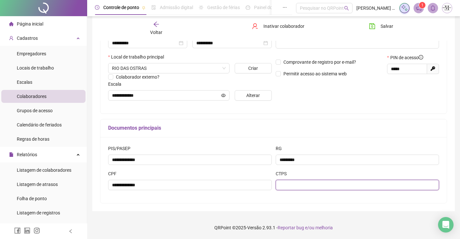
click at [311, 183] on input "text" at bounding box center [358, 185] width 164 height 10
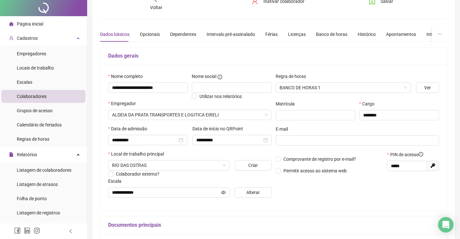
scroll to position [0, 0]
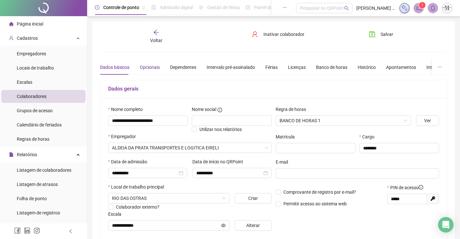
click at [152, 67] on div "Opcionais" at bounding box center [150, 67] width 20 height 7
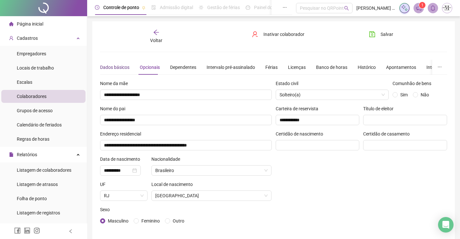
click at [105, 66] on div "Dados básicos" at bounding box center [114, 67] width 29 height 7
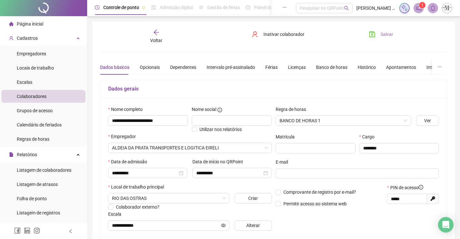
click at [388, 35] on span "Salvar" at bounding box center [387, 34] width 13 height 7
click at [156, 32] on icon "arrow-left" at bounding box center [156, 32] width 6 height 6
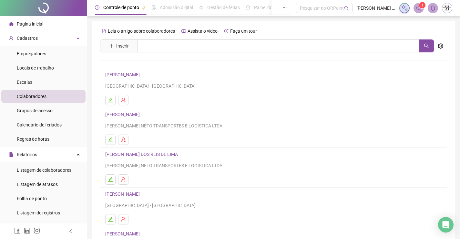
scroll to position [74, 0]
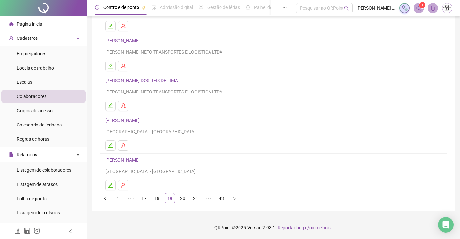
click at [142, 159] on link "[PERSON_NAME]" at bounding box center [123, 159] width 36 height 5
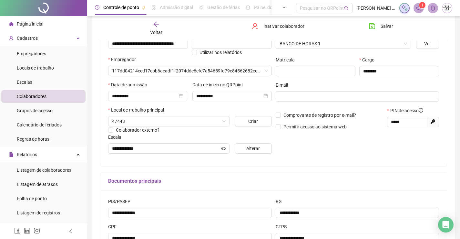
scroll to position [130, 0]
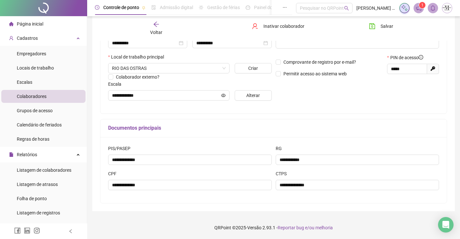
click at [159, 30] on span "Voltar" at bounding box center [156, 32] width 12 height 5
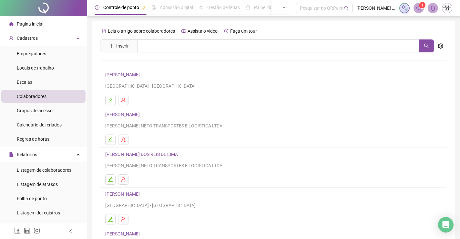
scroll to position [74, 0]
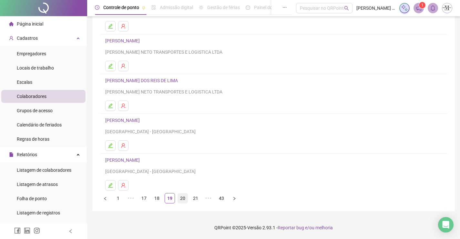
click at [180, 201] on link "20" at bounding box center [183, 198] width 10 height 10
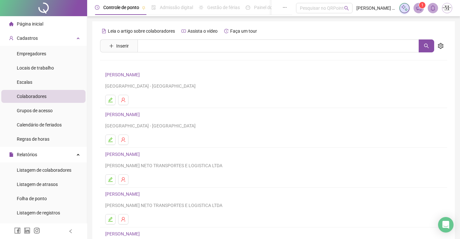
click at [142, 75] on link "[PERSON_NAME]" at bounding box center [123, 74] width 36 height 5
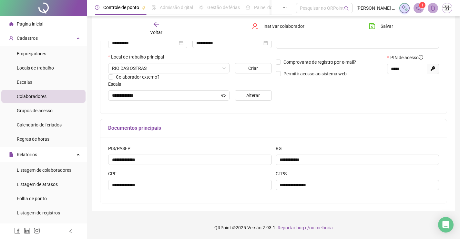
scroll to position [33, 0]
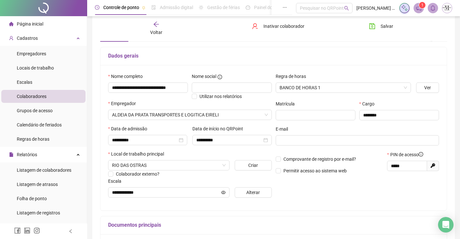
click at [156, 27] on div "Voltar" at bounding box center [156, 28] width 54 height 15
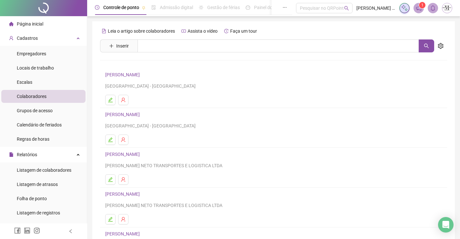
click at [142, 113] on link "[PERSON_NAME]" at bounding box center [123, 114] width 36 height 5
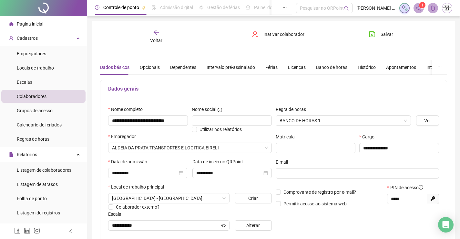
scroll to position [130, 0]
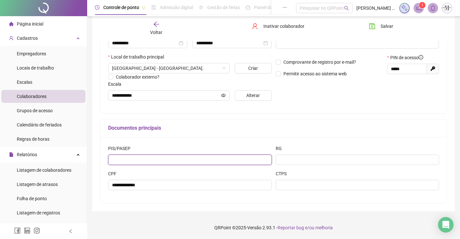
click at [214, 161] on input "text" at bounding box center [190, 159] width 164 height 10
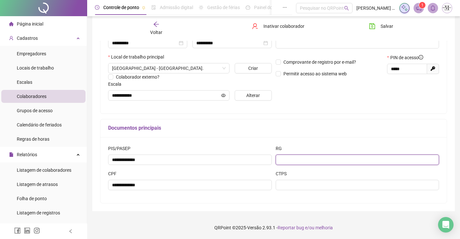
click at [291, 161] on input "text" at bounding box center [358, 159] width 164 height 10
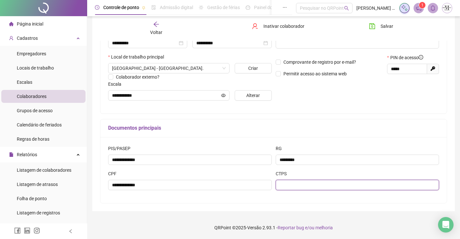
click at [309, 184] on input "text" at bounding box center [358, 185] width 164 height 10
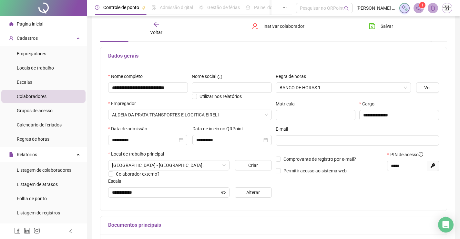
scroll to position [0, 0]
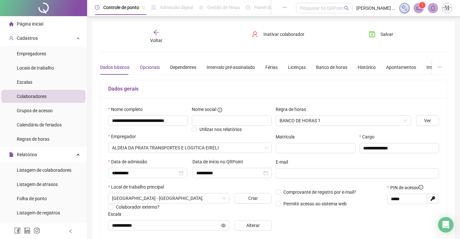
click at [146, 65] on div "Opcionais" at bounding box center [150, 67] width 20 height 7
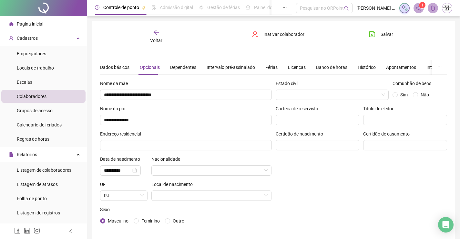
scroll to position [3, 0]
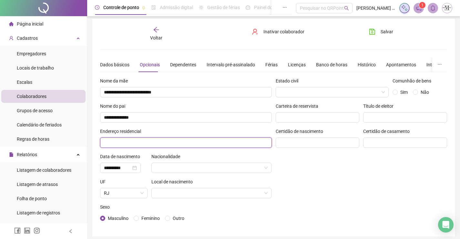
click at [191, 142] on input "text" at bounding box center [186, 142] width 172 height 10
click at [197, 162] on div "Nacionalidade" at bounding box center [211, 158] width 120 height 10
click at [199, 164] on input "search" at bounding box center [208, 168] width 107 height 10
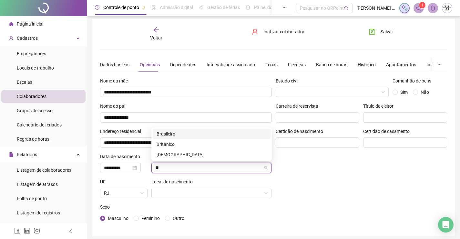
click at [197, 134] on div "Brasileiro" at bounding box center [212, 133] width 110 height 7
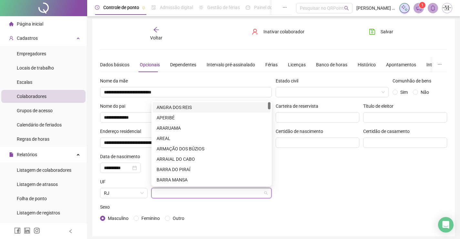
click at [204, 192] on input "search" at bounding box center [208, 193] width 107 height 10
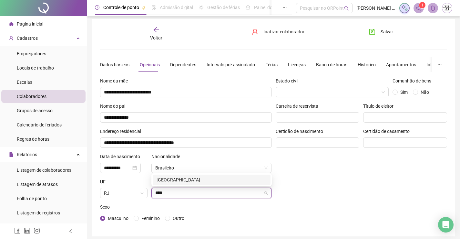
click at [208, 180] on div "[GEOGRAPHIC_DATA]" at bounding box center [212, 179] width 110 height 7
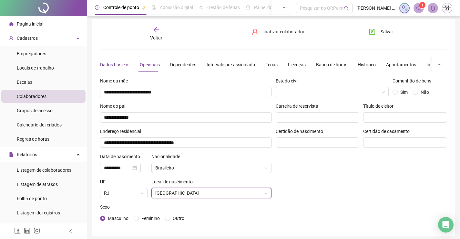
click at [126, 65] on div "Dados básicos" at bounding box center [114, 64] width 29 height 7
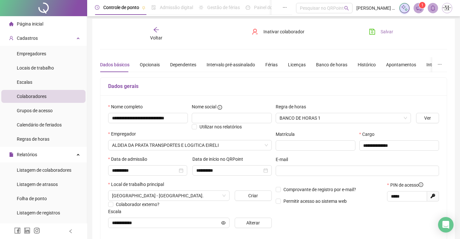
click at [383, 32] on span "Salvar" at bounding box center [387, 31] width 13 height 7
click at [161, 37] on span "Voltar" at bounding box center [156, 37] width 12 height 5
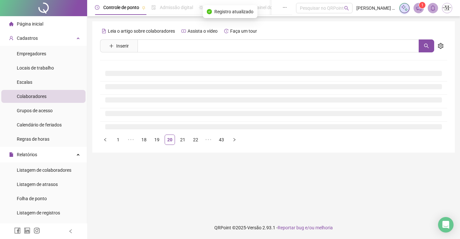
scroll to position [0, 0]
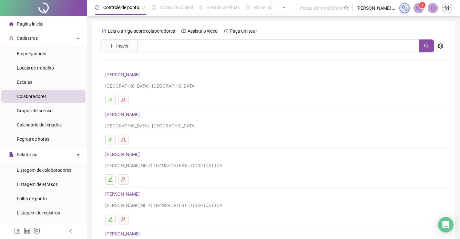
click at [142, 155] on link "[PERSON_NAME]" at bounding box center [123, 153] width 36 height 5
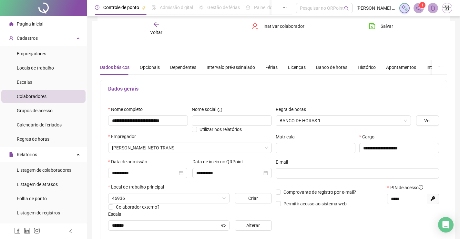
scroll to position [130, 0]
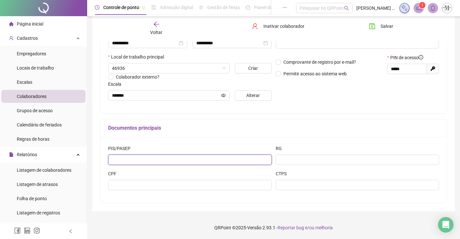
click at [227, 157] on input "text" at bounding box center [190, 159] width 164 height 10
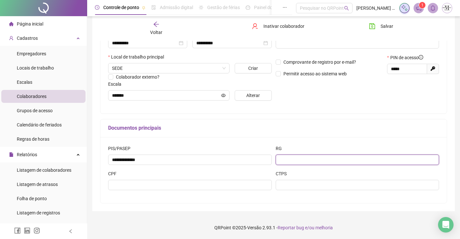
click at [300, 162] on input "text" at bounding box center [358, 159] width 164 height 10
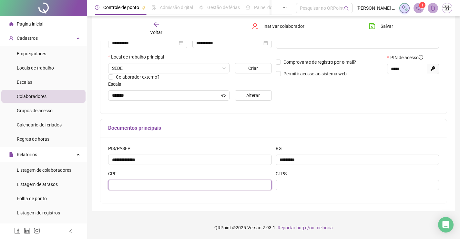
click at [213, 183] on input "text" at bounding box center [190, 185] width 164 height 10
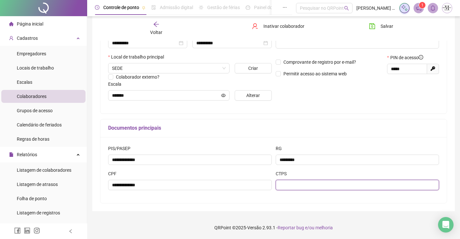
click at [299, 185] on input "text" at bounding box center [358, 185] width 164 height 10
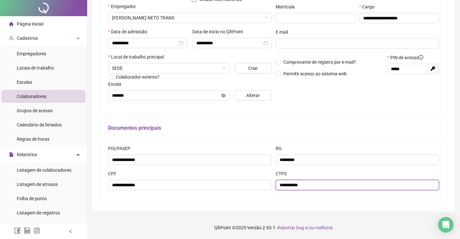
scroll to position [0, 0]
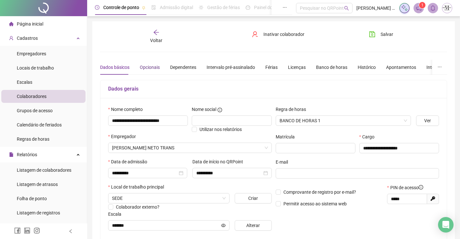
click at [153, 67] on div "Opcionais" at bounding box center [150, 67] width 20 height 7
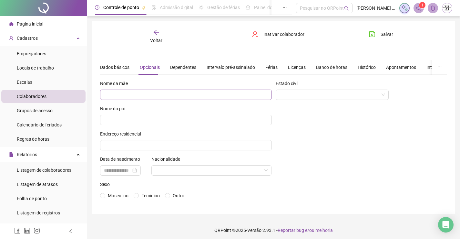
scroll to position [3, 0]
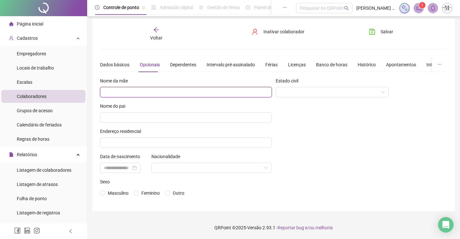
click at [212, 92] on input "text" at bounding box center [186, 92] width 172 height 10
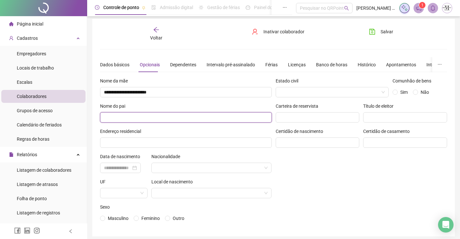
click at [202, 117] on input "text" at bounding box center [186, 117] width 172 height 10
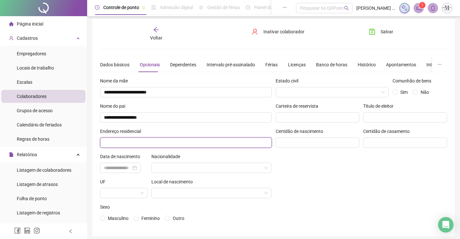
click at [186, 145] on input "text" at bounding box center [186, 142] width 172 height 10
click at [145, 142] on input "**********" at bounding box center [186, 142] width 172 height 10
click at [145, 143] on input "**********" at bounding box center [186, 142] width 172 height 10
click at [248, 143] on input "**********" at bounding box center [186, 142] width 172 height 10
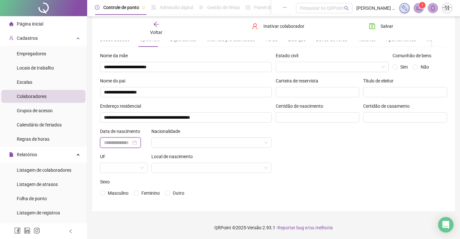
click at [107, 139] on input at bounding box center [117, 142] width 27 height 7
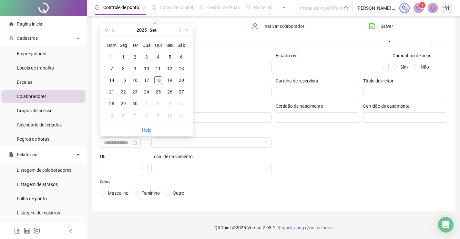
click at [147, 22] on div "Voltar" at bounding box center [156, 28] width 54 height 15
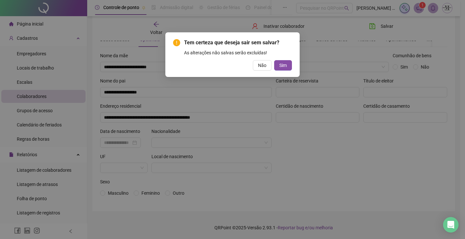
click at [367, 135] on div "Tem certeza que deseja sair sem salvar? As alterações não salvas serão excluída…" at bounding box center [232, 119] width 465 height 239
click at [259, 66] on span "Não" at bounding box center [262, 65] width 8 height 7
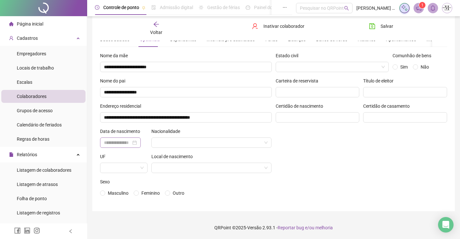
click at [137, 146] on div at bounding box center [120, 142] width 41 height 10
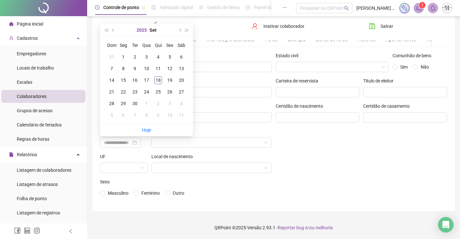
click at [141, 30] on button "2025" at bounding box center [142, 30] width 10 height 13
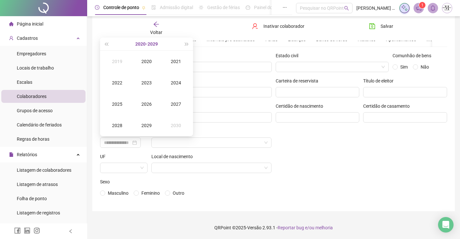
click at [142, 43] on button "[DATE] - [DATE]" at bounding box center [146, 43] width 23 height 13
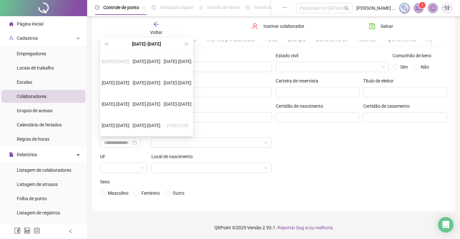
click at [150, 44] on div "[DATE]-[DATE]" at bounding box center [146, 43] width 73 height 13
click at [107, 45] on span "super-prev-year" at bounding box center [106, 43] width 3 height 3
click at [183, 43] on button "super-next-year" at bounding box center [186, 43] width 7 height 13
click at [152, 44] on div "[DATE]-[DATE]" at bounding box center [146, 43] width 73 height 13
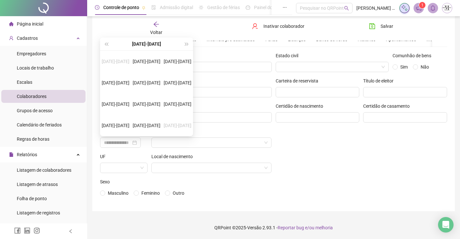
click at [141, 45] on div "[DATE]-[DATE]" at bounding box center [146, 43] width 73 height 13
click at [150, 64] on div "[DATE]-[DATE]" at bounding box center [146, 61] width 30 height 8
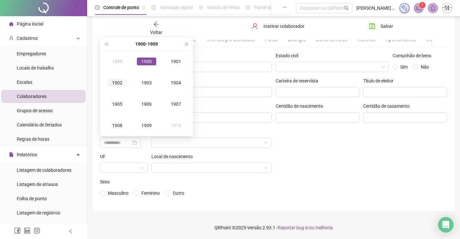
click at [118, 80] on div "1902" at bounding box center [117, 83] width 19 height 8
click at [127, 107] on div "[DATE]" at bounding box center [117, 104] width 19 height 8
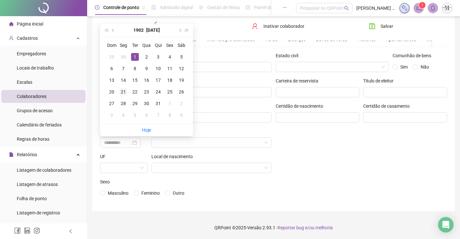
click at [121, 90] on div "21" at bounding box center [123, 92] width 8 height 8
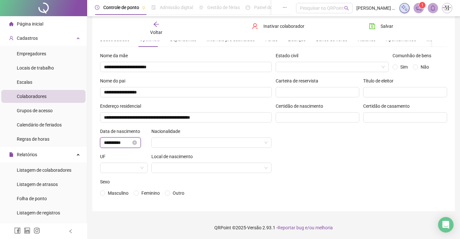
click at [127, 142] on input "**********" at bounding box center [117, 142] width 27 height 7
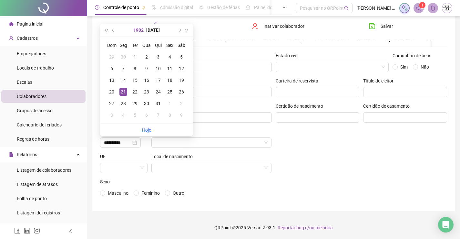
click at [144, 27] on button "1902" at bounding box center [138, 30] width 10 height 13
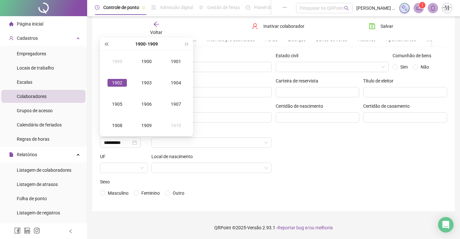
click at [106, 47] on button "super-prev-year" at bounding box center [106, 43] width 7 height 13
click at [107, 46] on button "super-prev-year" at bounding box center [106, 43] width 7 height 13
click at [185, 45] on span "super-next-year" at bounding box center [186, 43] width 3 height 3
click at [110, 45] on div "[DATE] - [DATE]" at bounding box center [146, 43] width 73 height 13
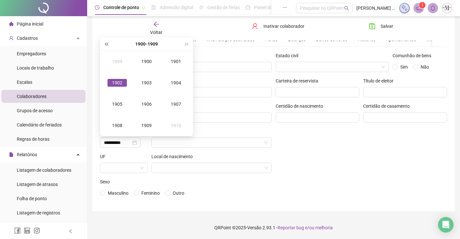
click at [104, 42] on button "super-prev-year" at bounding box center [106, 43] width 7 height 13
click at [185, 43] on span "super-next-year" at bounding box center [186, 43] width 3 height 3
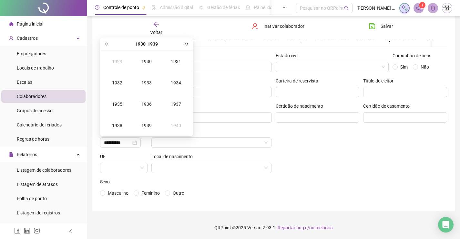
click at [185, 43] on span "super-next-year" at bounding box center [186, 43] width 3 height 3
click at [112, 45] on div "[DATE] - [DATE]" at bounding box center [146, 43] width 73 height 13
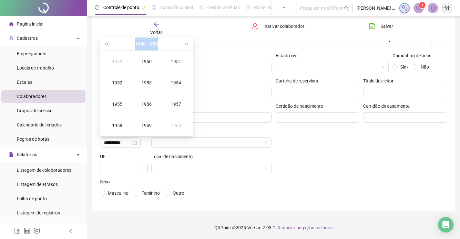
click at [112, 45] on div "[DATE] - [DATE]" at bounding box center [146, 43] width 73 height 13
click at [152, 44] on button "[DATE] - [DATE]" at bounding box center [146, 43] width 23 height 13
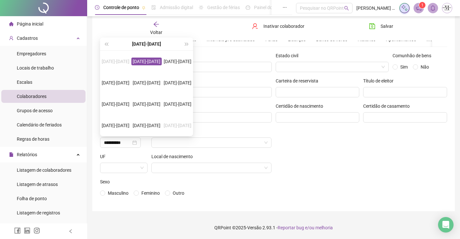
click at [147, 43] on div "[DATE]-[DATE]" at bounding box center [146, 43] width 73 height 13
click at [149, 63] on div "[DATE]-[DATE]" at bounding box center [146, 61] width 30 height 8
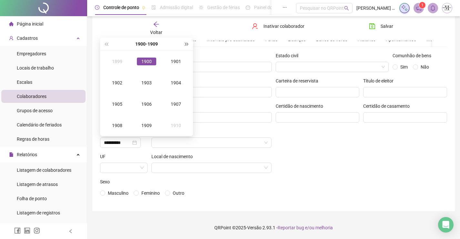
click at [187, 42] on button "super-next-year" at bounding box center [186, 43] width 7 height 13
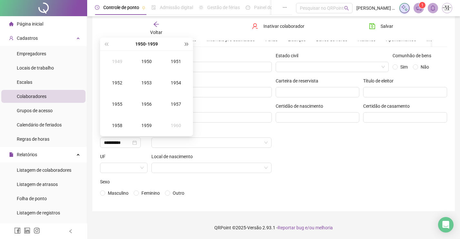
click at [187, 42] on button "super-next-year" at bounding box center [186, 43] width 7 height 13
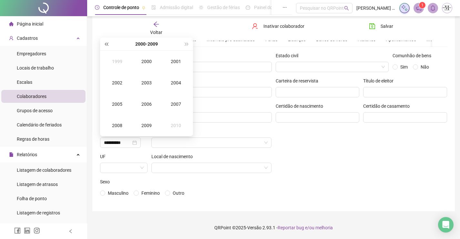
click at [107, 46] on button "super-prev-year" at bounding box center [106, 43] width 7 height 13
click at [119, 87] on td "1992" at bounding box center [117, 82] width 29 height 21
click at [118, 103] on div "[DATE]" at bounding box center [117, 104] width 19 height 8
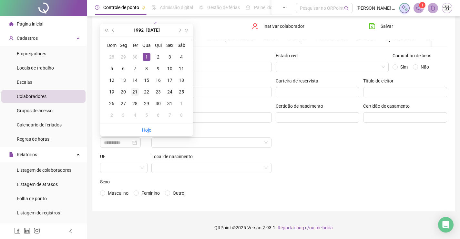
click at [134, 95] on div "21" at bounding box center [135, 92] width 8 height 8
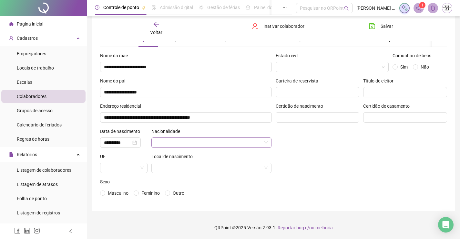
click at [175, 145] on input "search" at bounding box center [208, 143] width 107 height 10
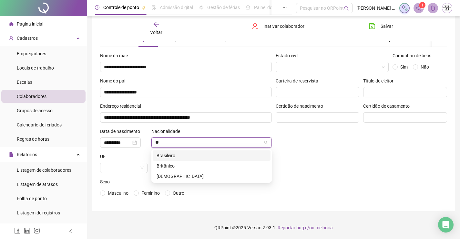
click at [177, 154] on div "Brasileiro" at bounding box center [212, 155] width 110 height 7
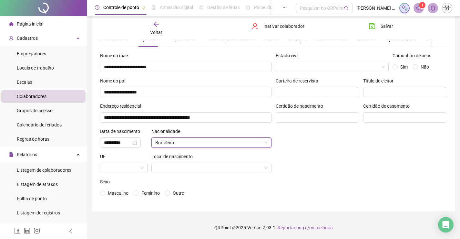
click at [133, 174] on div "UF" at bounding box center [123, 165] width 51 height 25
click at [133, 171] on input "search" at bounding box center [121, 168] width 34 height 10
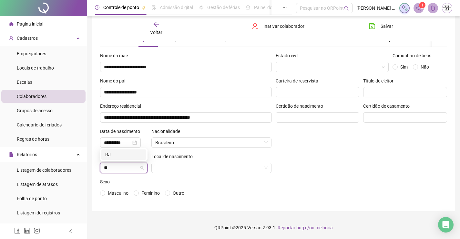
click at [128, 153] on div "RJ" at bounding box center [123, 154] width 37 height 7
click at [231, 167] on input "search" at bounding box center [208, 168] width 107 height 10
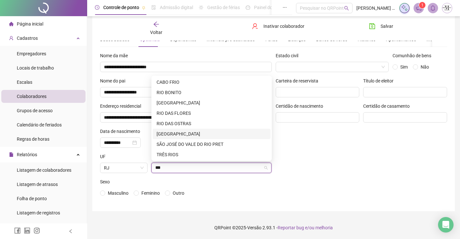
click at [210, 135] on div "[GEOGRAPHIC_DATA]" at bounding box center [212, 133] width 110 height 7
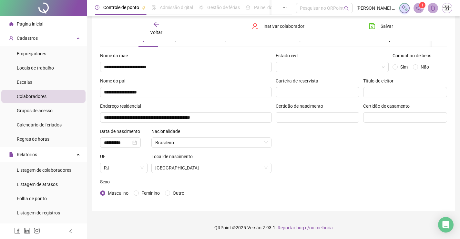
scroll to position [0, 0]
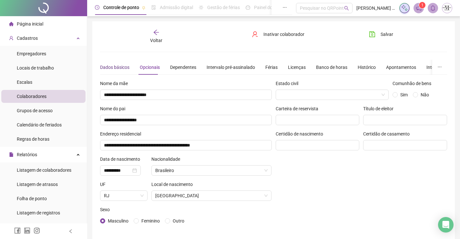
click at [114, 67] on div "Dados básicos" at bounding box center [114, 67] width 29 height 7
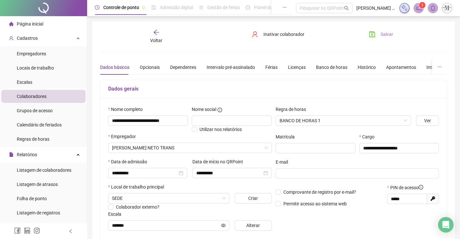
click at [378, 32] on button "Salvar" at bounding box center [381, 34] width 34 height 10
click at [157, 31] on icon "arrow-left" at bounding box center [156, 32] width 6 height 6
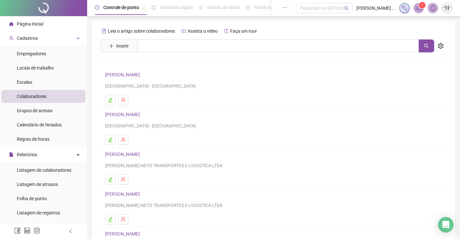
scroll to position [74, 0]
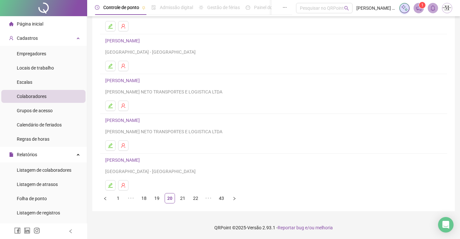
click at [142, 119] on link "[PERSON_NAME]" at bounding box center [123, 120] width 36 height 5
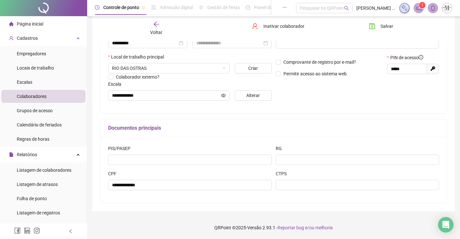
scroll to position [98, 0]
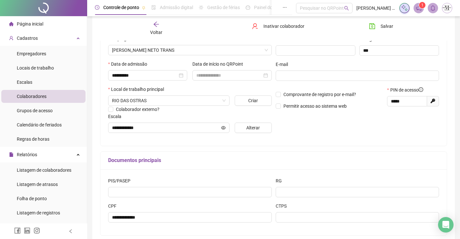
click at [151, 30] on span "Voltar" at bounding box center [156, 32] width 12 height 5
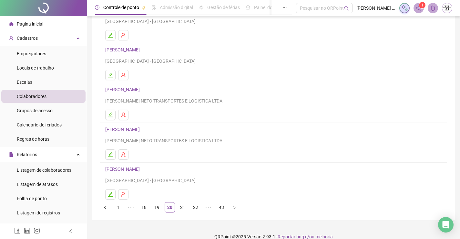
scroll to position [74, 0]
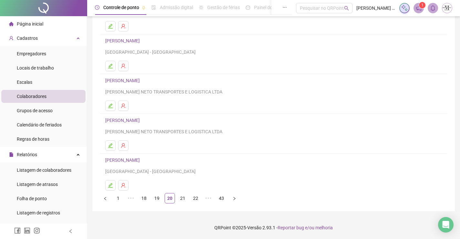
click at [142, 160] on link "[PERSON_NAME]" at bounding box center [123, 159] width 36 height 5
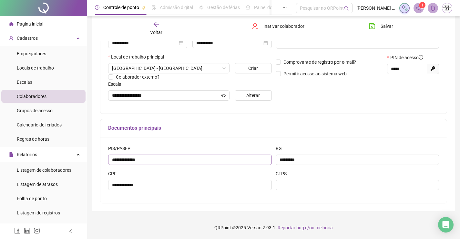
scroll to position [1, 0]
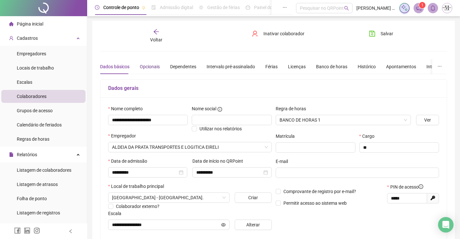
click at [157, 67] on div "Opcionais" at bounding box center [150, 66] width 20 height 7
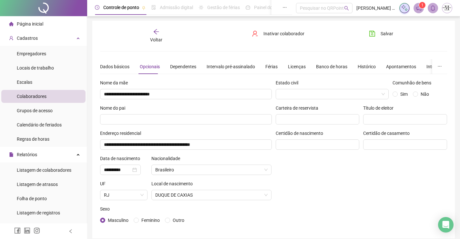
click at [156, 34] on icon "arrow-left" at bounding box center [156, 31] width 5 height 5
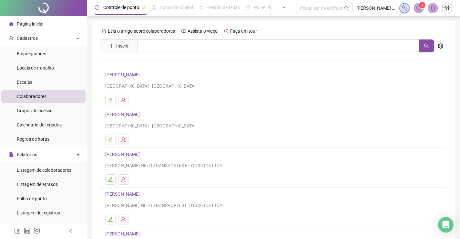
scroll to position [65, 0]
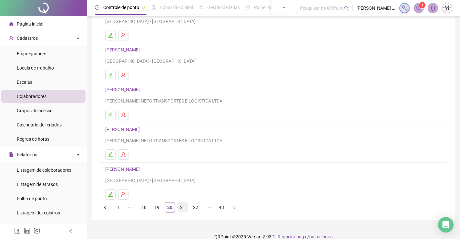
click at [184, 208] on link "21" at bounding box center [183, 207] width 10 height 10
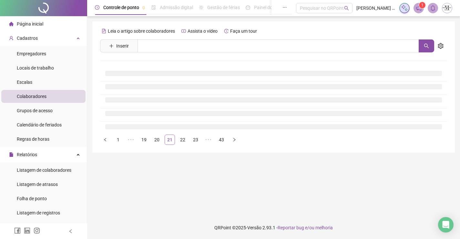
scroll to position [0, 0]
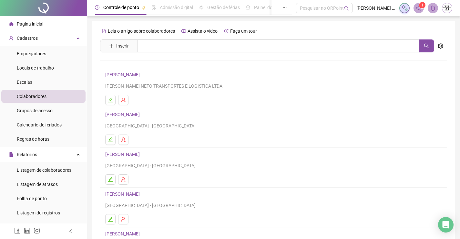
click at [142, 76] on link "[PERSON_NAME]" at bounding box center [123, 74] width 36 height 5
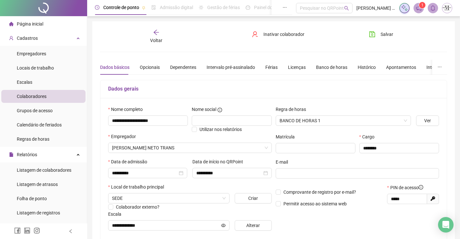
click at [159, 39] on span "Voltar" at bounding box center [156, 40] width 12 height 5
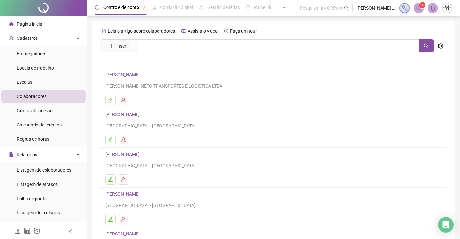
click at [142, 112] on link "[PERSON_NAME]" at bounding box center [123, 114] width 36 height 5
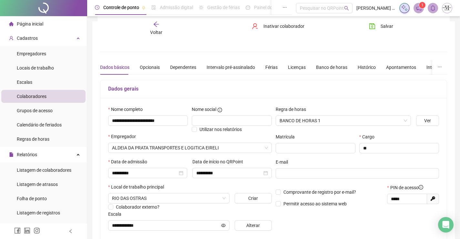
scroll to position [130, 0]
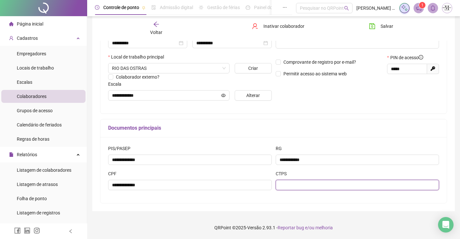
click at [344, 184] on input "text" at bounding box center [358, 185] width 164 height 10
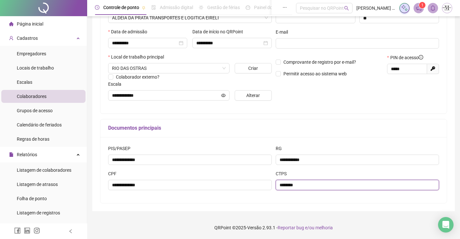
scroll to position [1, 0]
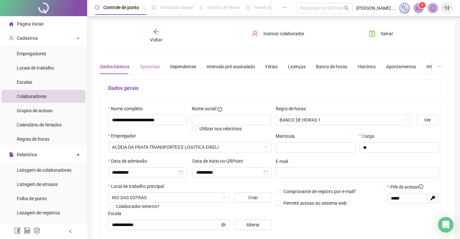
click at [147, 70] on div "Opcionais" at bounding box center [150, 66] width 20 height 15
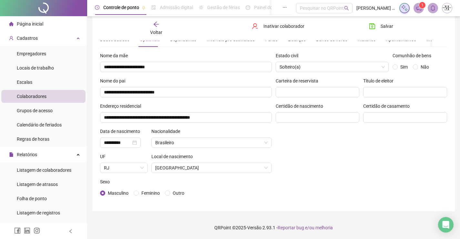
scroll to position [0, 0]
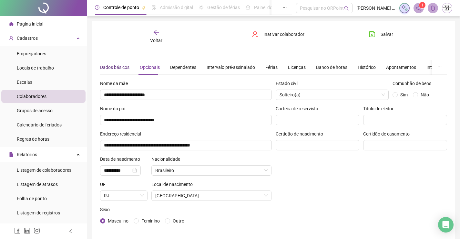
click at [115, 66] on div "Dados básicos" at bounding box center [114, 67] width 29 height 7
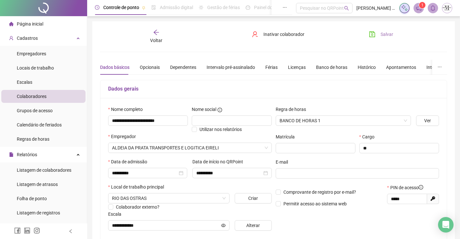
click at [383, 33] on span "Salvar" at bounding box center [387, 34] width 13 height 7
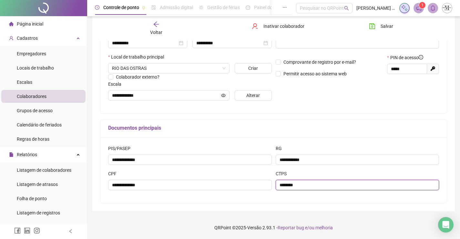
click at [293, 183] on input "********" at bounding box center [358, 185] width 164 height 10
click at [305, 184] on input "********" at bounding box center [358, 185] width 164 height 10
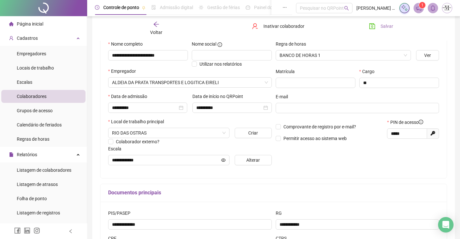
scroll to position [33, 0]
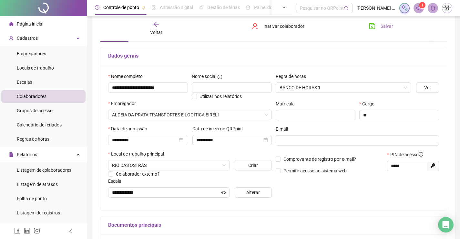
click at [369, 27] on button "Salvar" at bounding box center [381, 26] width 34 height 10
click at [149, 30] on div "Voltar" at bounding box center [156, 28] width 54 height 15
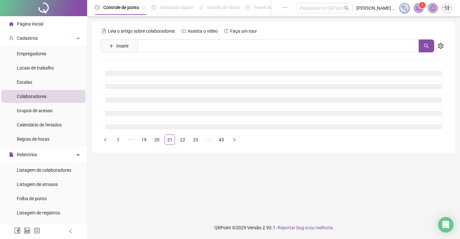
scroll to position [0, 0]
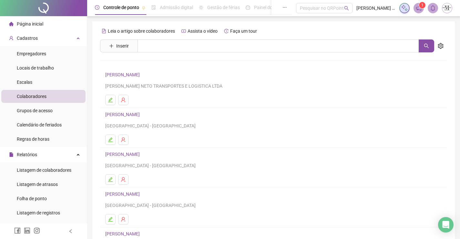
click at [142, 154] on link "[PERSON_NAME]" at bounding box center [123, 153] width 36 height 5
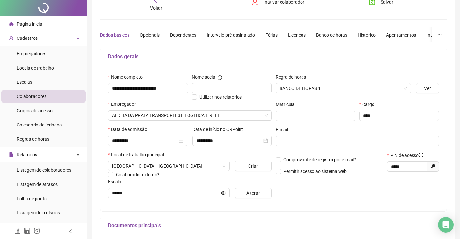
scroll to position [130, 0]
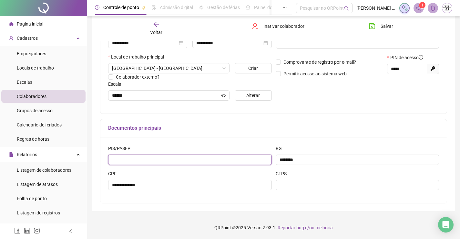
click at [226, 164] on input "text" at bounding box center [190, 159] width 164 height 10
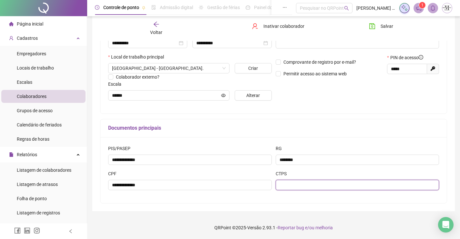
click at [356, 181] on input "text" at bounding box center [358, 185] width 164 height 10
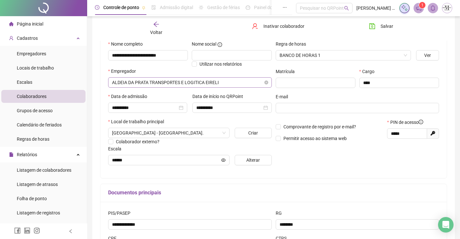
scroll to position [0, 0]
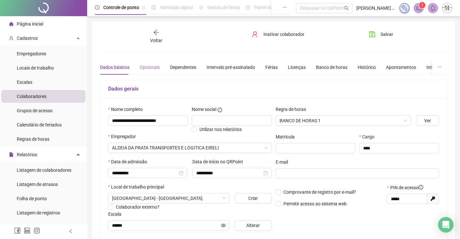
click at [149, 63] on div "Opcionais" at bounding box center [150, 67] width 20 height 15
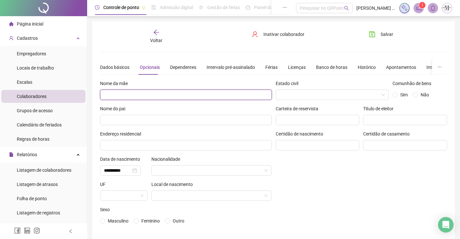
click at [209, 97] on input "text" at bounding box center [186, 94] width 172 height 10
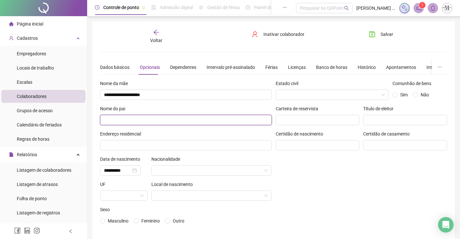
click at [222, 120] on input "text" at bounding box center [186, 120] width 172 height 10
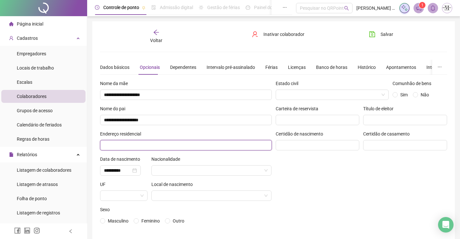
click at [232, 147] on input "text" at bounding box center [186, 145] width 172 height 10
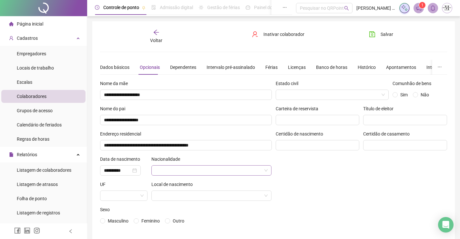
click at [230, 168] on input "search" at bounding box center [208, 170] width 107 height 10
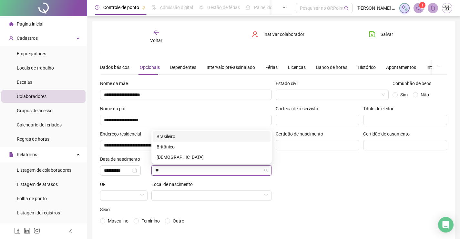
click at [214, 134] on div "Brasileiro" at bounding box center [212, 136] width 110 height 7
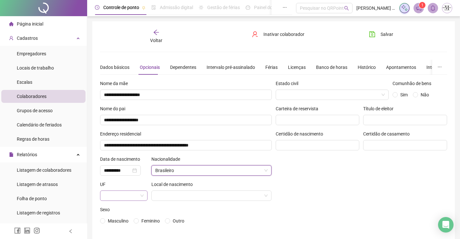
click at [134, 196] on input "search" at bounding box center [121, 195] width 34 height 10
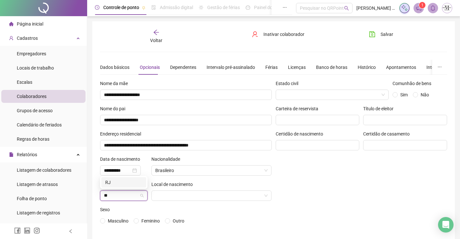
click at [123, 183] on div "RJ" at bounding box center [123, 182] width 37 height 7
click at [182, 194] on input "search" at bounding box center [208, 195] width 107 height 10
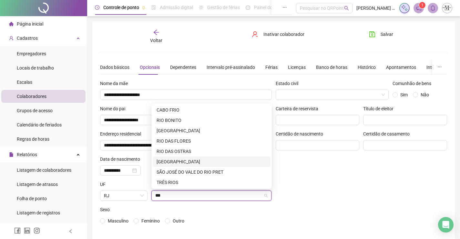
click at [188, 162] on div "[GEOGRAPHIC_DATA]" at bounding box center [212, 161] width 110 height 7
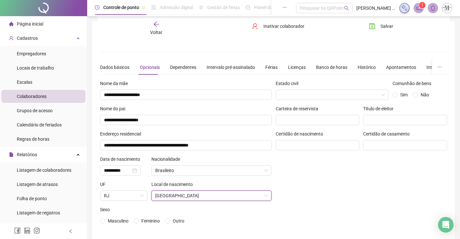
scroll to position [28, 0]
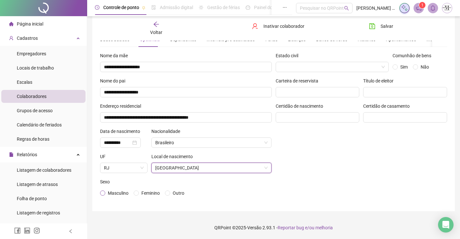
click at [114, 195] on span "Masculino" at bounding box center [118, 192] width 21 height 5
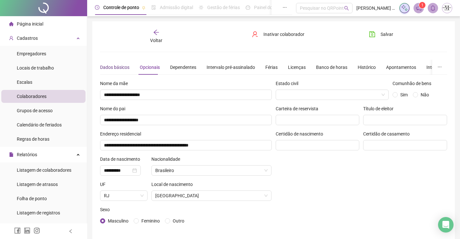
click at [103, 69] on div "Dados básicos" at bounding box center [114, 67] width 29 height 7
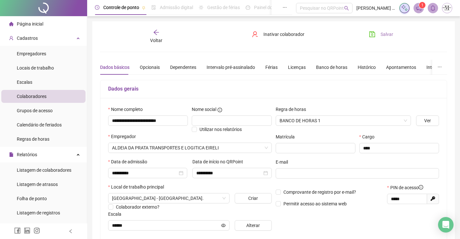
click at [376, 32] on button "Salvar" at bounding box center [381, 34] width 34 height 10
click at [160, 38] on span "Voltar" at bounding box center [156, 40] width 12 height 5
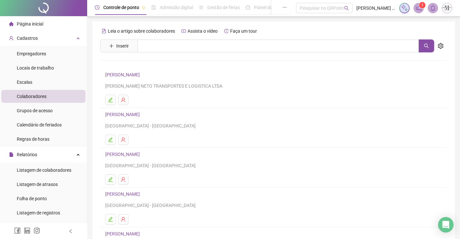
scroll to position [65, 0]
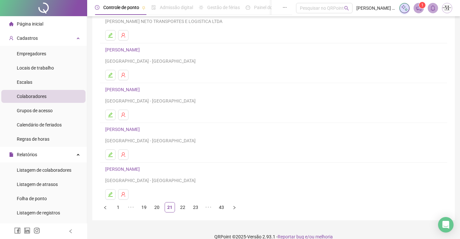
click at [142, 129] on link "[PERSON_NAME]" at bounding box center [123, 129] width 36 height 5
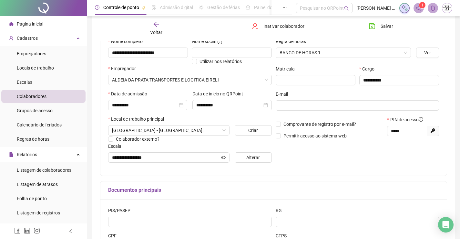
scroll to position [130, 0]
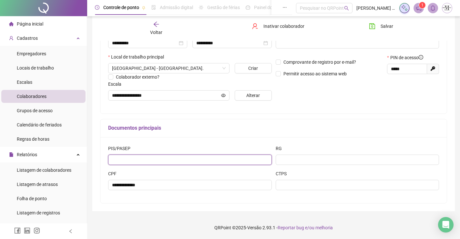
click at [174, 162] on input "text" at bounding box center [190, 159] width 164 height 10
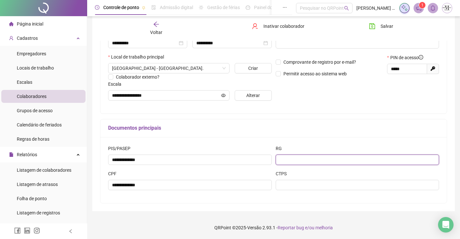
click at [324, 162] on input "text" at bounding box center [358, 159] width 164 height 10
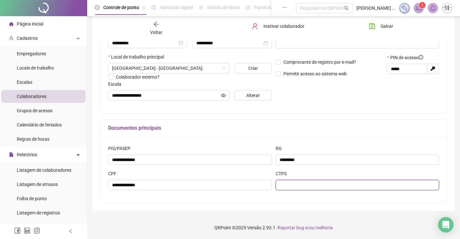
click at [324, 182] on input "text" at bounding box center [358, 185] width 164 height 10
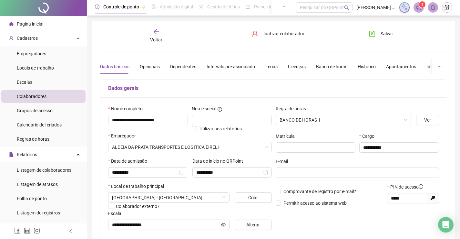
scroll to position [0, 0]
click at [146, 70] on div "Opcionais" at bounding box center [150, 67] width 20 height 7
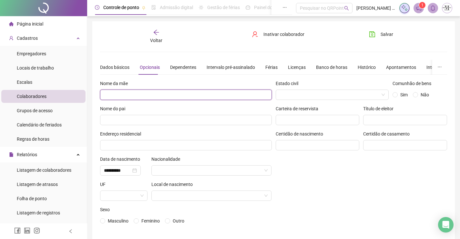
click at [156, 91] on input "text" at bounding box center [186, 94] width 172 height 10
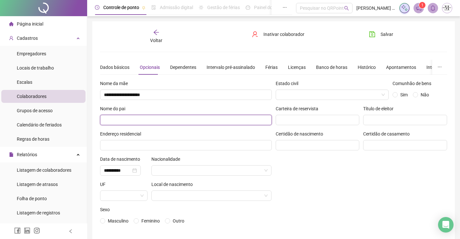
click at [135, 120] on input "text" at bounding box center [186, 120] width 172 height 10
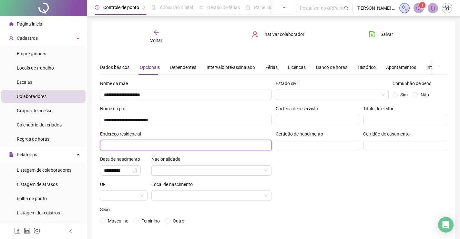
click at [140, 148] on input "text" at bounding box center [186, 145] width 172 height 10
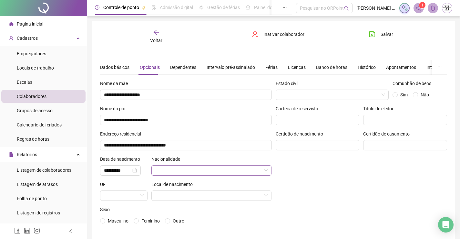
drag, startPoint x: 210, startPoint y: 169, endPoint x: 215, endPoint y: 167, distance: 4.9
click at [210, 169] on input "search" at bounding box center [208, 170] width 107 height 10
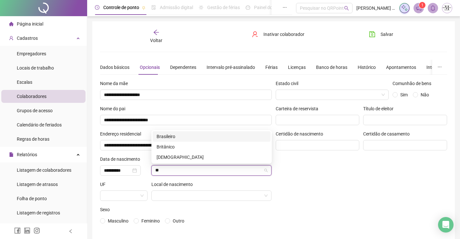
click at [210, 137] on div "Brasileiro" at bounding box center [212, 136] width 110 height 7
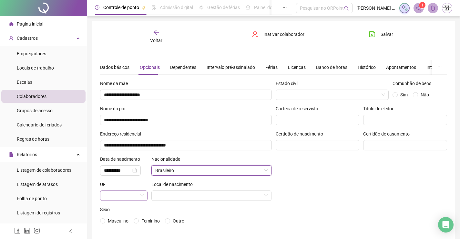
click at [133, 195] on input "search" at bounding box center [121, 195] width 34 height 10
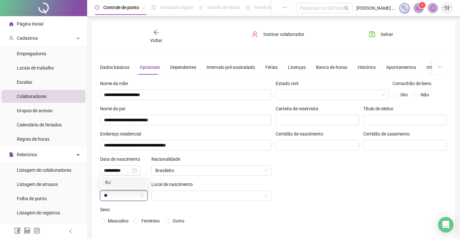
click at [132, 184] on div "RJ" at bounding box center [123, 182] width 37 height 7
click at [189, 196] on input "search" at bounding box center [208, 195] width 107 height 10
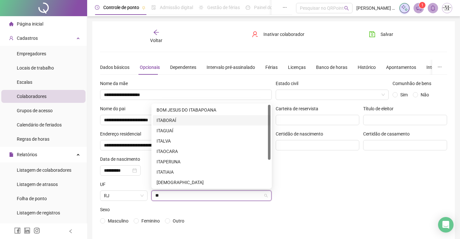
click at [189, 118] on div "ITABORAÍ" at bounding box center [212, 120] width 110 height 7
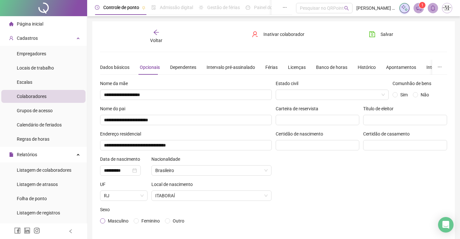
click at [108, 220] on span "Masculino" at bounding box center [118, 220] width 26 height 7
click at [122, 65] on div "Dados básicos" at bounding box center [114, 67] width 29 height 7
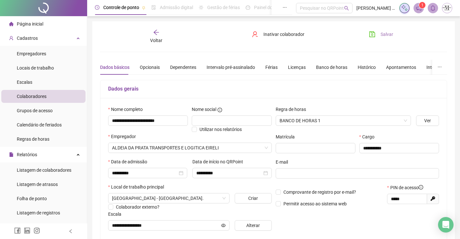
click at [390, 37] on span "Salvar" at bounding box center [387, 34] width 13 height 7
click at [158, 34] on icon "arrow-left" at bounding box center [156, 32] width 6 height 6
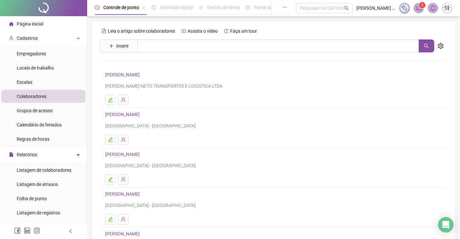
scroll to position [74, 0]
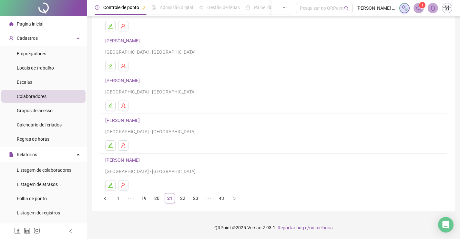
click at [141, 158] on link "[PERSON_NAME]" at bounding box center [123, 159] width 36 height 5
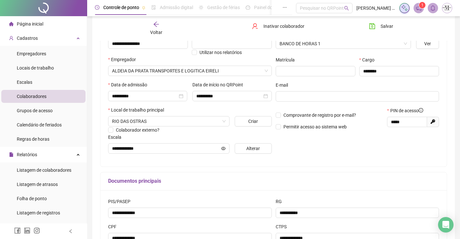
scroll to position [130, 0]
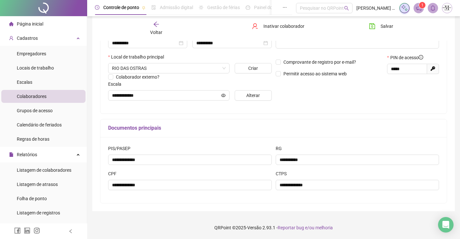
click at [160, 30] on span "Voltar" at bounding box center [156, 32] width 12 height 5
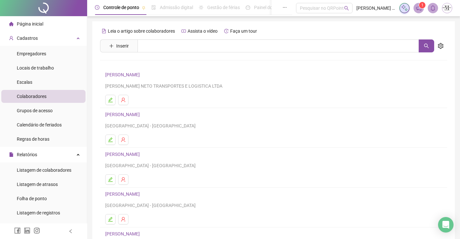
scroll to position [74, 0]
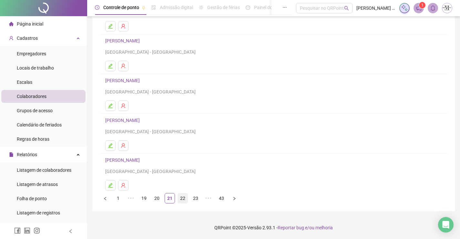
click at [185, 198] on link "22" at bounding box center [183, 198] width 10 height 10
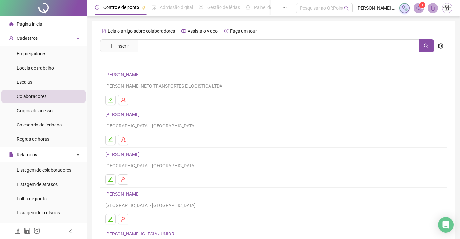
click at [142, 75] on link "[PERSON_NAME]" at bounding box center [123, 74] width 36 height 5
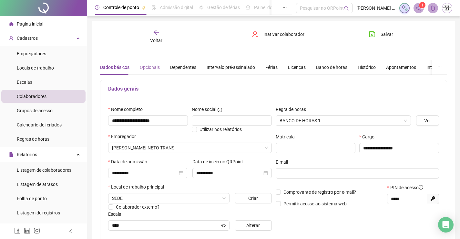
click at [157, 62] on div "Opcionais" at bounding box center [150, 67] width 20 height 15
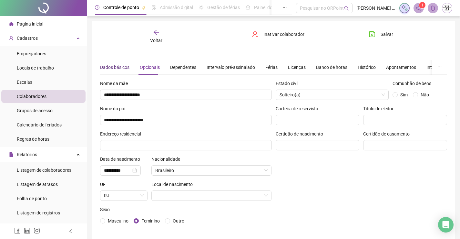
click at [123, 65] on div "Dados básicos" at bounding box center [114, 67] width 29 height 7
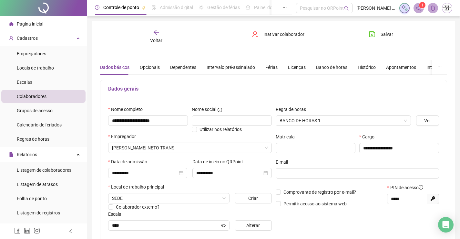
click at [150, 41] on span "Voltar" at bounding box center [156, 40] width 12 height 5
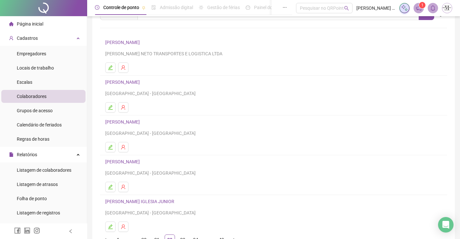
scroll to position [74, 0]
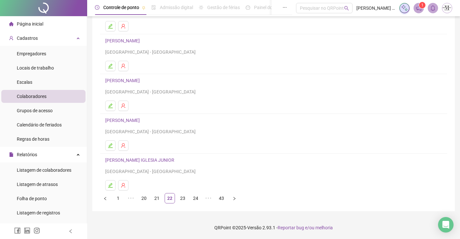
click at [126, 40] on link "[PERSON_NAME]" at bounding box center [123, 40] width 36 height 5
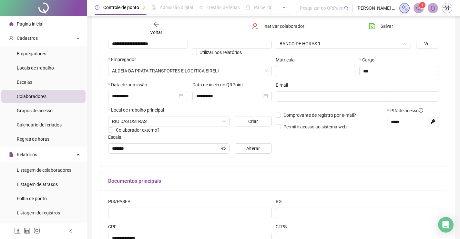
scroll to position [130, 0]
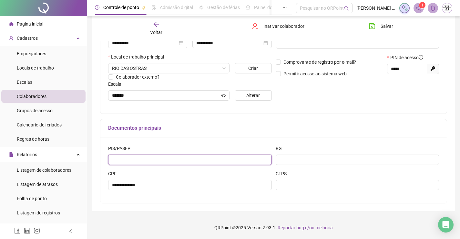
click at [162, 160] on input "text" at bounding box center [190, 159] width 164 height 10
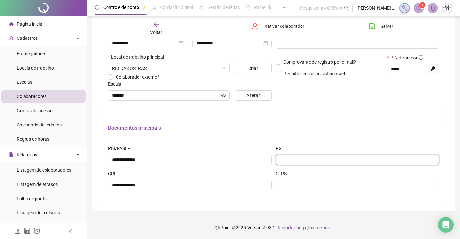
click at [350, 160] on input "text" at bounding box center [358, 159] width 164 height 10
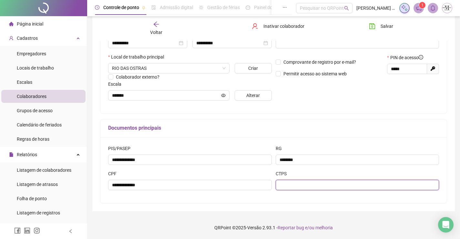
click at [350, 188] on input "text" at bounding box center [358, 185] width 164 height 10
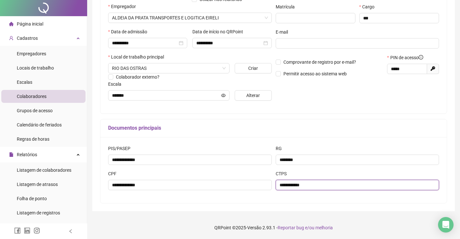
scroll to position [0, 0]
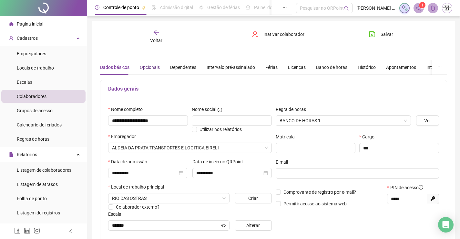
click at [141, 66] on div "Opcionais" at bounding box center [150, 67] width 20 height 7
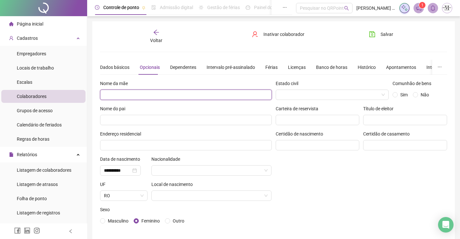
click at [200, 97] on input "text" at bounding box center [186, 94] width 172 height 10
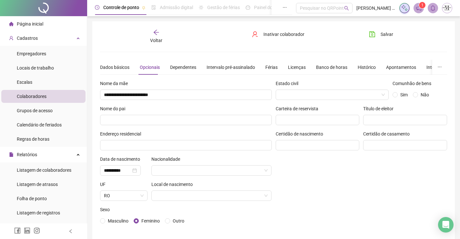
click at [201, 114] on div "Nome do pai" at bounding box center [186, 110] width 172 height 10
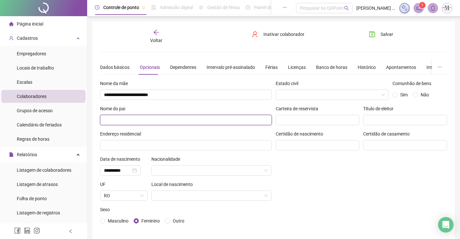
click at [204, 118] on input "text" at bounding box center [186, 120] width 172 height 10
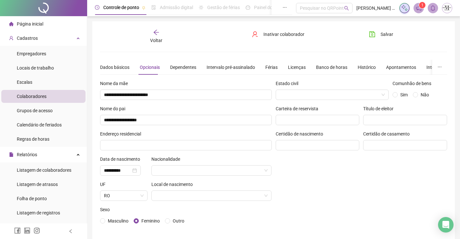
click at [207, 138] on div "Endereço residencial" at bounding box center [186, 135] width 172 height 10
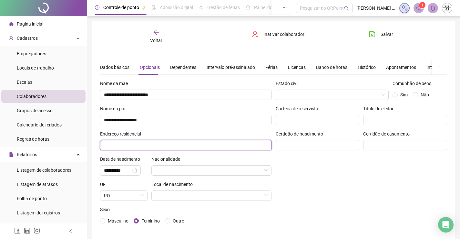
click at [213, 149] on input "text" at bounding box center [186, 145] width 172 height 10
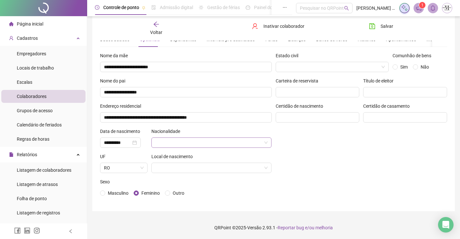
click at [205, 144] on input "search" at bounding box center [208, 143] width 107 height 10
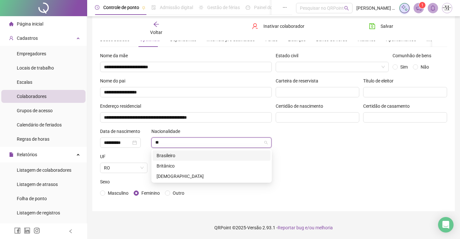
click at [200, 152] on div "Brasileiro" at bounding box center [212, 155] width 110 height 7
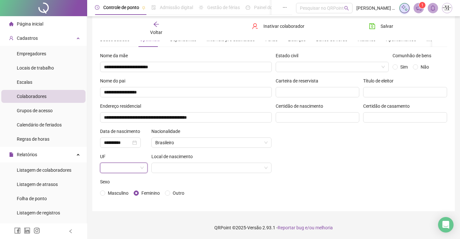
click at [141, 168] on span at bounding box center [124, 168] width 40 height 10
drag, startPoint x: 122, startPoint y: 151, endPoint x: 208, endPoint y: 174, distance: 89.2
click at [123, 151] on div "RJ" at bounding box center [123, 154] width 37 height 7
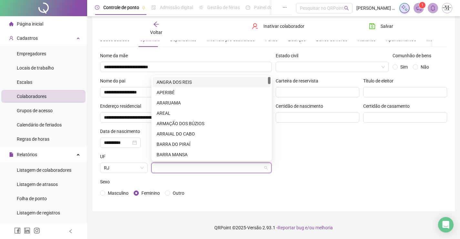
click at [208, 166] on input "search" at bounding box center [208, 168] width 107 height 10
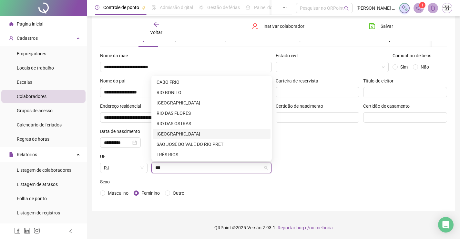
click at [189, 130] on div "[GEOGRAPHIC_DATA]" at bounding box center [212, 133] width 110 height 7
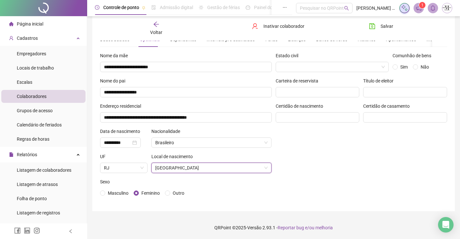
scroll to position [0, 0]
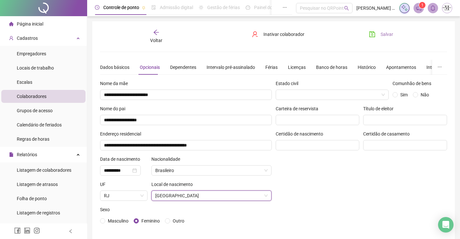
click at [385, 31] on span "Salvar" at bounding box center [387, 34] width 13 height 7
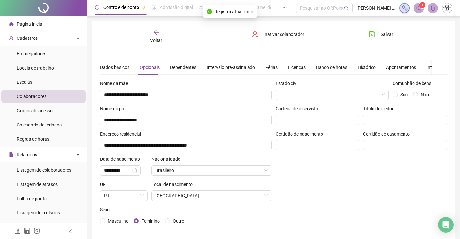
click at [157, 35] on icon "arrow-left" at bounding box center [156, 32] width 6 height 6
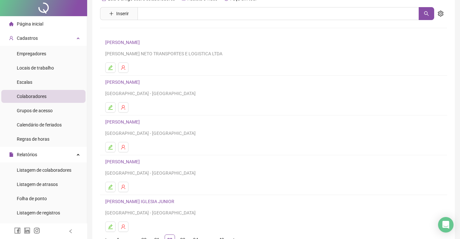
scroll to position [74, 0]
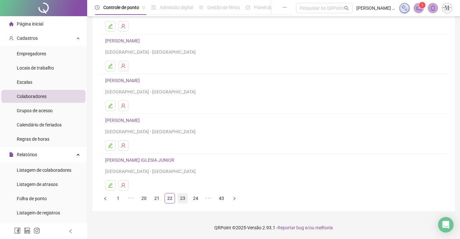
click at [186, 198] on link "23" at bounding box center [183, 198] width 10 height 10
click at [180, 199] on link "24" at bounding box center [183, 198] width 10 height 10
click at [155, 202] on link "23" at bounding box center [157, 198] width 10 height 10
click at [181, 199] on link "24" at bounding box center [183, 198] width 10 height 10
click at [179, 200] on link "25" at bounding box center [183, 198] width 10 height 10
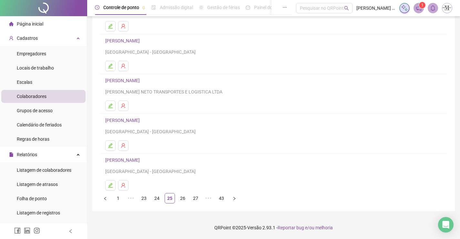
scroll to position [0, 0]
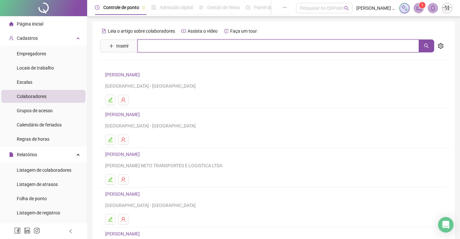
click at [159, 48] on input "text" at bounding box center [279, 45] width 282 height 13
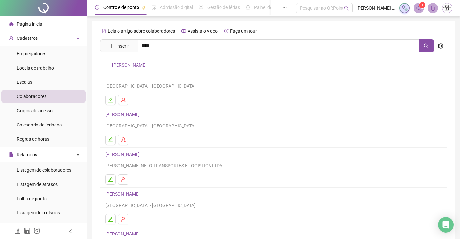
click at [137, 65] on link "[PERSON_NAME]" at bounding box center [129, 64] width 35 height 5
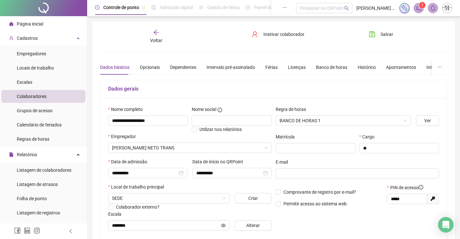
scroll to position [130, 0]
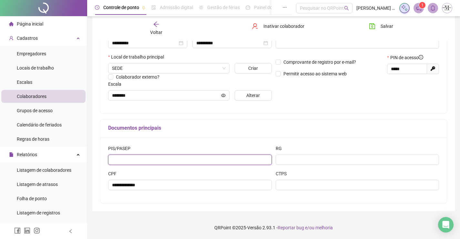
click at [203, 163] on input "text" at bounding box center [190, 159] width 164 height 10
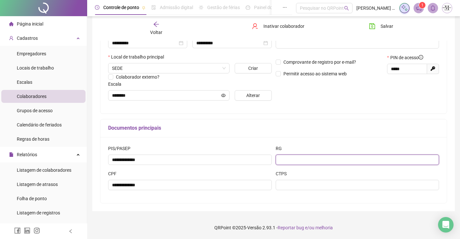
click at [301, 164] on input "text" at bounding box center [358, 159] width 164 height 10
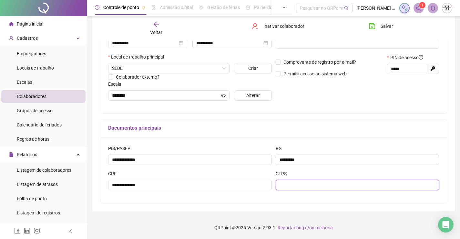
click at [306, 180] on input "text" at bounding box center [358, 185] width 164 height 10
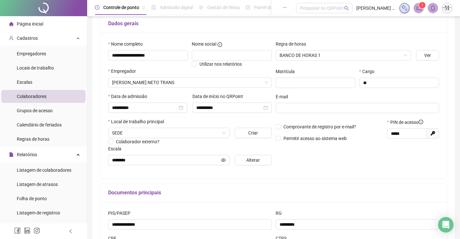
scroll to position [1, 0]
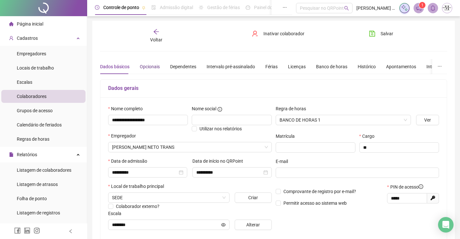
click at [149, 67] on div "Opcionais" at bounding box center [150, 66] width 20 height 7
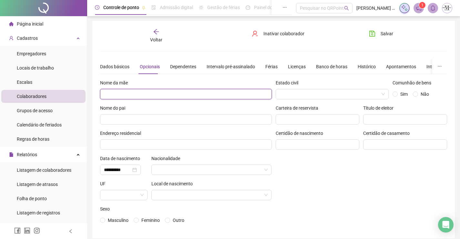
click at [170, 94] on input "text" at bounding box center [186, 94] width 172 height 10
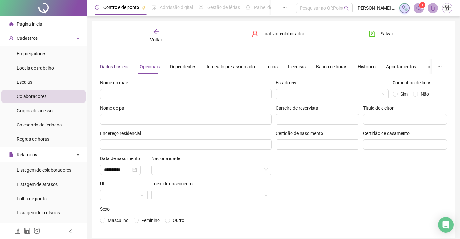
click at [113, 63] on div "Dados básicos" at bounding box center [114, 66] width 29 height 7
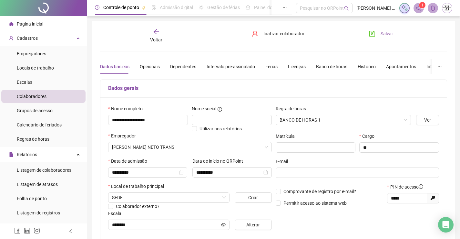
click at [385, 35] on span "Salvar" at bounding box center [387, 33] width 13 height 7
click at [155, 39] on span "Voltar" at bounding box center [156, 39] width 12 height 5
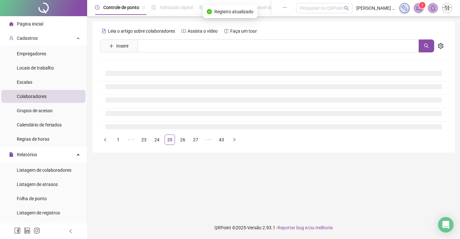
scroll to position [0, 0]
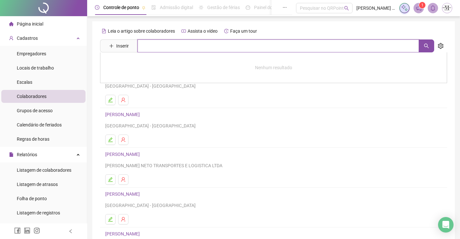
click at [166, 45] on input "text" at bounding box center [279, 45] width 282 height 13
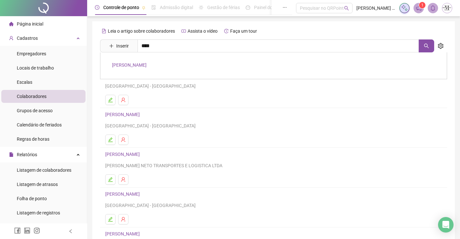
click at [120, 61] on div "[PERSON_NAME]" at bounding box center [273, 65] width 347 height 27
click at [191, 47] on input "****" at bounding box center [279, 45] width 282 height 13
click at [137, 64] on link "[PERSON_NAME]" at bounding box center [129, 64] width 35 height 5
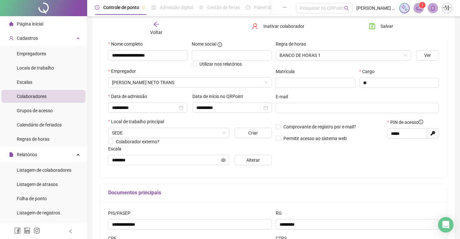
scroll to position [33, 0]
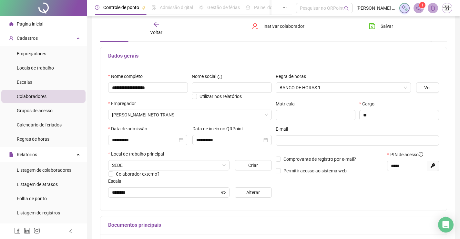
click at [154, 34] on span "Voltar" at bounding box center [156, 32] width 12 height 5
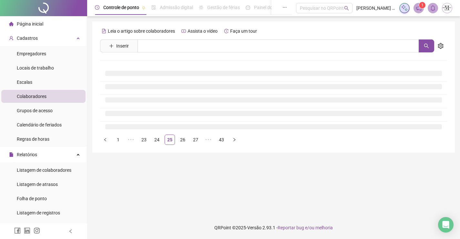
scroll to position [0, 0]
